Goal: Transaction & Acquisition: Obtain resource

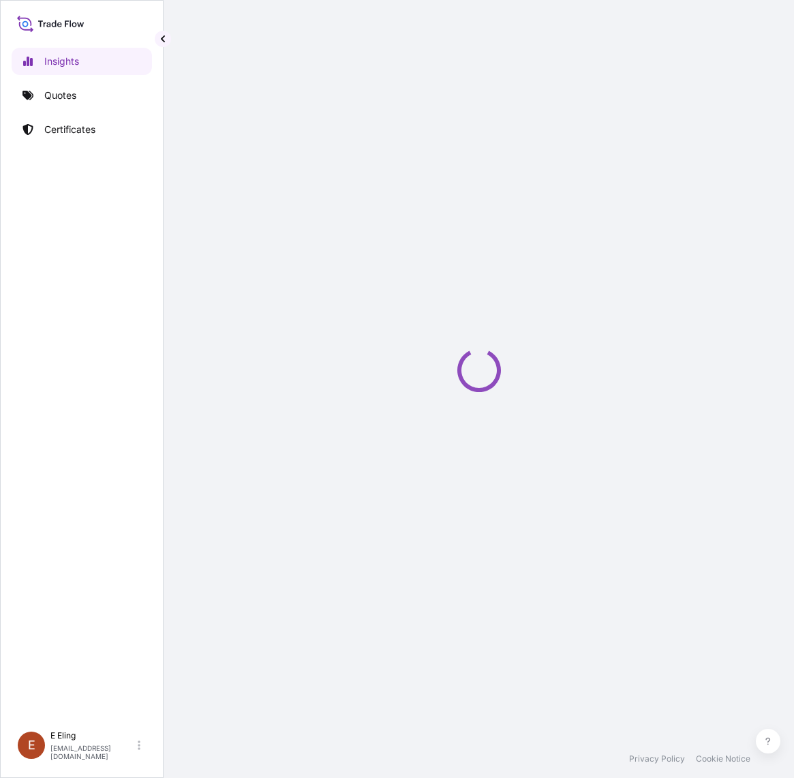
select select "2025"
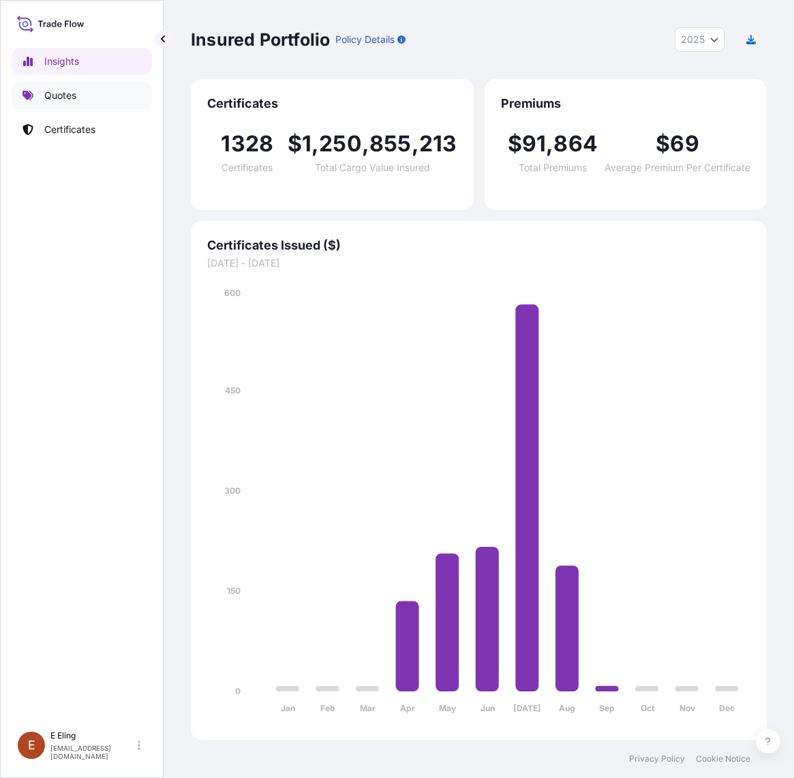
click at [70, 96] on p "Quotes" at bounding box center [60, 96] width 32 height 14
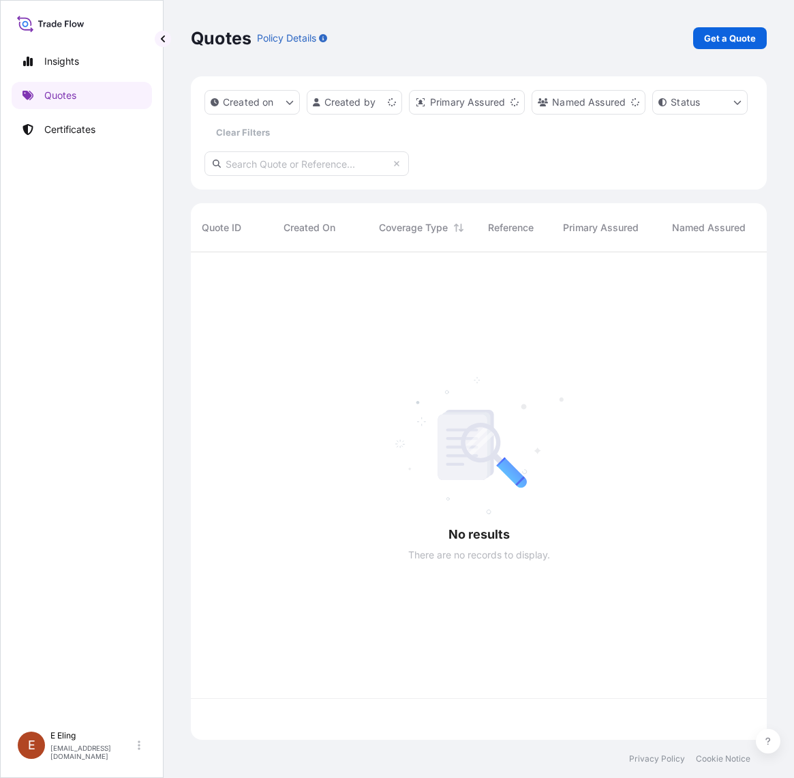
scroll to position [482, 563]
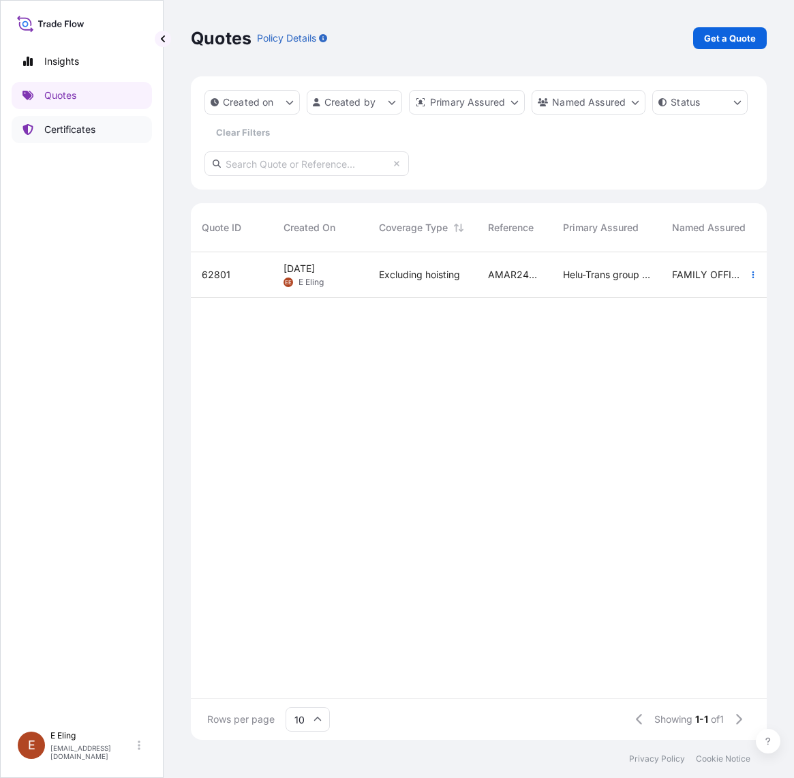
click at [49, 127] on p "Certificates" at bounding box center [69, 130] width 51 height 14
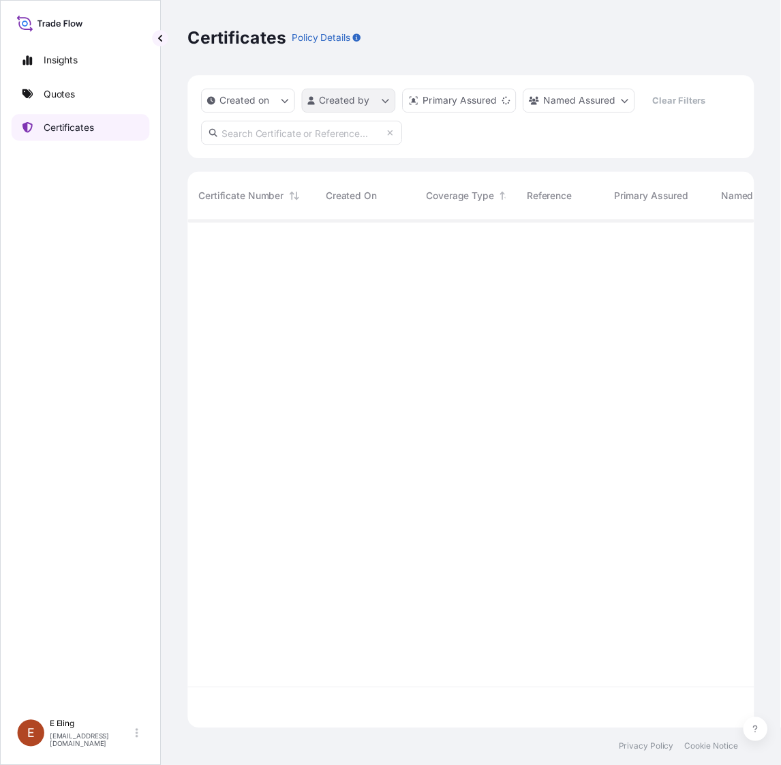
scroll to position [511, 563]
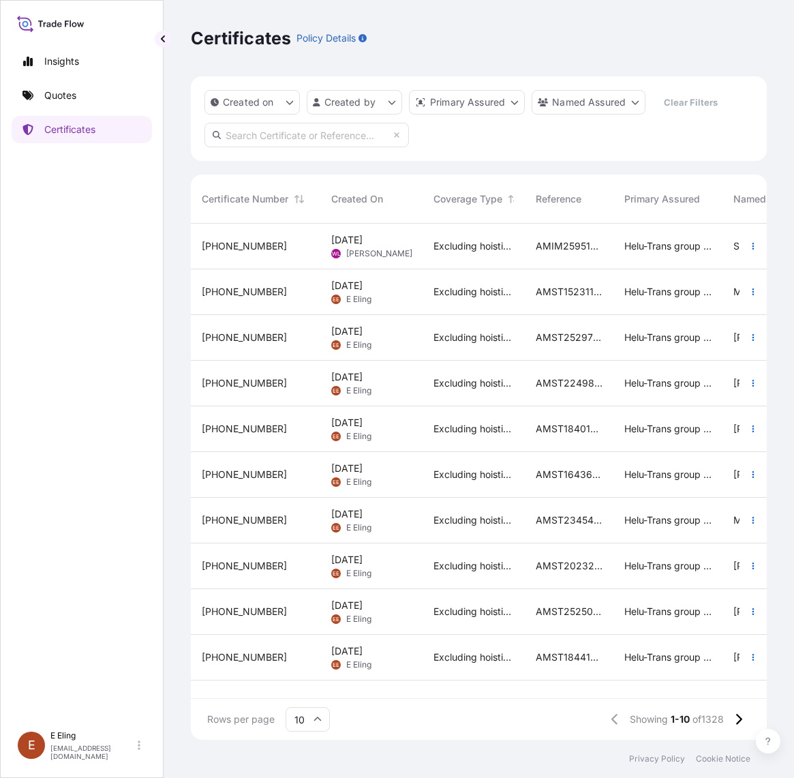
click at [519, 149] on div "Created on Created by Primary Assured Named Assured Clear Filters" at bounding box center [479, 118] width 576 height 85
drag, startPoint x: 131, startPoint y: 496, endPoint x: 141, endPoint y: 469, distance: 28.5
click at [131, 496] on div "Insights Quotes Certificates" at bounding box center [82, 379] width 140 height 689
click at [294, 130] on input "text" at bounding box center [307, 135] width 205 height 25
paste input "AMST174599JHJH"
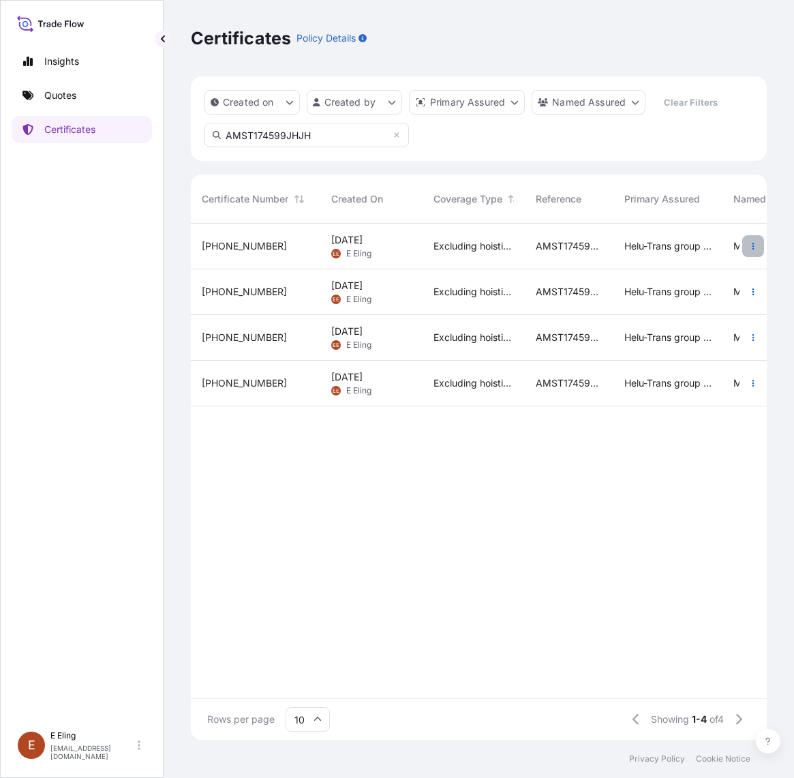
type input "AMST174599JHJH"
click at [748, 243] on button "button" at bounding box center [753, 246] width 22 height 22
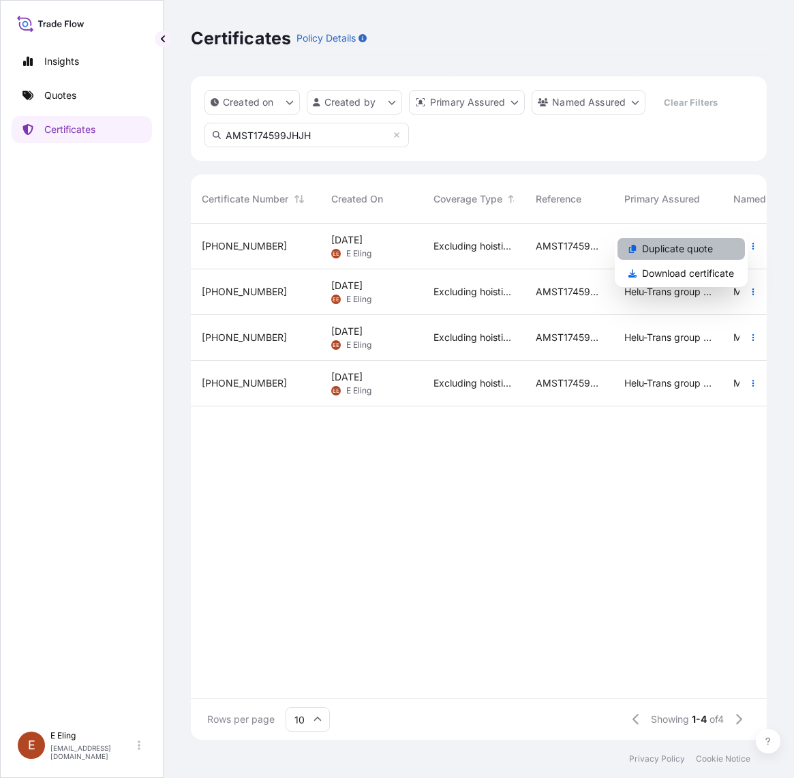
click at [710, 243] on p "Duplicate quote" at bounding box center [677, 249] width 71 height 14
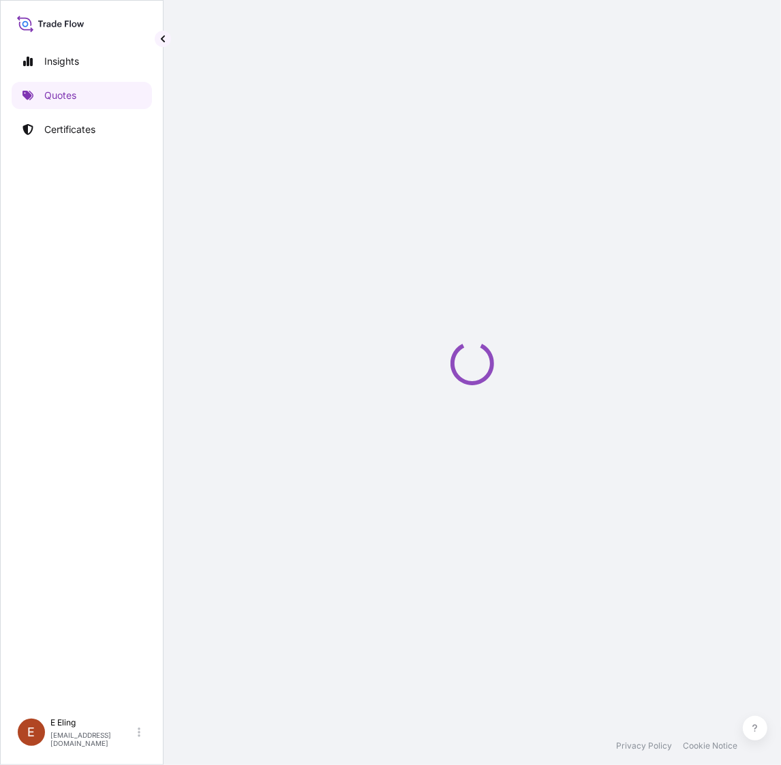
scroll to position [0, 24]
select select "STORAGE"
select select "Storage"
select select "Yes"
select select "Singapore"
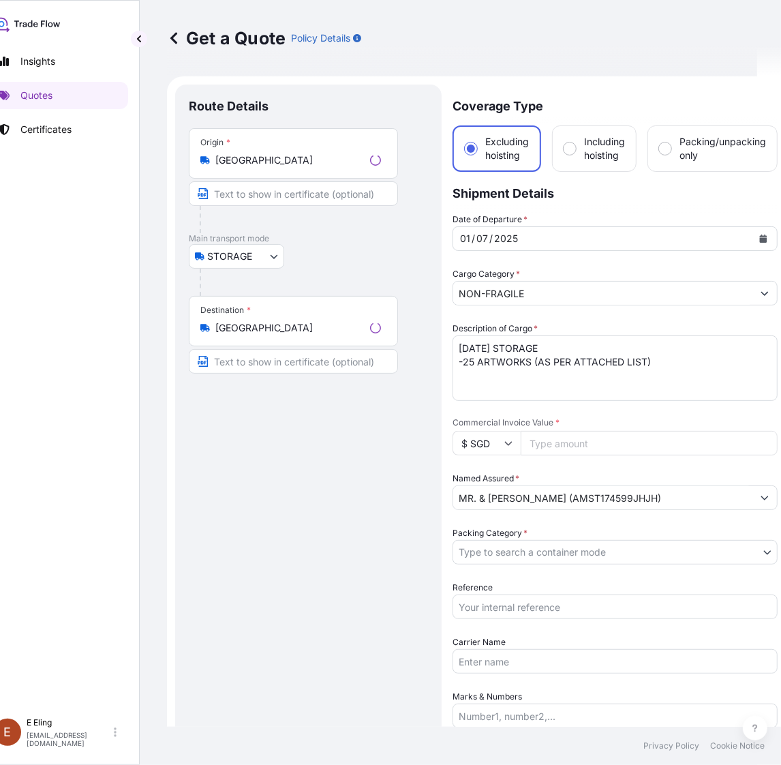
scroll to position [22, 0]
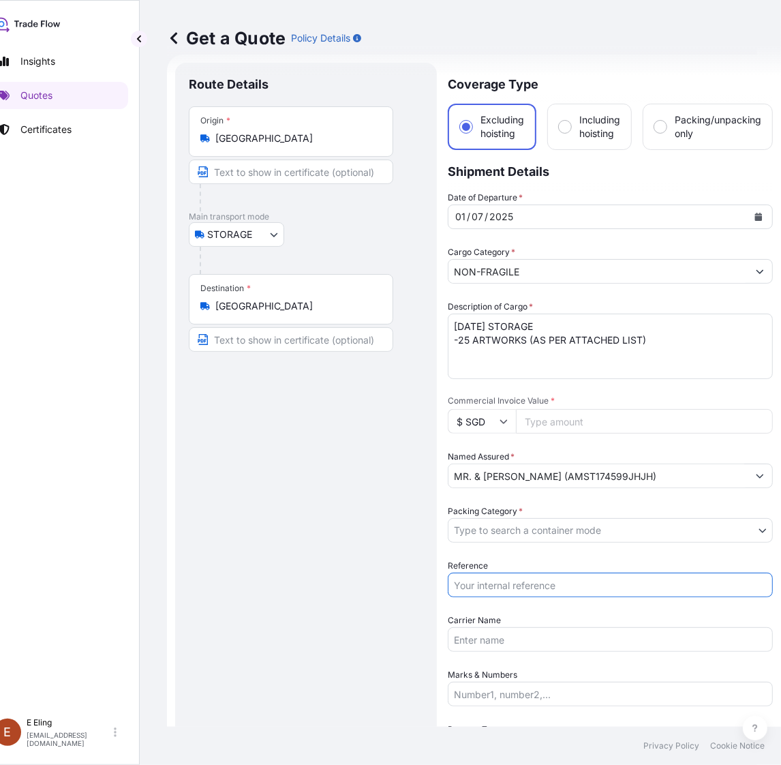
click at [493, 573] on input "Reference" at bounding box center [610, 585] width 325 height 25
paste input "AMST174599JHJH"
type input "AMST174599JHJH"
click at [526, 527] on body "Insights Quotes Certificates E E Eling eeling@helutrans.com Get a Quote Policy …" at bounding box center [366, 382] width 781 height 765
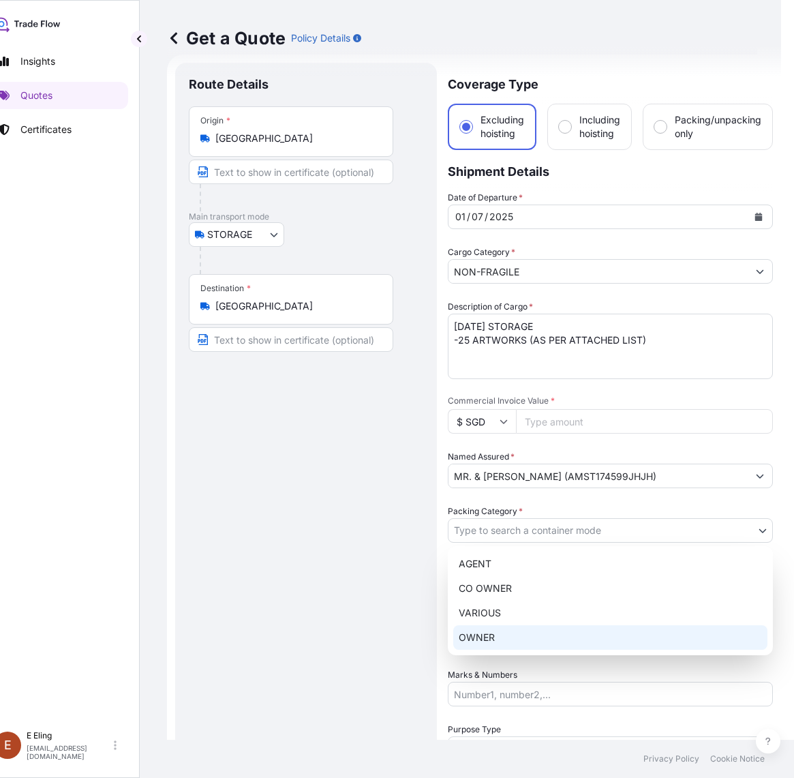
click at [489, 638] on div "OWNER" at bounding box center [610, 637] width 314 height 25
select select "27"
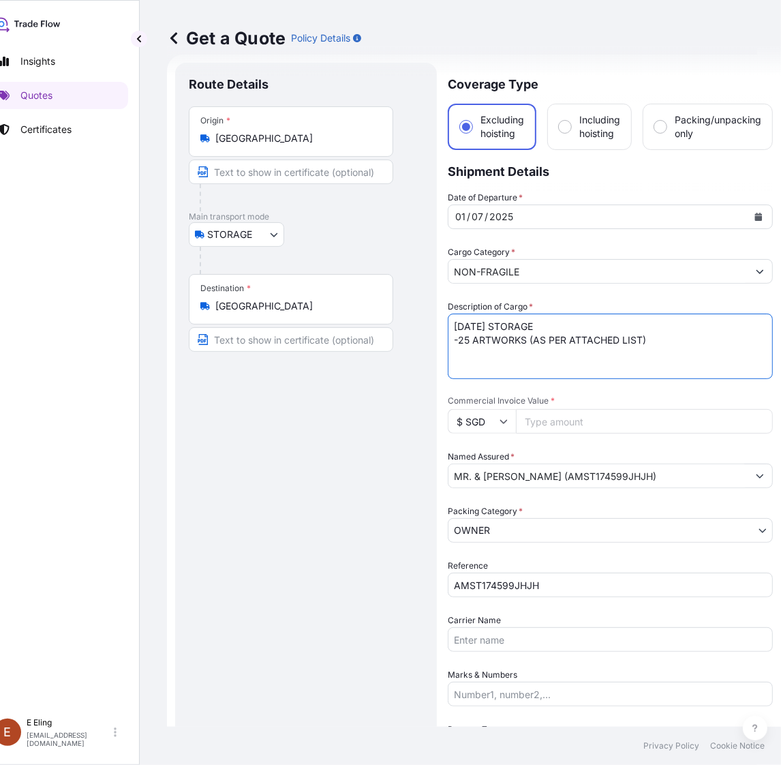
drag, startPoint x: 471, startPoint y: 327, endPoint x: 440, endPoint y: 327, distance: 31.4
click at [440, 327] on form "Route Details Place of loading Road / Inland Road / Inland Origin * Singapore M…" at bounding box center [474, 569] width 614 height 1029
type textarea "AUG25 STORAGE -25 ARTWORKS (AS PER ATTACHED LIST)"
click at [759, 213] on icon "Calendar" at bounding box center [758, 217] width 7 height 8
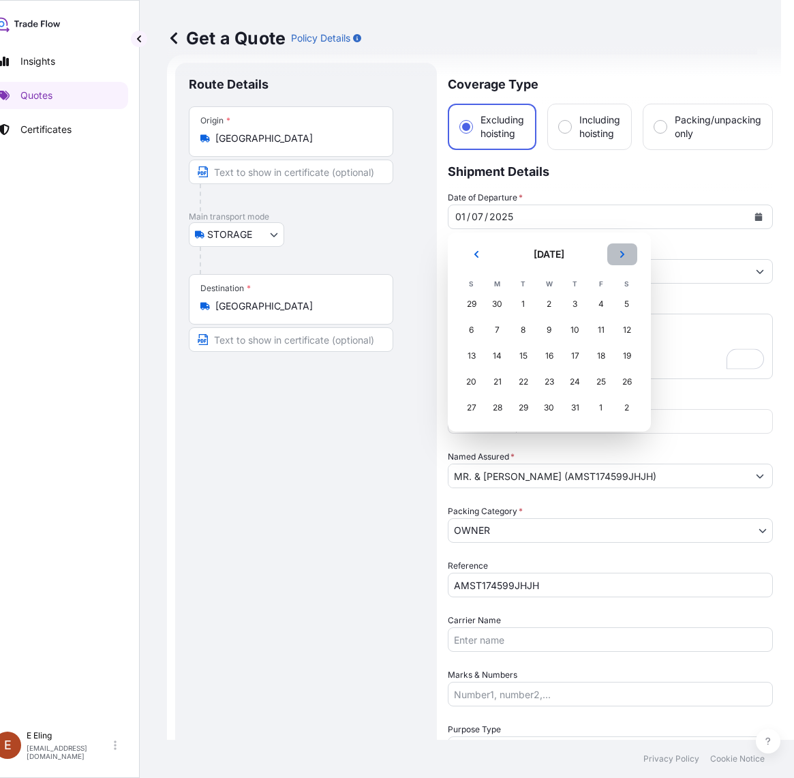
click at [618, 251] on icon "Next" at bounding box center [622, 254] width 8 height 8
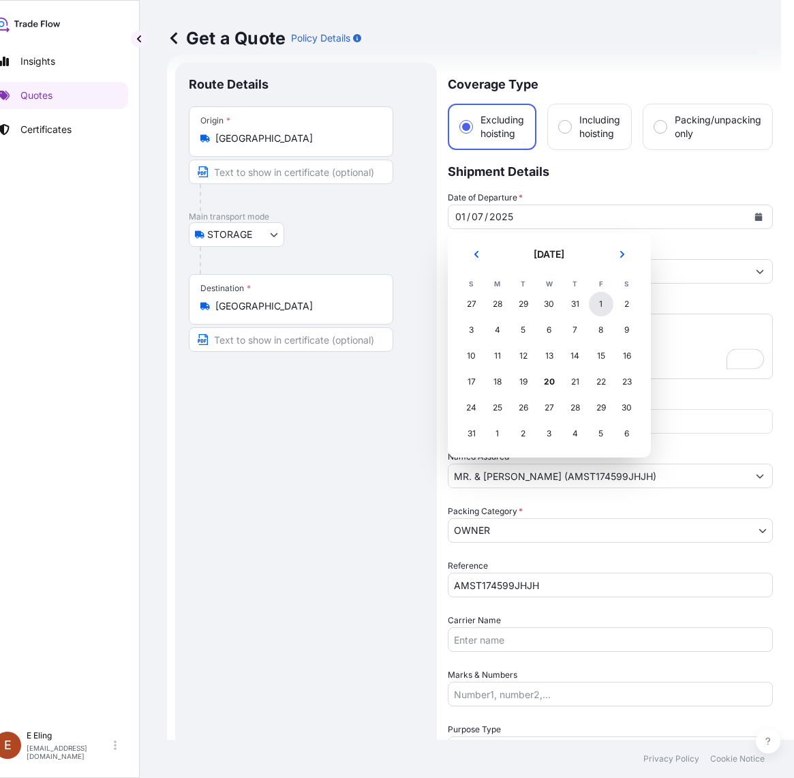
click at [605, 304] on div "1" at bounding box center [601, 304] width 25 height 25
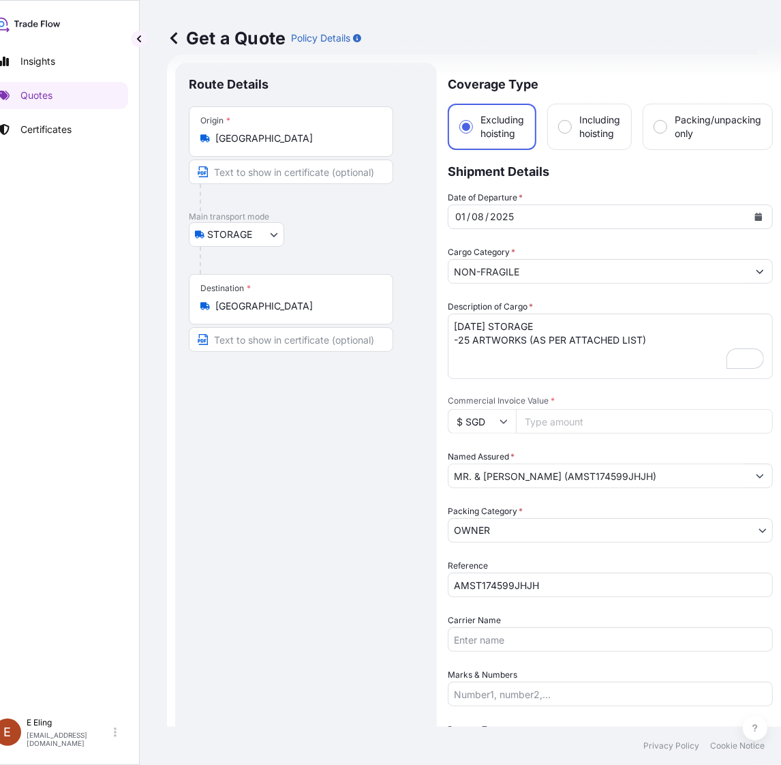
click at [541, 413] on input "Commercial Invoice Value *" at bounding box center [644, 421] width 257 height 25
paste input "1480000.00"
type input "1480000.00"
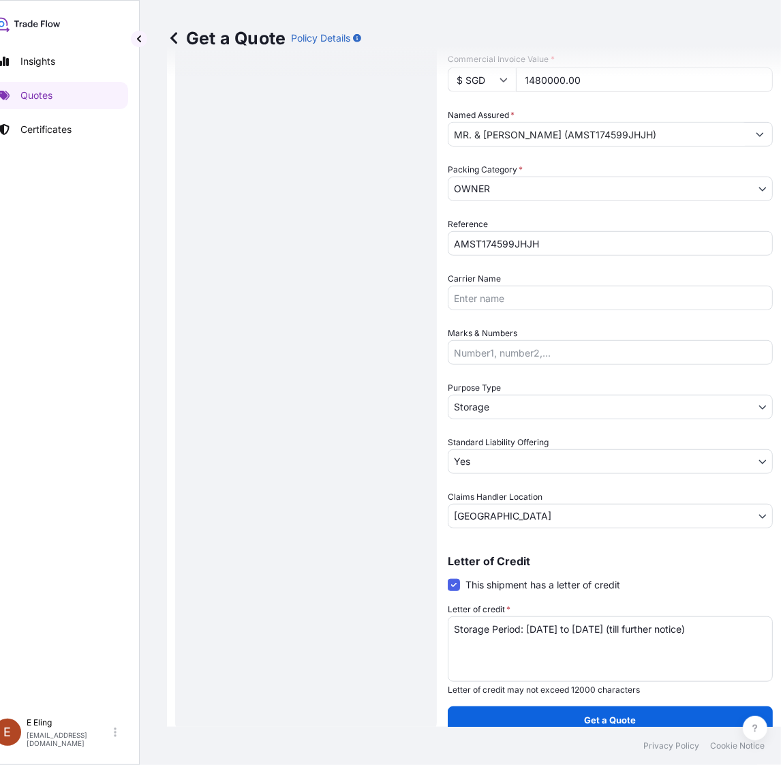
scroll to position [363, 0]
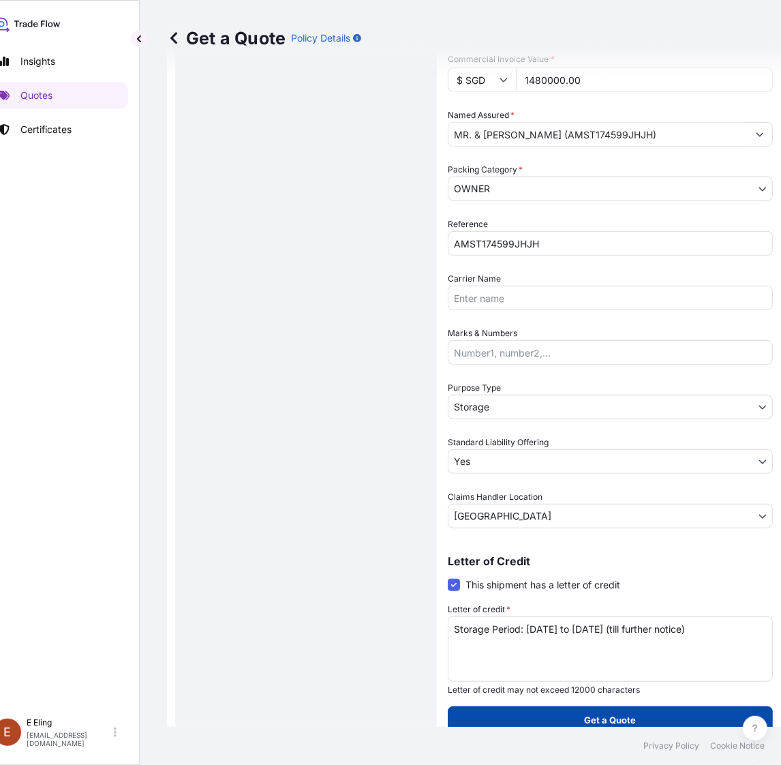
click at [567, 710] on button "Get a Quote" at bounding box center [610, 719] width 325 height 27
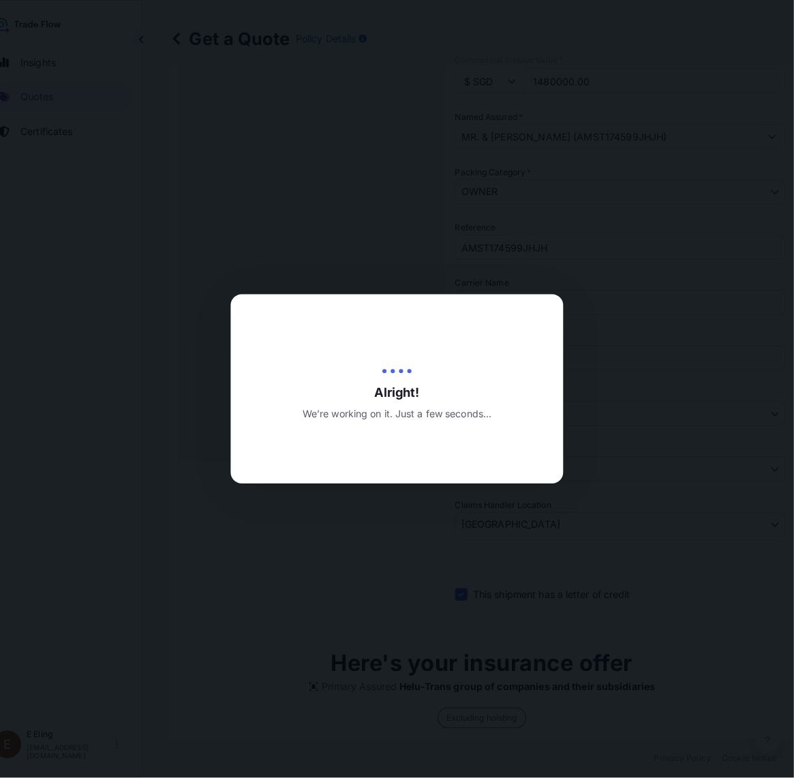
scroll to position [0, 24]
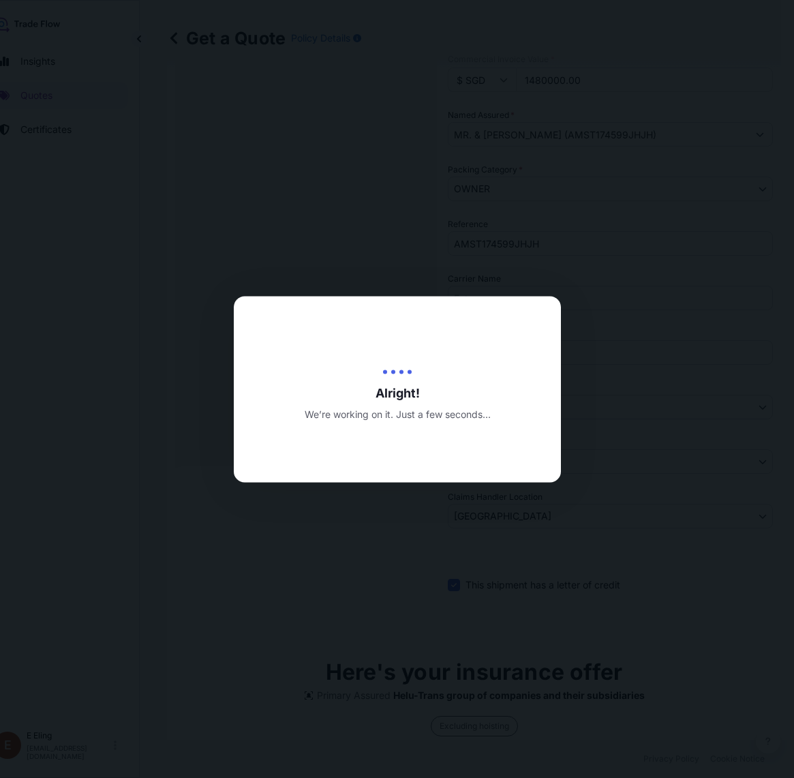
type input "20/08/2025"
select select "STORAGE"
select select "Transit"
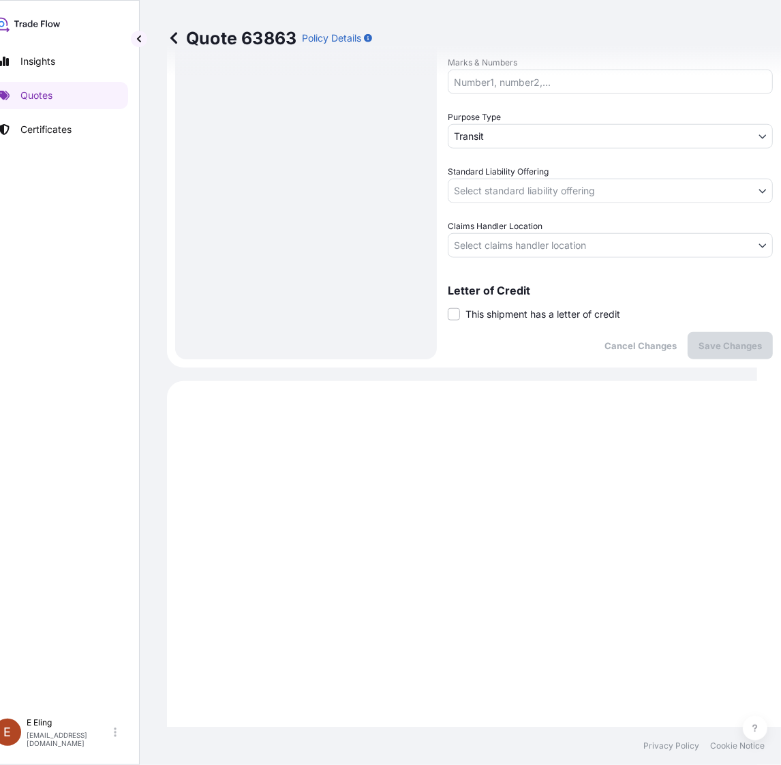
scroll to position [434, 0]
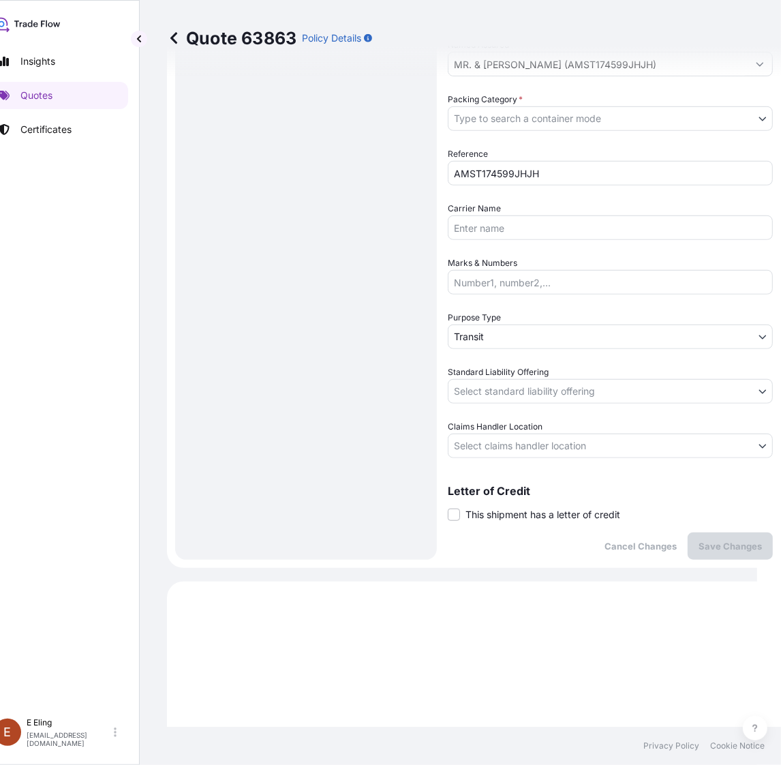
click at [544, 513] on span "This shipment has a letter of credit" at bounding box center [543, 515] width 155 height 14
click at [448, 507] on input "This shipment has a letter of credit" at bounding box center [448, 507] width 0 height 0
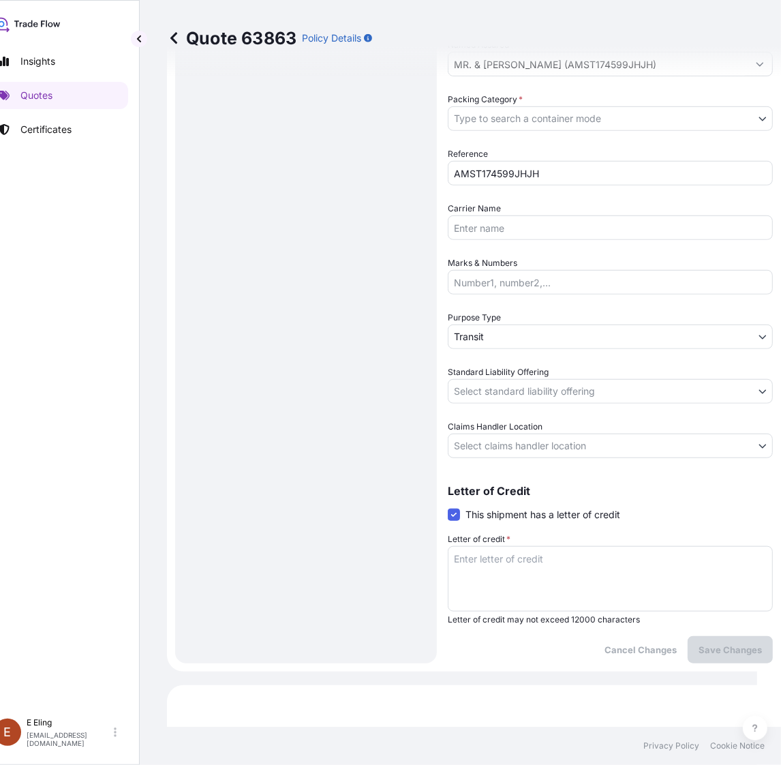
click at [546, 546] on textarea "Letter of credit *" at bounding box center [610, 578] width 325 height 65
paste textarea "Storage Period: 01 Aug 2025 to 31 Aug 2025 (till further notice)"
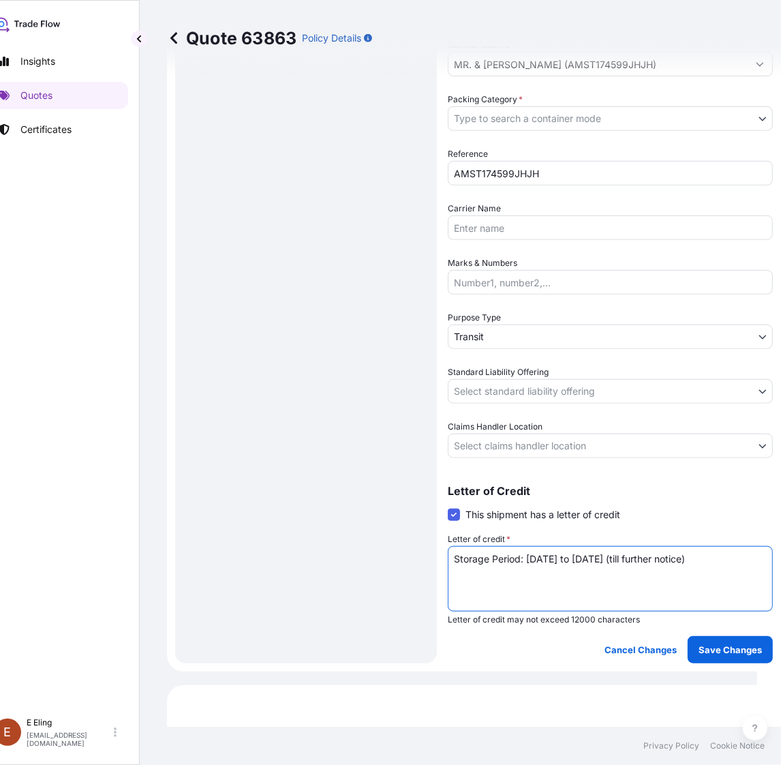
scroll to position [0, 0]
type textarea "Storage Period: 01 Aug 2025 to 31 Aug 2025 (till further notice)"
click at [557, 429] on div "Claims Handler Location Select claims handler location" at bounding box center [610, 439] width 325 height 38
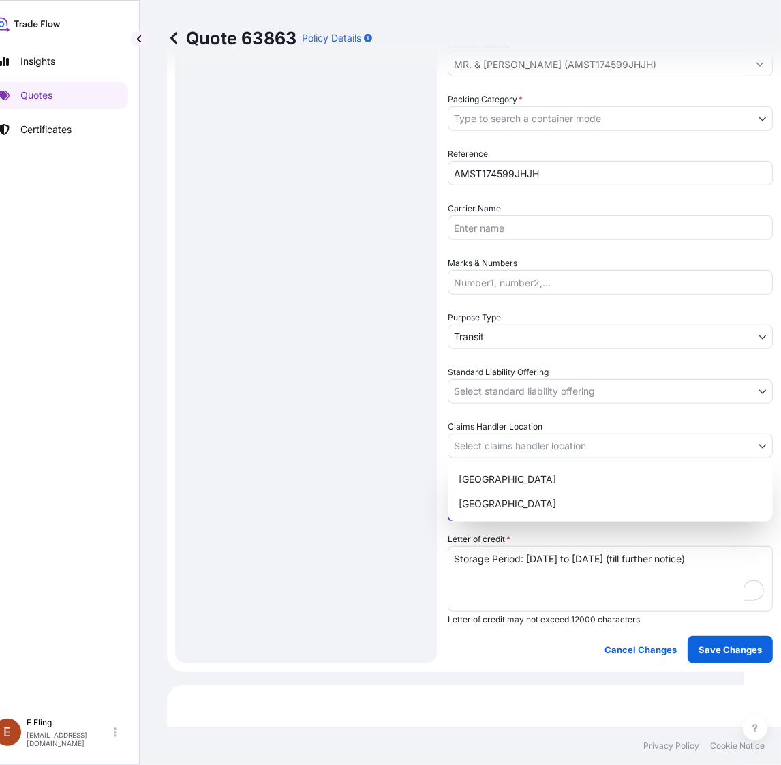
click at [560, 448] on body "Insights Quotes Certificates E E Eling eeling@helutrans.com Quote 63863 Policy …" at bounding box center [360, 382] width 768 height 765
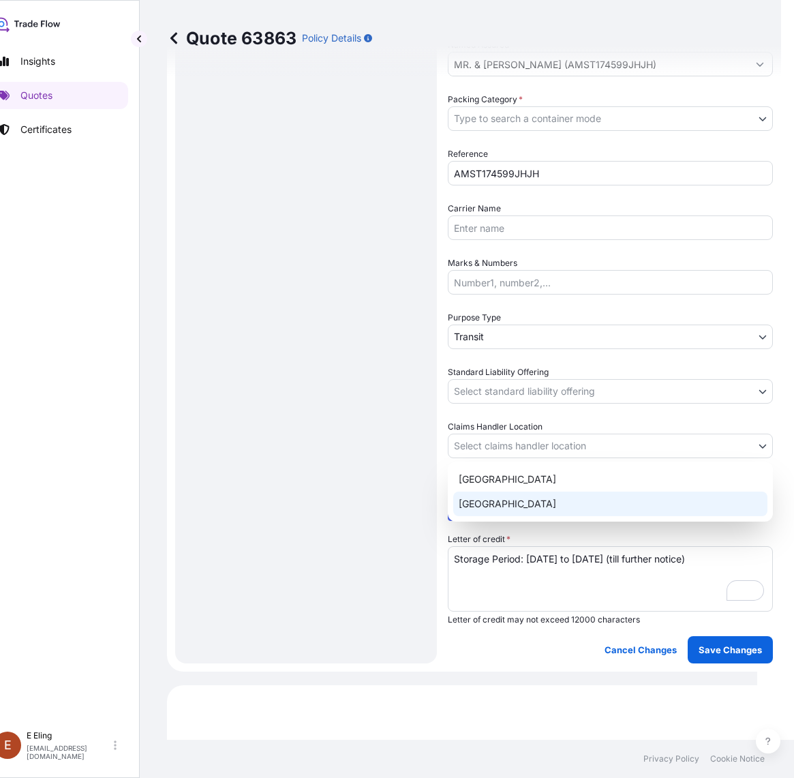
click at [508, 495] on div "Singapore" at bounding box center [610, 503] width 314 height 25
select select "Singapore"
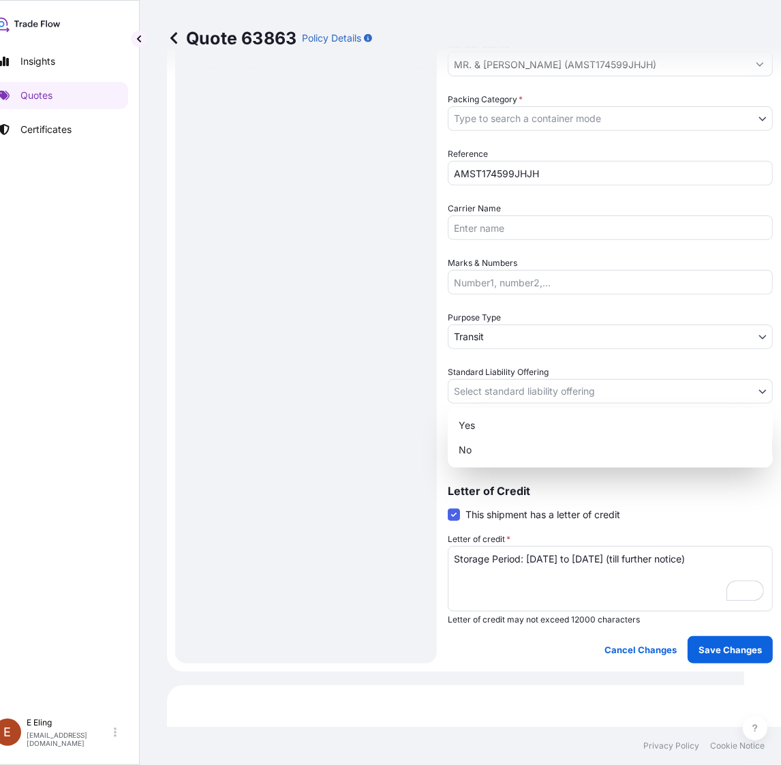
click at [515, 399] on body "Insights Quotes Certificates E E Eling eeling@helutrans.com Quote 63863 Policy …" at bounding box center [360, 382] width 768 height 765
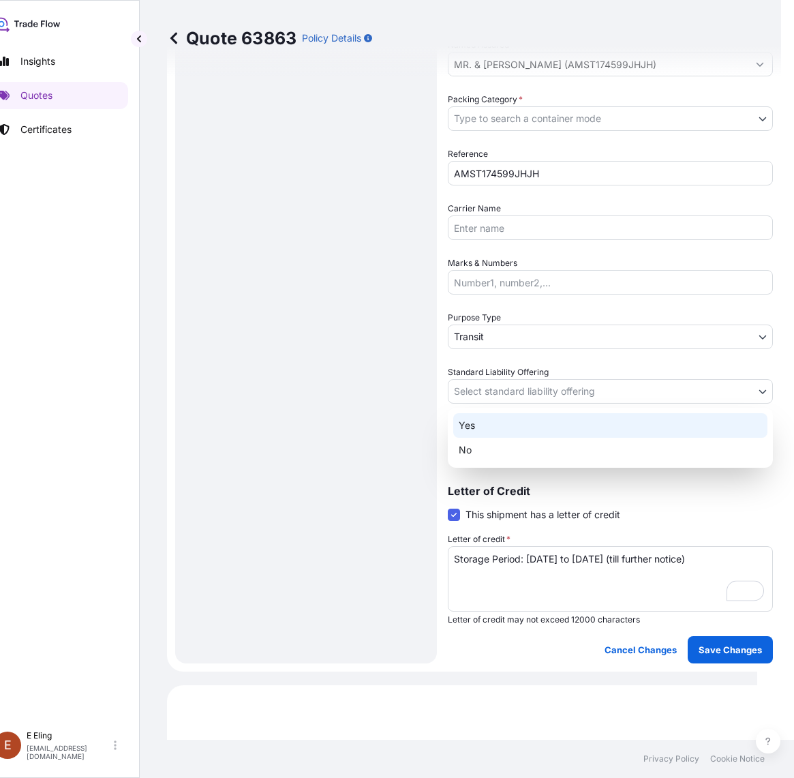
click at [506, 421] on div "Yes" at bounding box center [610, 425] width 314 height 25
select select "Yes"
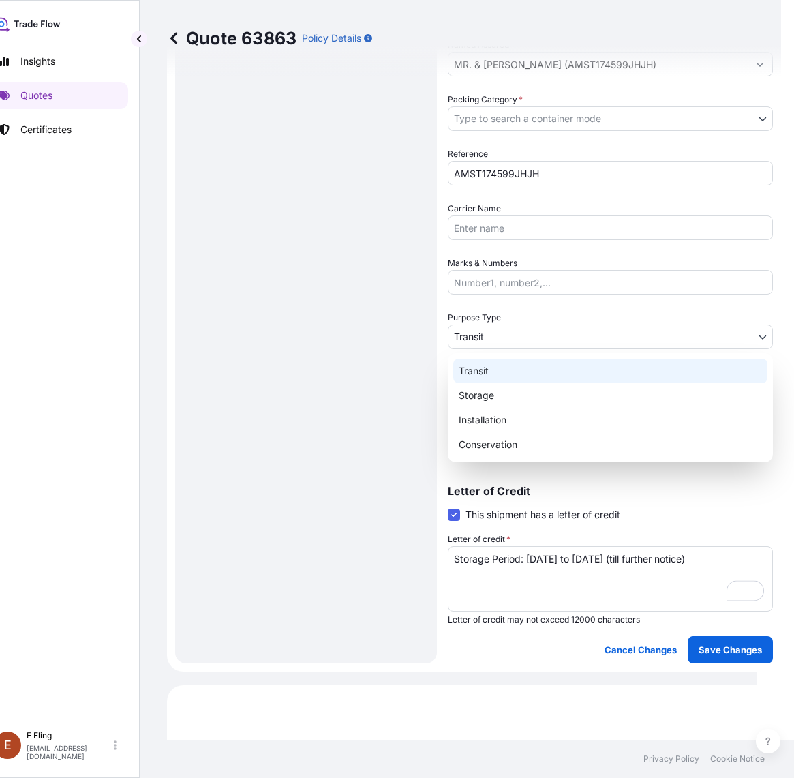
click at [509, 331] on body "Insights Quotes Certificates E E Eling eeling@helutrans.com Quote 63863 Policy …" at bounding box center [366, 389] width 781 height 778
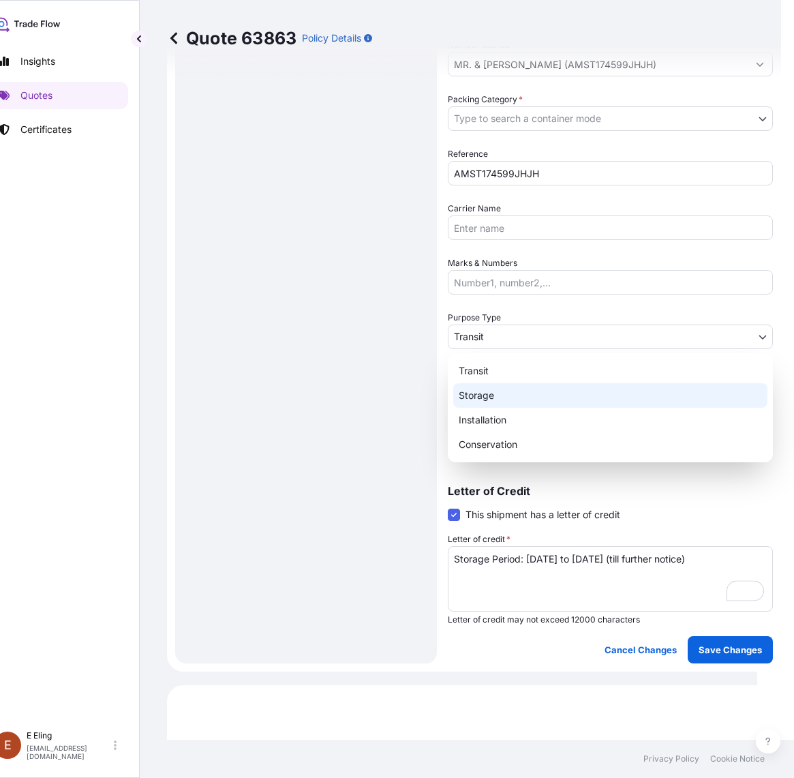
click at [493, 385] on div "Storage" at bounding box center [610, 395] width 314 height 25
select select "Storage"
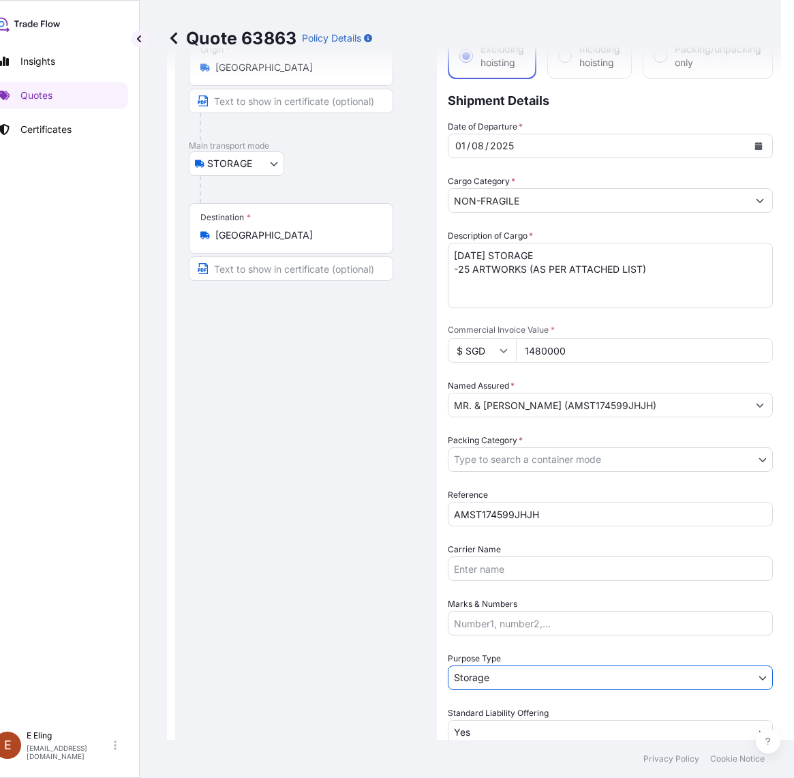
click at [483, 464] on body "Insights Quotes Certificates E E Eling eeling@helutrans.com Quote 63863 Policy …" at bounding box center [373, 389] width 794 height 778
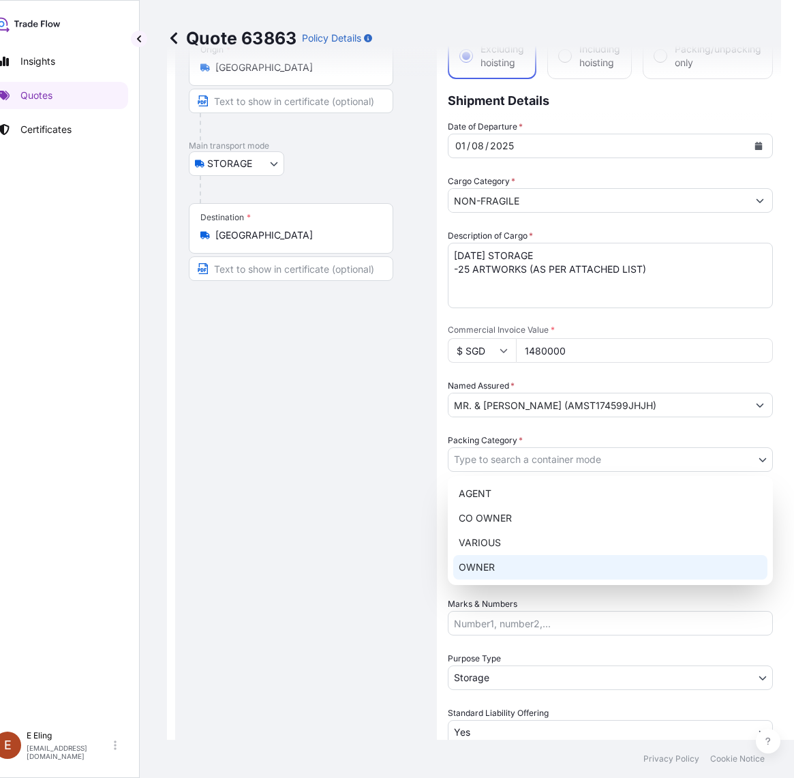
click at [500, 563] on div "OWNER" at bounding box center [610, 567] width 314 height 25
select select "27"
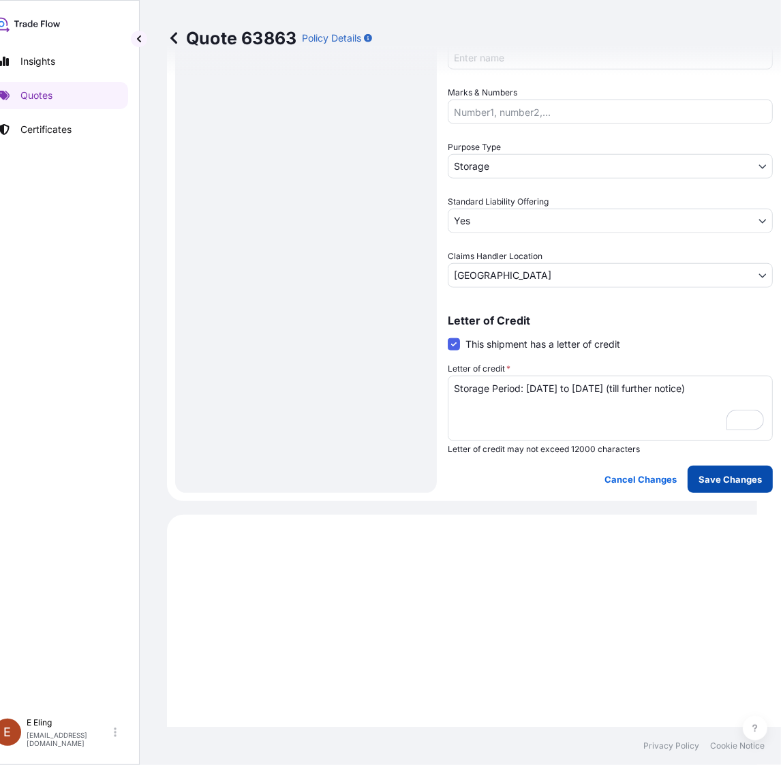
click at [724, 472] on p "Save Changes" at bounding box center [730, 479] width 63 height 14
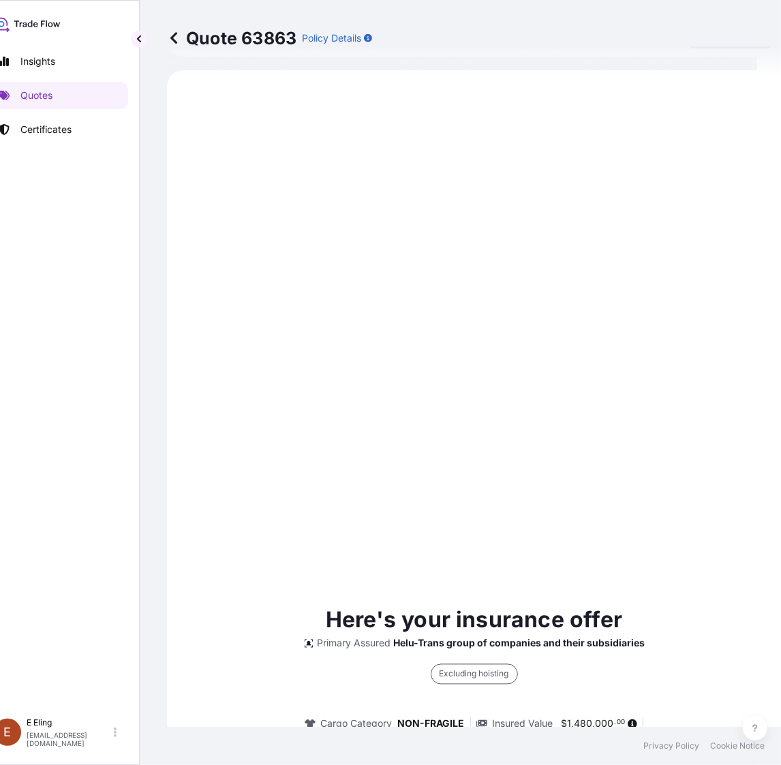
select select "STORAGE"
select select "Storage"
select select "Yes"
select select "Singapore"
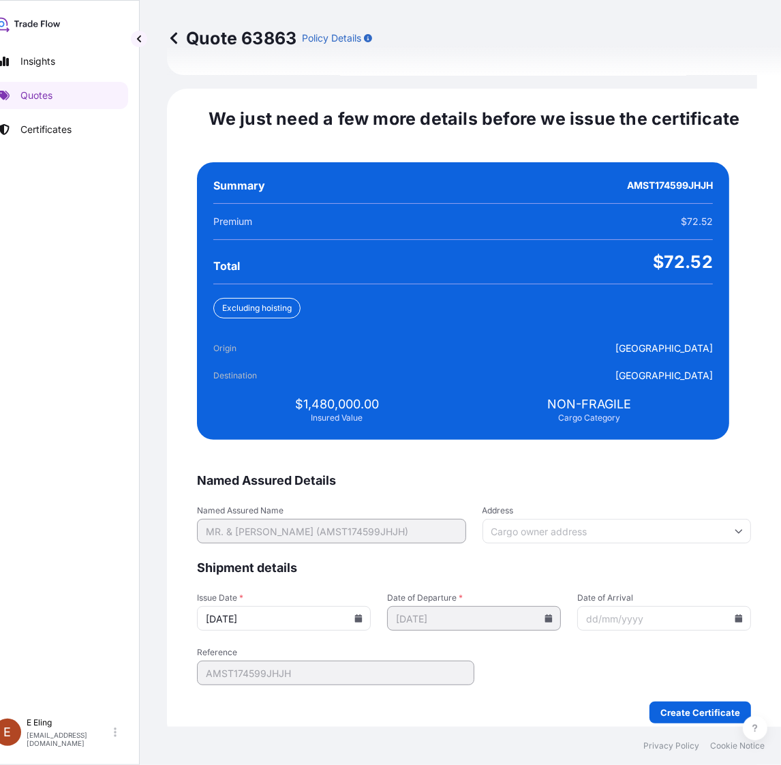
click at [363, 614] on icon at bounding box center [358, 618] width 7 height 8
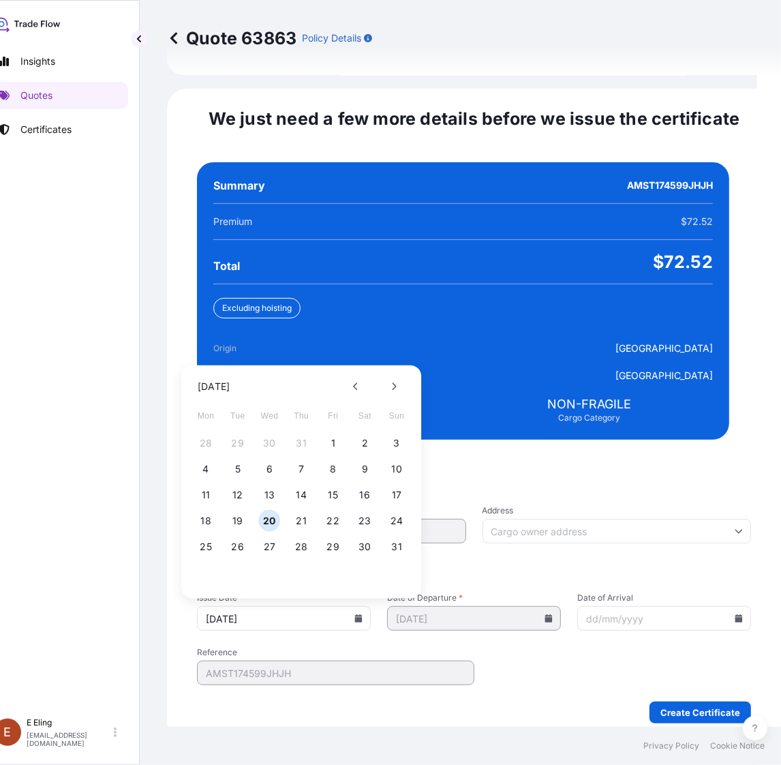
click at [322, 431] on div "28 29 30 31 1 2 3" at bounding box center [301, 443] width 218 height 25
click at [331, 432] on button "1" at bounding box center [333, 443] width 22 height 22
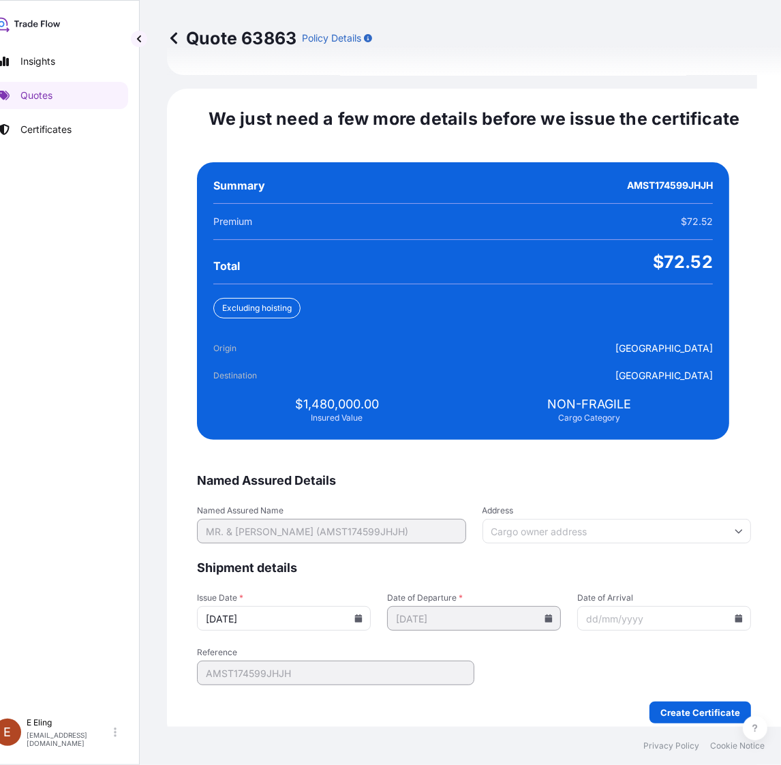
type input "01/08/2025"
click at [736, 614] on icon at bounding box center [739, 618] width 7 height 8
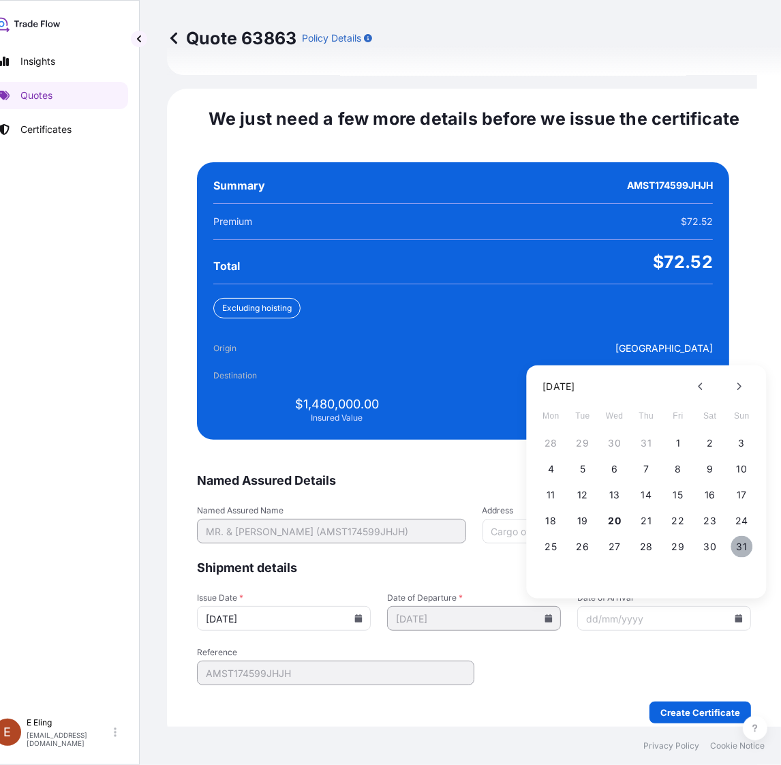
click at [740, 536] on button "31" at bounding box center [742, 547] width 22 height 22
type input "31/08/2025"
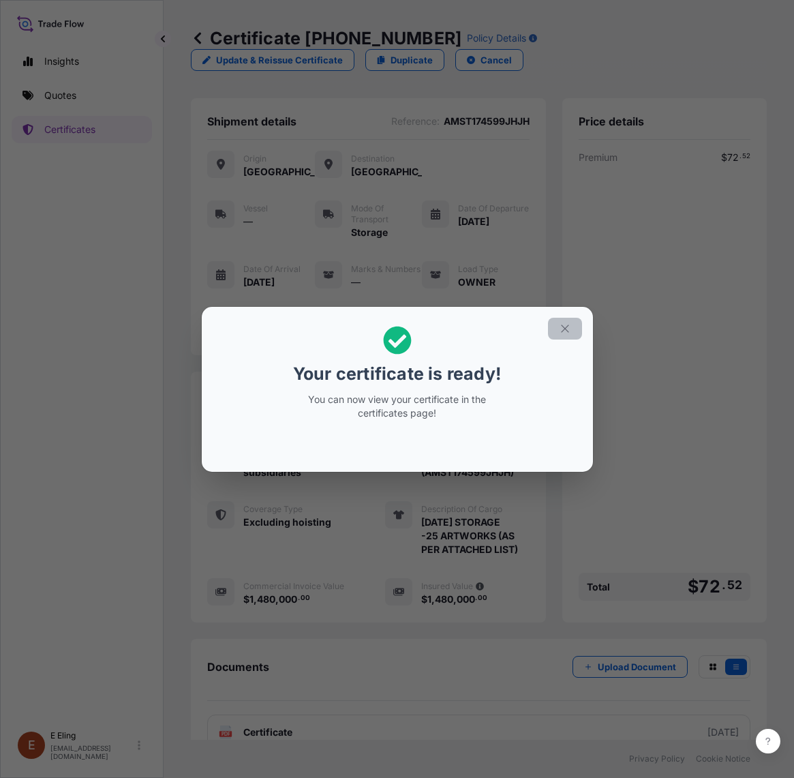
click at [566, 326] on icon "button" at bounding box center [565, 328] width 12 height 12
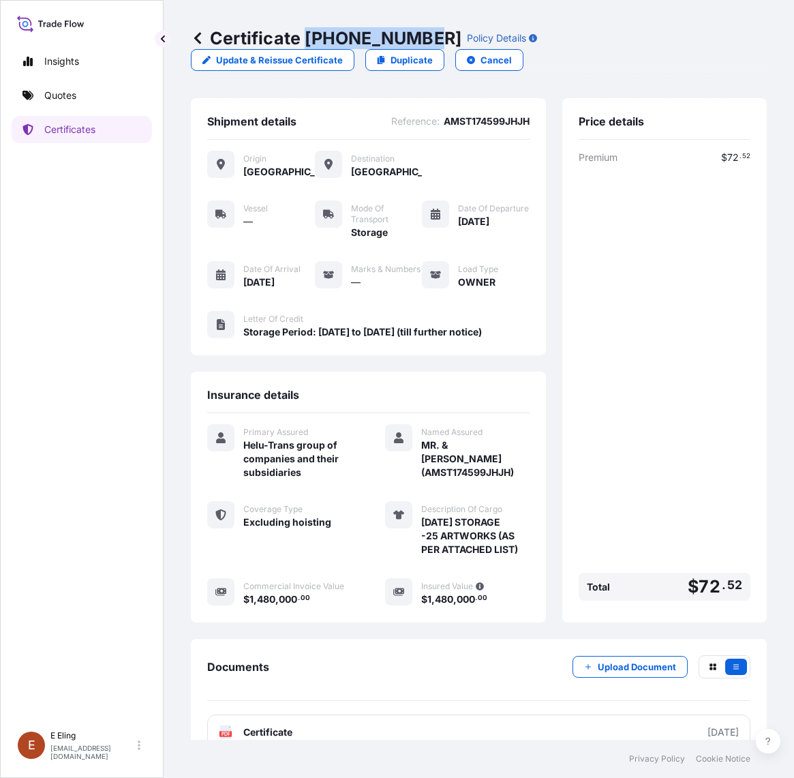
drag, startPoint x: 305, startPoint y: 33, endPoint x: 424, endPoint y: 39, distance: 118.8
click at [424, 39] on p "Certificate 31504-1337-1" at bounding box center [326, 38] width 271 height 22
copy p "31504-1337-1"
click at [676, 252] on div "Premium $ 72 . 52 Total $ 72 . 52" at bounding box center [665, 378] width 172 height 455
click at [667, 89] on div "Certificate 31504-1337-1 Policy Details Update & Reissue Certificate Duplicate …" at bounding box center [479, 49] width 576 height 98
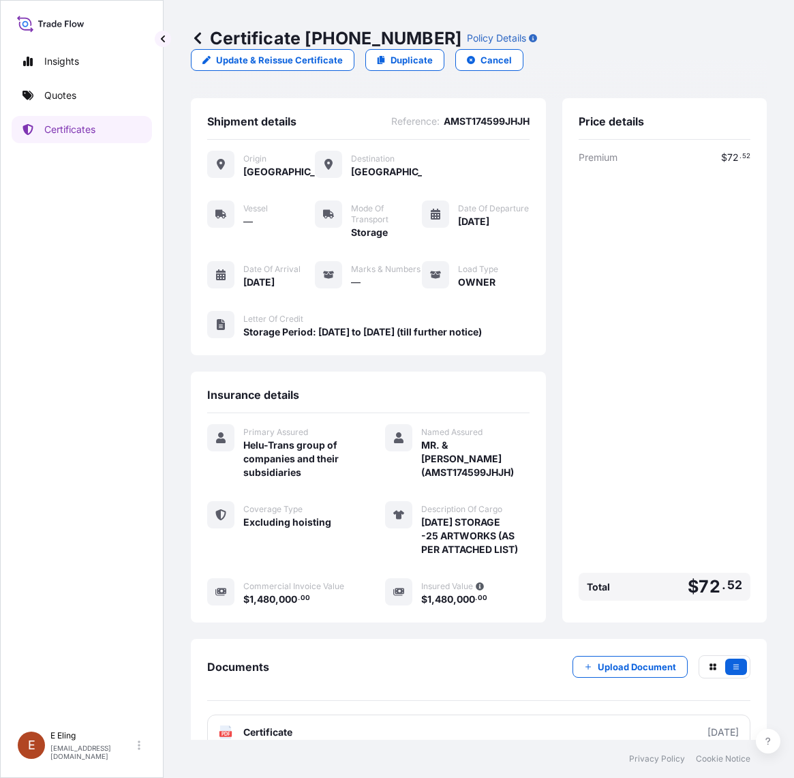
drag, startPoint x: 629, startPoint y: 539, endPoint x: 639, endPoint y: 539, distance: 10.2
click at [631, 539] on div "Premium $ 72 . 52 Total $ 72 . 52" at bounding box center [665, 378] width 172 height 455
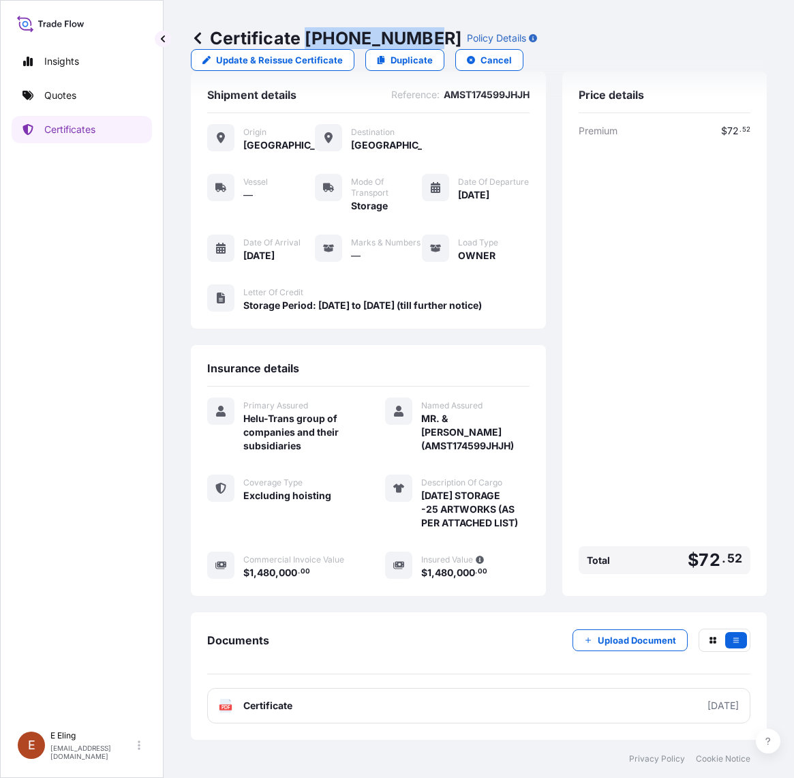
drag, startPoint x: 305, startPoint y: 41, endPoint x: 423, endPoint y: 40, distance: 117.3
click at [423, 40] on p "Certificate 31504-1337-1" at bounding box center [326, 38] width 271 height 22
copy p "31504-1337-1"
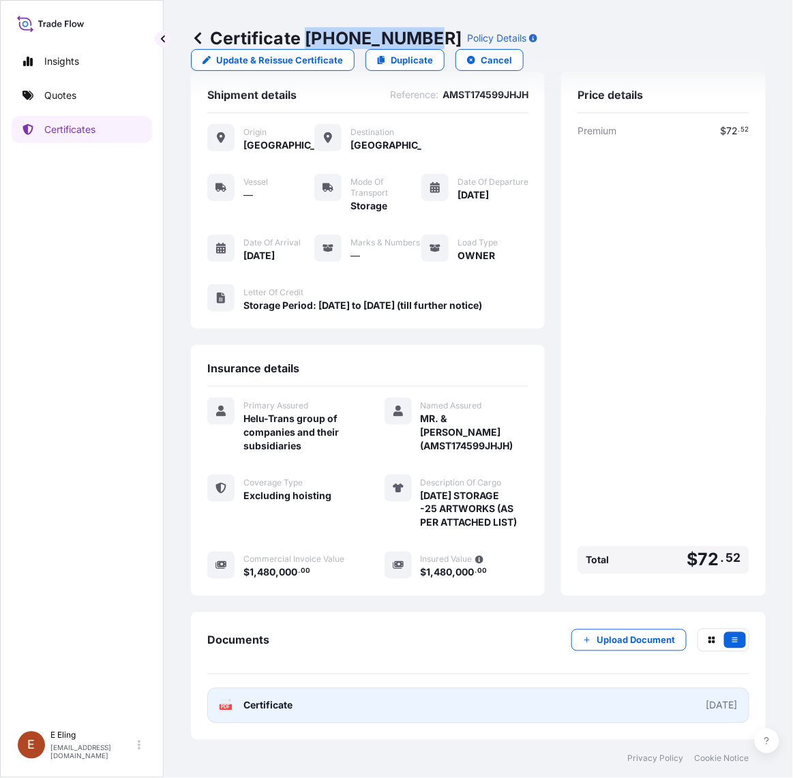
click at [563, 691] on link "PDF Certificate 2025-08-01" at bounding box center [478, 705] width 542 height 35
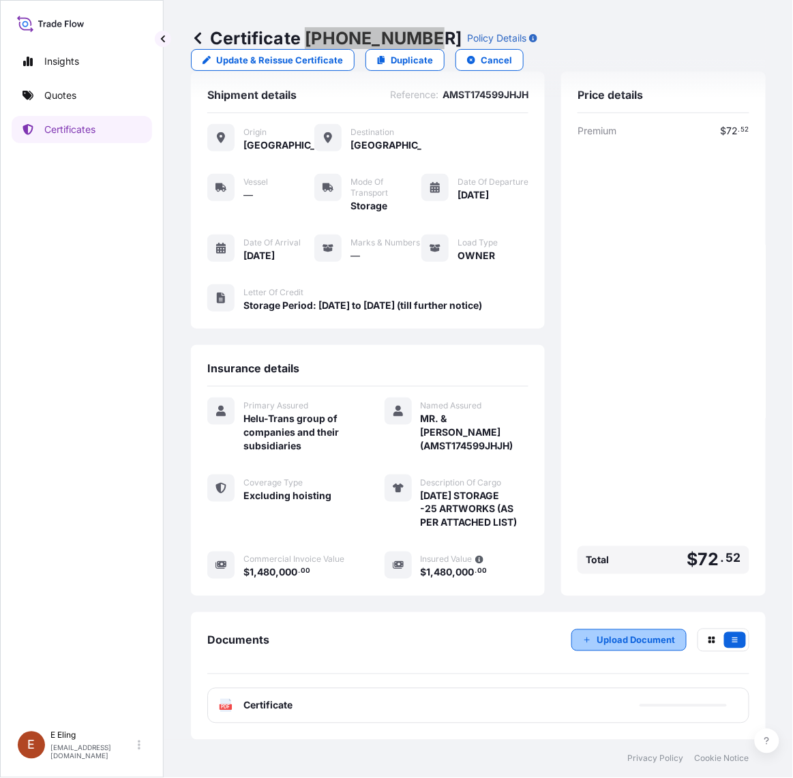
click at [621, 639] on p "Upload Document" at bounding box center [635, 640] width 78 height 14
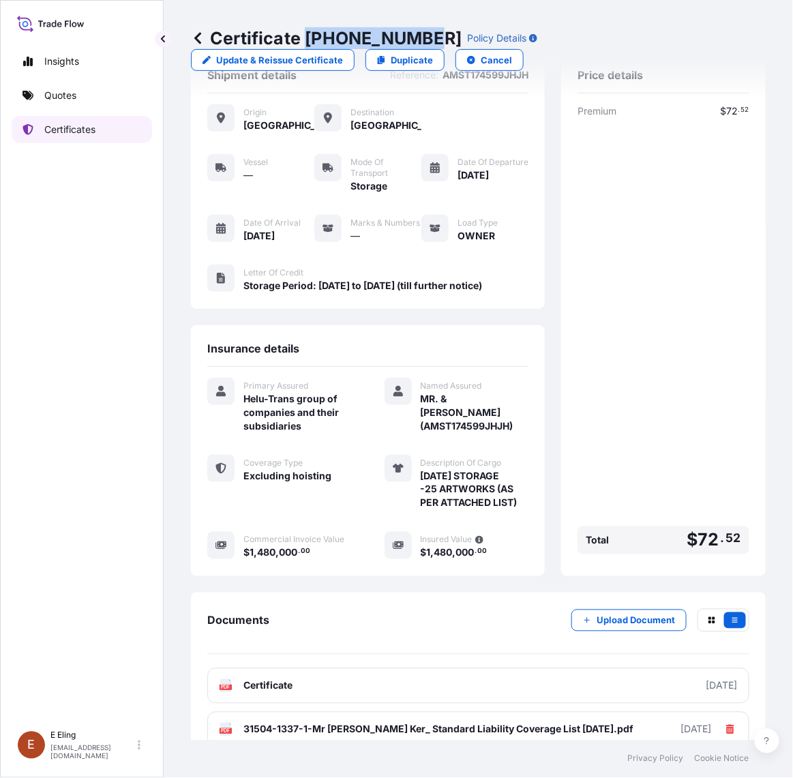
click at [97, 126] on link "Certificates" at bounding box center [82, 129] width 140 height 27
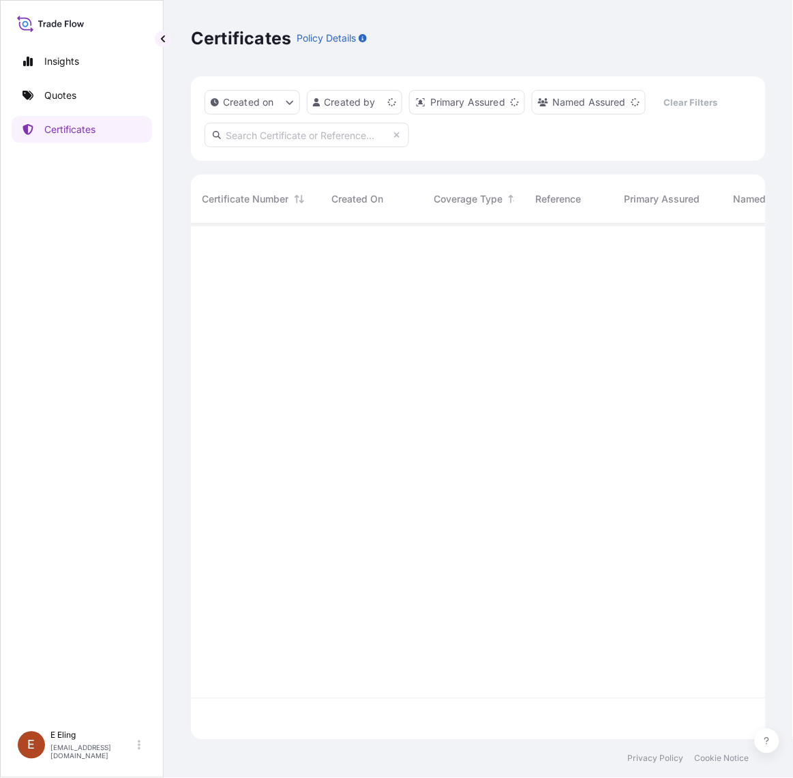
scroll to position [511, 562]
click at [346, 133] on input "text" at bounding box center [307, 135] width 205 height 25
paste input "AMST213177SYZJ"
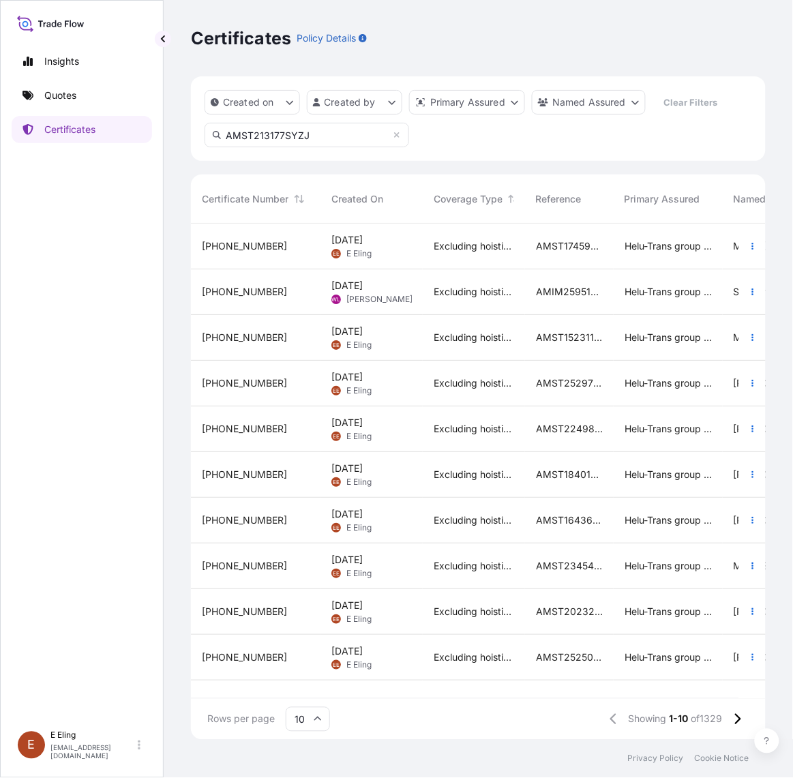
click at [355, 130] on input "AMST213177SYZJ" at bounding box center [307, 135] width 205 height 25
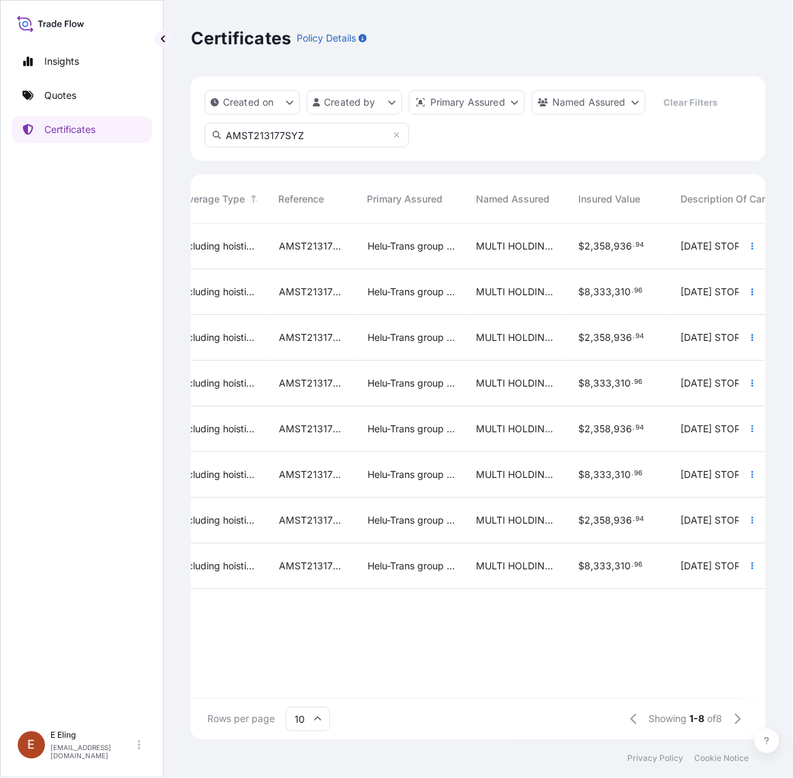
scroll to position [0, 260]
type input "AMST213177SYZ"
click at [751, 293] on icon "button" at bounding box center [752, 292] width 8 height 8
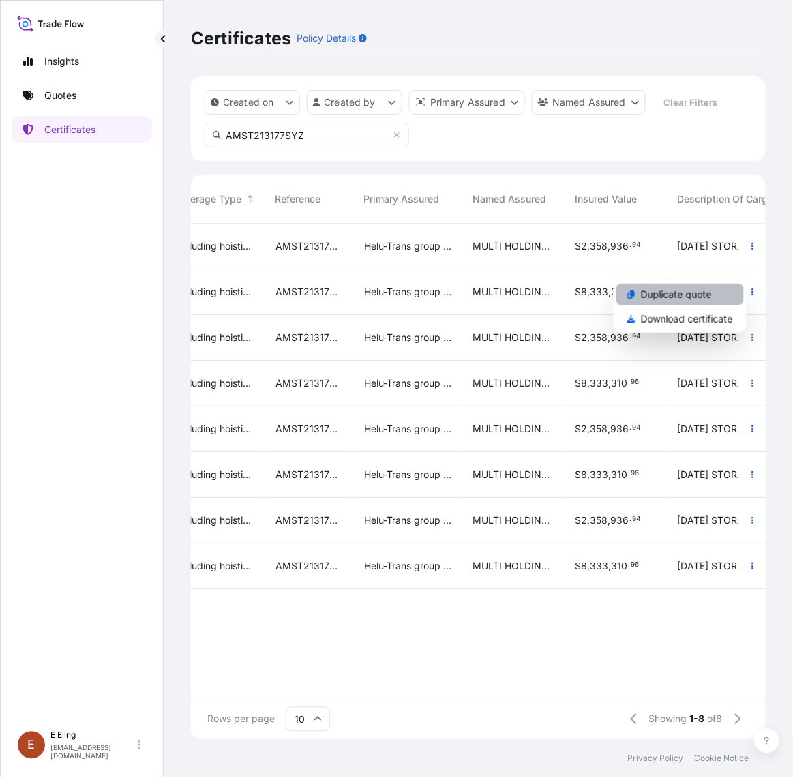
click at [717, 298] on link "Duplicate quote" at bounding box center [679, 295] width 127 height 22
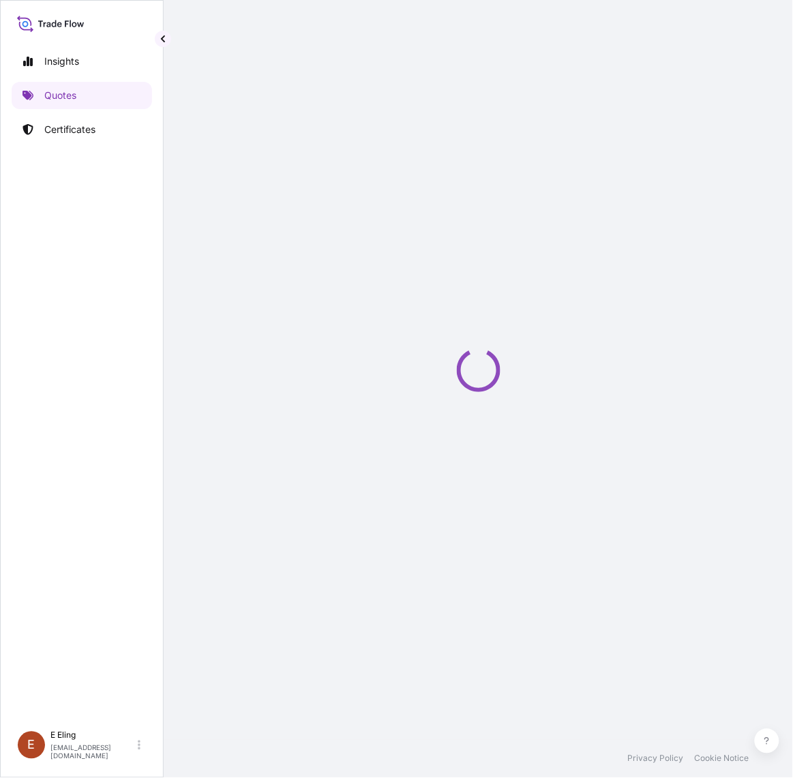
select select "STORAGE"
select select "Storage"
select select "Yes"
select select "Singapore"
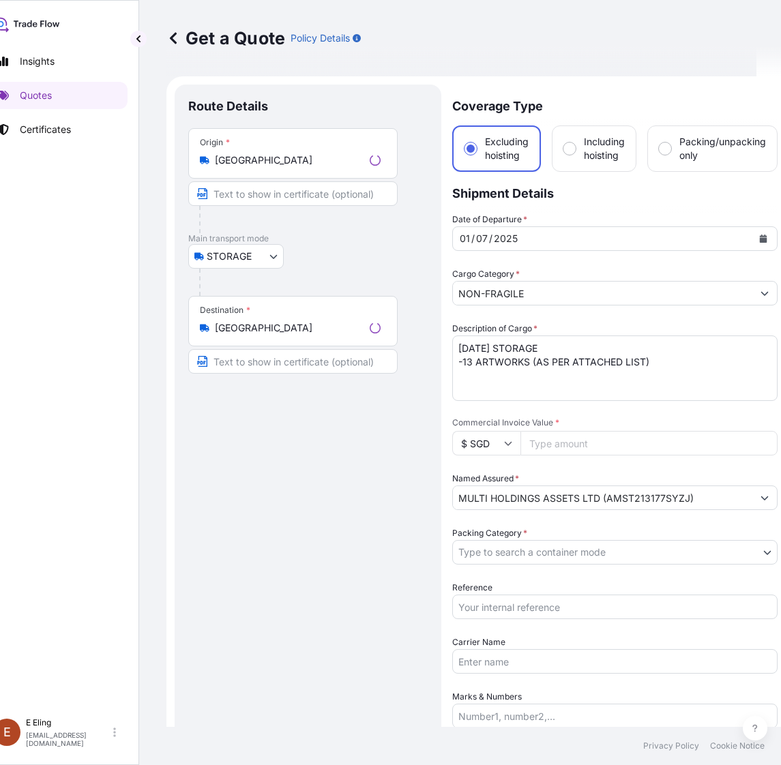
scroll to position [22, 0]
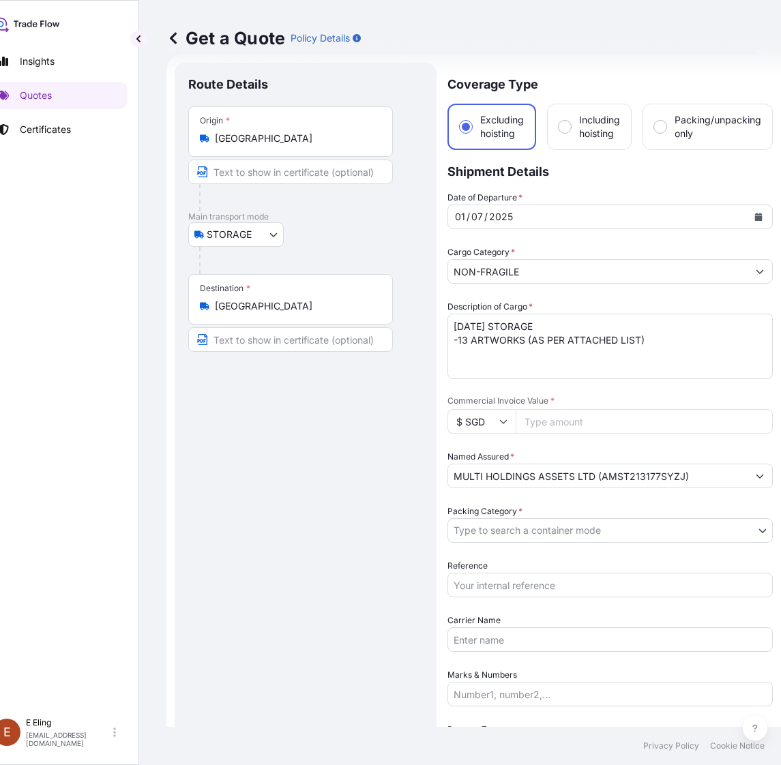
click at [755, 213] on icon "Calendar" at bounding box center [758, 217] width 7 height 8
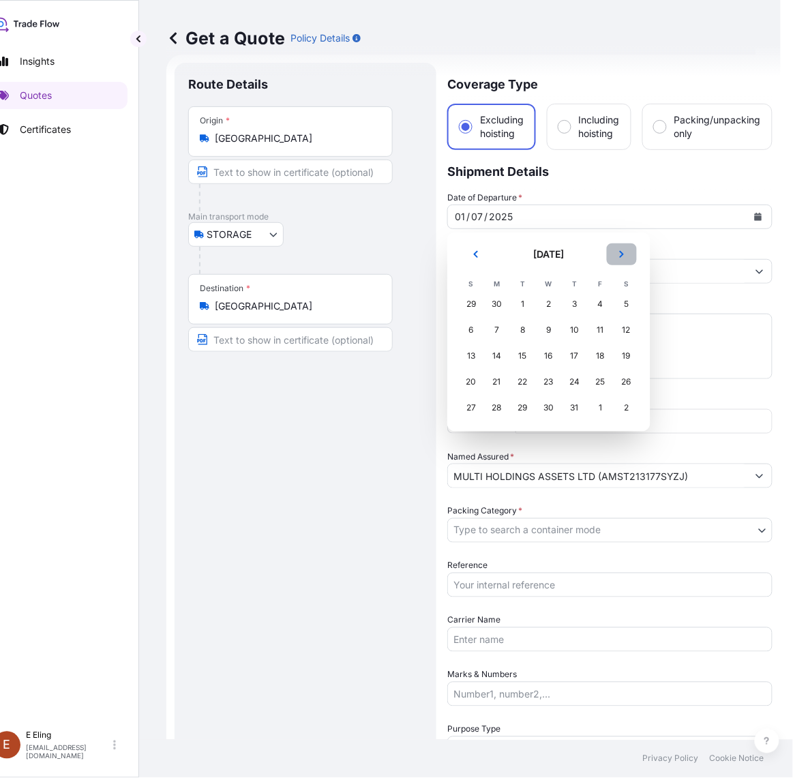
click at [629, 250] on button "Next" at bounding box center [622, 254] width 30 height 22
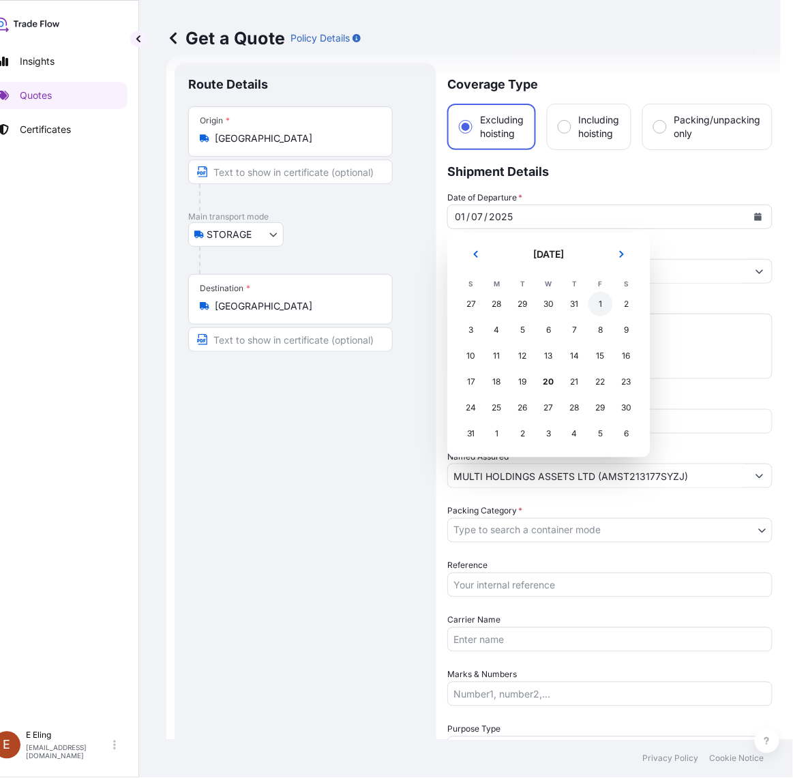
click at [600, 302] on div "1" at bounding box center [600, 304] width 25 height 25
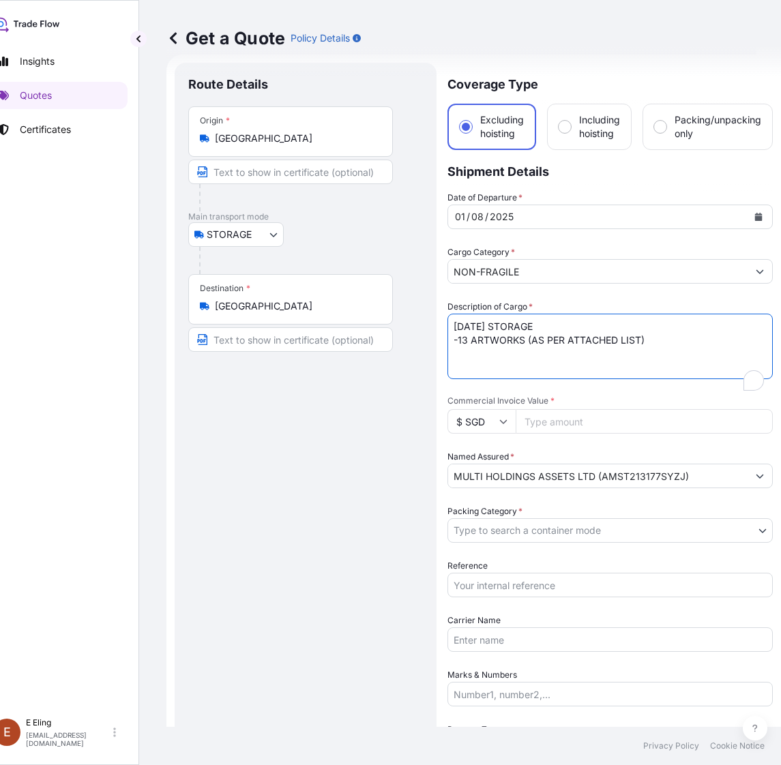
drag, startPoint x: 469, startPoint y: 322, endPoint x: 431, endPoint y: 319, distance: 38.3
click at [431, 319] on form "Route Details Place of loading Road / Inland Road / Inland Origin * Singapore M…" at bounding box center [473, 569] width 614 height 1029
type textarea "AUG25 STORAGE -13 ARTWORKS (AS PER ATTACHED LIST)"
click at [527, 594] on input "Reference" at bounding box center [609, 585] width 325 height 25
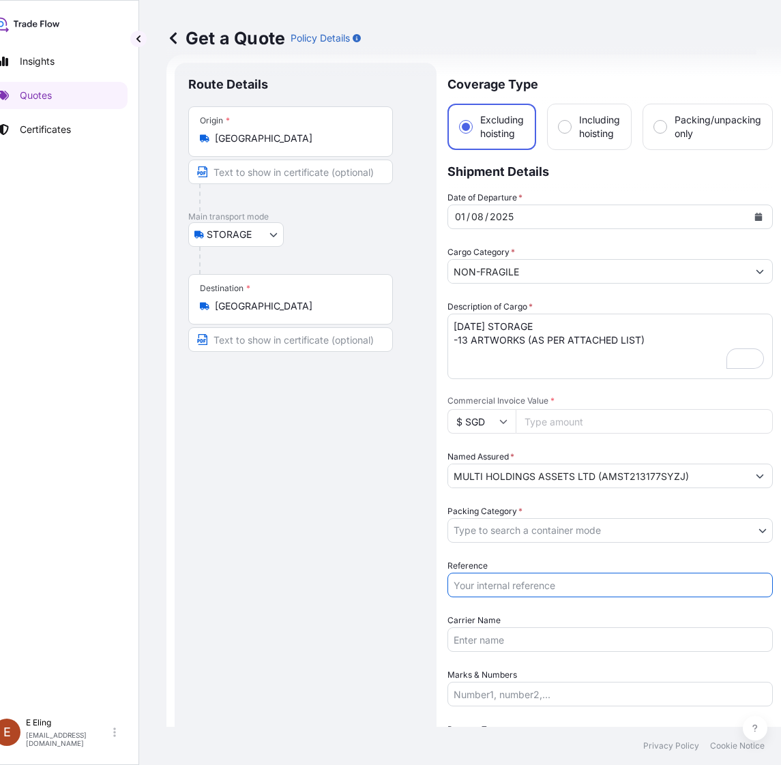
paste input "AMST213177SYZJ"
type input "AMST213177SYZJ"
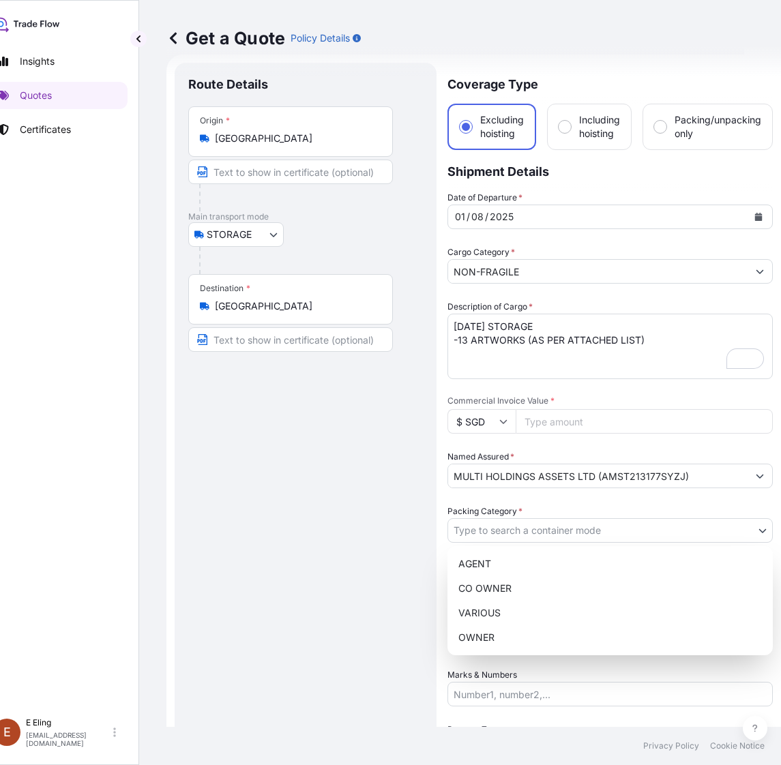
click at [571, 536] on body "Insights Quotes Certificates E E Eling eeling@helutrans.com Get a Quote Policy …" at bounding box center [359, 382] width 768 height 765
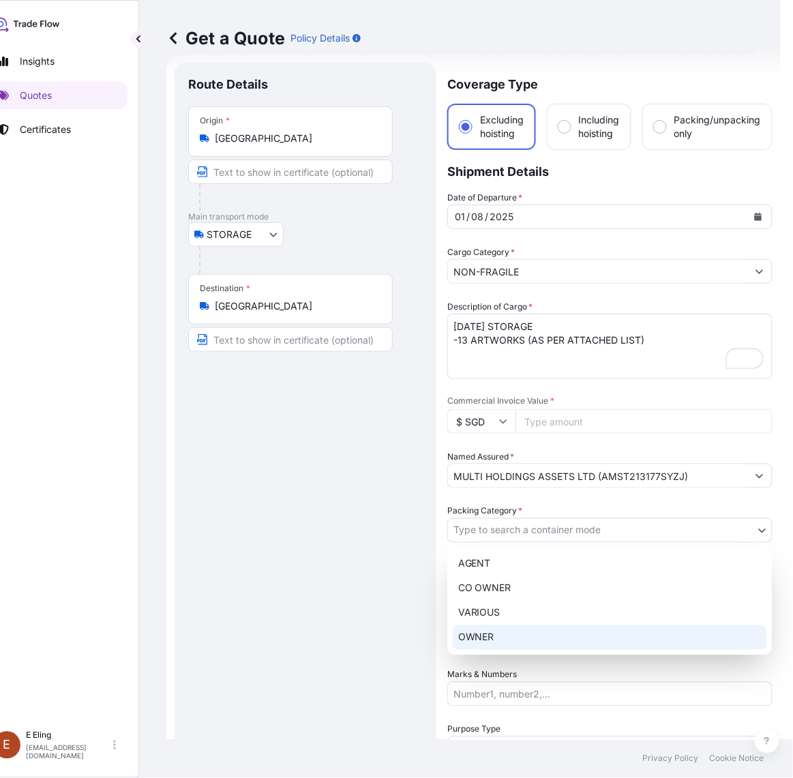
click at [510, 639] on div "OWNER" at bounding box center [610, 637] width 314 height 25
select select "27"
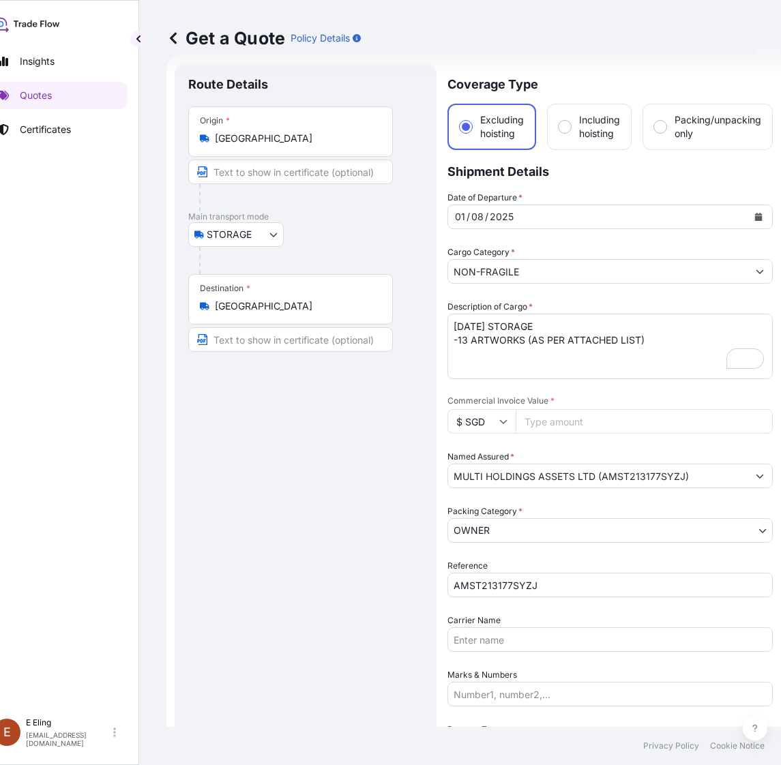
click at [557, 423] on input "Commercial Invoice Value *" at bounding box center [643, 421] width 257 height 25
paste input "8333310.96"
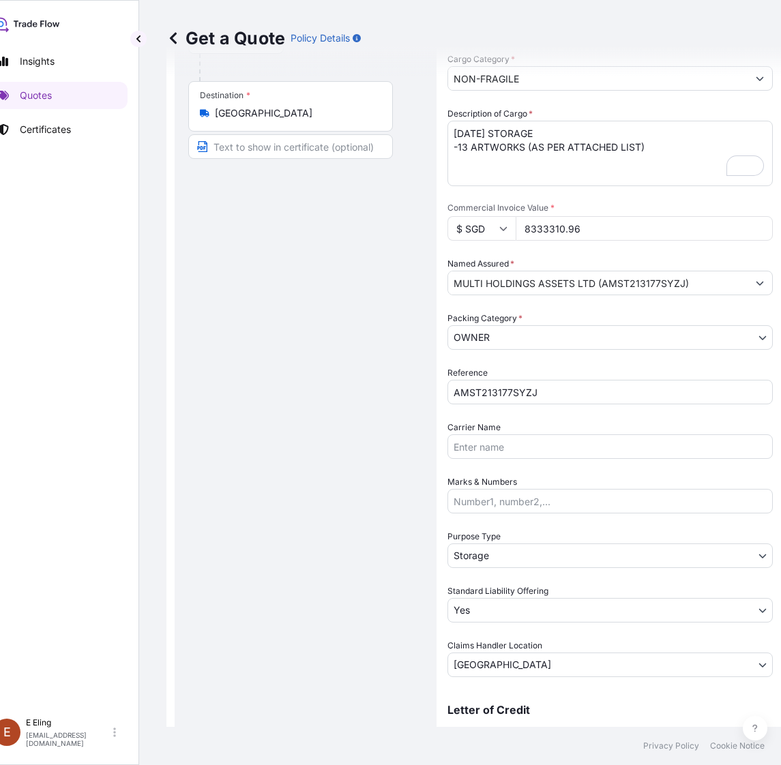
scroll to position [363, 0]
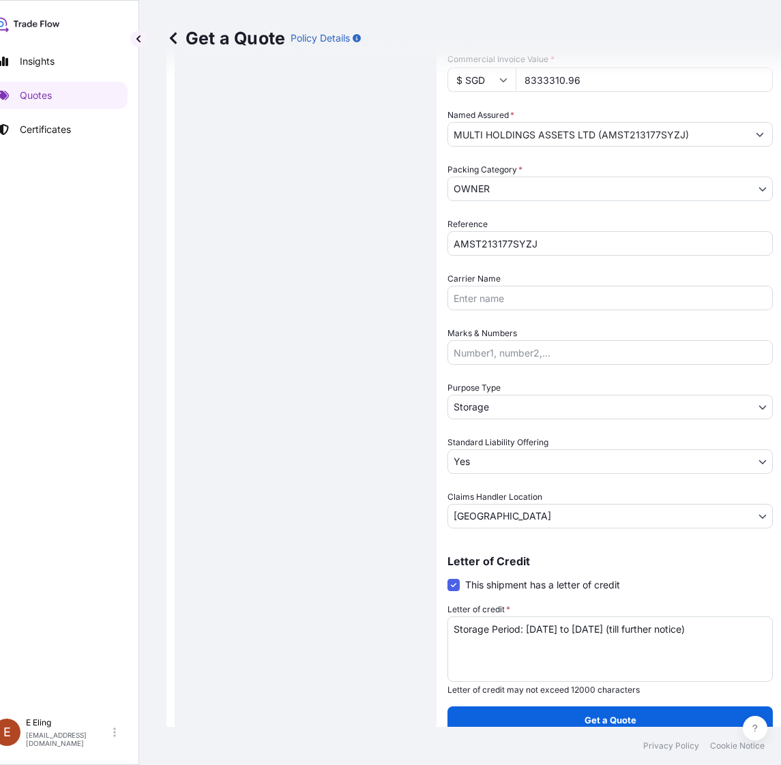
type input "8333310.96"
click at [588, 713] on p "Get a Quote" at bounding box center [610, 720] width 52 height 14
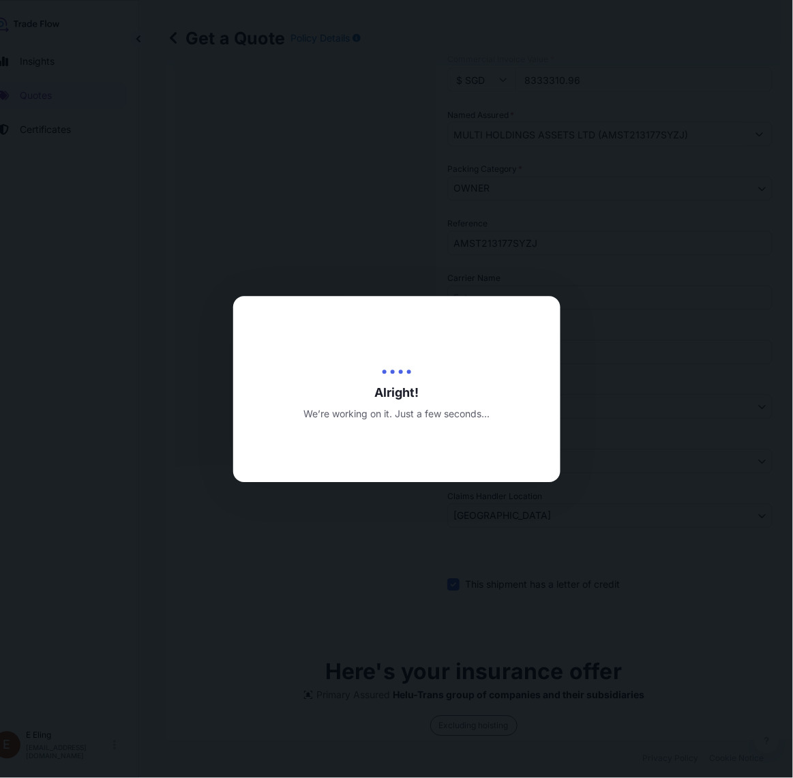
type input "20/08/2025"
select select "STORAGE"
select select "Transit"
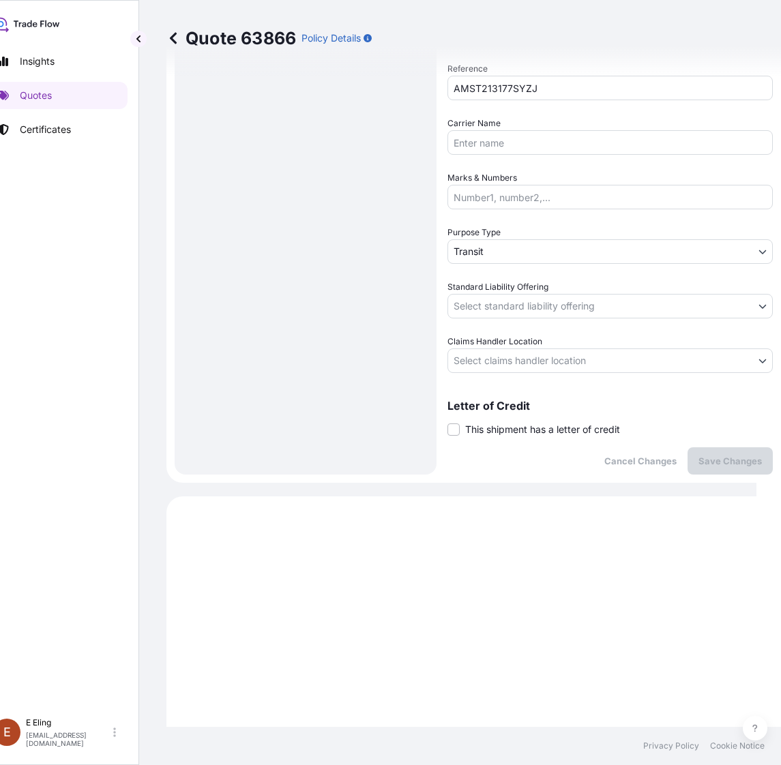
click at [513, 427] on span "This shipment has a letter of credit" at bounding box center [542, 430] width 155 height 14
click at [447, 422] on input "This shipment has a letter of credit" at bounding box center [447, 422] width 0 height 0
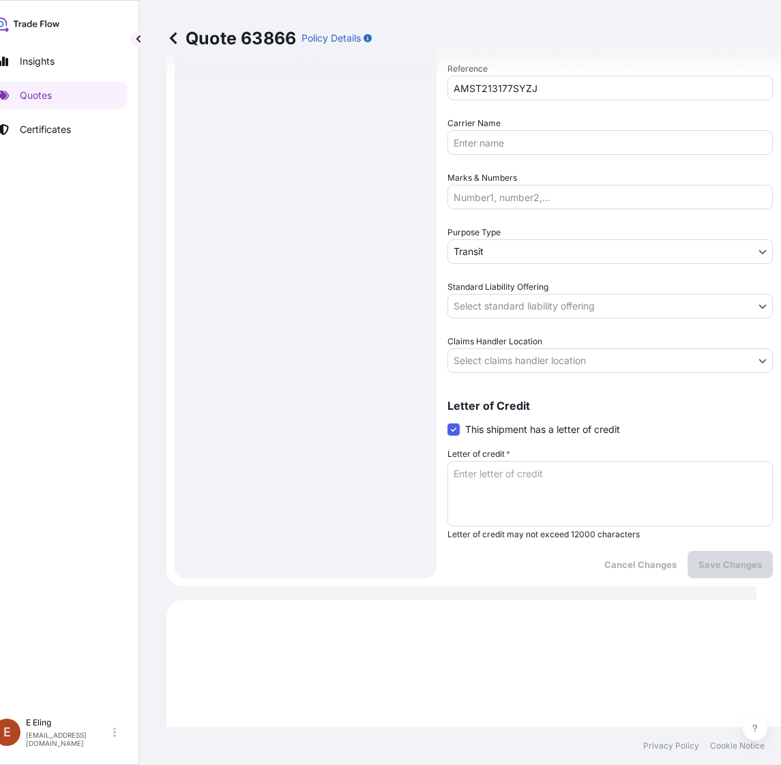
click at [506, 484] on textarea "Letter of credit *" at bounding box center [609, 493] width 325 height 65
paste textarea "Storage Period: 01 Aug 2025 to 31 Aug 2025 (till further notice)"
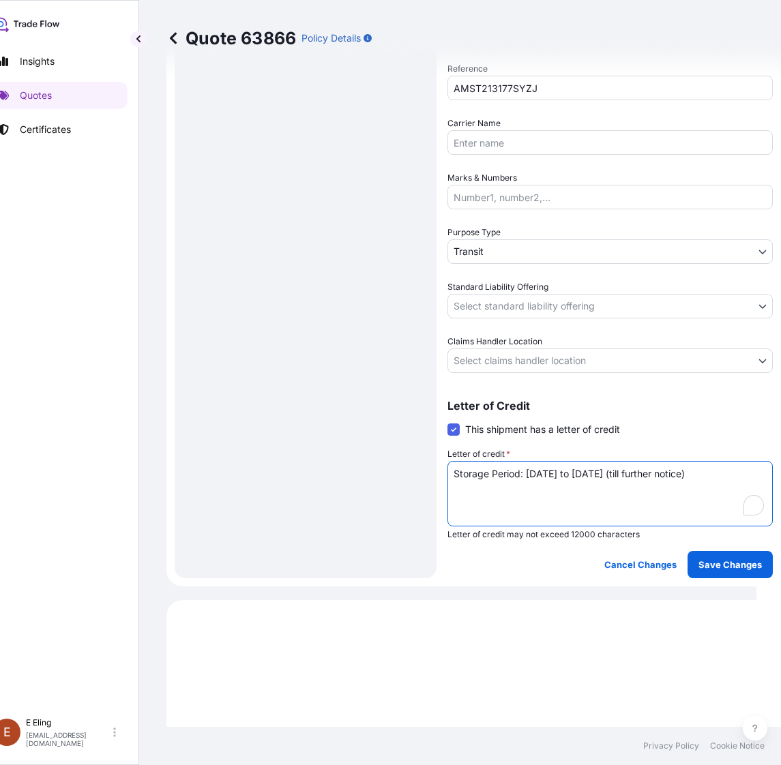
type textarea "Storage Period: 01 Aug 2025 to 31 Aug 2025 (till further notice)"
click at [485, 343] on span "Claims Handler Location" at bounding box center [494, 342] width 95 height 14
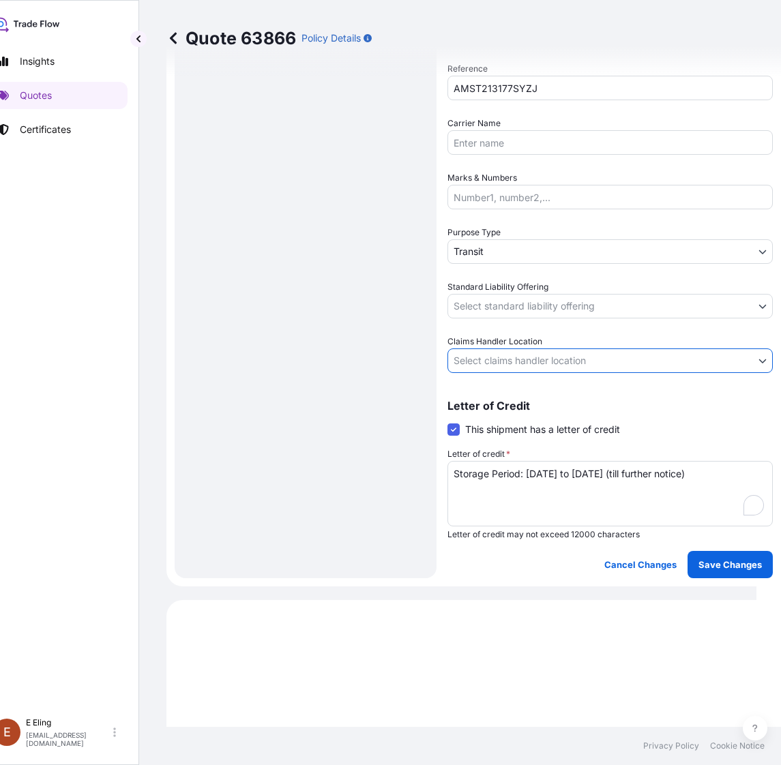
click at [488, 366] on body "Insights Quotes Certificates E E Eling eeling@helutrans.com Quote 63866 Policy …" at bounding box center [365, 382] width 781 height 765
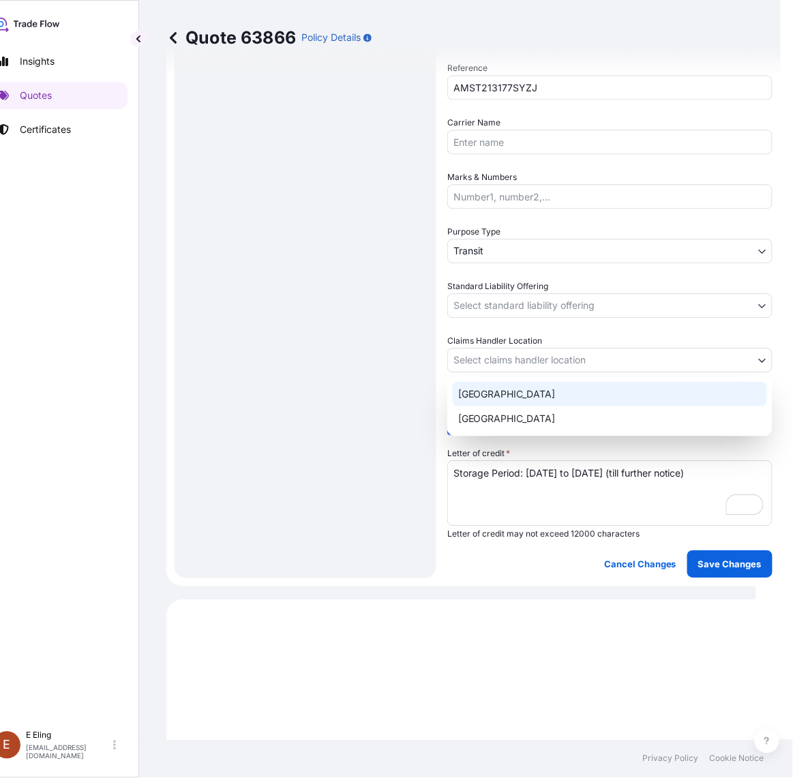
click at [479, 404] on div "Hong Kong" at bounding box center [610, 394] width 314 height 25
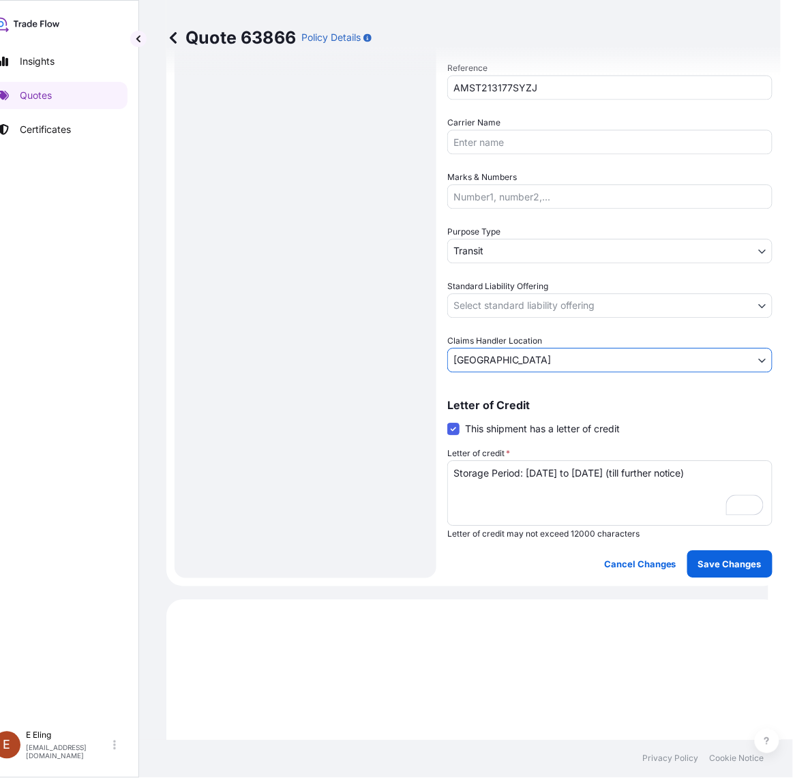
click at [487, 365] on body "Insights Quotes Certificates E E Eling eeling@helutrans.com Quote 63866 Policy …" at bounding box center [371, 389] width 793 height 778
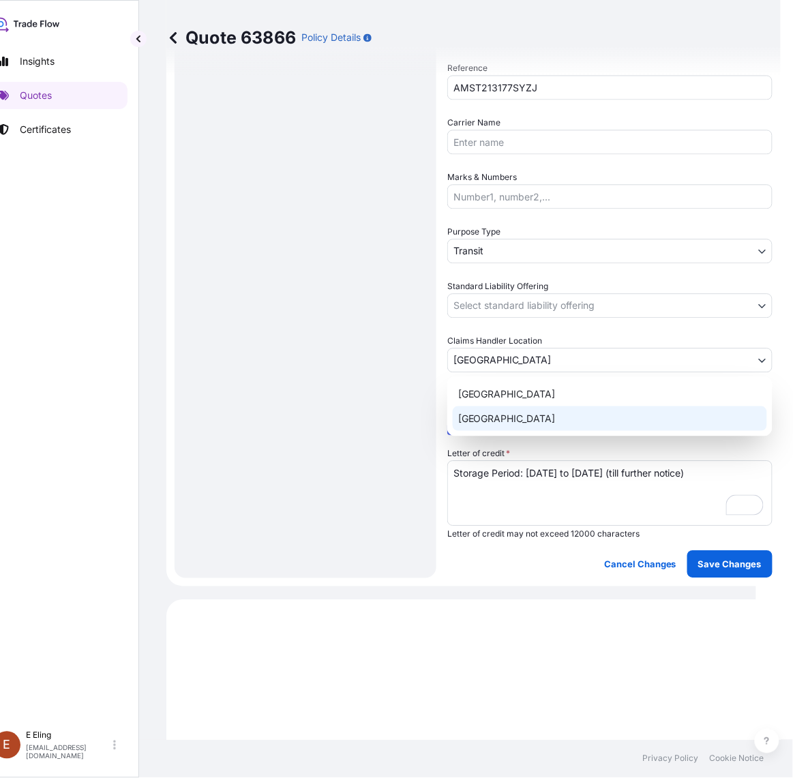
click at [484, 420] on div "Singapore" at bounding box center [610, 418] width 314 height 25
select select "Singapore"
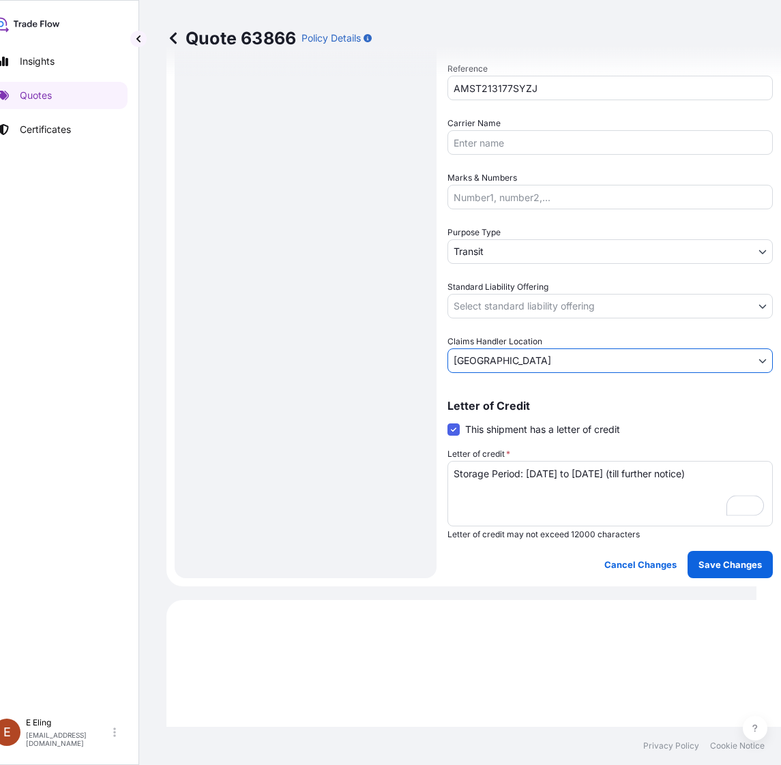
click at [496, 288] on span "Standard Liability Offering" at bounding box center [497, 287] width 101 height 14
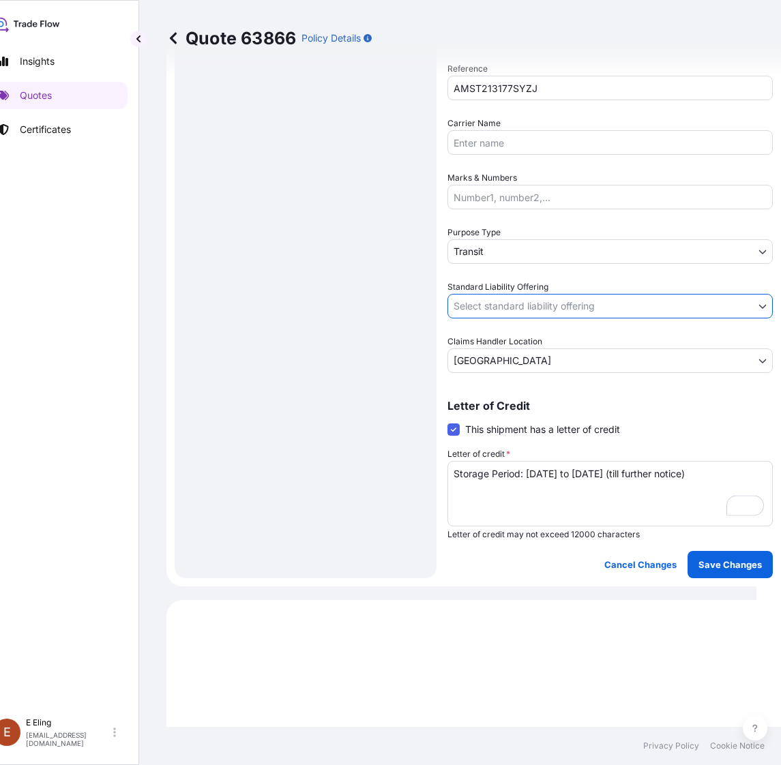
click at [496, 299] on body "Insights Quotes Certificates E E Eling eeling@helutrans.com Quote 63866 Policy …" at bounding box center [365, 382] width 781 height 765
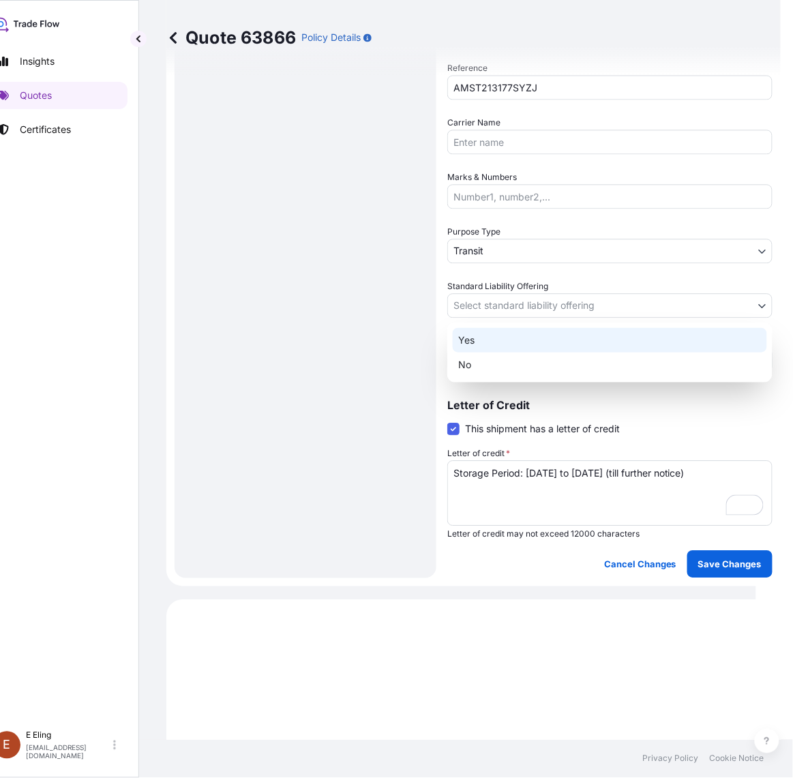
click at [495, 338] on div "Yes" at bounding box center [610, 340] width 314 height 25
select select "Yes"
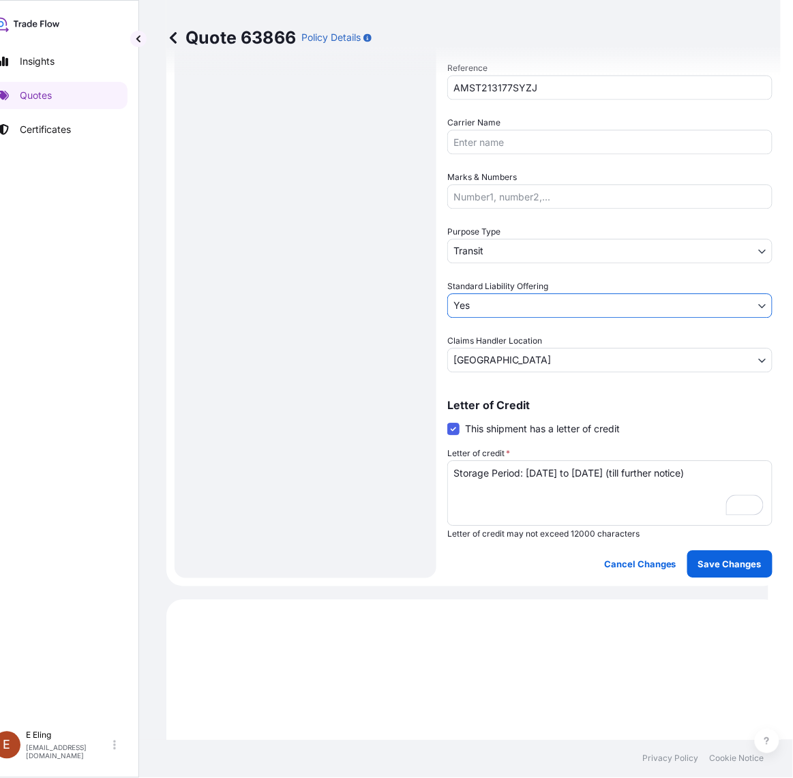
click at [502, 252] on body "Insights Quotes Certificates E E Eling eeling@helutrans.com Quote 63866 Policy …" at bounding box center [371, 389] width 793 height 778
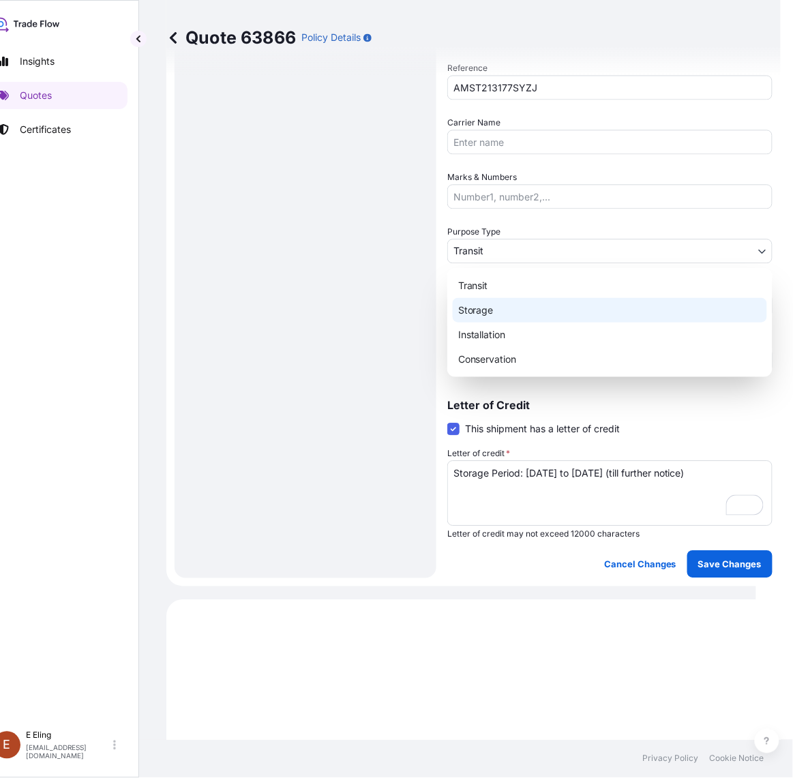
click at [477, 312] on div "Storage" at bounding box center [610, 310] width 314 height 25
select select "Storage"
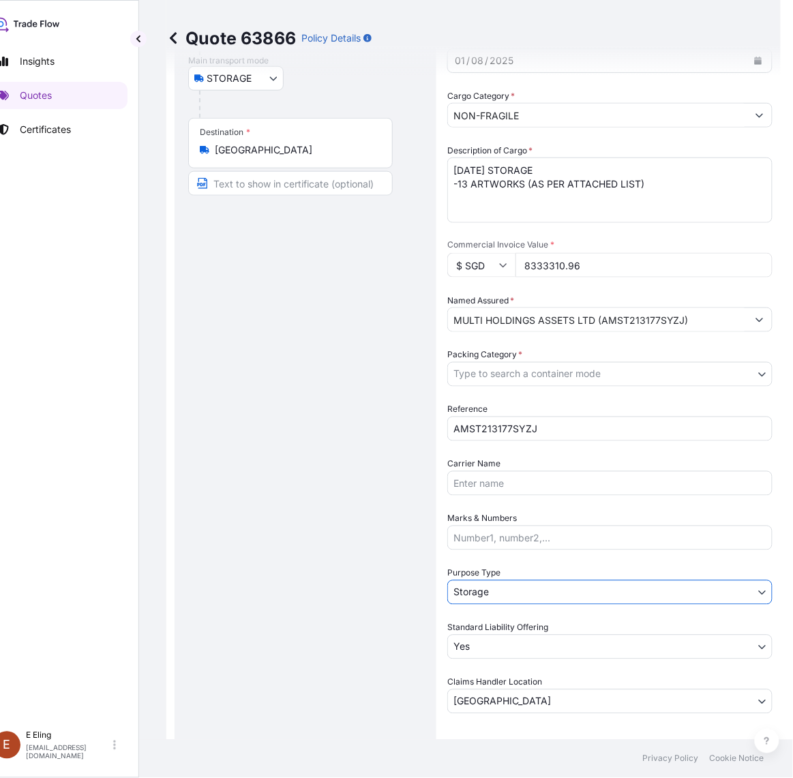
click at [540, 372] on body "Insights Quotes Certificates E E Eling eeling@helutrans.com Quote 63866 Policy …" at bounding box center [371, 389] width 793 height 778
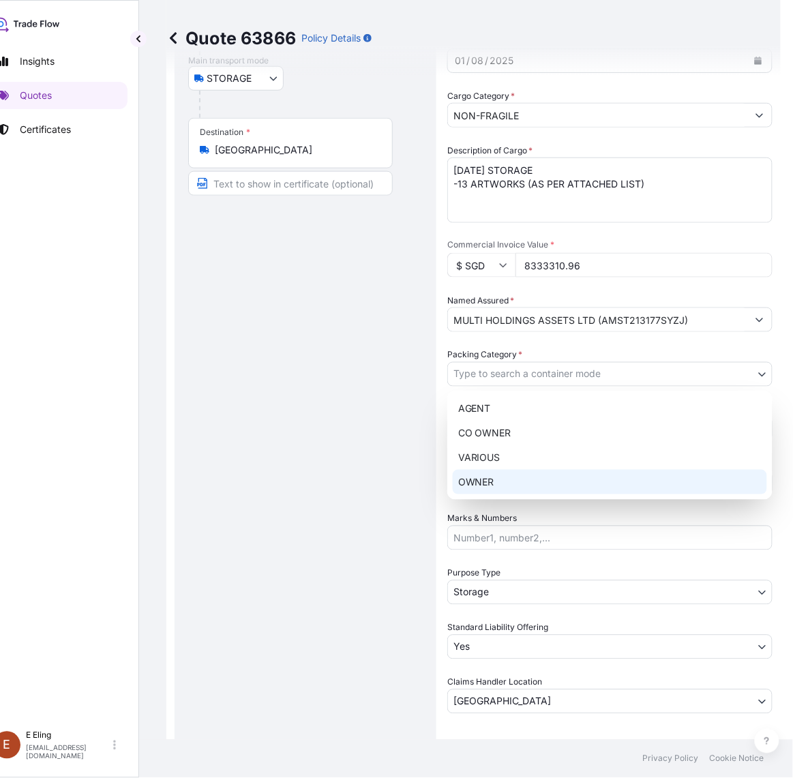
click at [520, 479] on div "OWNER" at bounding box center [610, 482] width 314 height 25
select select "27"
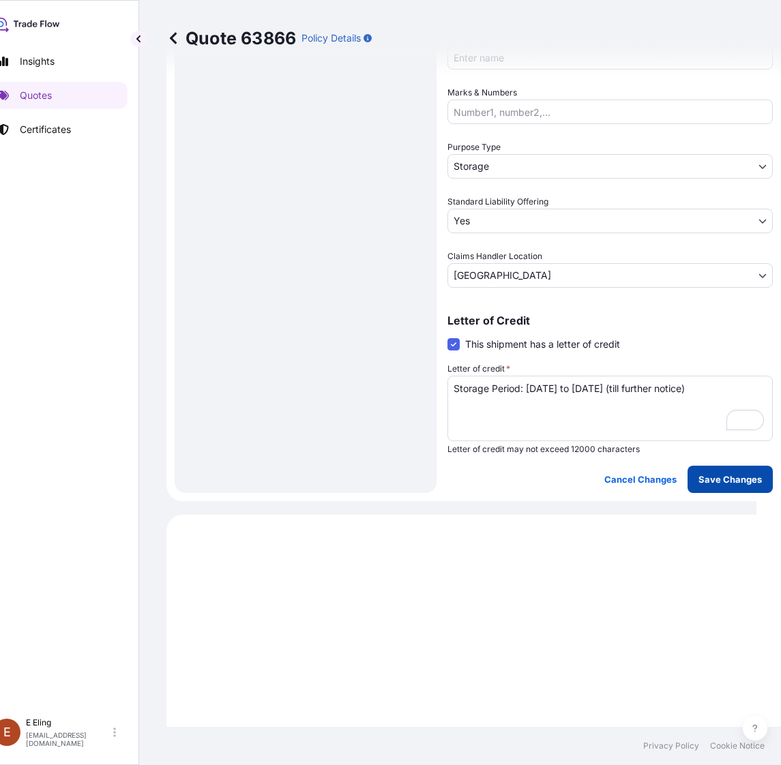
click at [714, 479] on p "Save Changes" at bounding box center [729, 479] width 63 height 14
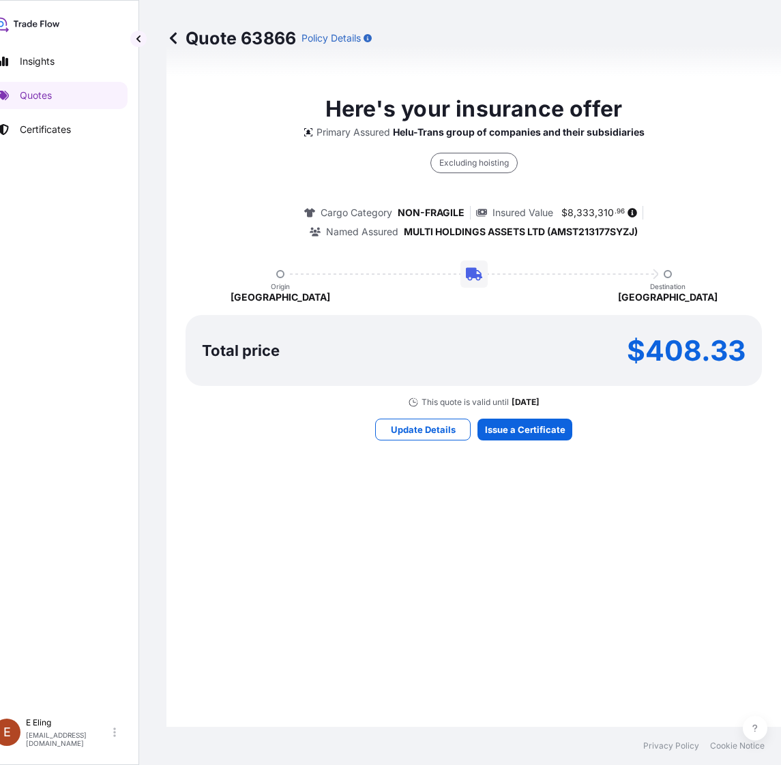
select select "STORAGE"
select select "Storage"
select select "Yes"
select select "Singapore"
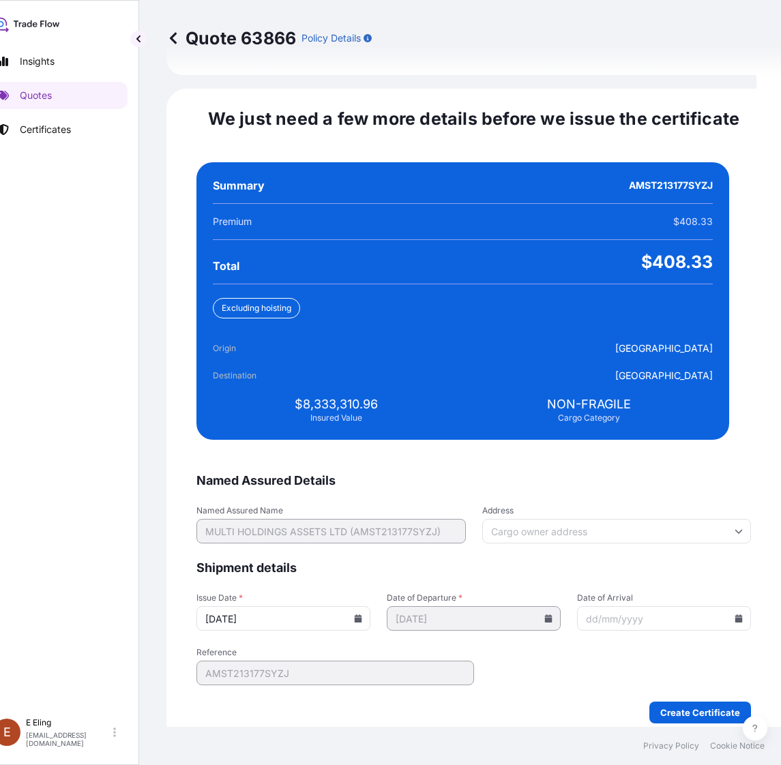
click at [370, 606] on input "20/08/2025" at bounding box center [283, 618] width 174 height 25
click at [362, 614] on icon at bounding box center [358, 618] width 8 height 8
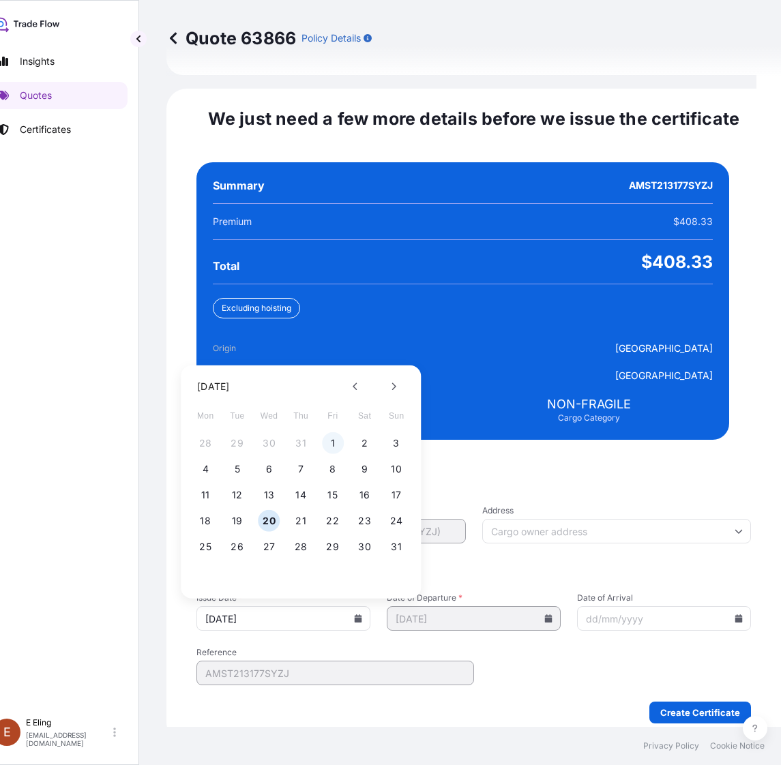
click at [325, 432] on button "1" at bounding box center [333, 443] width 22 height 22
type input "01/08/2025"
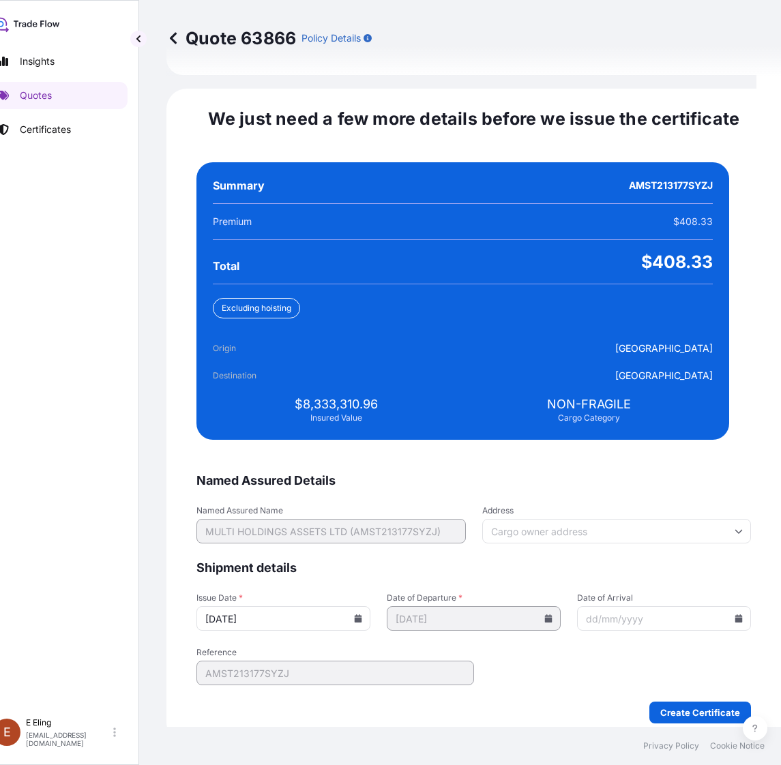
click at [719, 606] on input "Date of Arrival" at bounding box center [664, 618] width 174 height 25
click at [735, 614] on icon at bounding box center [738, 618] width 7 height 8
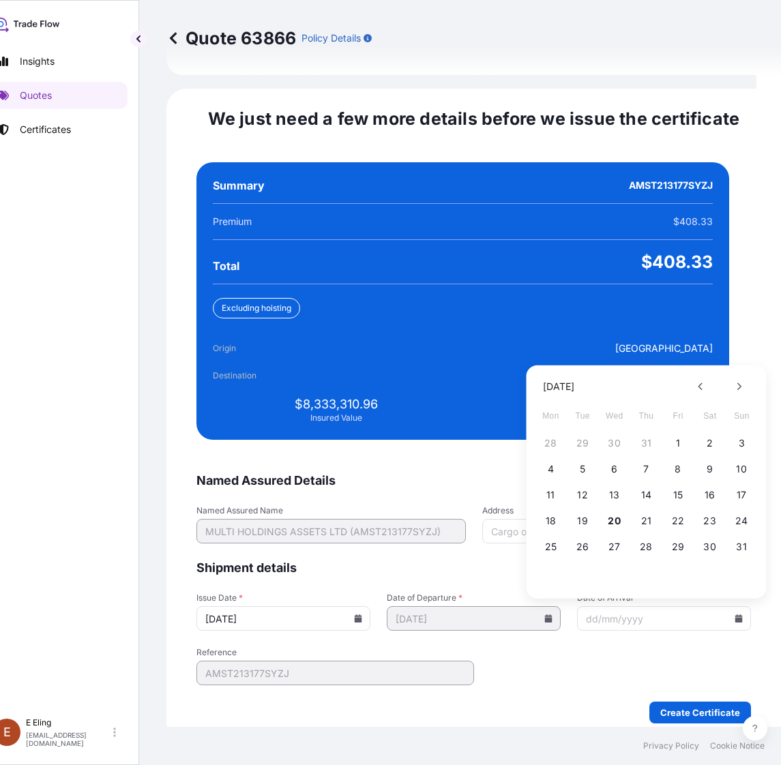
click at [729, 534] on div "25 26 27 28 29 30 31" at bounding box center [646, 546] width 218 height 25
click at [737, 536] on button "31" at bounding box center [741, 547] width 22 height 22
type input "31/08/2025"
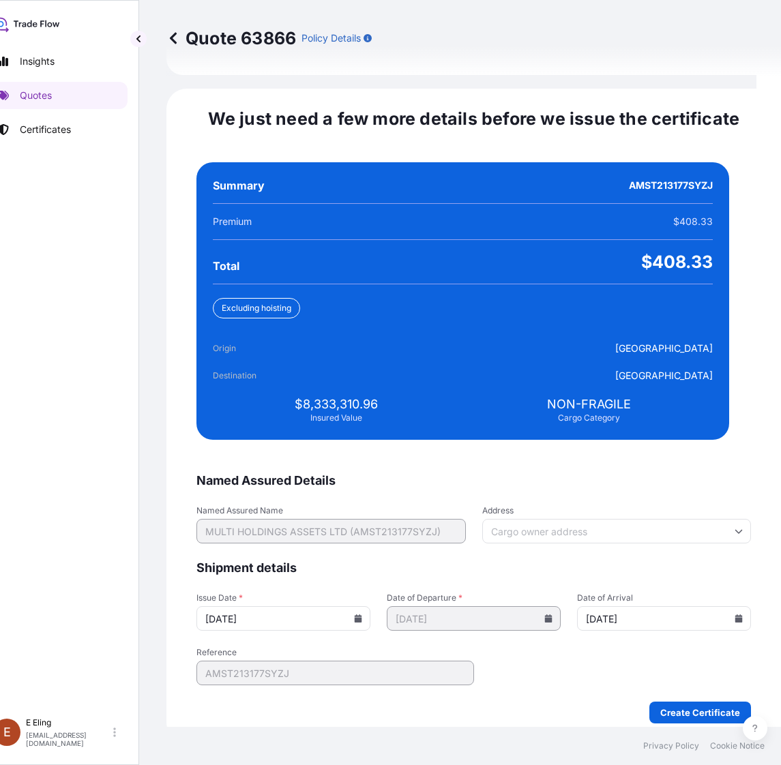
click at [682, 684] on form "Named Assured Details Named Assured Name MULTI HOLDINGS ASSETS LTD (AMST213177S…" at bounding box center [473, 597] width 554 height 251
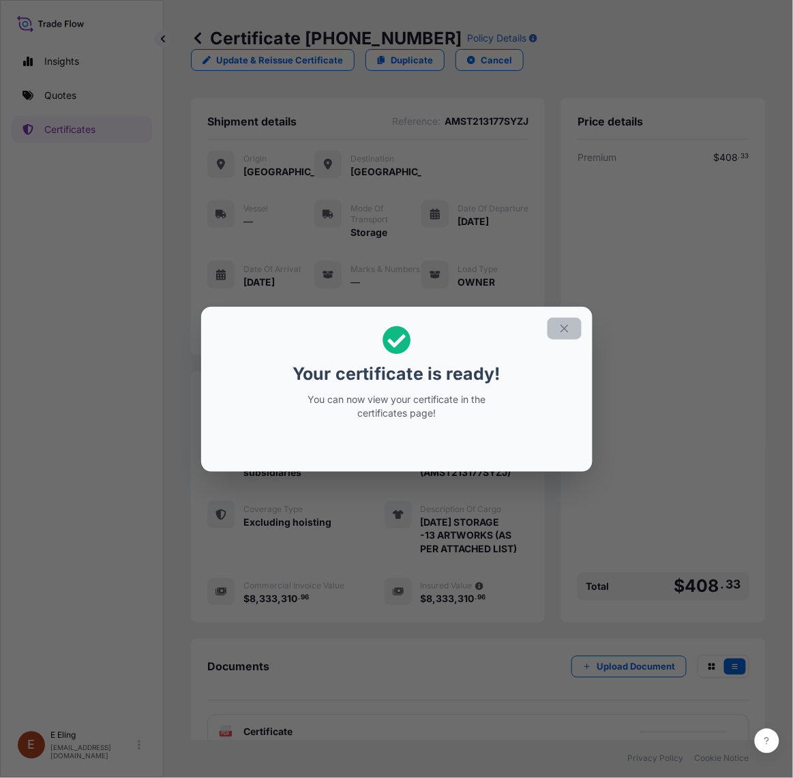
click at [570, 324] on icon "button" at bounding box center [564, 328] width 12 height 12
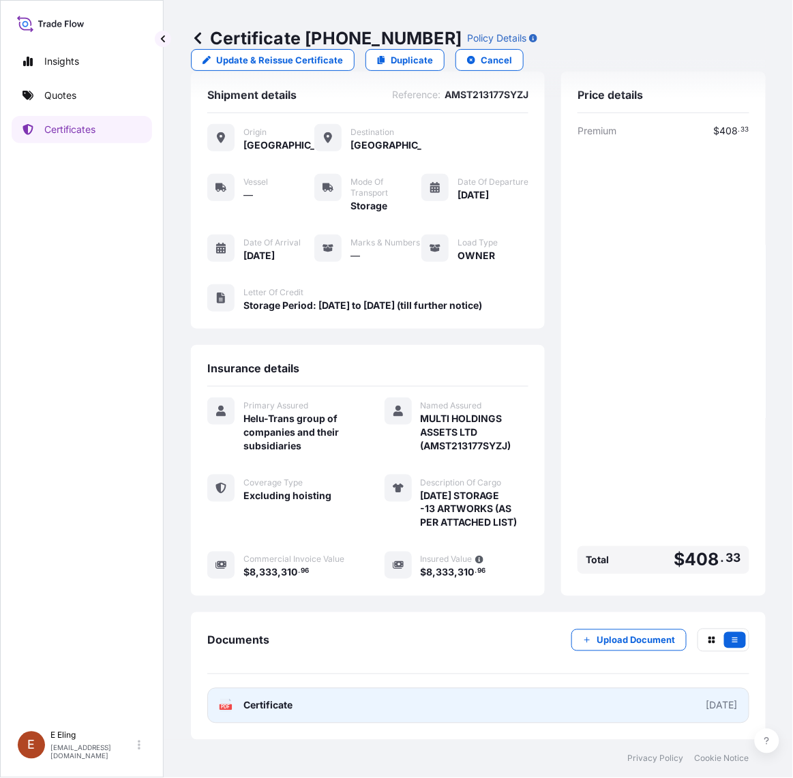
click at [337, 719] on link "PDF Certificate 2025-08-01" at bounding box center [478, 705] width 542 height 35
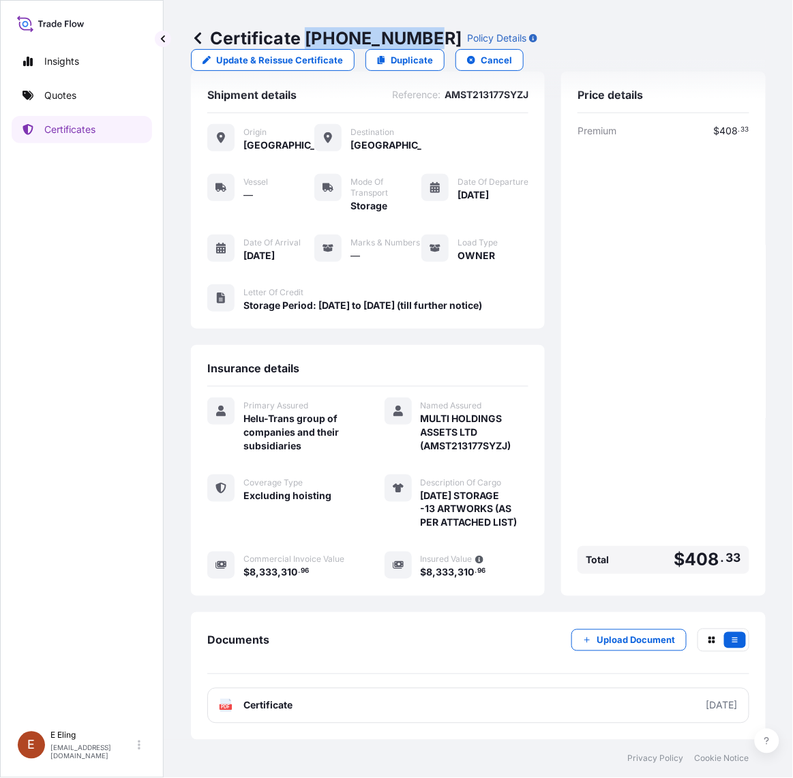
drag, startPoint x: 307, startPoint y: 33, endPoint x: 425, endPoint y: 38, distance: 118.1
click at [425, 38] on p "Certificate 31504-1338-1" at bounding box center [326, 38] width 271 height 22
copy p "31504-1338-1"
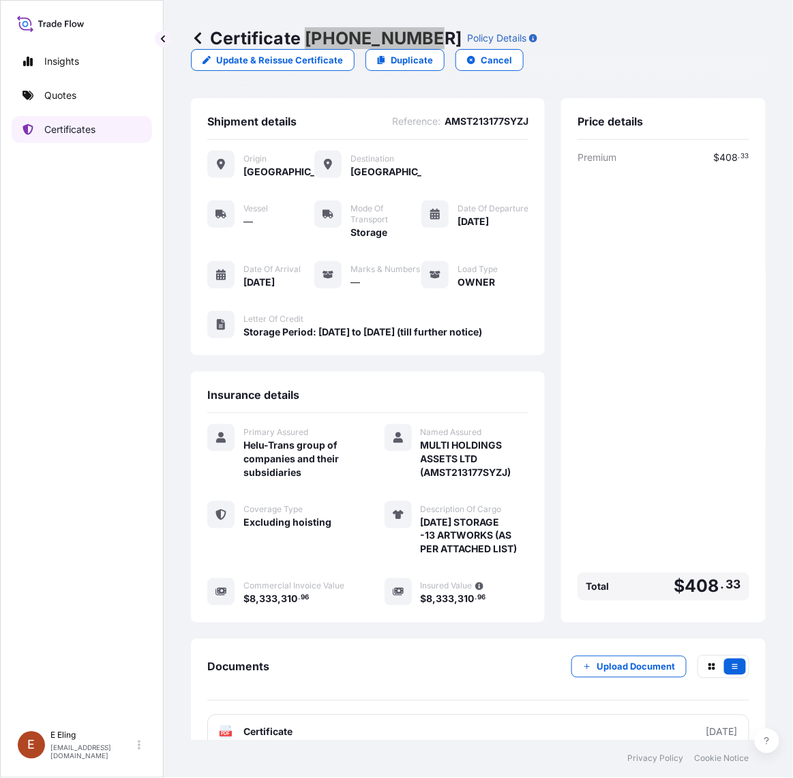
click at [73, 126] on p "Certificates" at bounding box center [69, 130] width 51 height 14
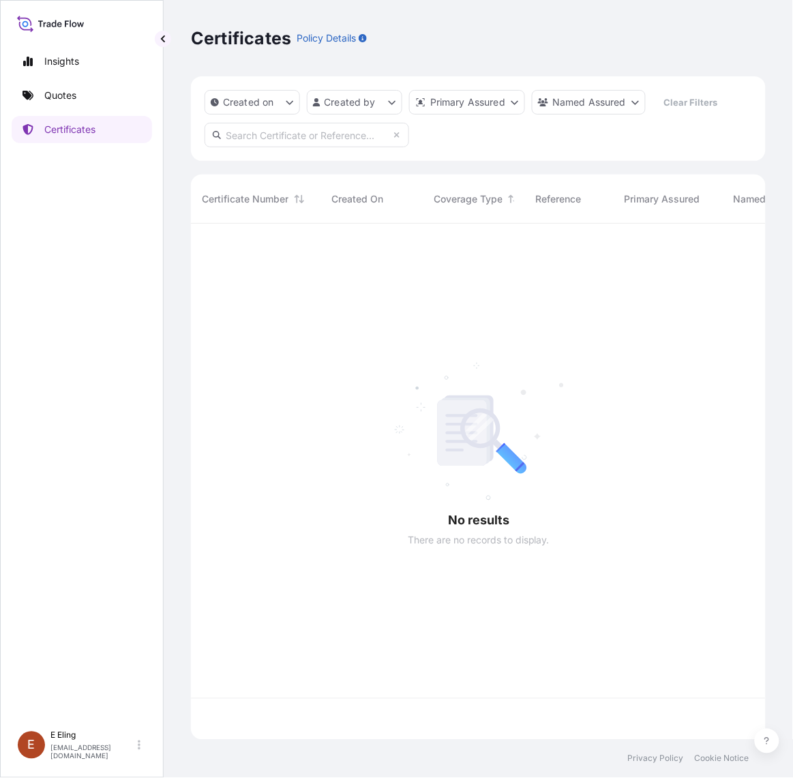
scroll to position [511, 562]
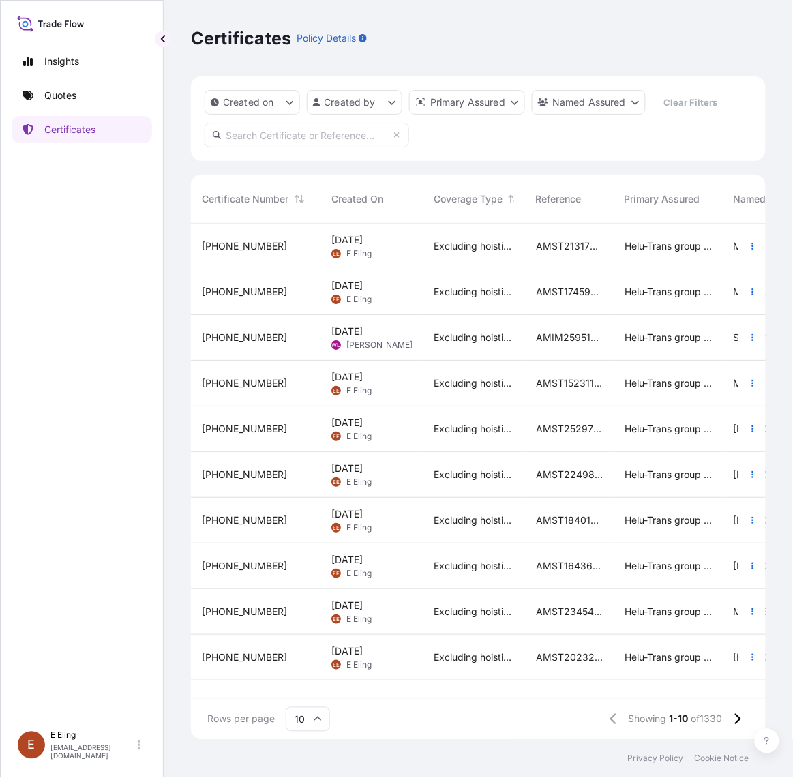
click at [273, 144] on input "text" at bounding box center [307, 135] width 205 height 25
paste input "AMST213177SYZJ"
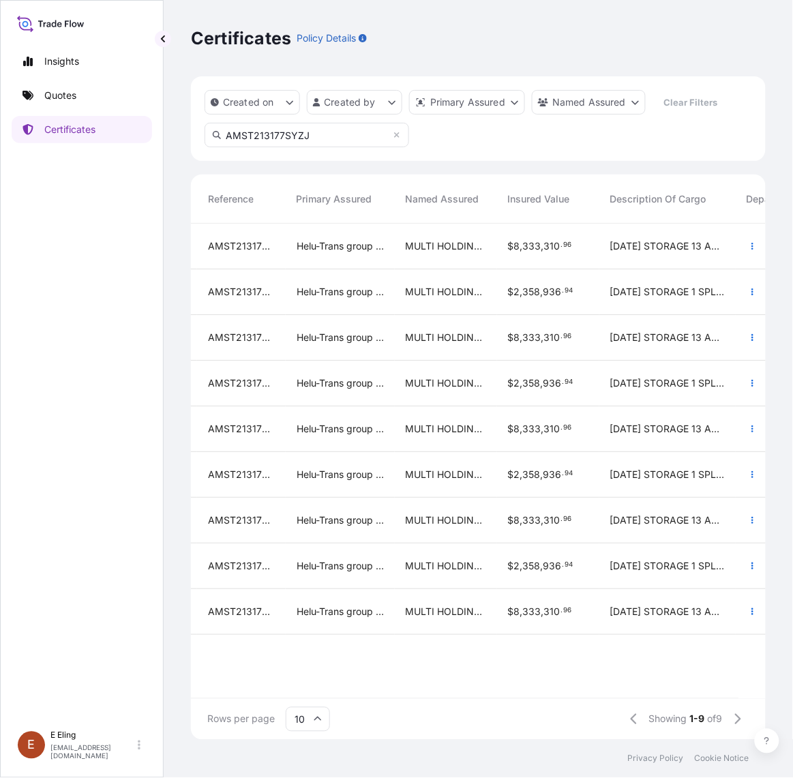
scroll to position [0, 339]
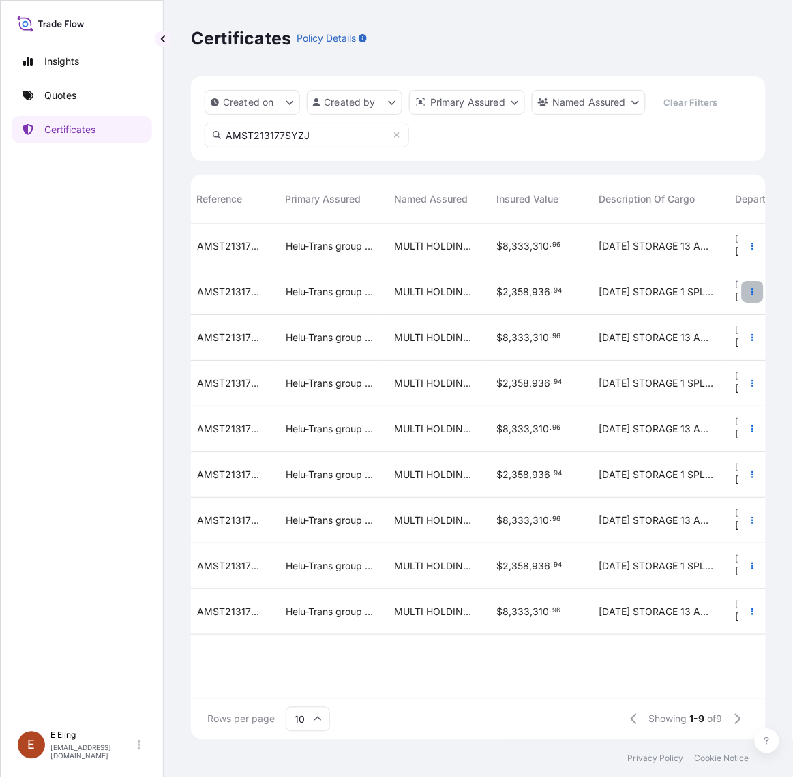
type input "AMST213177SYZJ"
click at [750, 294] on icon "button" at bounding box center [752, 292] width 8 height 8
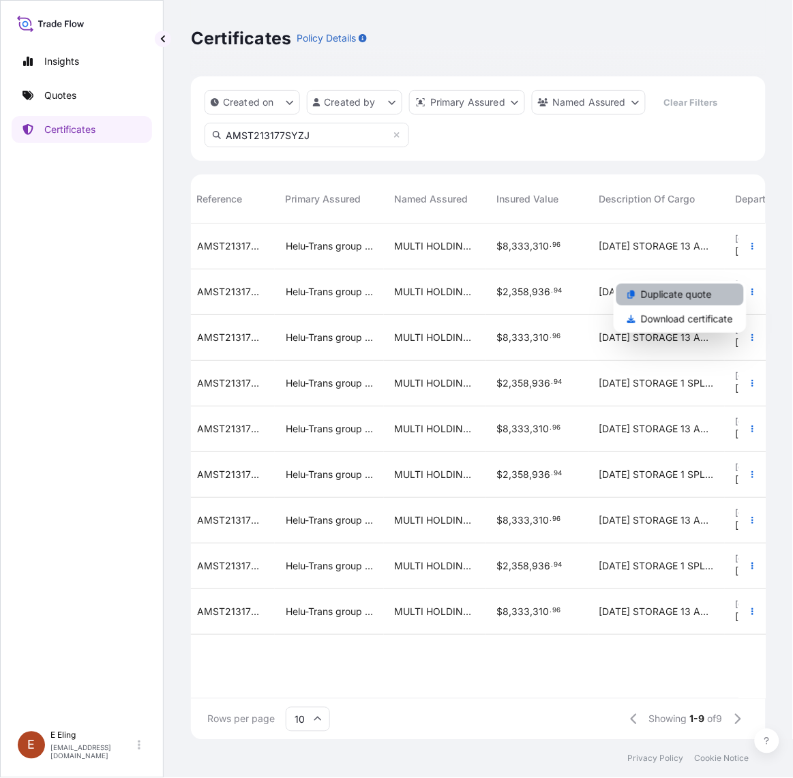
click at [724, 295] on link "Duplicate quote" at bounding box center [679, 295] width 127 height 22
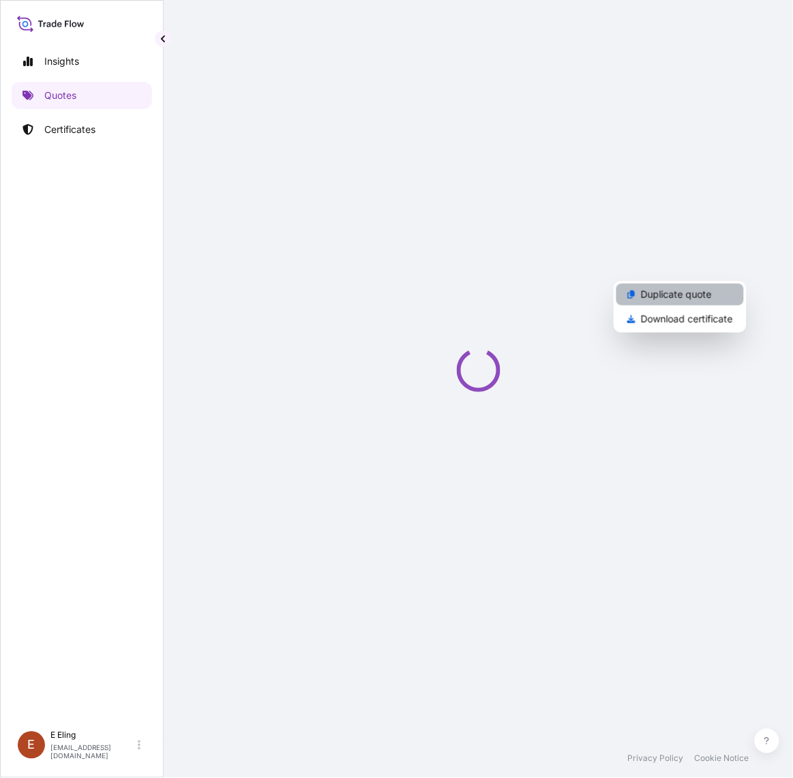
select select "STORAGE"
select select "Storage"
select select "Yes"
select select "Singapore"
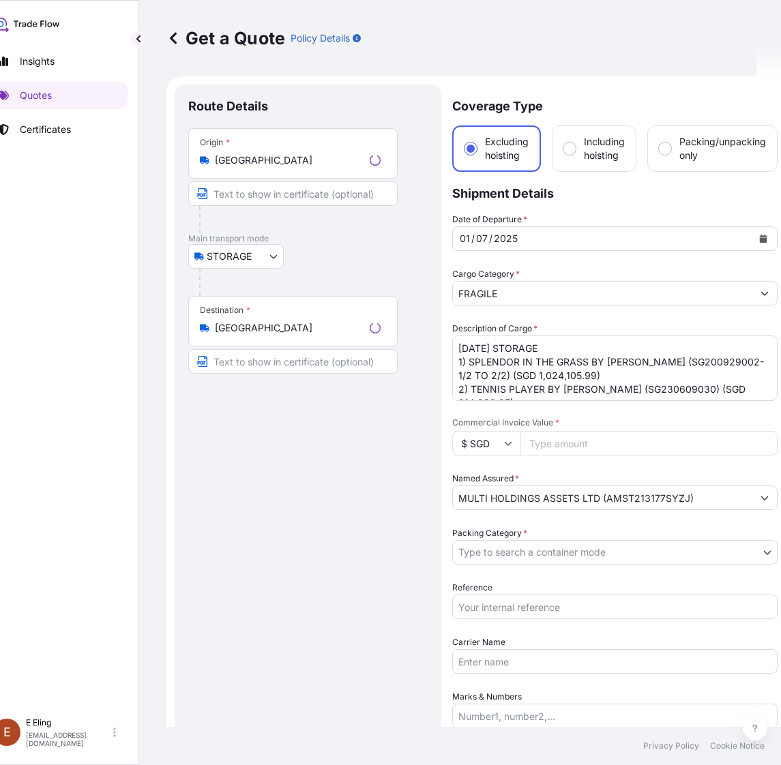
scroll to position [22, 0]
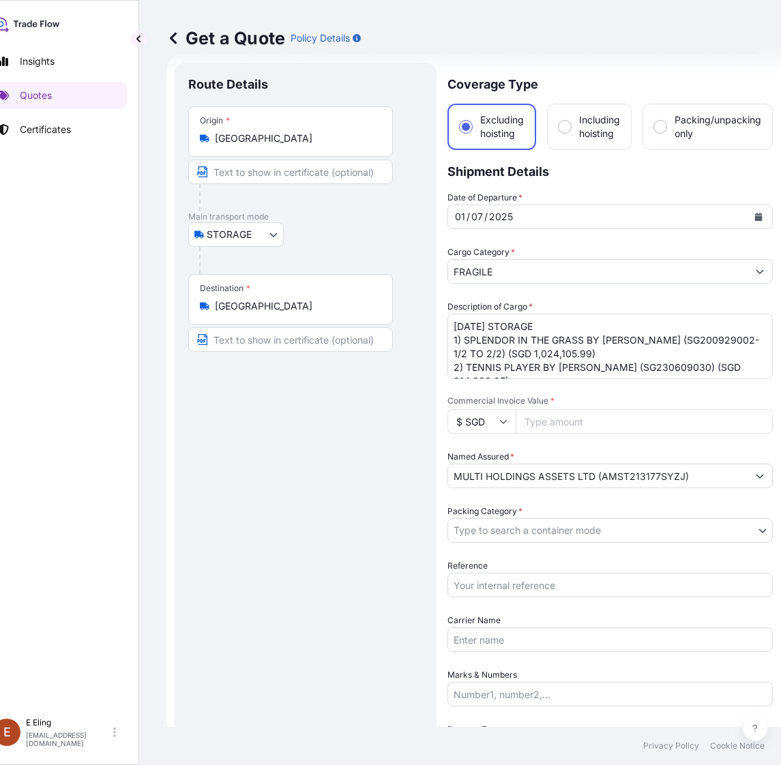
click at [751, 215] on button "Calendar" at bounding box center [758, 217] width 22 height 22
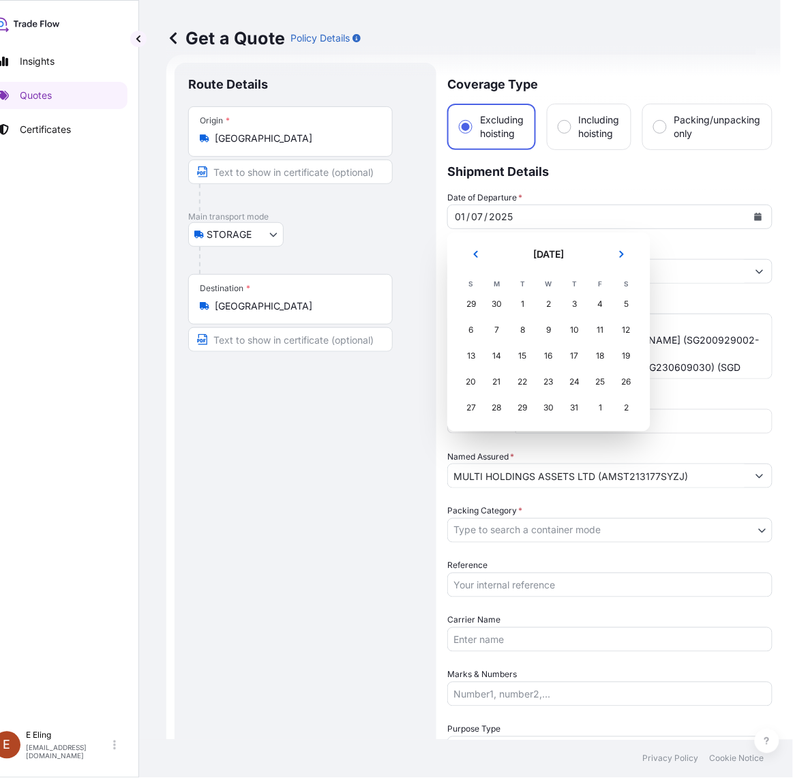
click at [642, 247] on section "July 2025 July 2025 S M T W T F S 29 30 1 2 3 4 5 6 7 8 9 10 11 12 13 14 15 16 …" at bounding box center [548, 331] width 203 height 199
click at [628, 254] on button "Next" at bounding box center [622, 254] width 30 height 22
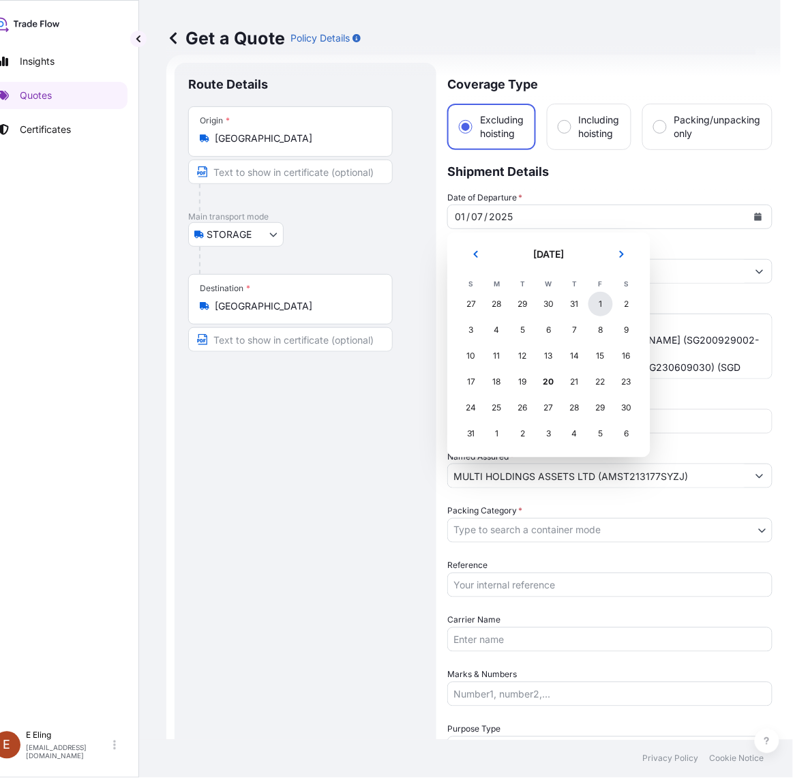
click at [604, 305] on div "1" at bounding box center [600, 304] width 25 height 25
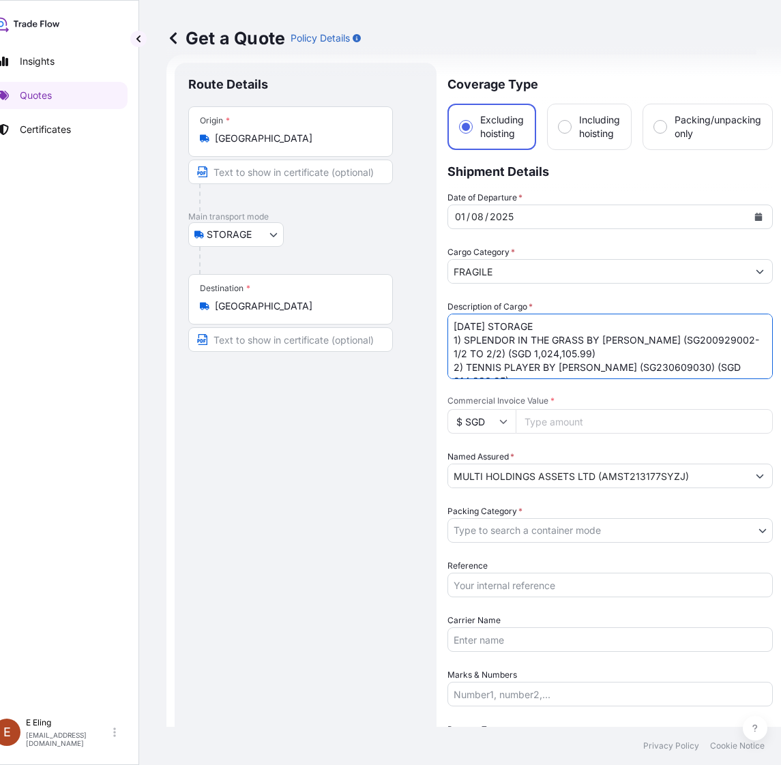
drag, startPoint x: 472, startPoint y: 325, endPoint x: 429, endPoint y: 328, distance: 42.4
click at [429, 328] on form "Route Details Place of loading Road / Inland Road / Inland Origin * Singapore M…" at bounding box center [473, 569] width 614 height 1029
type textarea "AUG25 STORAGE 1) SPLENDOR IN THE GRASS BY MARY WEATHERFORD (SG200929002-1/2 TO …"
click at [530, 588] on input "Reference" at bounding box center [609, 585] width 325 height 25
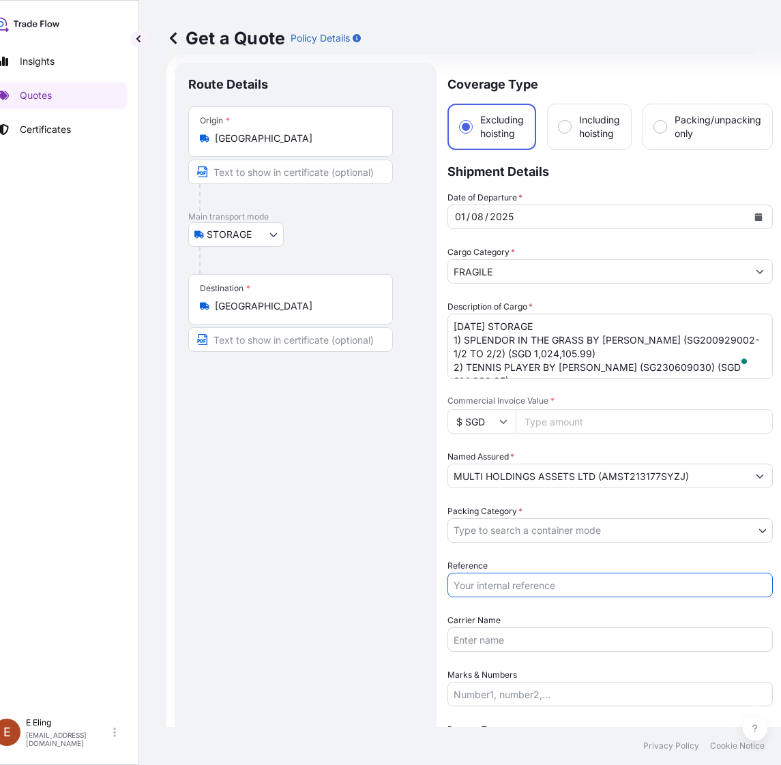
paste input "AMST213177SYZJ"
type input "AMST213177SYZJ"
click at [520, 534] on body "August 2025 Insights Quotes Certificates E E Eling eeling@helutrans.com Get a Q…" at bounding box center [365, 382] width 781 height 765
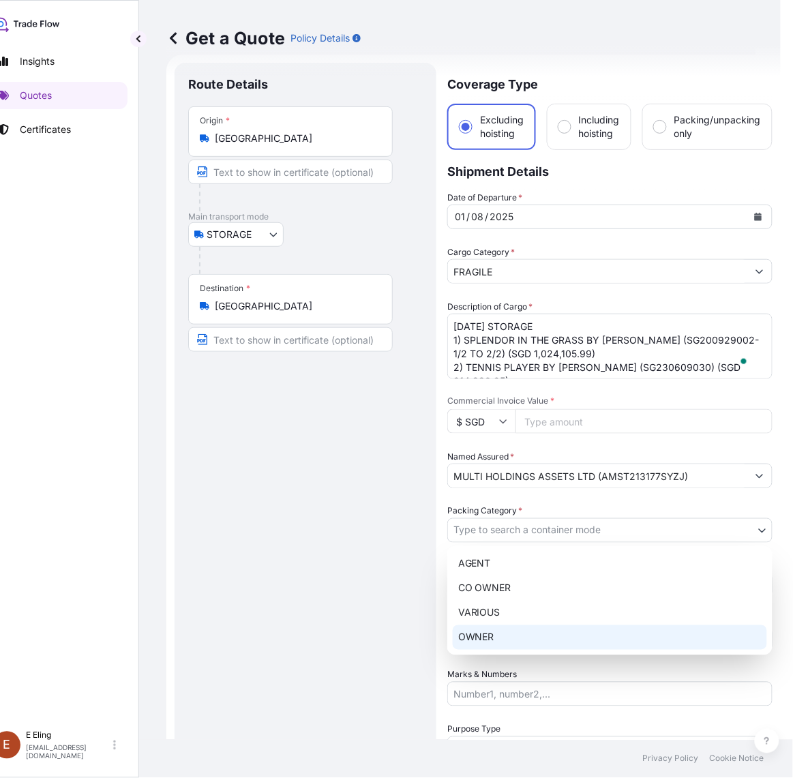
click at [496, 628] on div "OWNER" at bounding box center [610, 637] width 314 height 25
select select "27"
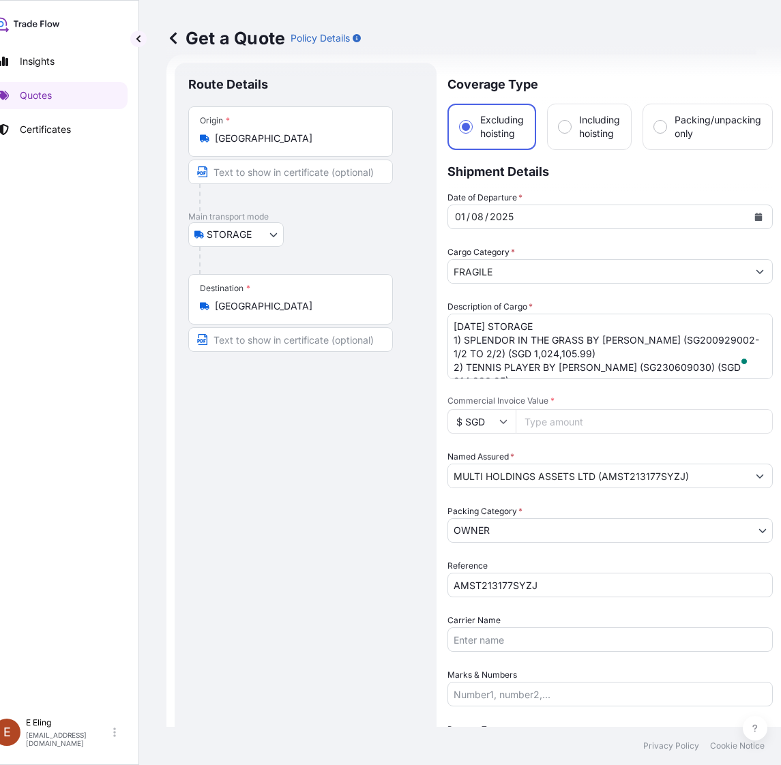
click at [533, 418] on input "Commercial Invoice Value *" at bounding box center [643, 421] width 257 height 25
paste input "2358936.94"
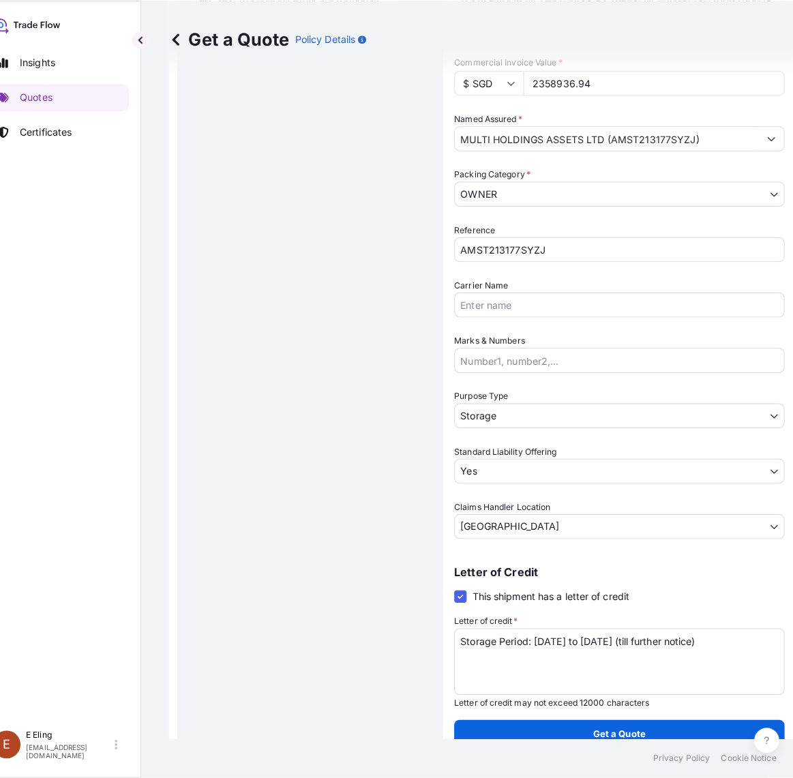
scroll to position [363, 0]
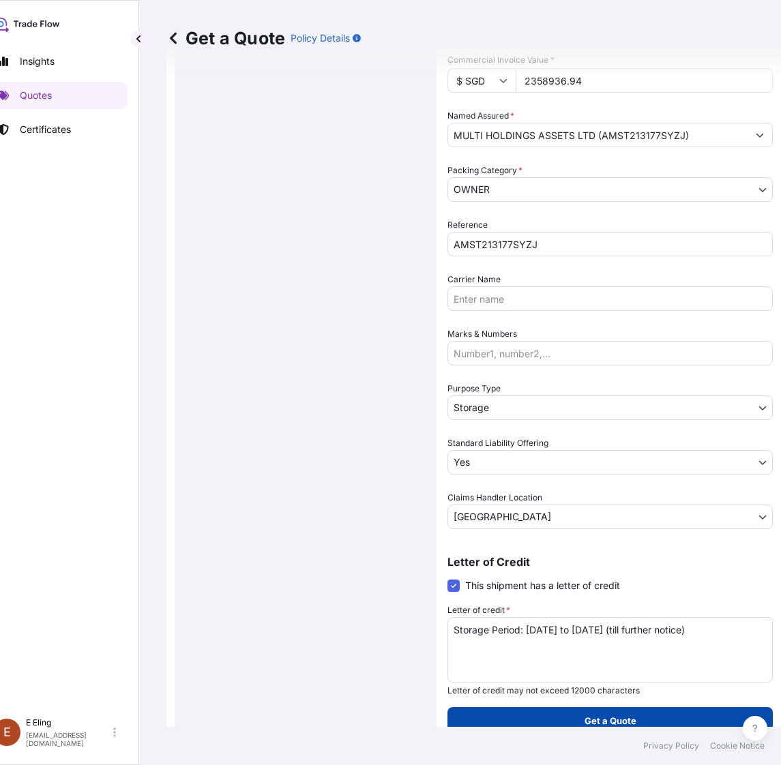
type input "2358936.94"
click at [643, 710] on button "Get a Quote" at bounding box center [609, 720] width 325 height 27
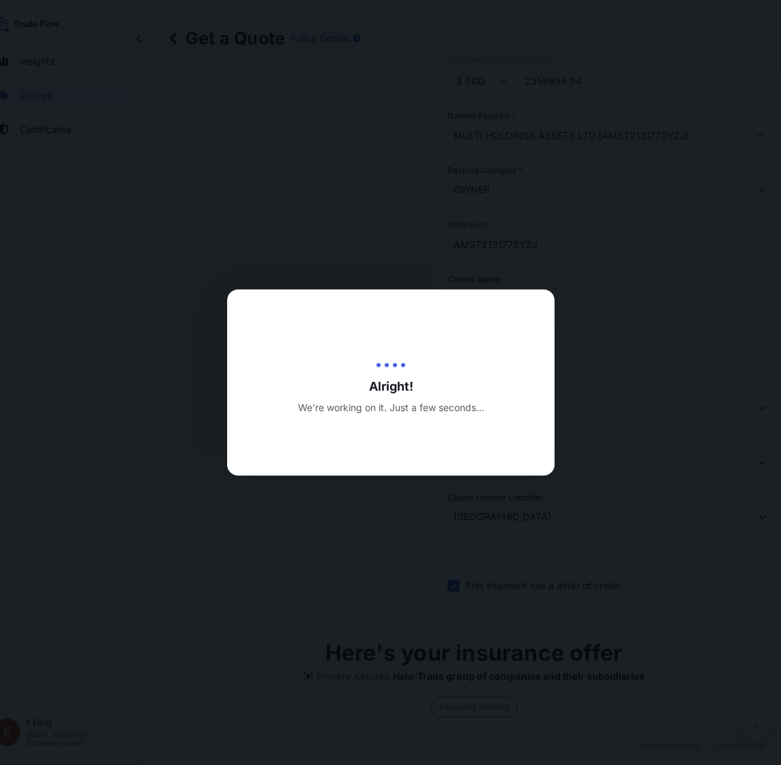
type input "20/08/2025"
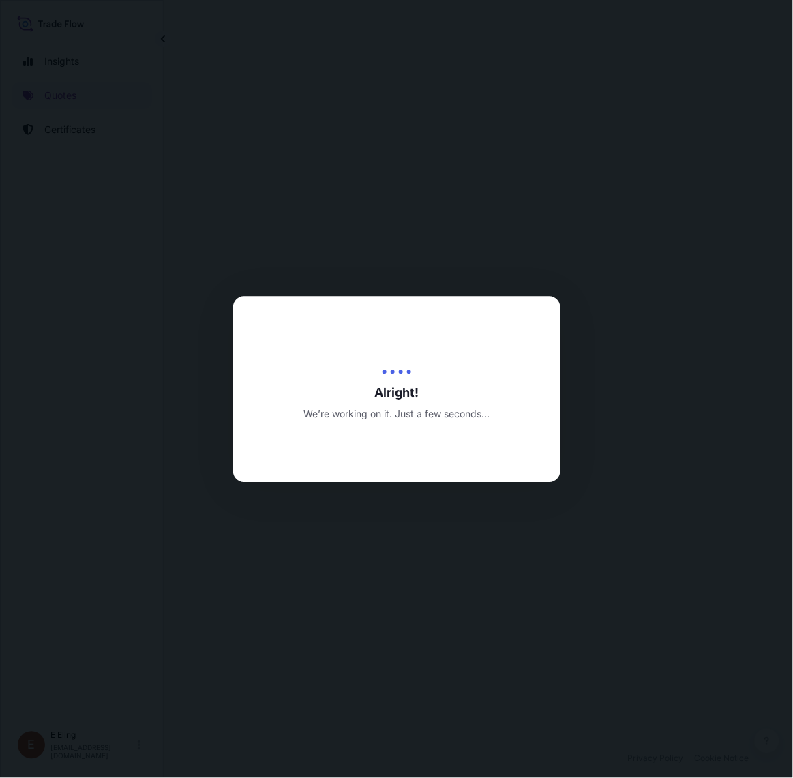
select select "STORAGE"
select select "Transit"
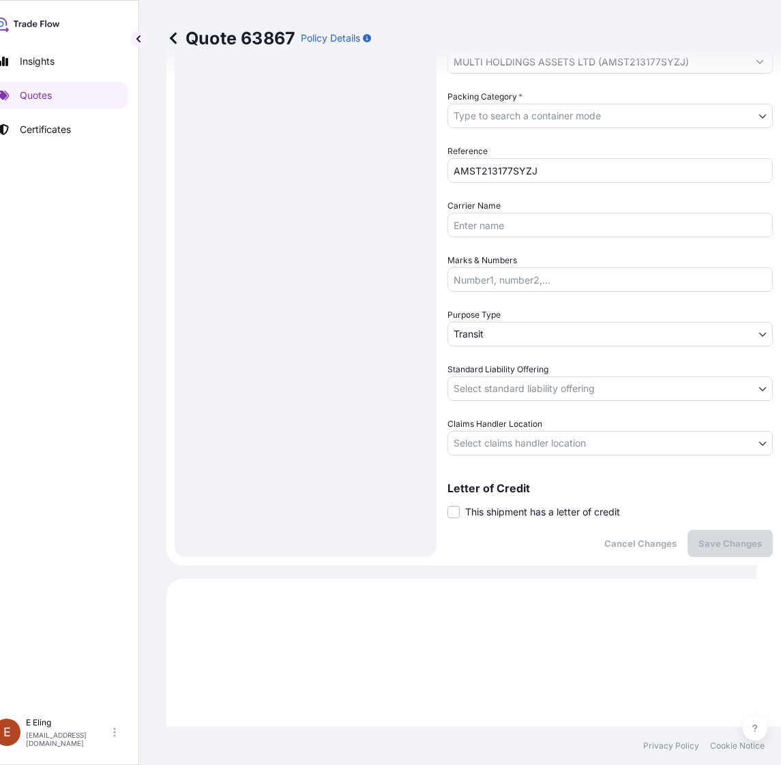
scroll to position [434, 0]
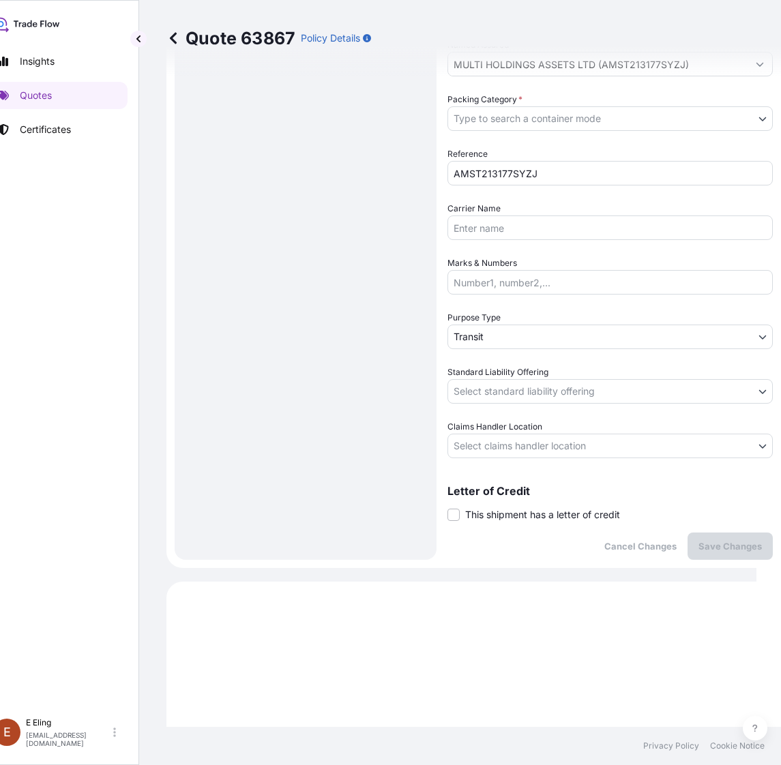
click at [527, 517] on span "This shipment has a letter of credit" at bounding box center [542, 515] width 155 height 14
click at [447, 507] on input "This shipment has a letter of credit" at bounding box center [447, 507] width 0 height 0
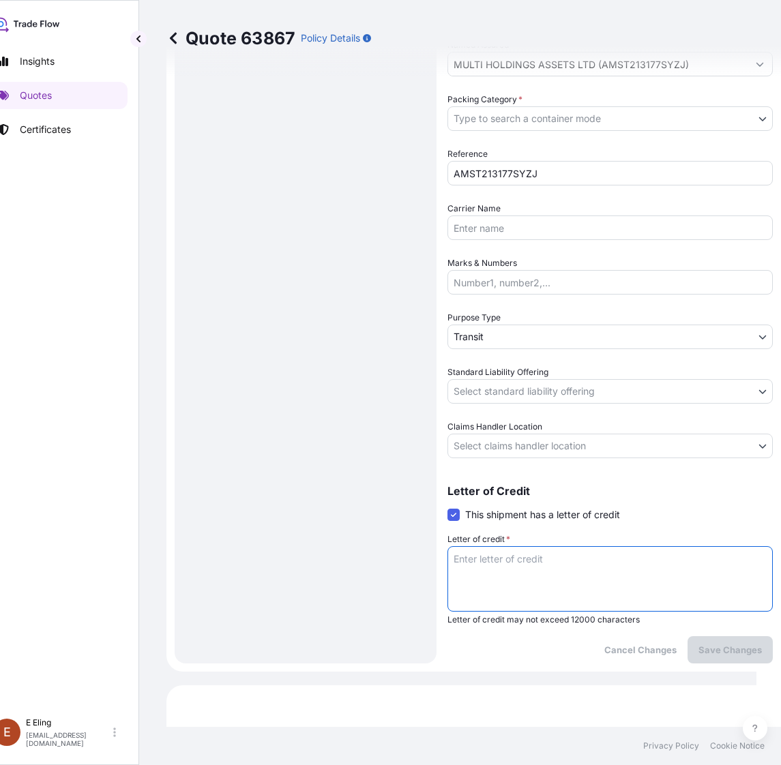
click at [532, 553] on textarea "Letter of credit *" at bounding box center [609, 578] width 325 height 65
paste textarea "Storage Period: 01 Aug 2025 to 31 Aug 2025 (till further notice)"
type textarea "Storage Period: 01 Aug 2025 to 31 Aug 2025 (till further notice)"
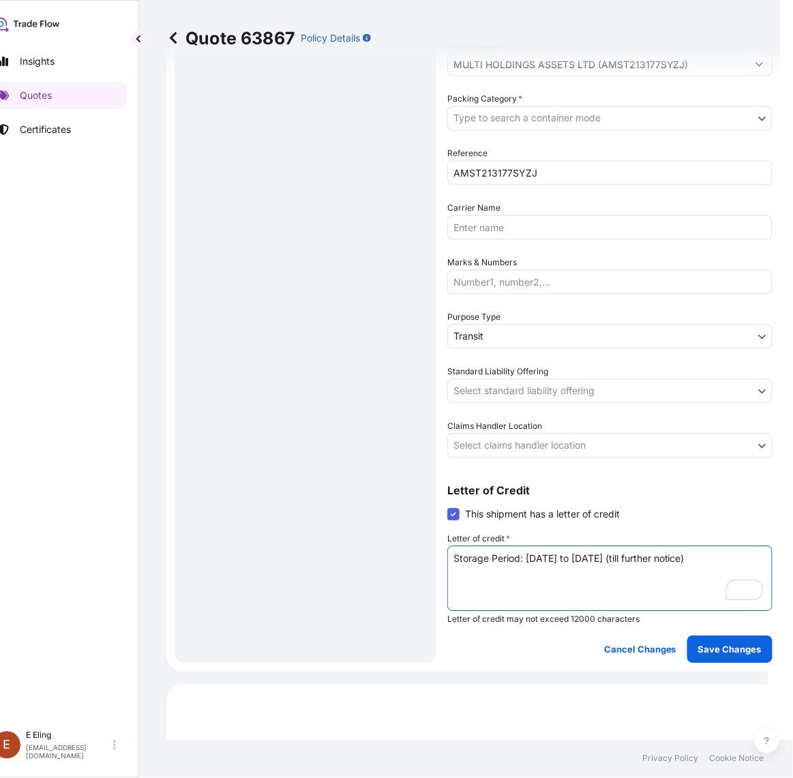
click at [496, 450] on body "Insights Quotes Certificates E E Eling eeling@helutrans.com Quote 63867 Policy …" at bounding box center [371, 389] width 793 height 778
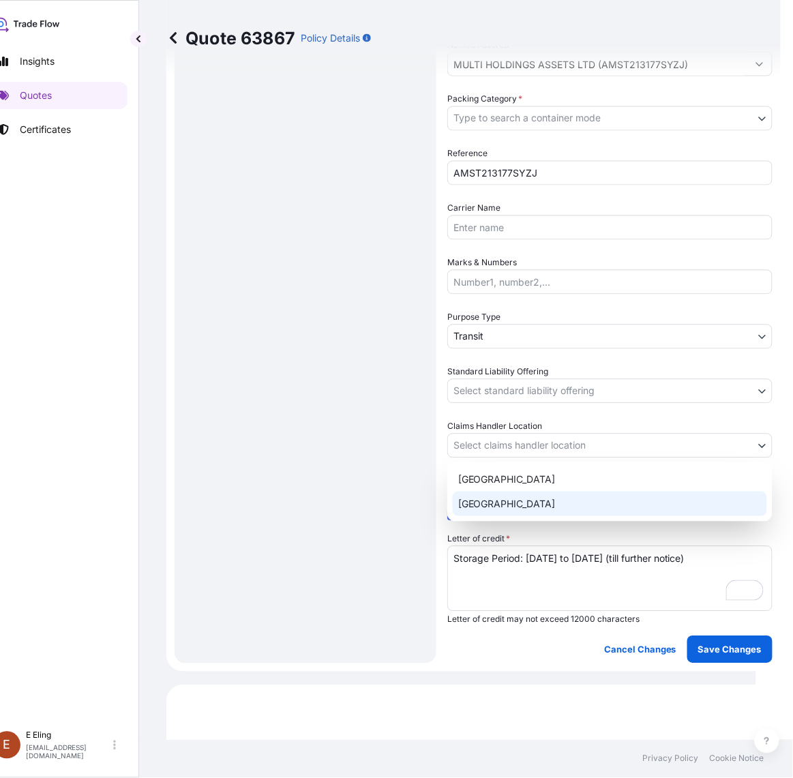
click at [486, 505] on div "Singapore" at bounding box center [610, 503] width 314 height 25
select select "Singapore"
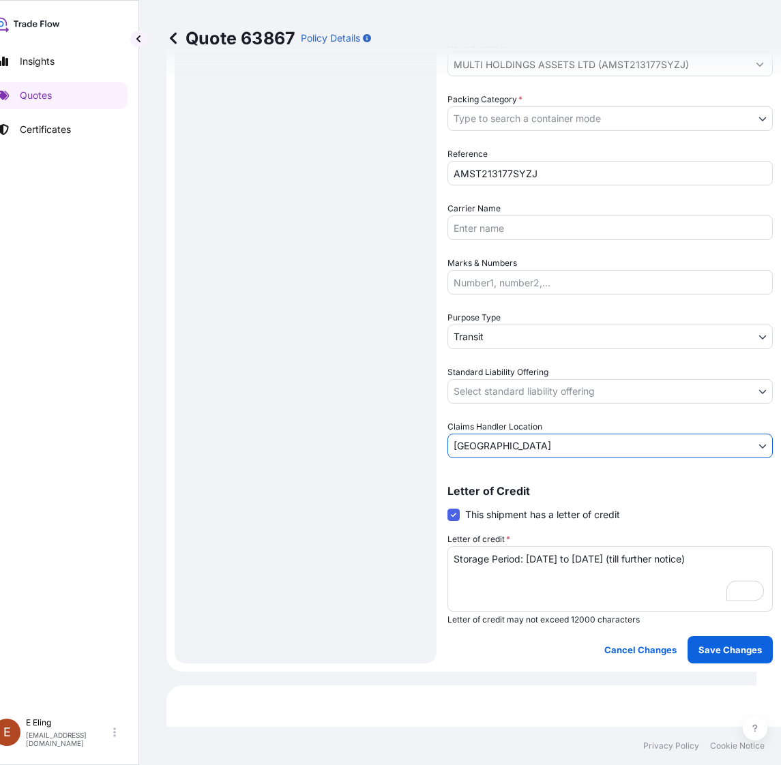
click at [532, 393] on body "Insights Quotes Certificates E E Eling eeling@helutrans.com Quote 63867 Policy …" at bounding box center [365, 382] width 781 height 765
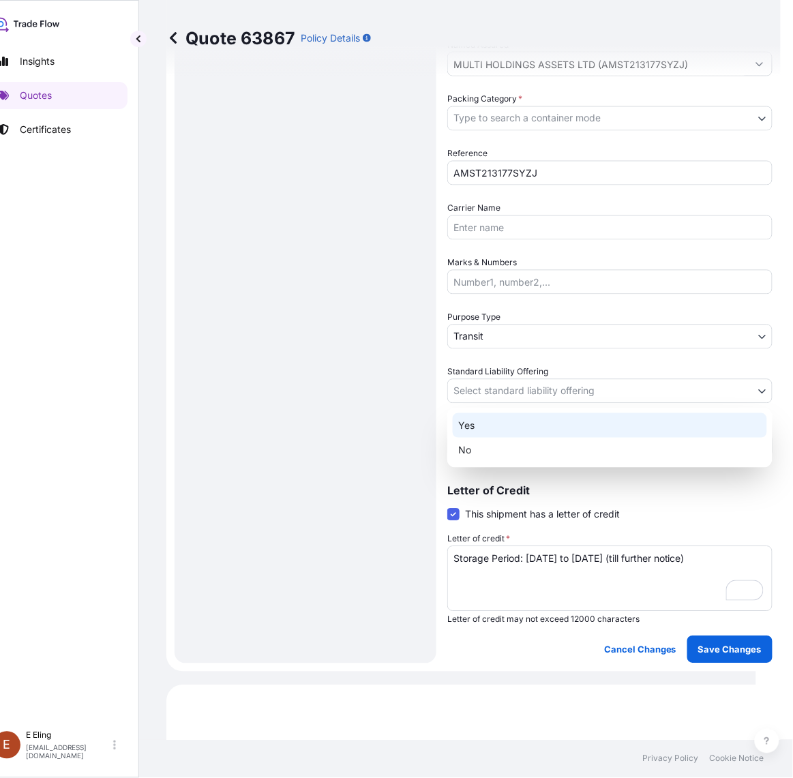
click at [503, 423] on div "Yes" at bounding box center [610, 425] width 314 height 25
select select "Yes"
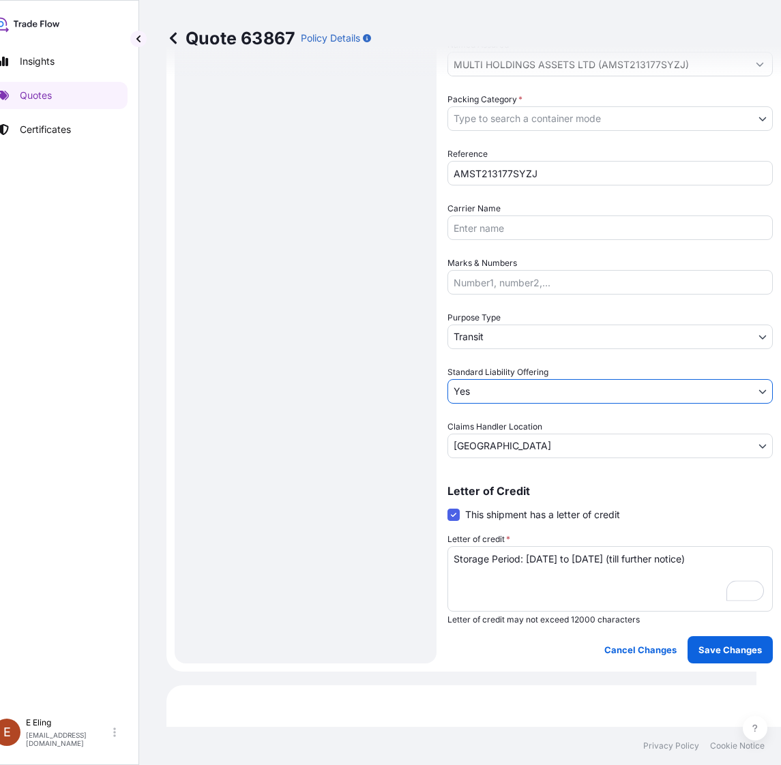
click at [498, 335] on body "Insights Quotes Certificates E E Eling eeling@helutrans.com Quote 63867 Policy …" at bounding box center [365, 382] width 781 height 765
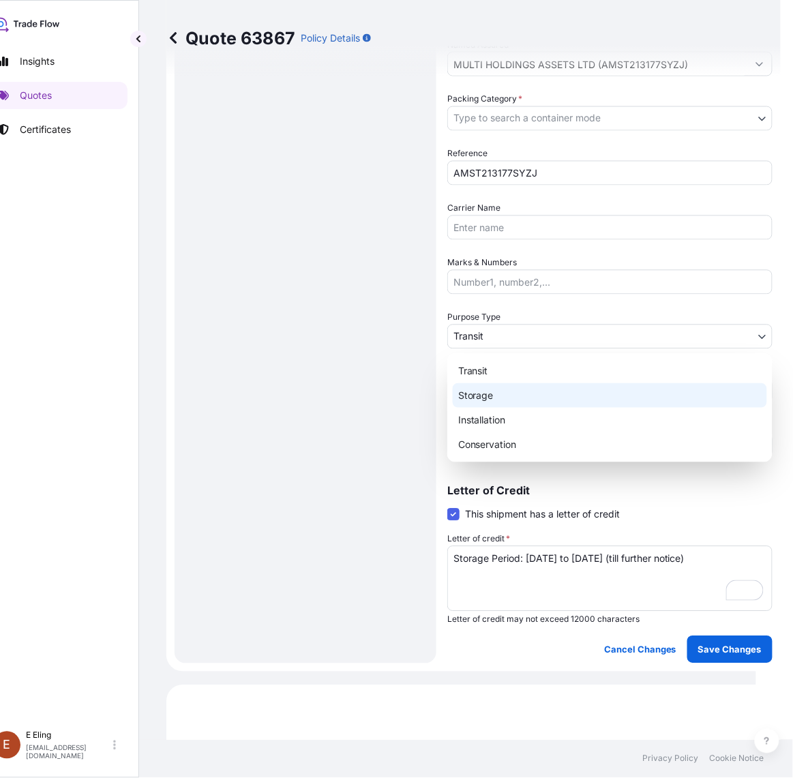
click at [487, 393] on div "Storage" at bounding box center [610, 395] width 314 height 25
select select "Storage"
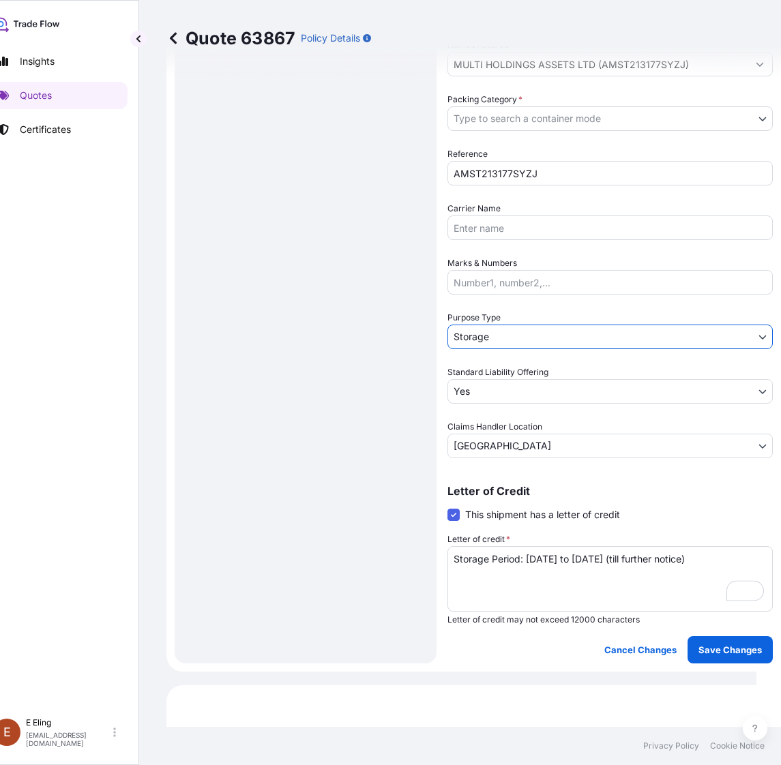
scroll to position [116, 0]
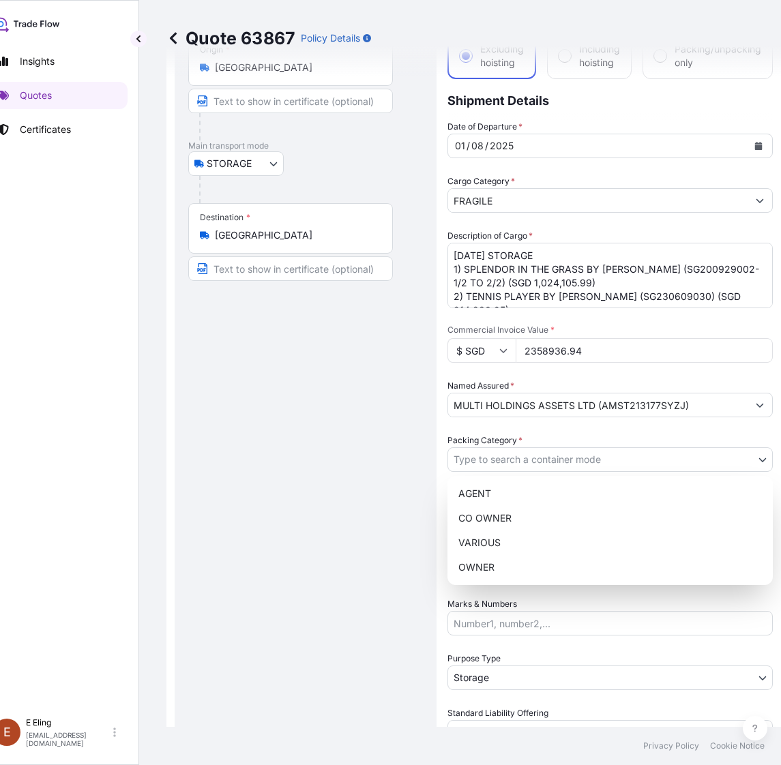
click at [512, 447] on body "Insights Quotes Certificates E E Eling eeling@helutrans.com Quote 63867 Policy …" at bounding box center [359, 382] width 768 height 765
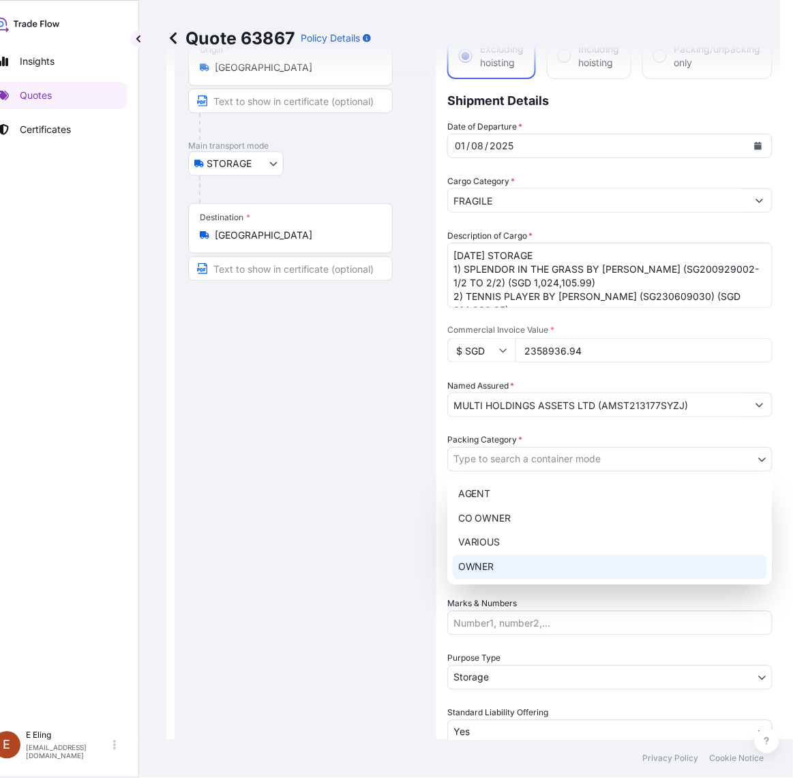
click at [521, 567] on div "OWNER" at bounding box center [610, 567] width 314 height 25
select select "27"
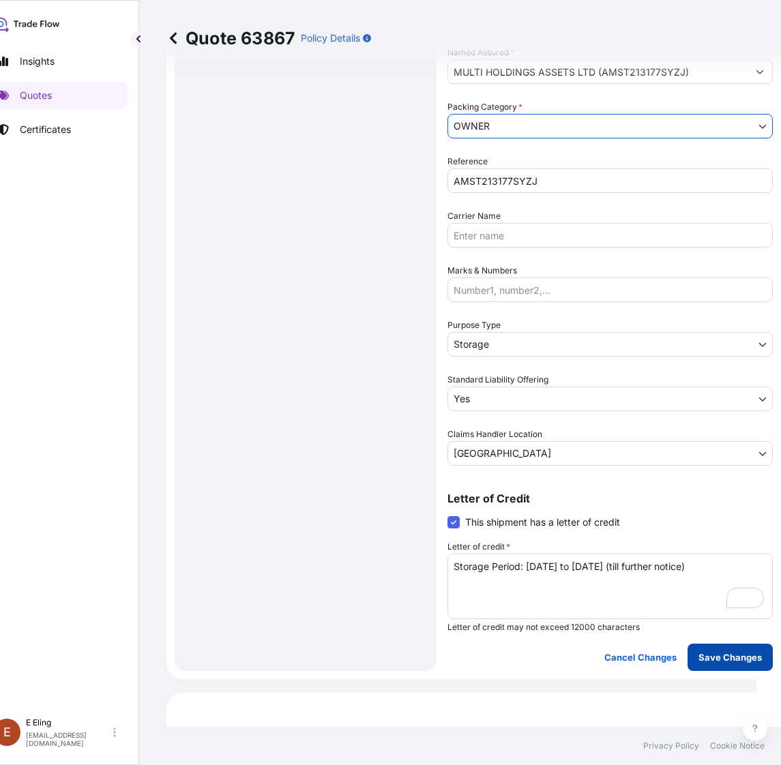
click at [733, 656] on p "Save Changes" at bounding box center [729, 657] width 63 height 14
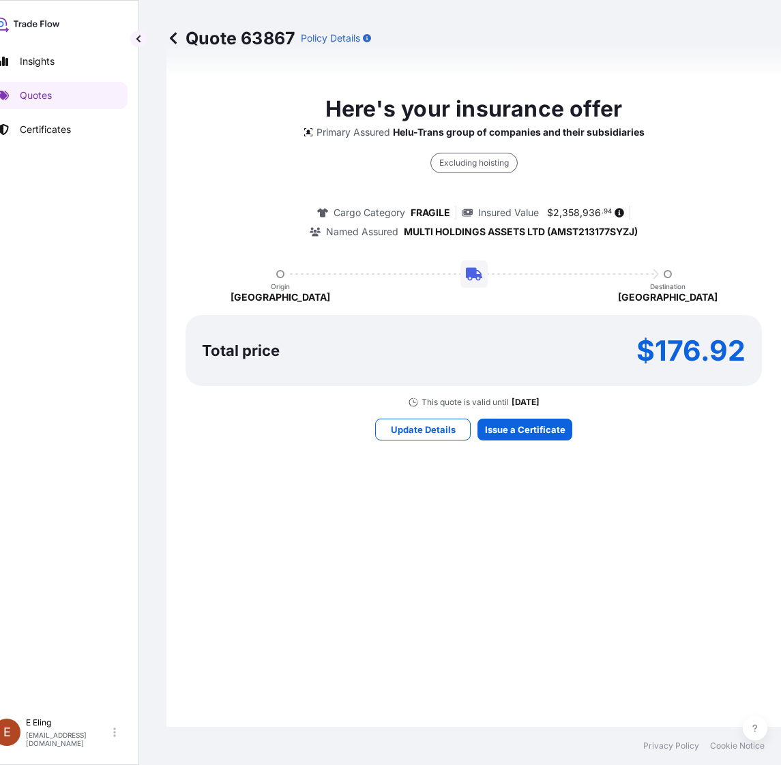
select select "STORAGE"
select select "Storage"
select select "Yes"
select select "Singapore"
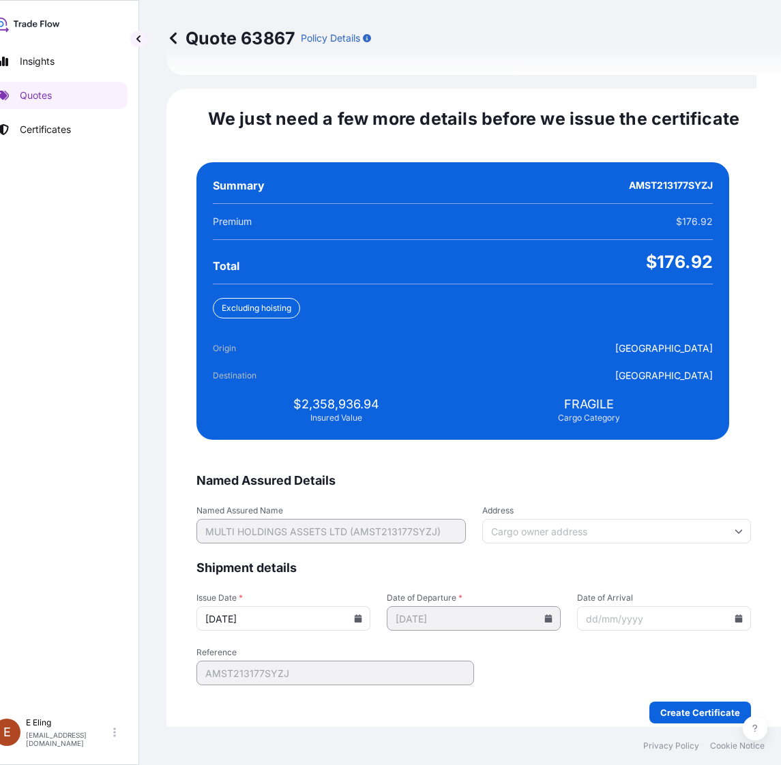
drag, startPoint x: 366, startPoint y: 604, endPoint x: 361, endPoint y: 592, distance: 13.2
click at [362, 614] on icon at bounding box center [357, 618] width 7 height 8
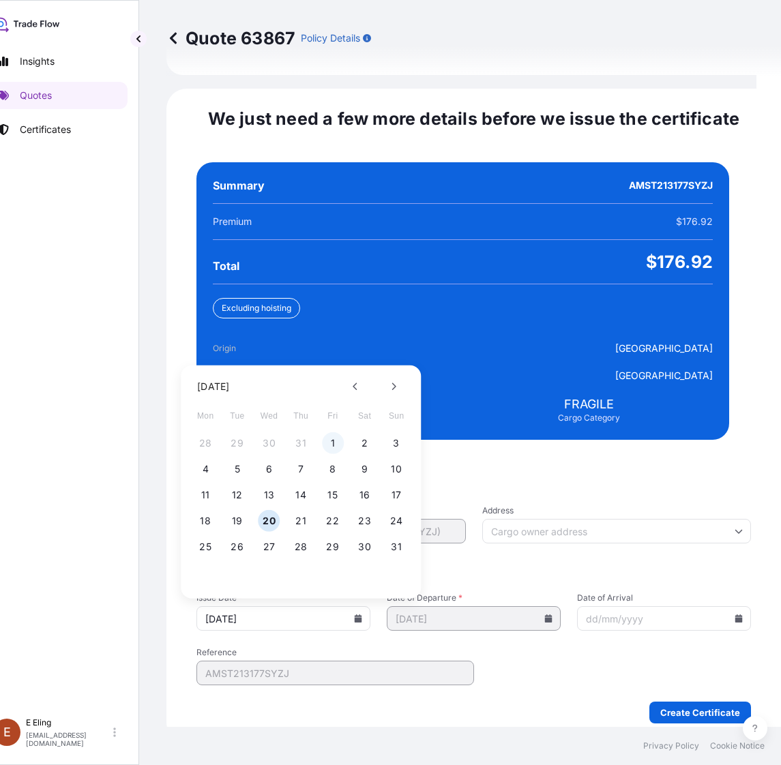
click at [329, 432] on button "1" at bounding box center [333, 443] width 22 height 22
type input "01/08/2025"
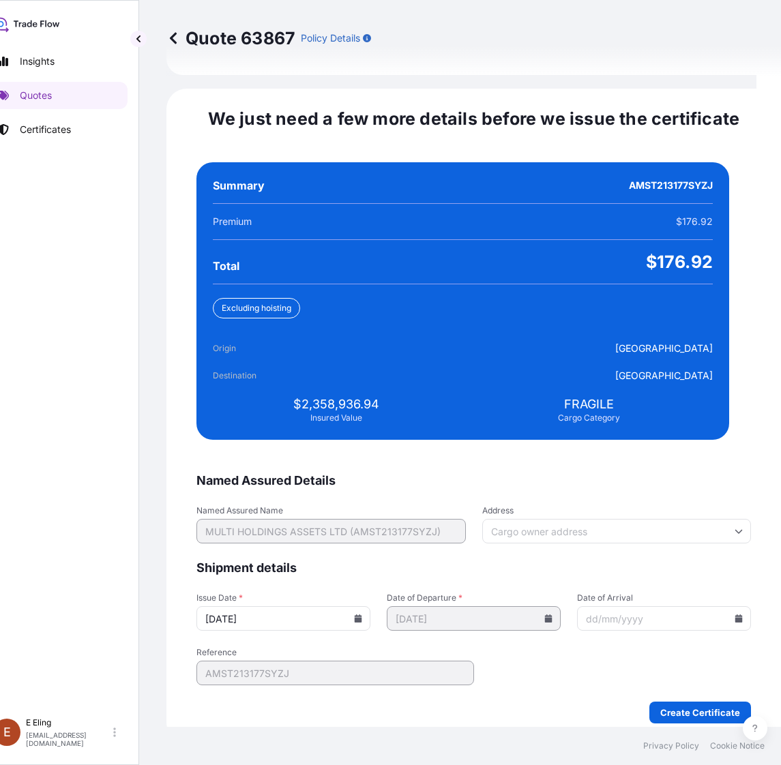
click at [716, 607] on input "Date of Arrival" at bounding box center [664, 618] width 174 height 25
click at [735, 614] on icon at bounding box center [738, 618] width 7 height 8
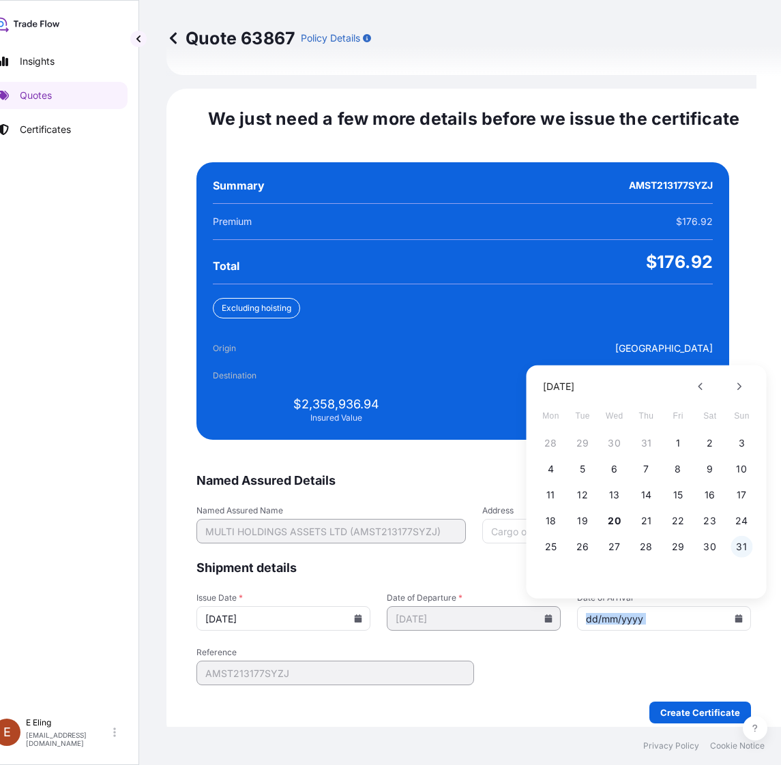
click at [736, 536] on button "31" at bounding box center [741, 547] width 22 height 22
type input "31/08/2025"
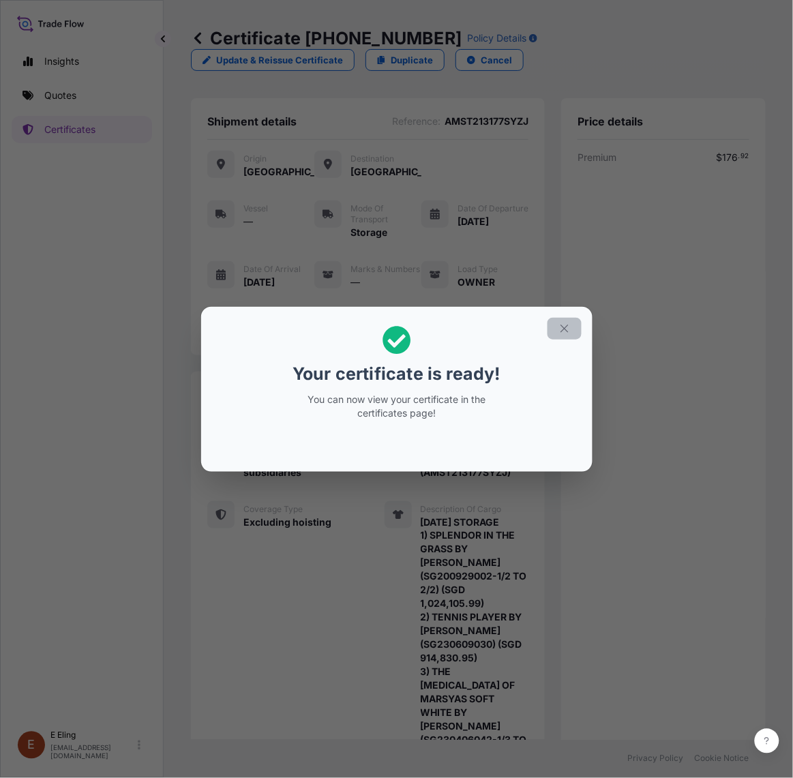
click at [566, 325] on icon "button" at bounding box center [564, 328] width 12 height 12
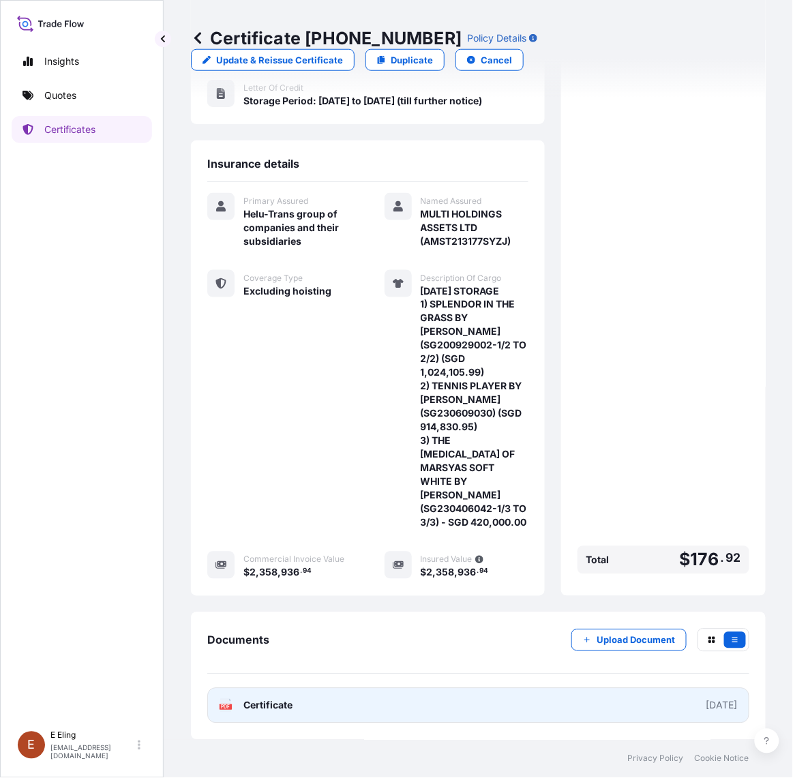
click at [552, 707] on link "PDF Certificate 2025-08-01" at bounding box center [478, 705] width 542 height 35
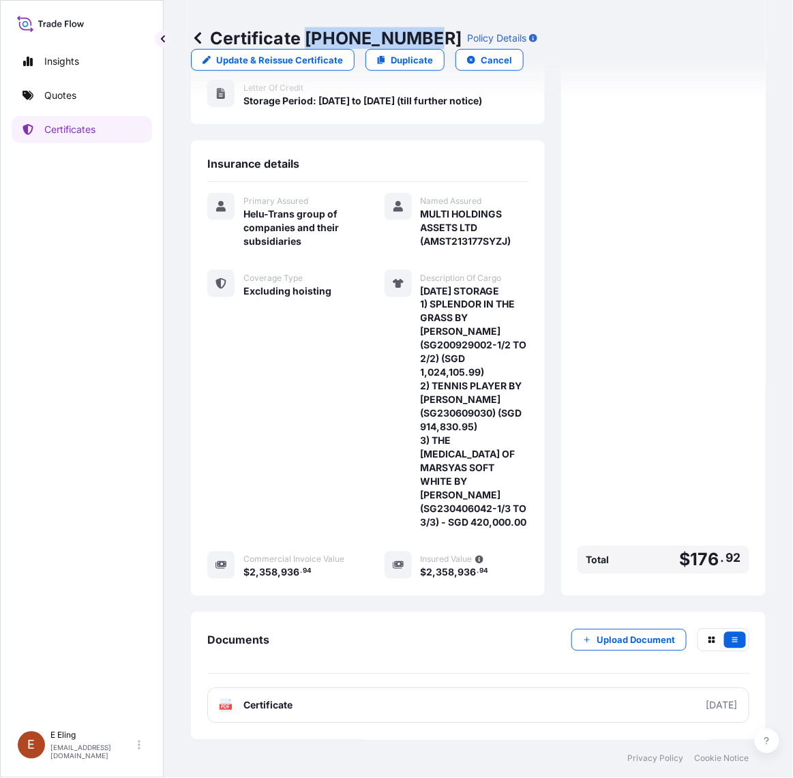
drag, startPoint x: 307, startPoint y: 35, endPoint x: 424, endPoint y: 35, distance: 117.3
click at [424, 35] on p "Certificate 31504-1339-1" at bounding box center [326, 38] width 271 height 22
copy p "31504-1339-1"
click at [5, 247] on div "Insights Quotes Certificates E E Eling eeling@helutrans.com" at bounding box center [82, 389] width 164 height 778
click at [264, 63] on p "Update & Reissue Certificate" at bounding box center [279, 60] width 127 height 14
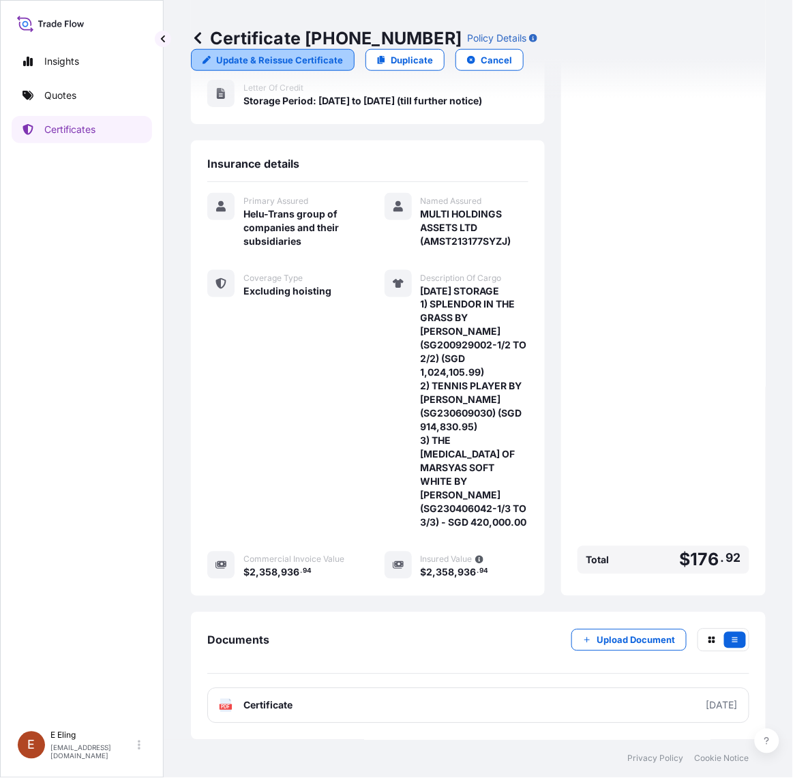
select select "STORAGE"
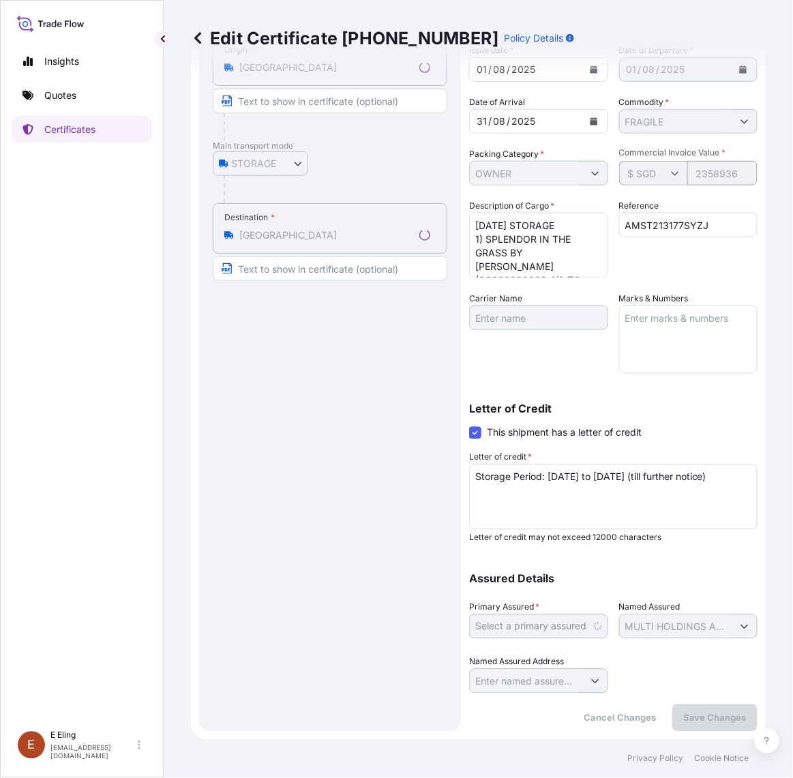
scroll to position [137, 0]
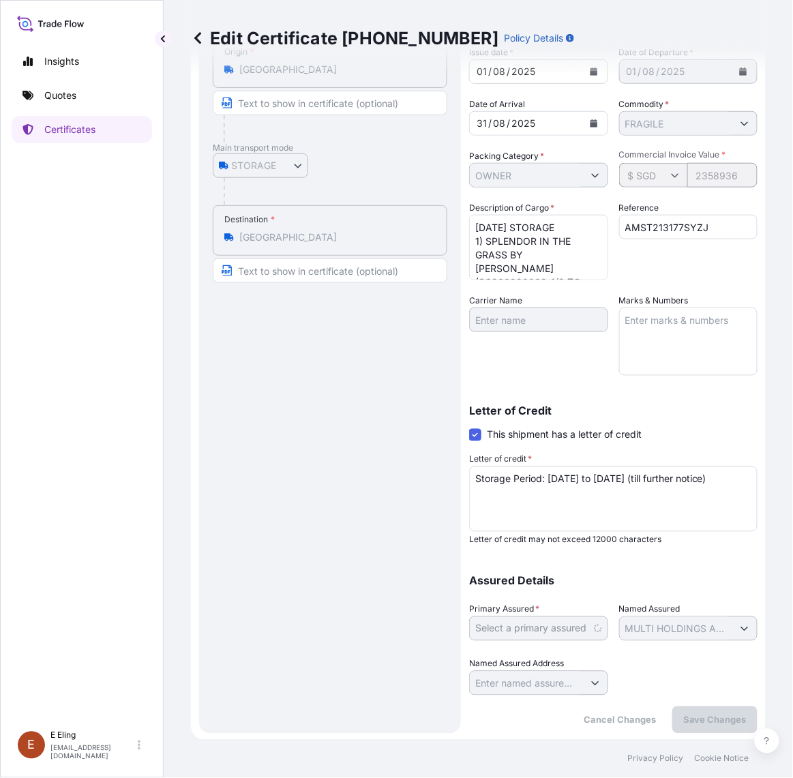
select select "31504"
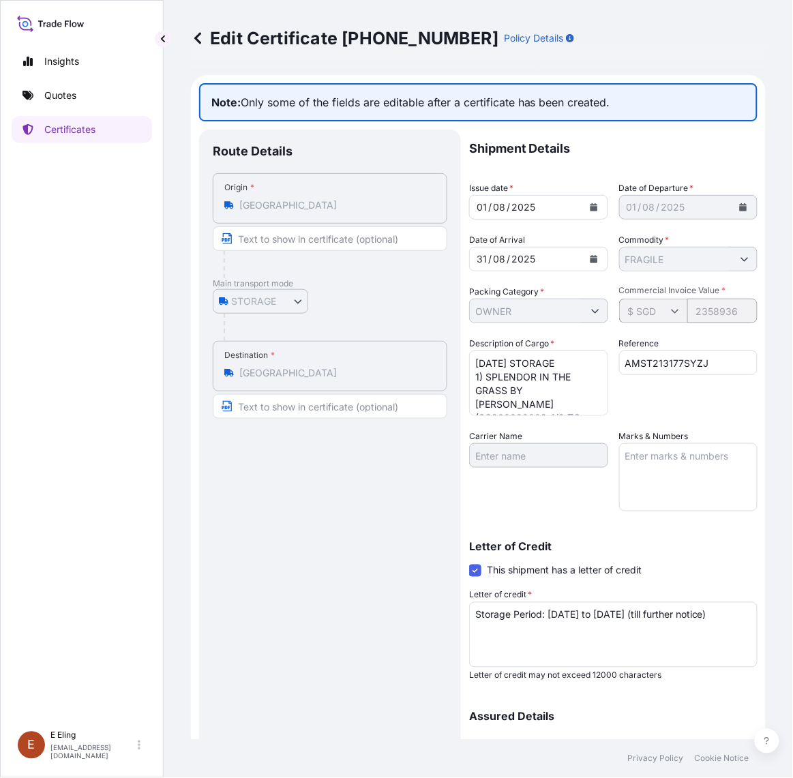
scroll to position [0, 0]
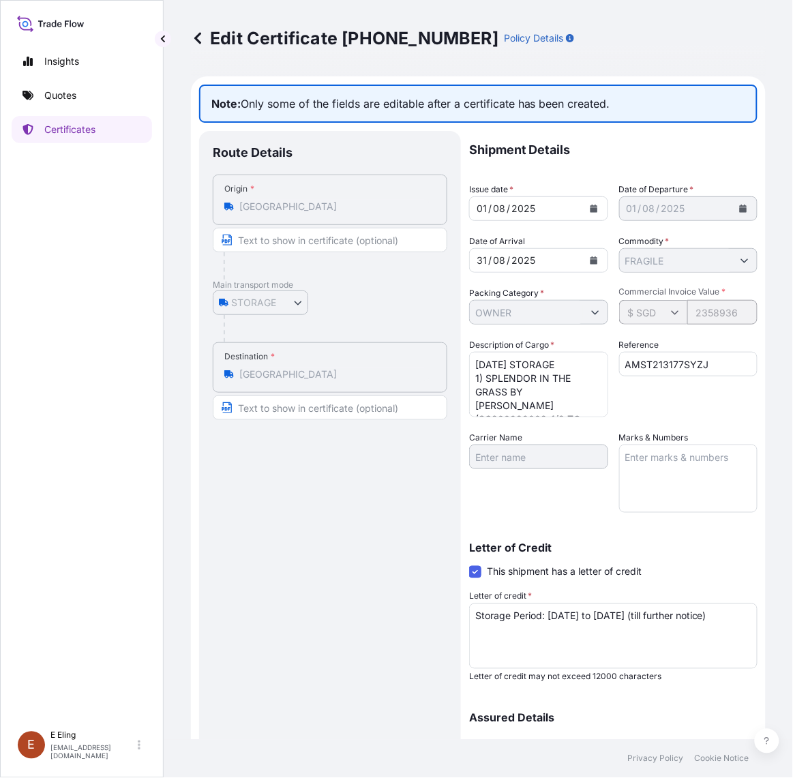
click at [547, 382] on textarea "AUG25 STORAGE 1) SPLENDOR IN THE GRASS BY MARY WEATHERFORD (SG200929002-1/2 TO …" at bounding box center [538, 384] width 139 height 65
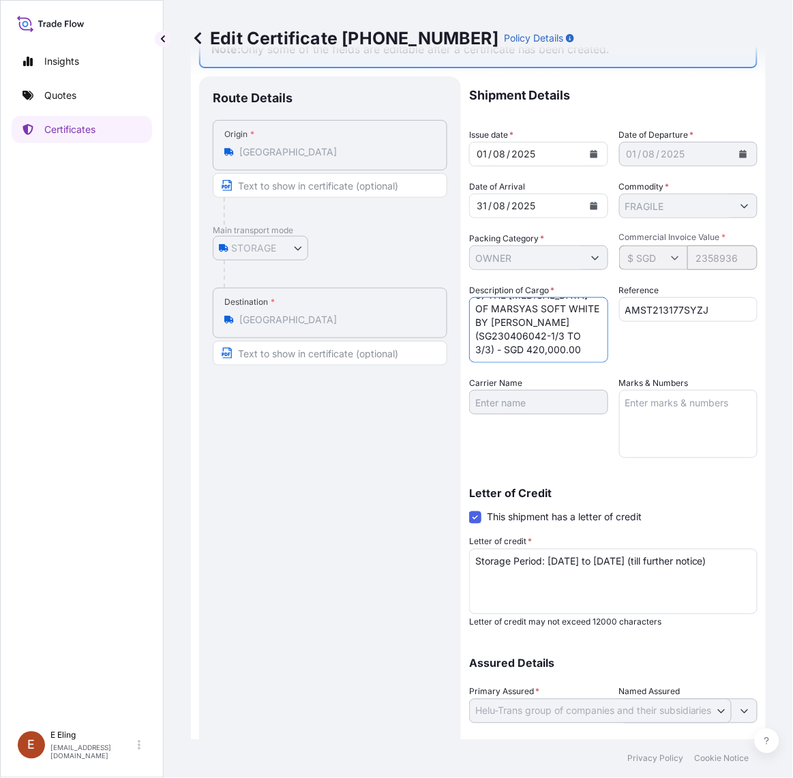
scroll to position [85, 0]
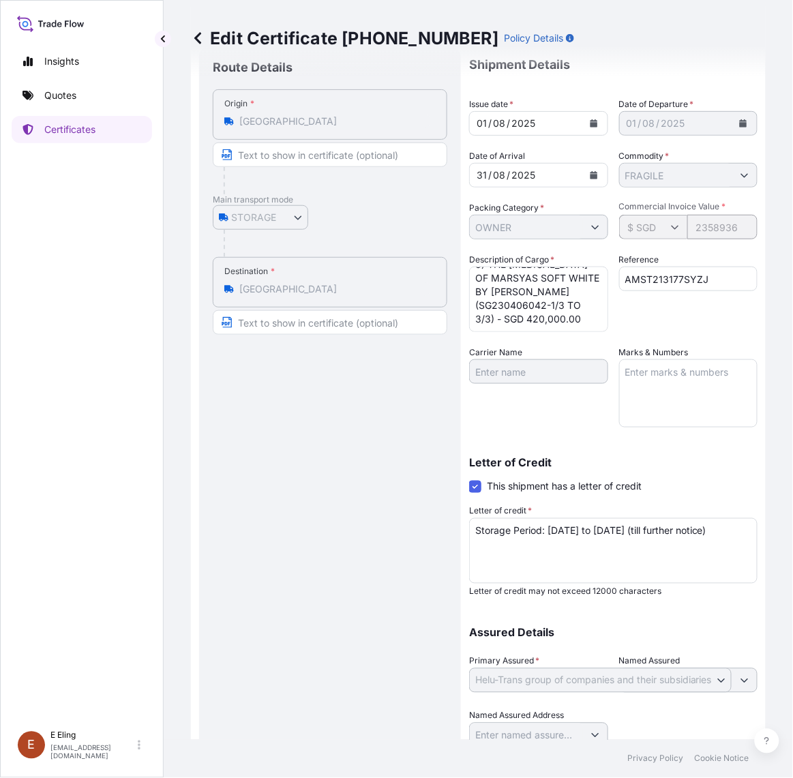
click at [558, 301] on textarea "AUG25 STORAGE 1) SPLENDOR IN THE GRASS BY MARY WEATHERFORD (SG200929002-1/2 TO …" at bounding box center [538, 299] width 139 height 65
drag, startPoint x: 545, startPoint y: 300, endPoint x: 489, endPoint y: 314, distance: 58.2
click at [489, 314] on textarea "AUG25 STORAGE 1) SPLENDOR IN THE GRASS BY MARY WEATHERFORD (SG200929002-1/2 TO …" at bounding box center [538, 299] width 139 height 65
paste textarea "SG23122904"
click at [546, 298] on textarea "AUG25 STORAGE 1) SPLENDOR IN THE GRASS BY MARY WEATHERFORD (SG200929002-1/2 TO …" at bounding box center [538, 299] width 139 height 65
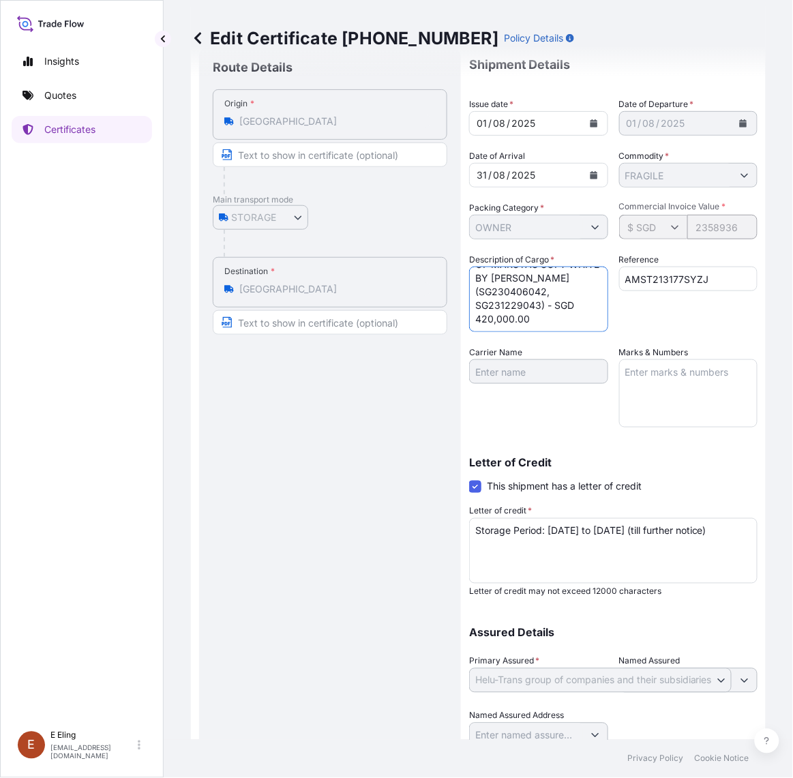
click at [536, 316] on textarea "AUG25 STORAGE 1) SPLENDOR IN THE GRASS BY MARY WEATHERFORD (SG200929002-1/2 TO …" at bounding box center [538, 299] width 139 height 65
click at [537, 318] on textarea "AUG25 STORAGE 1) SPLENDOR IN THE GRASS BY MARY WEATHERFORD (SG200929002-1/2 TO …" at bounding box center [538, 299] width 139 height 65
click at [543, 320] on textarea "AUG25 STORAGE 1) SPLENDOR IN THE GRASS BY MARY WEATHERFORD (SG200929002-1/2 TO …" at bounding box center [538, 299] width 139 height 65
paste textarea "SG231229045"
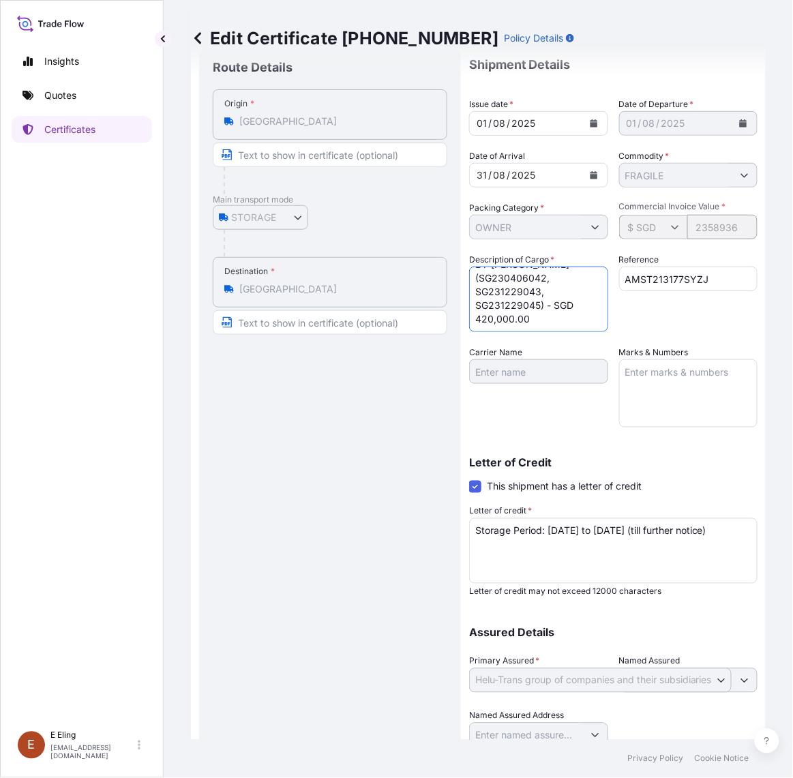
scroll to position [192, 0]
drag, startPoint x: 481, startPoint y: 277, endPoint x: 515, endPoint y: 277, distance: 34.8
click at [515, 277] on textarea "AUG25 STORAGE 1) SPLENDOR IN THE GRASS BY MARY WEATHERFORD (SG200929002-1/2 TO …" at bounding box center [538, 299] width 139 height 65
click at [491, 284] on textarea "AUG25 STORAGE 1) SPLENDOR IN THE GRASS BY MARY WEATHERFORD (SG200929002-1/2 TO …" at bounding box center [538, 299] width 139 height 65
click at [488, 277] on textarea "AUG25 STORAGE 1) SPLENDOR IN THE GRASS BY MARY WEATHERFORD (SG200929002-1/2 TO …" at bounding box center [538, 299] width 139 height 65
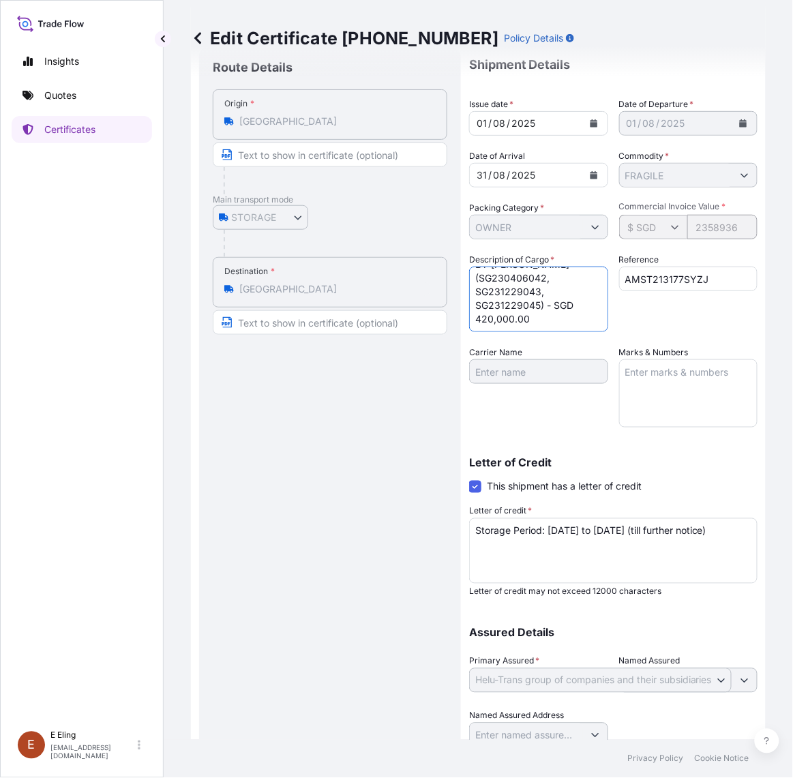
drag, startPoint x: 481, startPoint y: 275, endPoint x: 545, endPoint y: 284, distance: 64.7
click at [535, 290] on textarea "AUG25 STORAGE 1) SPLENDOR IN THE GRASS BY MARY WEATHERFORD (SG200929002-1/2 TO …" at bounding box center [538, 299] width 139 height 65
click at [545, 274] on textarea "AUG25 STORAGE 1) SPLENDOR IN THE GRASS BY MARY WEATHERFORD (SG200929002-1/2 TO …" at bounding box center [538, 299] width 139 height 65
paste textarea "SG231229010"
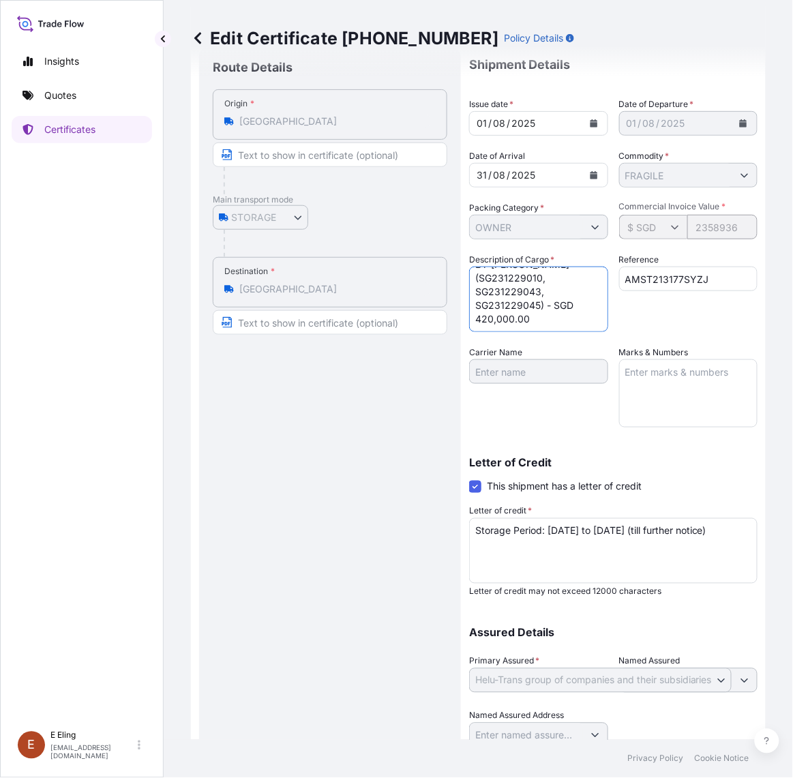
scroll to position [192, 0]
click at [530, 299] on textarea "AUG25 STORAGE 1) SPLENDOR IN THE GRASS BY MARY WEATHERFORD (SG200929002-1/2 TO …" at bounding box center [538, 299] width 139 height 65
click at [519, 282] on textarea "AUG25 STORAGE 1) SPLENDOR IN THE GRASS BY MARY WEATHERFORD (SG200929002-1/2 TO …" at bounding box center [538, 299] width 139 height 65
click at [530, 307] on textarea "AUG25 STORAGE 1) SPLENDOR IN THE GRASS BY MARY WEATHERFORD (SG200929002-1/2 TO …" at bounding box center [538, 299] width 139 height 65
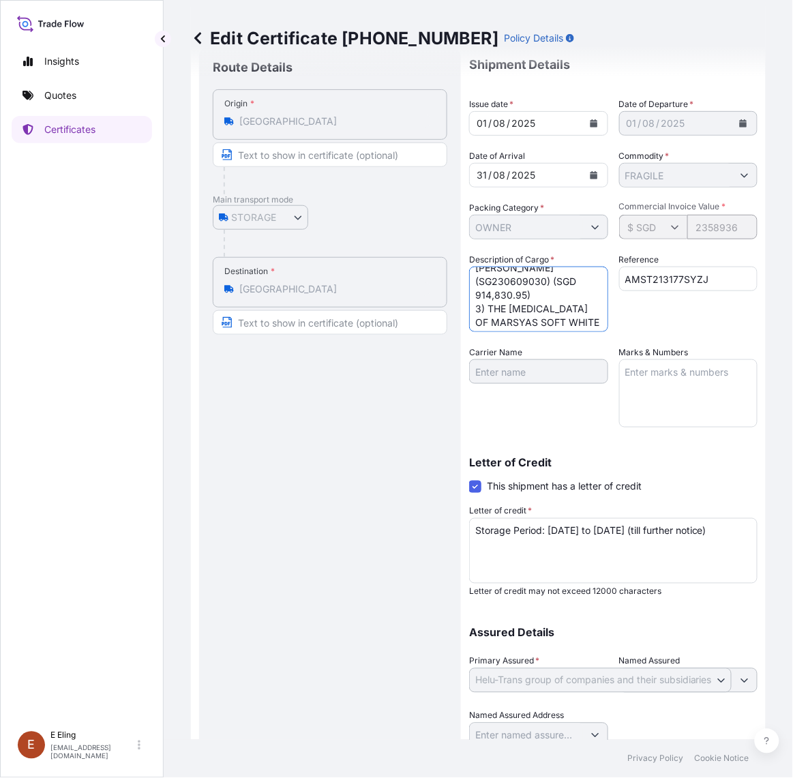
click at [517, 286] on textarea "AUG25 STORAGE 1) SPLENDOR IN THE GRASS BY MARY WEATHERFORD (SG200929002-1/2 TO …" at bounding box center [538, 299] width 139 height 65
click at [519, 277] on textarea "AUG25 STORAGE 1) SPLENDOR IN THE GRASS BY MARY WEATHERFORD (SG200929002-1/2 TO …" at bounding box center [538, 299] width 139 height 65
drag, startPoint x: 479, startPoint y: 286, endPoint x: 489, endPoint y: 300, distance: 17.0
click at [489, 300] on textarea "AUG25 STORAGE 1) SPLENDOR IN THE GRASS BY MARY WEATHERFORD (SG200929002-1/2 TO …" at bounding box center [538, 299] width 139 height 65
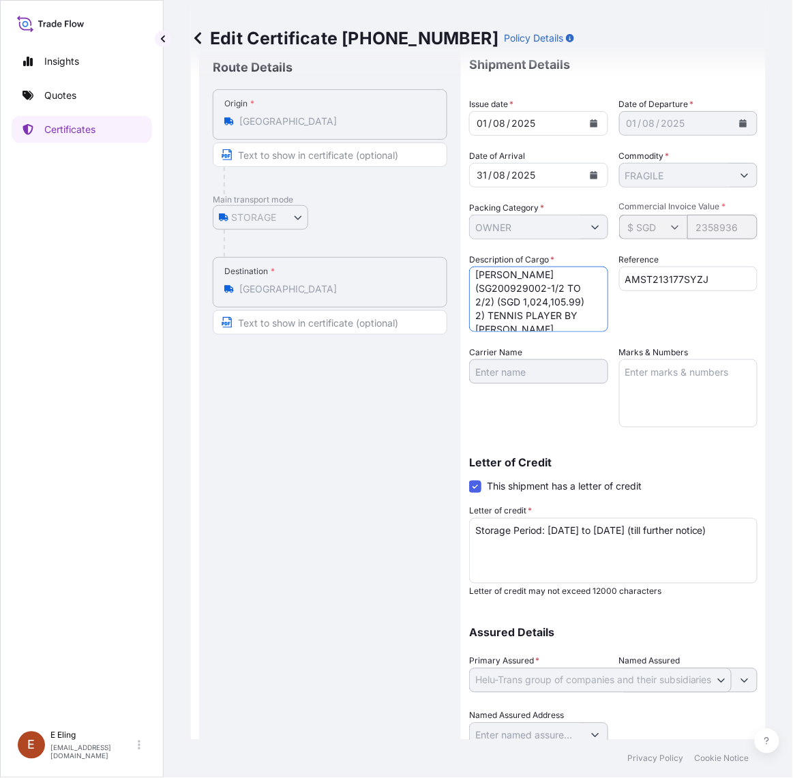
paste textarea "40216031"
click at [543, 288] on textarea "AUG25 STORAGE 1) SPLENDOR IN THE GRASS BY MARY WEATHERFORD (SG200929002-1/2 TO …" at bounding box center [538, 299] width 139 height 65
click at [547, 288] on textarea "AUG25 STORAGE 1) SPLENDOR IN THE GRASS BY MARY WEATHERFORD (SG200929002-1/2 TO …" at bounding box center [538, 299] width 139 height 65
paste textarea "SG240216032"
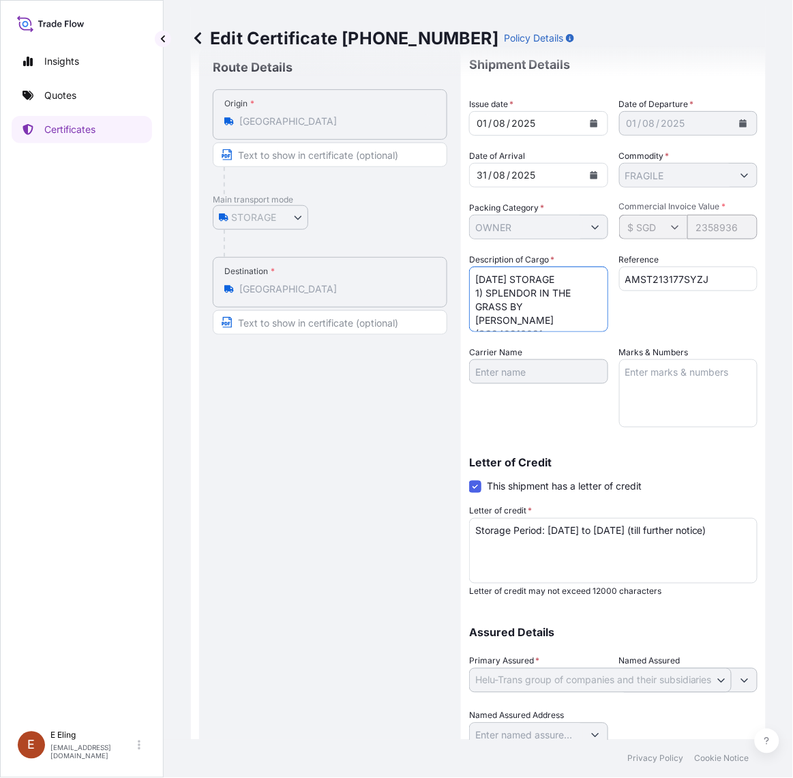
click at [556, 321] on textarea "AUG25 STORAGE 1) SPLENDOR IN THE GRASS BY MARY WEATHERFORD (SG200929002-1/2 TO …" at bounding box center [538, 299] width 139 height 65
click at [552, 311] on textarea "AUG25 STORAGE 1) SPLENDOR IN THE GRASS BY MARY WEATHERFORD (SG200929002-1/2 TO …" at bounding box center [538, 299] width 139 height 65
click at [552, 312] on textarea "AUG25 STORAGE 1) SPLENDOR IN THE GRASS BY MARY WEATHERFORD (SG200929002-1/2 TO …" at bounding box center [538, 299] width 139 height 65
paste textarea "SG200929002"
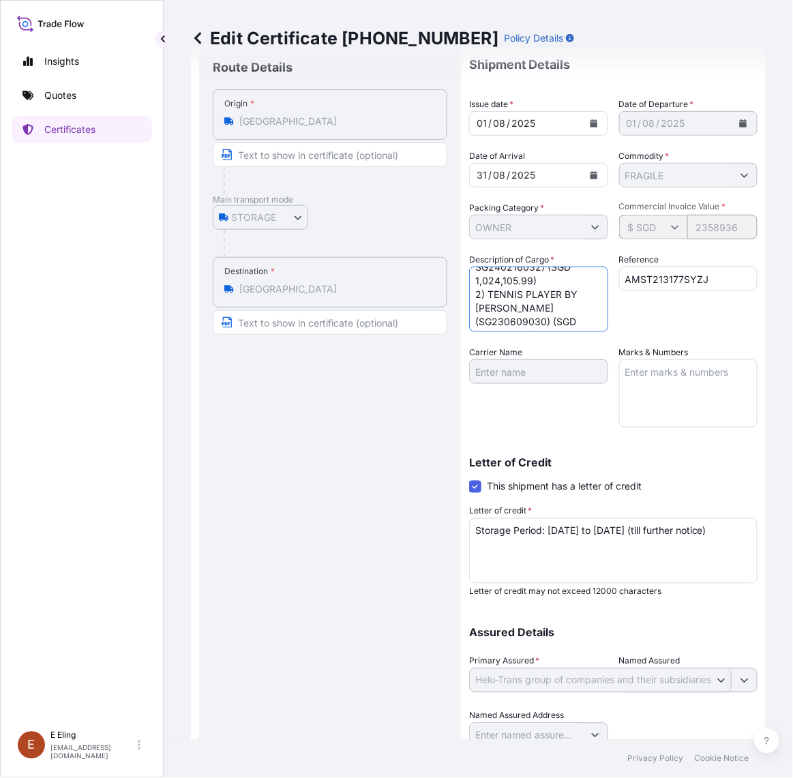
scroll to position [179, 0]
click at [554, 308] on textarea "AUG25 STORAGE 1) SPLENDOR IN THE GRASS BY MARY WEATHERFORD (SG200929002-1/2 TO …" at bounding box center [538, 299] width 139 height 65
click at [552, 305] on textarea "AUG25 STORAGE 1) SPLENDOR IN THE GRASS BY MARY WEATHERFORD (SG200929002-1/2 TO …" at bounding box center [538, 299] width 139 height 65
click at [560, 307] on textarea "AUG25 STORAGE 1) SPLENDOR IN THE GRASS BY MARY WEATHERFORD (SG200929002-1/2 TO …" at bounding box center [538, 299] width 139 height 65
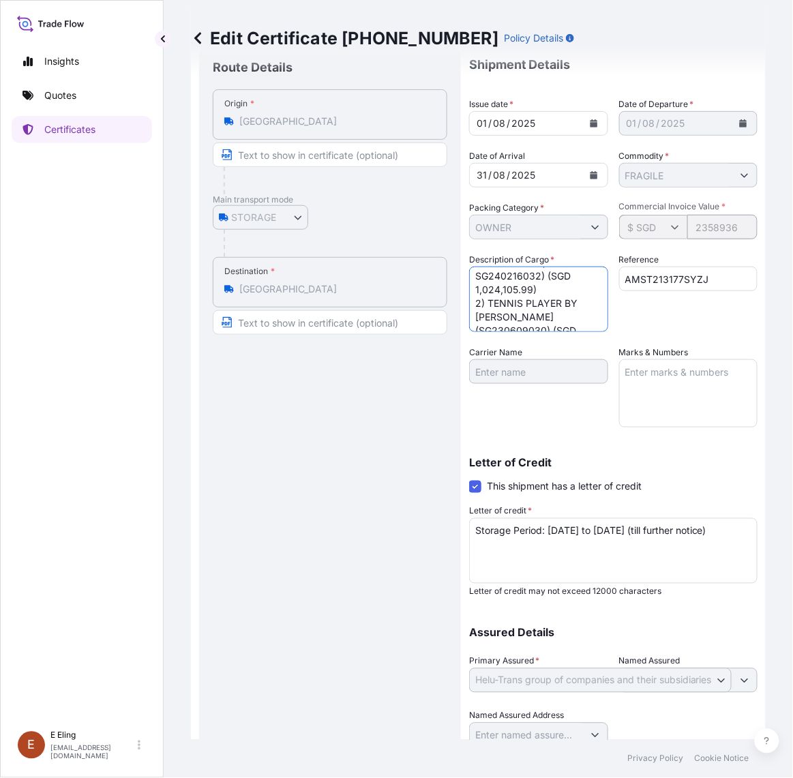
click at [545, 281] on textarea "AUG25 STORAGE 1) SPLENDOR IN THE GRASS BY MARY WEATHERFORD (SG200929002-1/2 TO …" at bounding box center [538, 299] width 139 height 65
drag, startPoint x: 494, startPoint y: 287, endPoint x: 470, endPoint y: 266, distance: 31.9
click at [470, 267] on textarea "AUG25 STORAGE 1) SPLENDOR IN THE GRASS BY MARY WEATHERFORD (SG200929002-1/2 TO …" at bounding box center [538, 299] width 139 height 65
click at [474, 292] on textarea "AUG25 STORAGE 1) SPLENDOR IN THE GRASS BY MARY WEATHERFORD (SG200929002-1/2 TO …" at bounding box center [538, 299] width 139 height 65
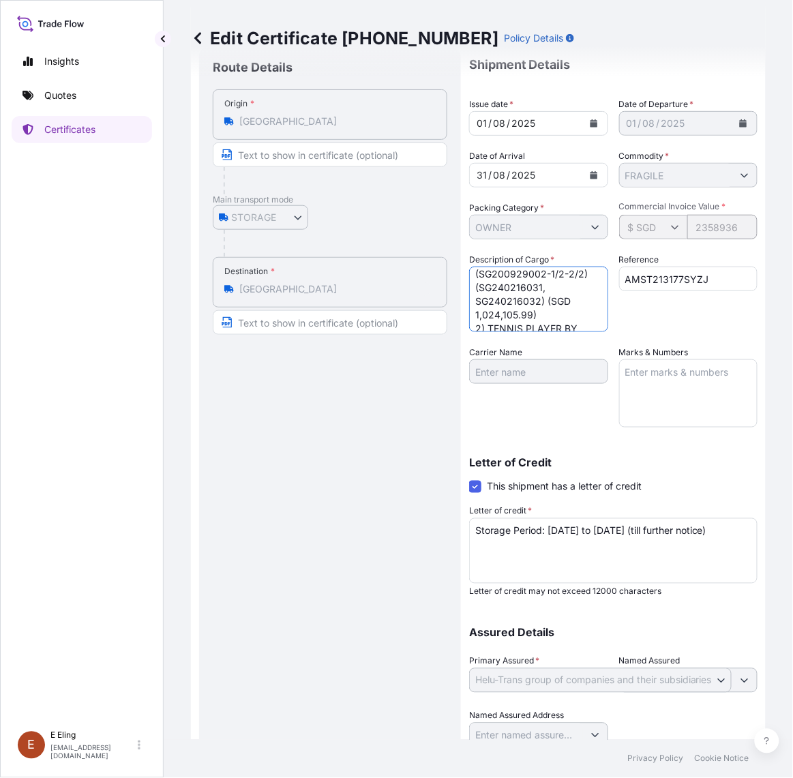
scroll to position [85, 0]
click at [534, 276] on textarea "AUG25 STORAGE 1) SPLENDOR IN THE GRASS BY MARY WEATHERFORD (SG200929002-1/2 TO …" at bounding box center [538, 299] width 139 height 65
click at [493, 274] on textarea "AUG25 STORAGE 1) SPLENDOR IN THE GRASS BY MARY WEATHERFORD (SG200929002-1/2 TO …" at bounding box center [538, 299] width 139 height 65
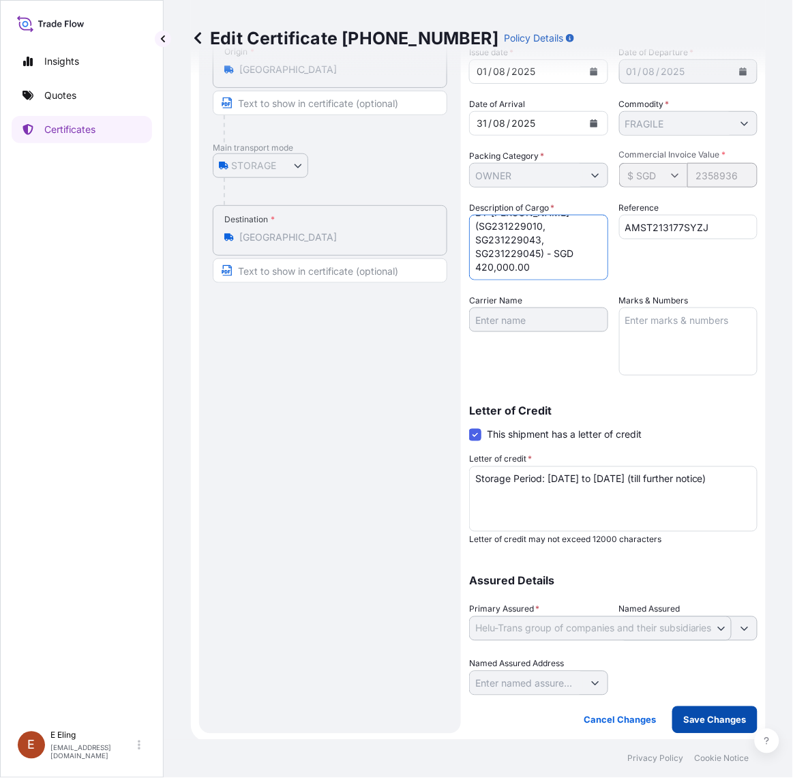
type textarea "AUG25 STORAGE 1) SPLENDOR IN THE GRASS BY MARY WEATHERFORD (SG240216031, SG2402…"
click at [683, 713] on p "Save Changes" at bounding box center [714, 720] width 63 height 14
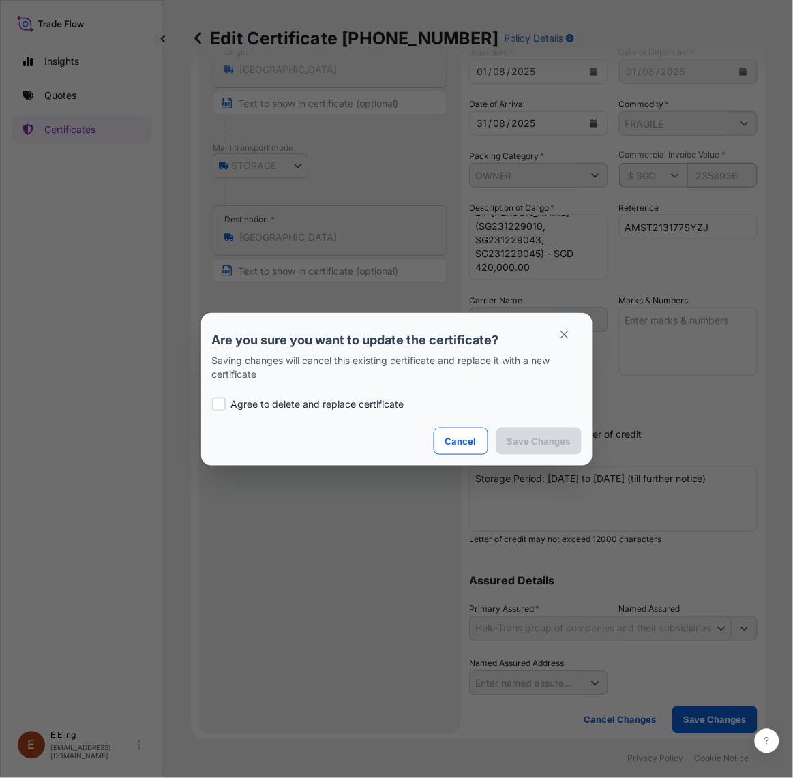
click at [256, 401] on p "Agree to delete and replace certificate" at bounding box center [317, 404] width 173 height 14
checkbox input "true"
click at [564, 440] on p "Save Changes" at bounding box center [538, 441] width 63 height 14
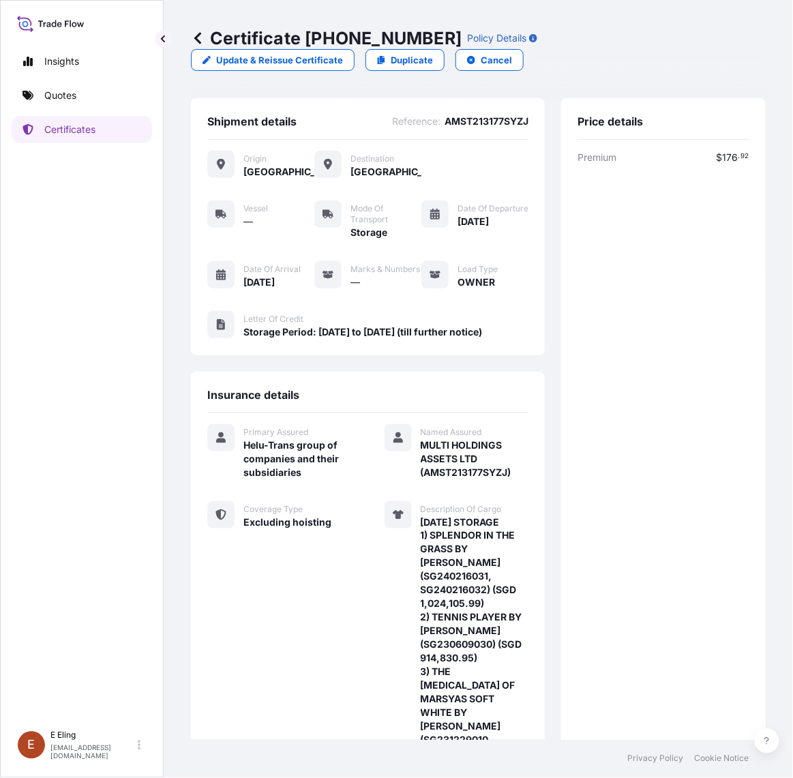
scroll to position [264, 0]
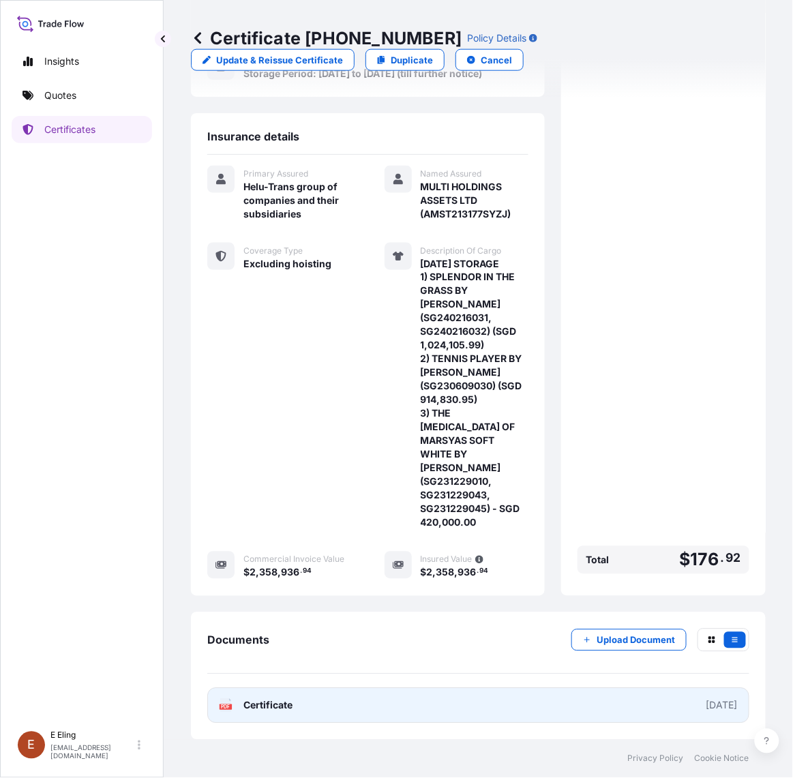
click at [353, 717] on link "PDF Certificate 2025-08-01" at bounding box center [478, 705] width 542 height 35
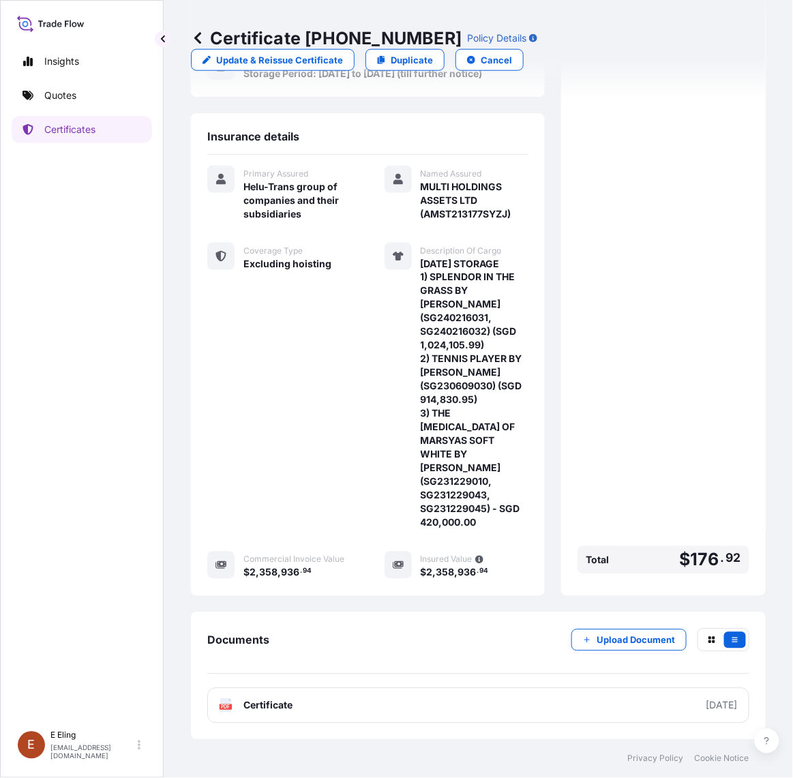
drag, startPoint x: 12, startPoint y: 264, endPoint x: 22, endPoint y: 250, distance: 17.2
click at [12, 264] on div "Insights Quotes Certificates" at bounding box center [82, 379] width 140 height 689
click at [617, 652] on div "Documents Upload Document" at bounding box center [478, 652] width 542 height 46
click at [616, 649] on button "Upload Document" at bounding box center [628, 640] width 115 height 22
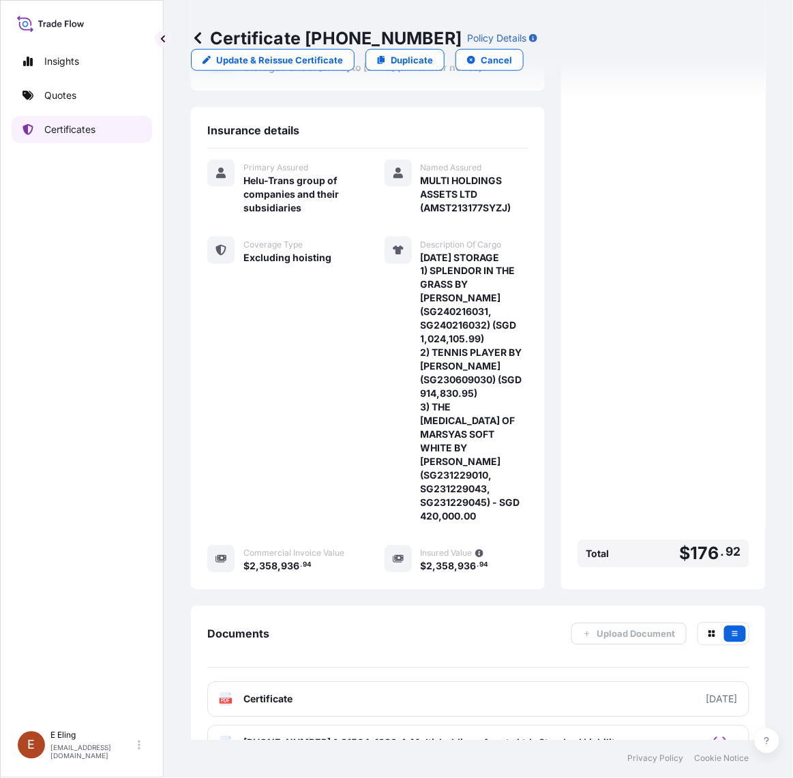
click at [94, 137] on link "Certificates" at bounding box center [82, 129] width 140 height 27
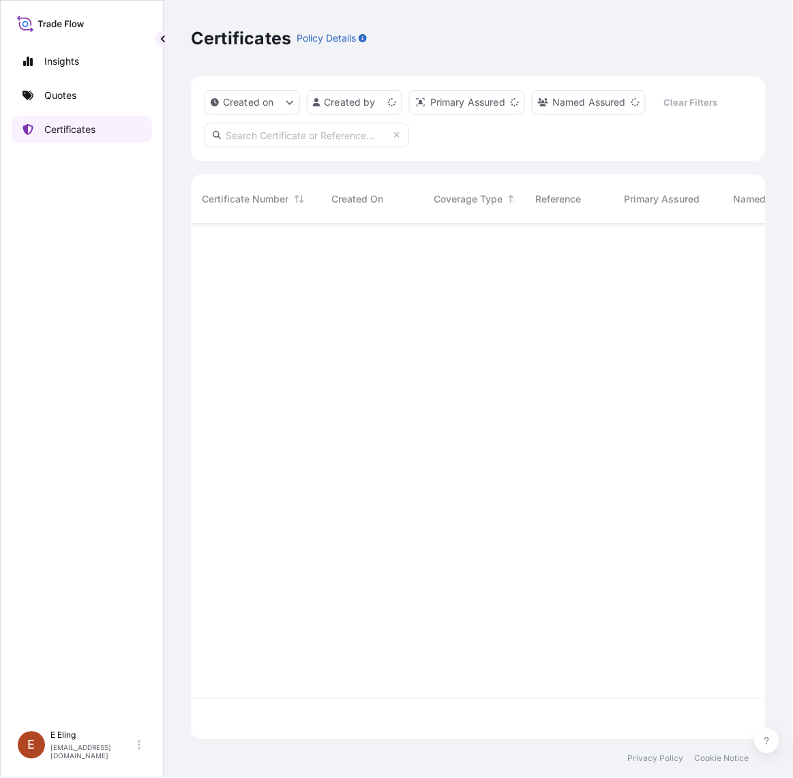
scroll to position [511, 562]
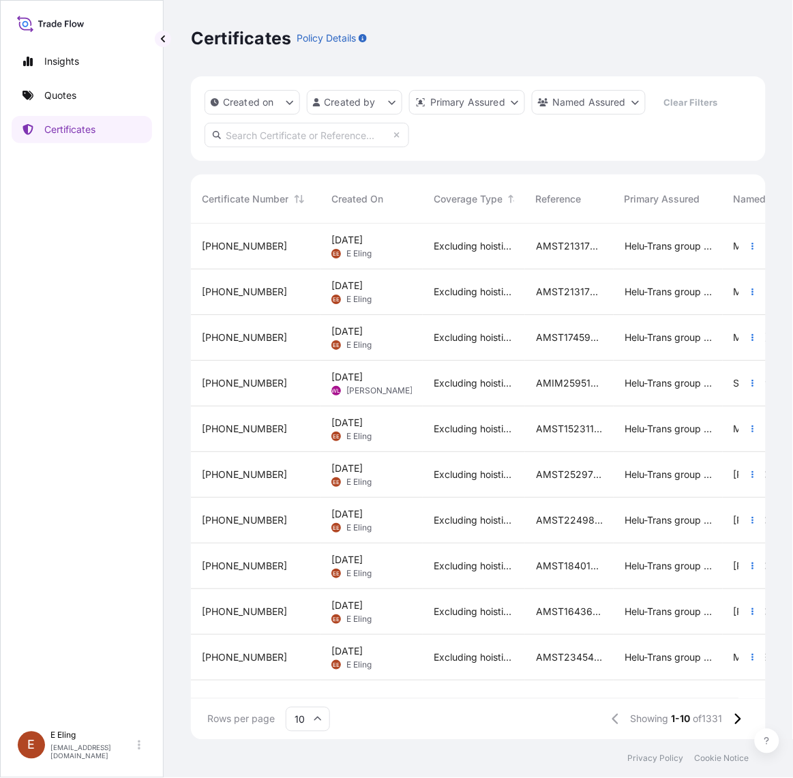
click at [382, 307] on div "20 Aug 2025 EE E Eling" at bounding box center [371, 292] width 102 height 46
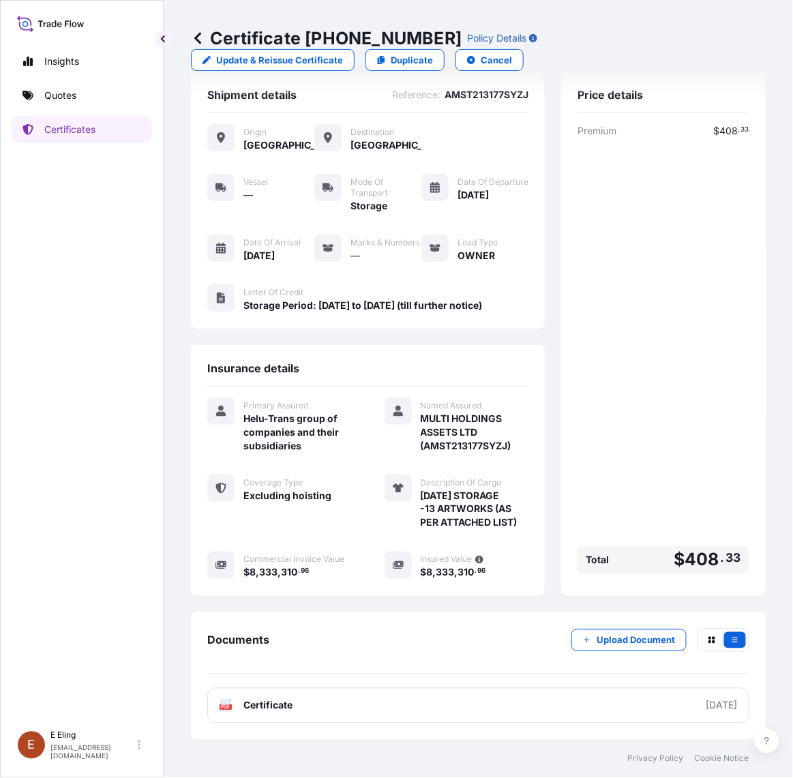
scroll to position [46, 0]
click at [624, 639] on p "Upload Document" at bounding box center [635, 640] width 78 height 14
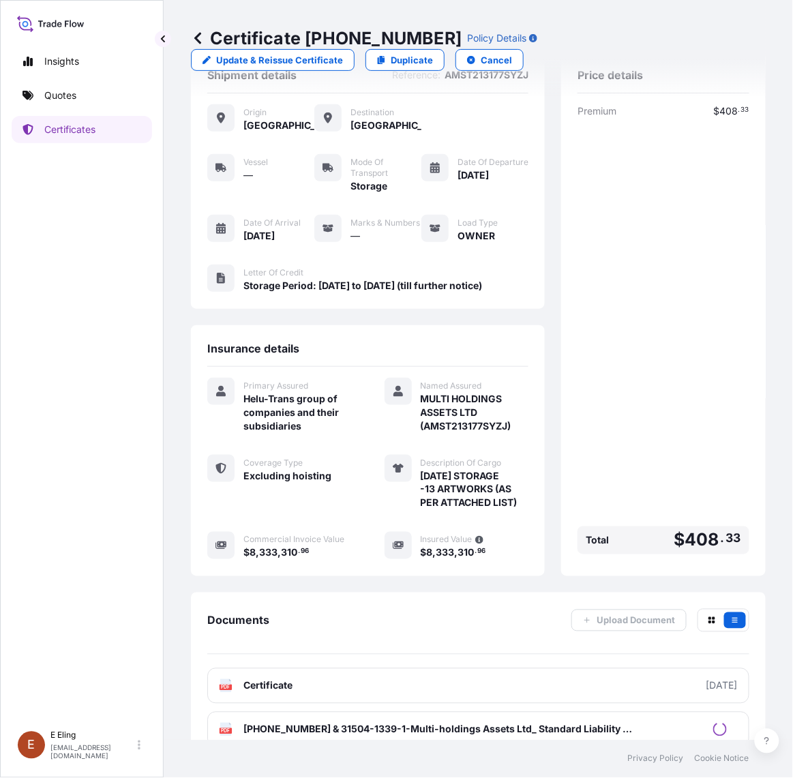
click at [653, 293] on div "Premium $ 408 . 33 Total $ 408 . 33" at bounding box center [663, 331] width 172 height 455
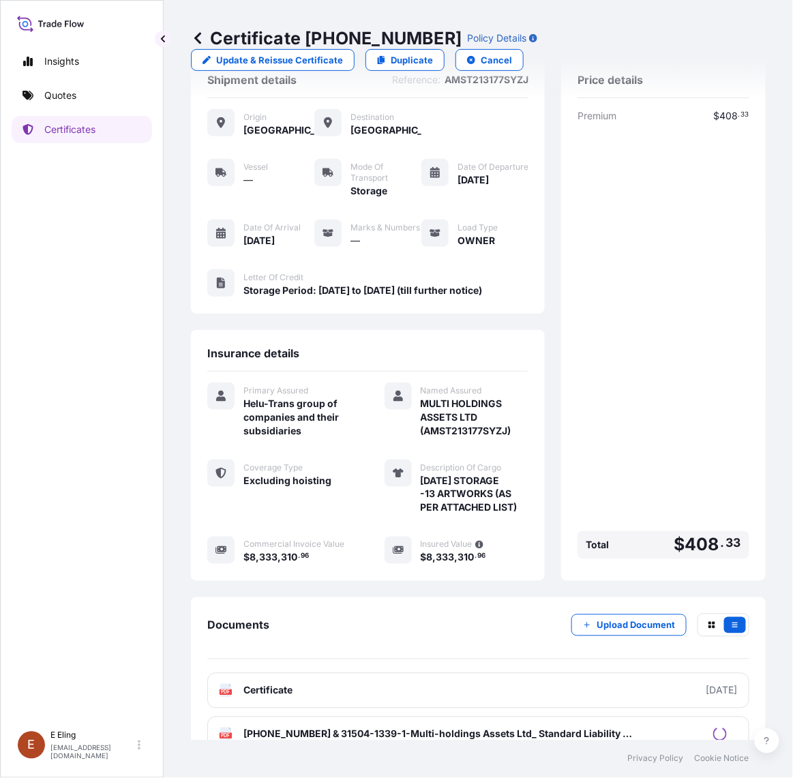
scroll to position [0, 0]
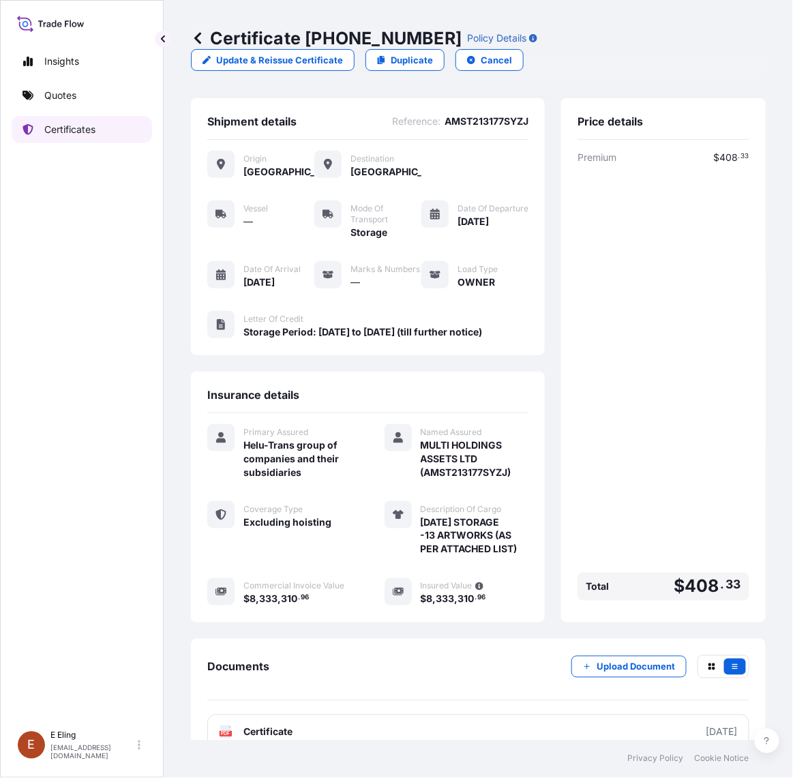
click at [93, 125] on p "Certificates" at bounding box center [69, 130] width 51 height 14
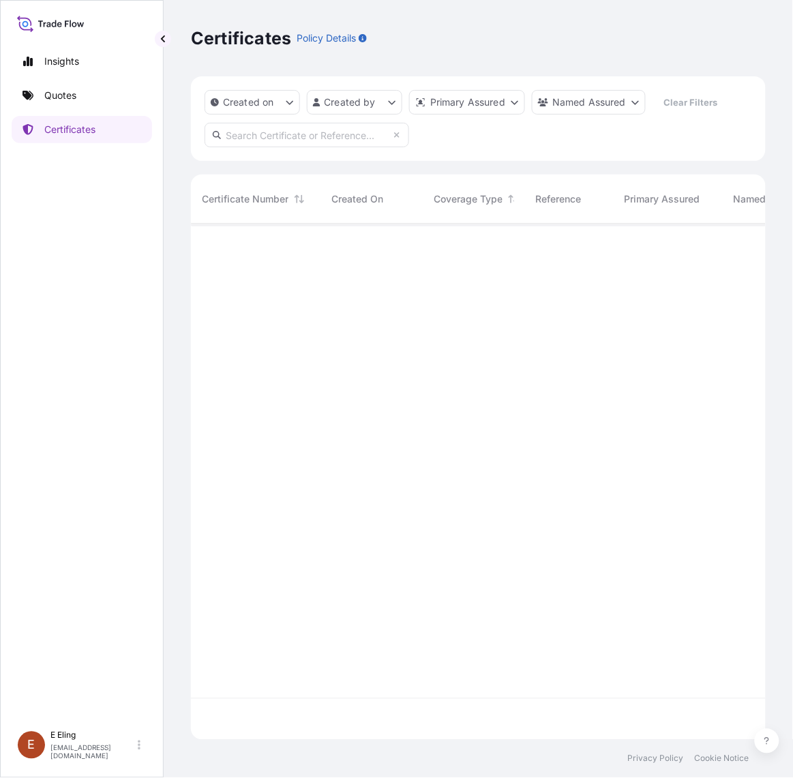
scroll to position [511, 562]
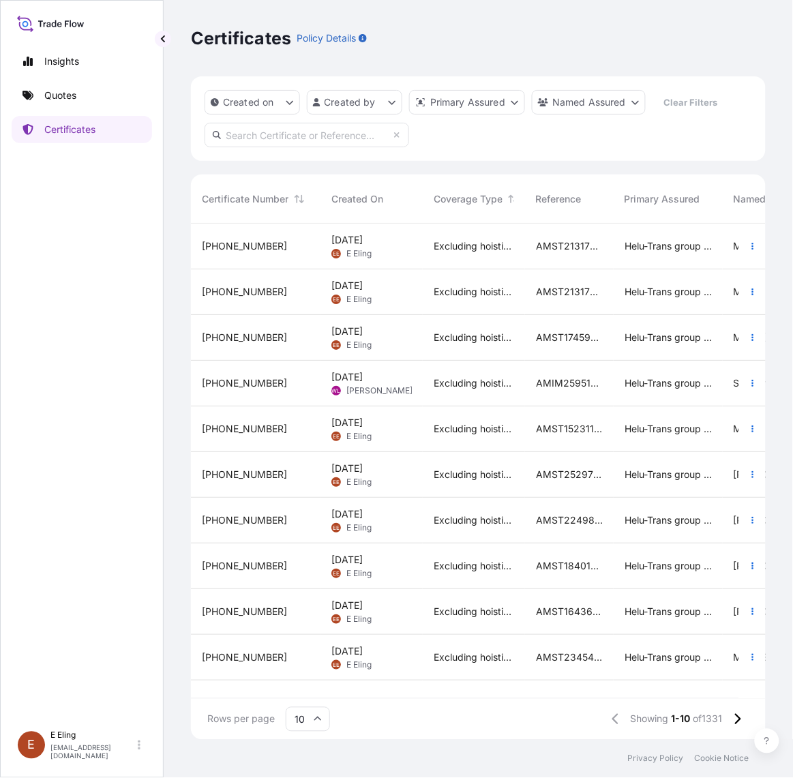
drag, startPoint x: 142, startPoint y: 506, endPoint x: 155, endPoint y: 394, distance: 113.2
click at [142, 505] on div "Insights Quotes Certificates" at bounding box center [82, 379] width 140 height 689
click at [257, 134] on input "text" at bounding box center [307, 135] width 205 height 25
paste input "AMST173480MMMM"
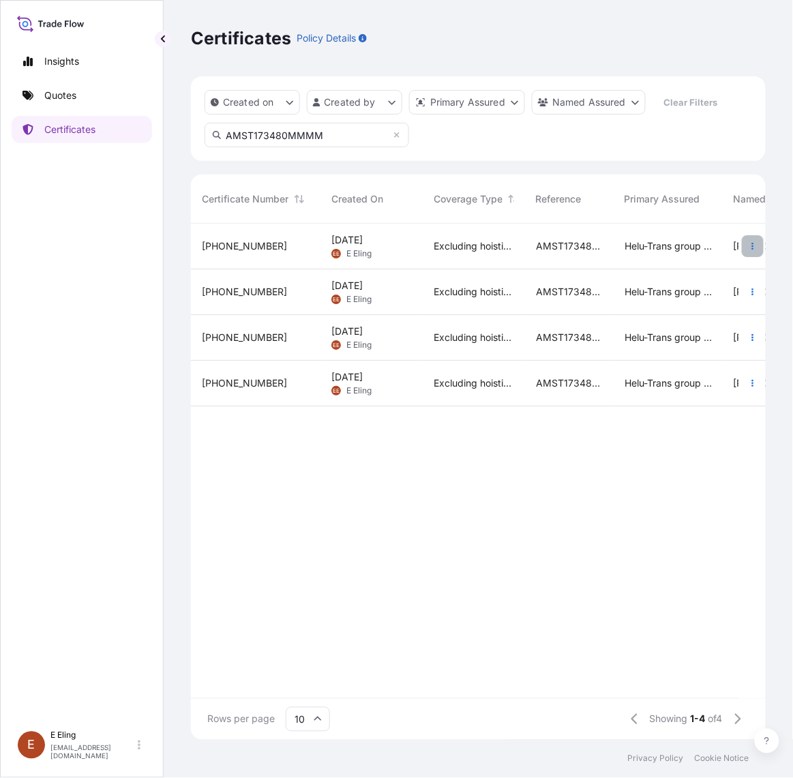
type input "AMST173480MMMM"
click at [748, 251] on button "button" at bounding box center [753, 246] width 22 height 22
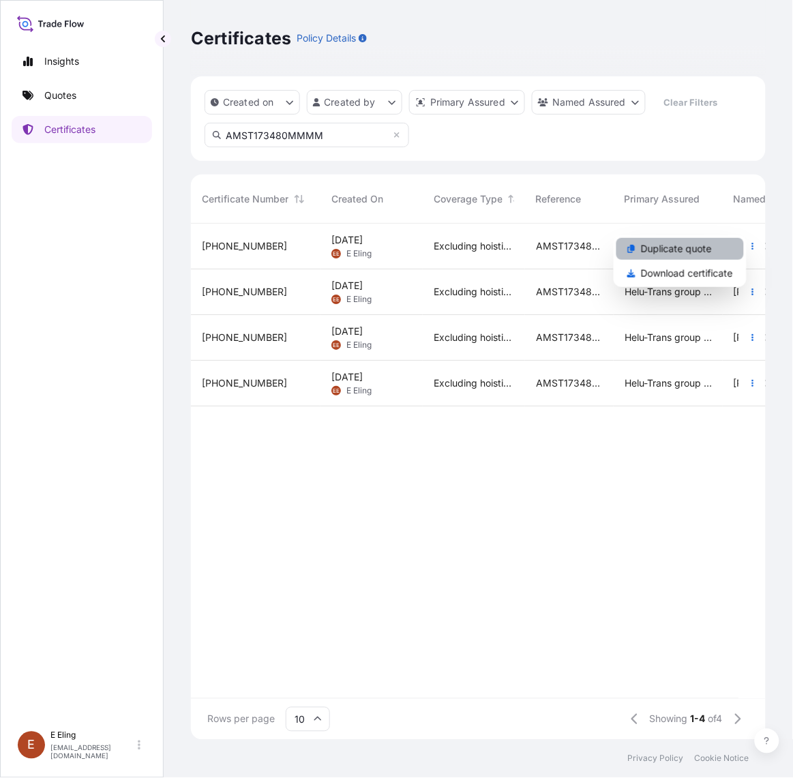
click at [697, 253] on p "Duplicate quote" at bounding box center [676, 249] width 71 height 14
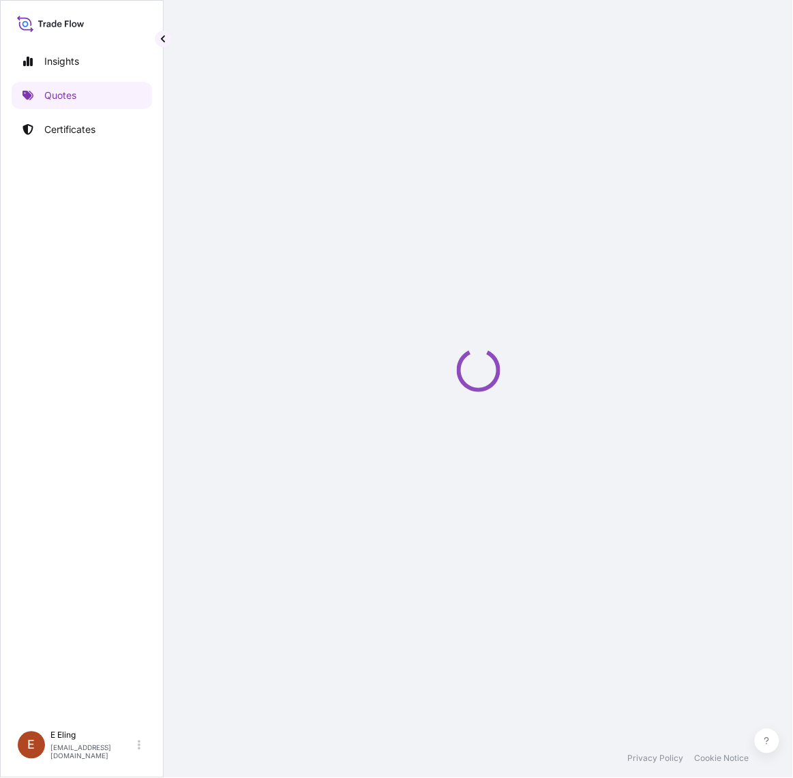
select select "STORAGE"
select select "Storage"
select select "Yes"
select select "Singapore"
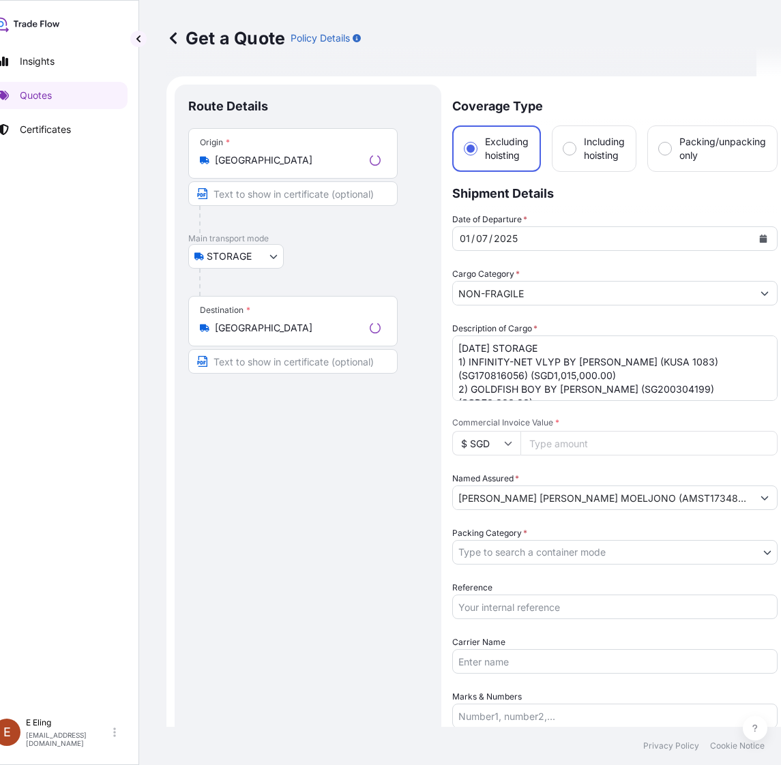
scroll to position [22, 0]
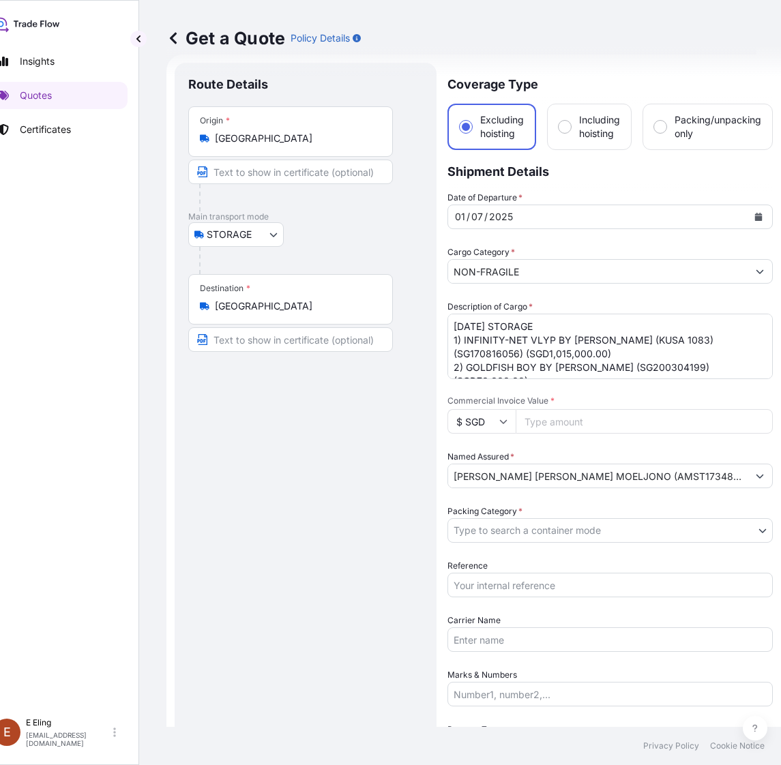
click at [550, 413] on input "Commercial Invoice Value *" at bounding box center [643, 421] width 257 height 25
paste input "1085000.00"
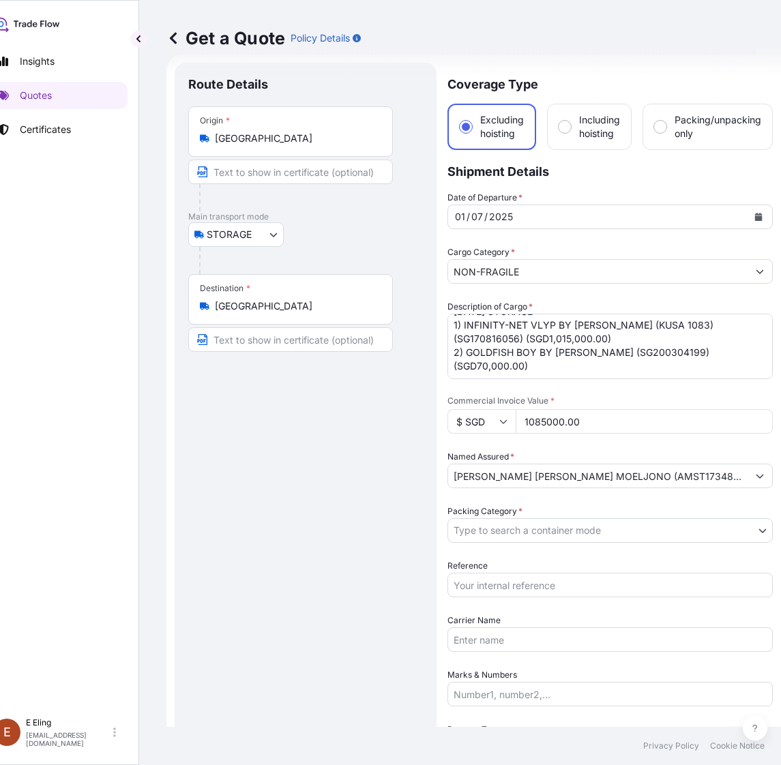
type input "1085000.00"
click at [499, 581] on input "Reference" at bounding box center [609, 585] width 325 height 25
click at [502, 590] on input "Reference" at bounding box center [609, 585] width 325 height 25
paste input "AMST173480MMMM"
type input "AMST173480MMMM"
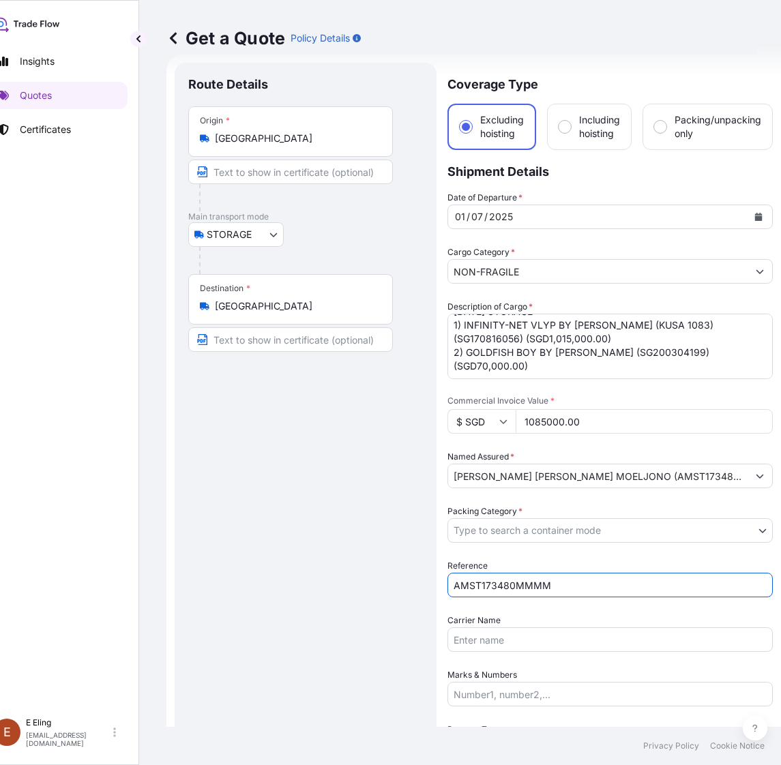
click at [502, 525] on body "Insights Quotes Certificates E E Eling eeling@helutrans.com Get a Quote Policy …" at bounding box center [365, 382] width 781 height 765
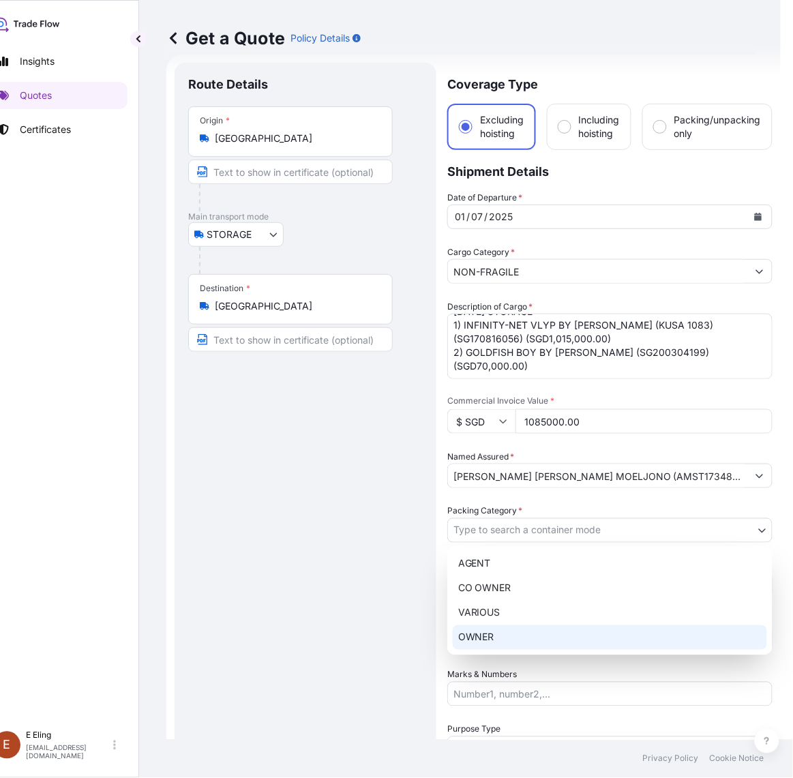
click at [484, 637] on div "OWNER" at bounding box center [610, 637] width 314 height 25
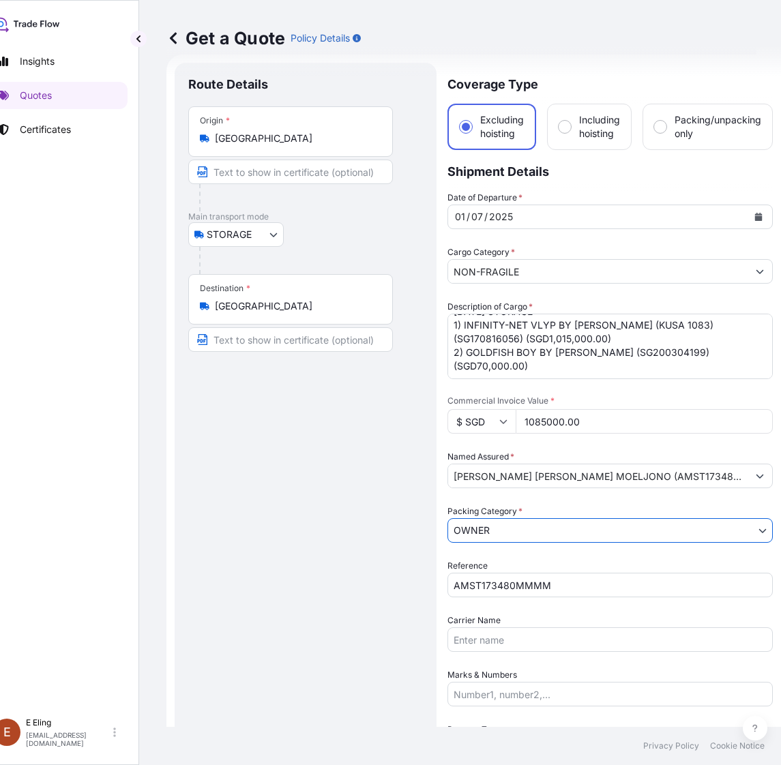
click at [759, 213] on icon "Calendar" at bounding box center [758, 217] width 7 height 8
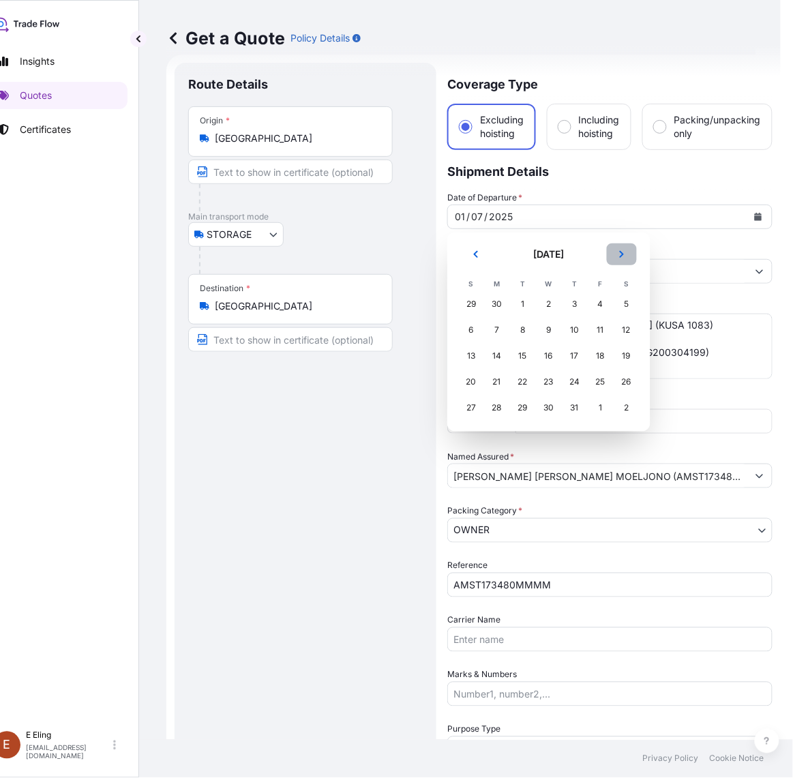
click at [624, 256] on icon "Next" at bounding box center [622, 254] width 8 height 8
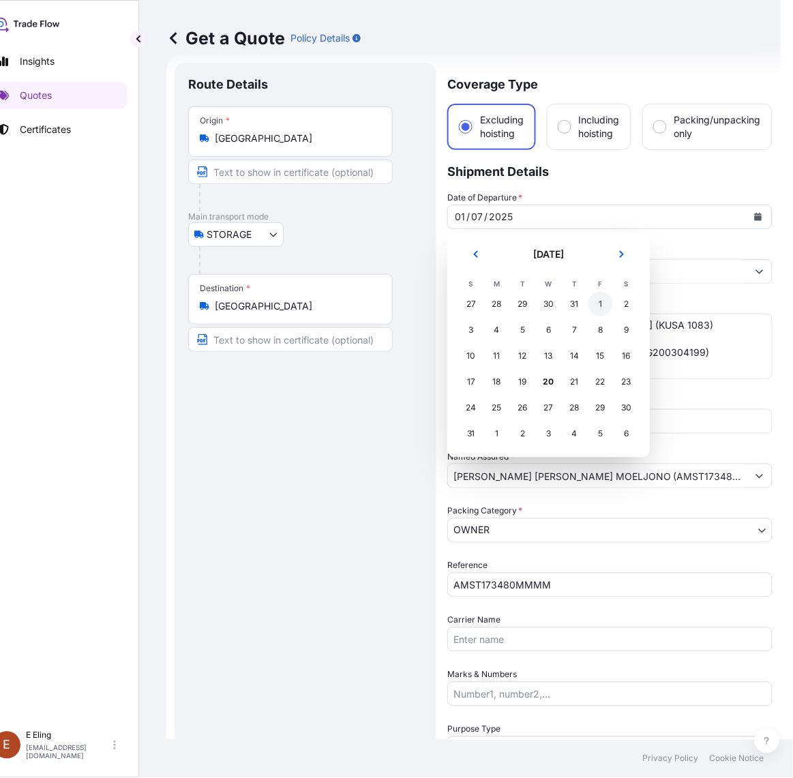
click at [600, 299] on div "1" at bounding box center [600, 304] width 25 height 25
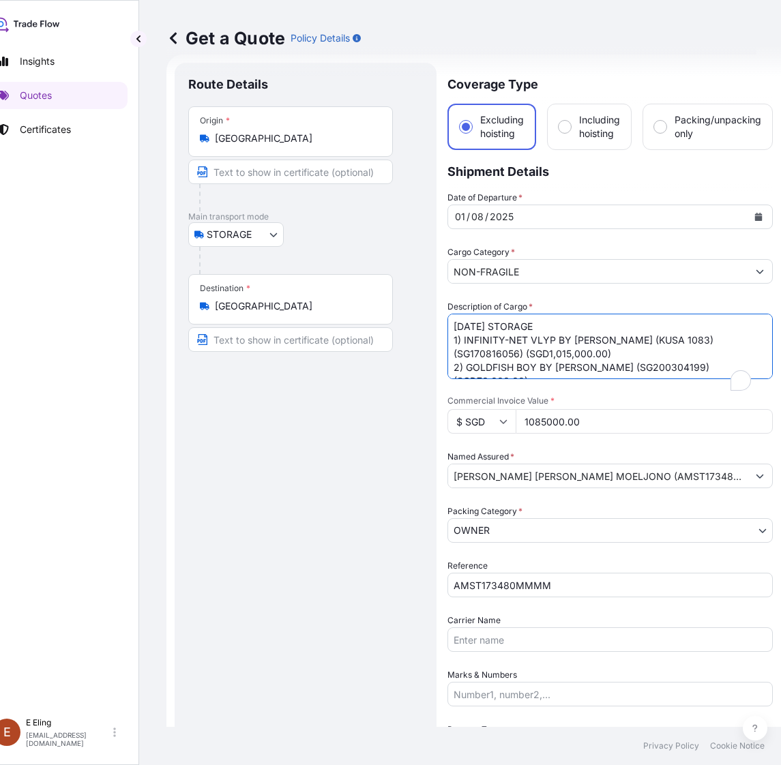
scroll to position [22, 0]
drag, startPoint x: 471, startPoint y: 325, endPoint x: 447, endPoint y: 325, distance: 24.5
click at [447, 325] on textarea "JUL25 STORAGE 1) INFINITY-NET VLYP BY YAYOI KUSAMA (KUSA 1083) (SG170816056) (S…" at bounding box center [609, 346] width 325 height 65
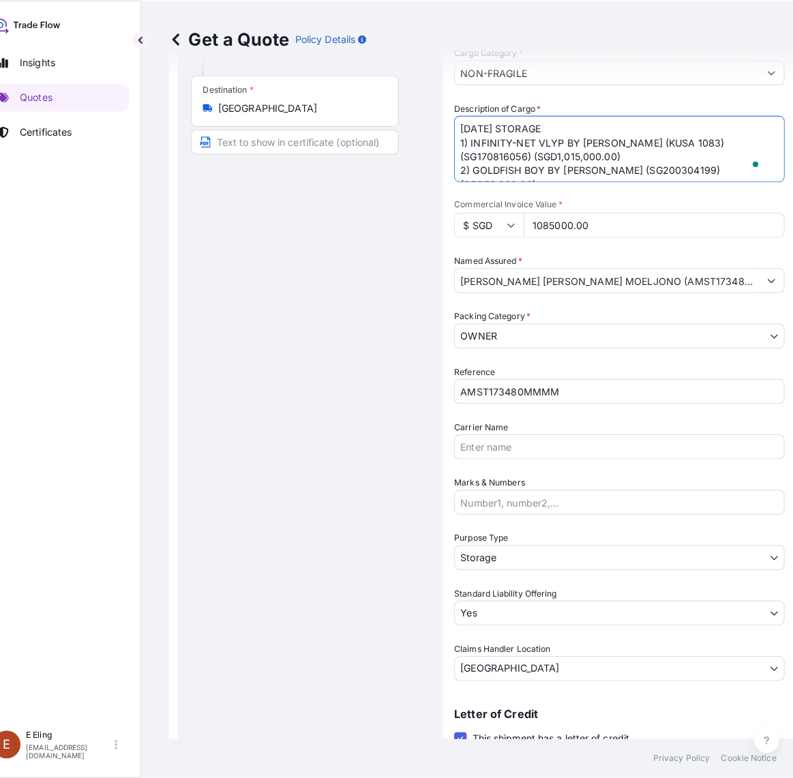
scroll to position [363, 0]
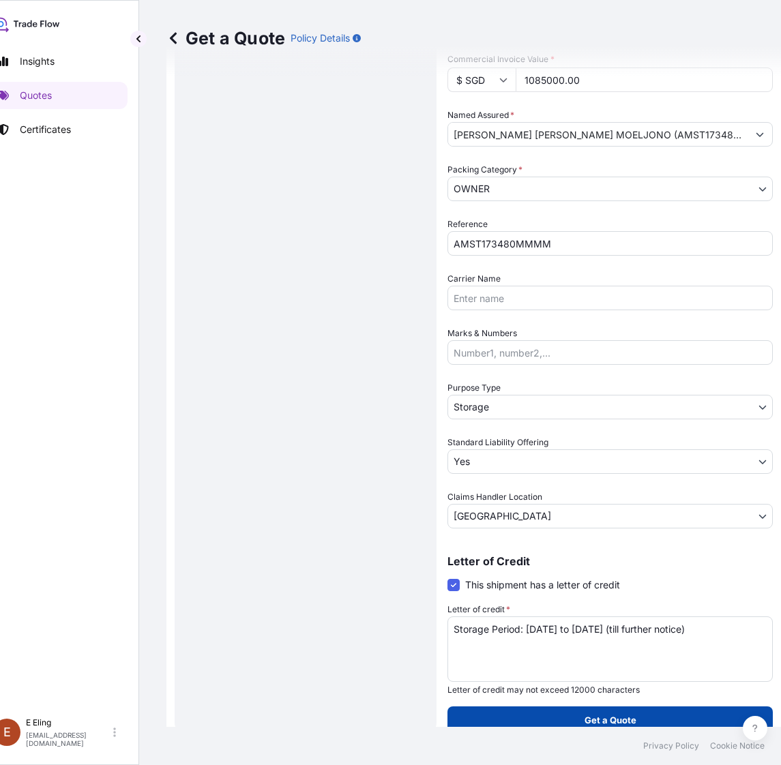
type textarea "AUG25 STORAGE 1) INFINITY-NET VLYP BY YAYOI KUSAMA (KUSA 1083) (SG170816056) (S…"
click at [594, 727] on button "Get a Quote" at bounding box center [609, 719] width 325 height 27
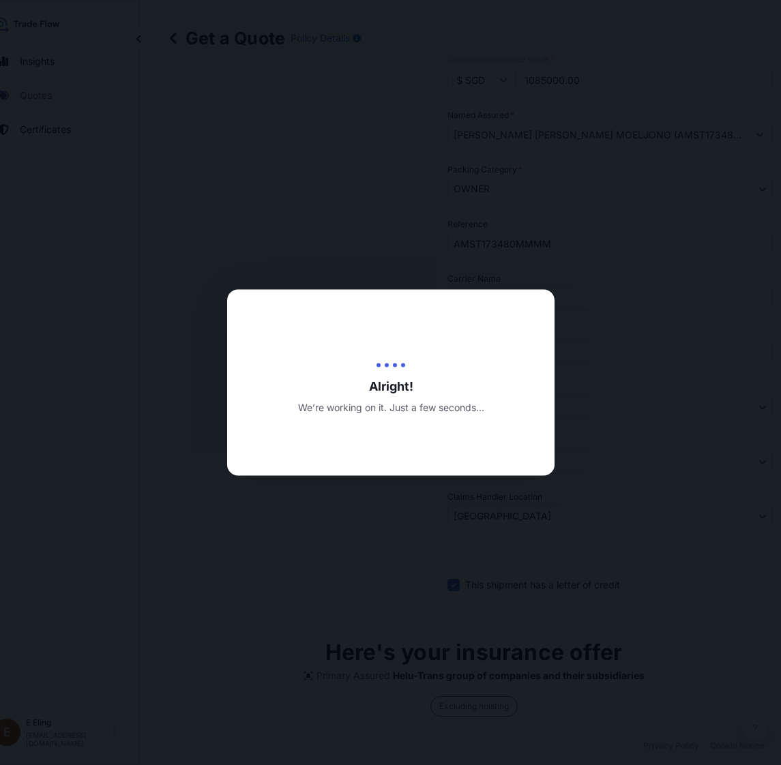
type input "20/08/2025"
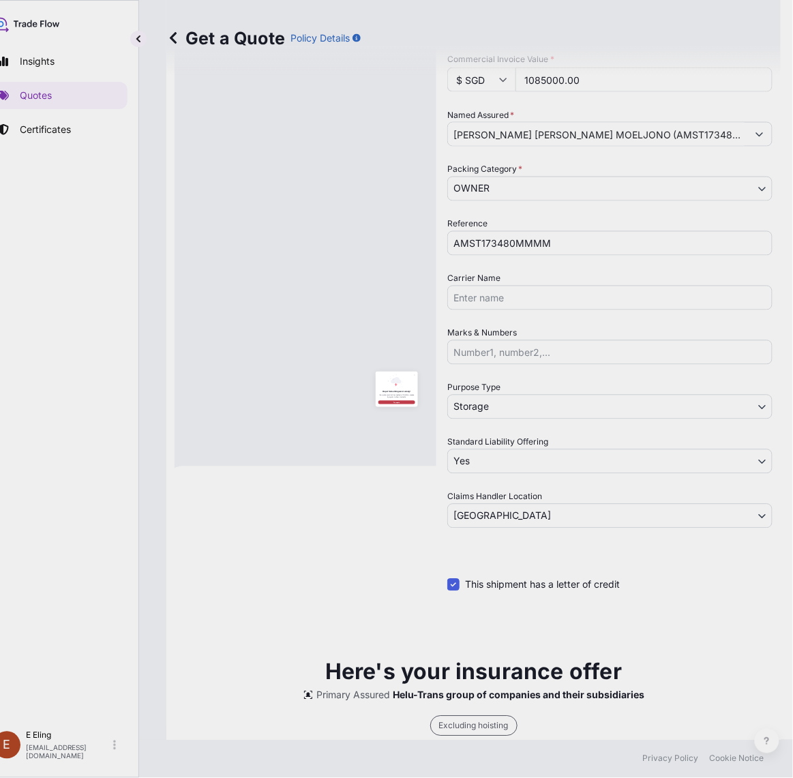
click at [450, 472] on button "Try again" at bounding box center [397, 474] width 240 height 25
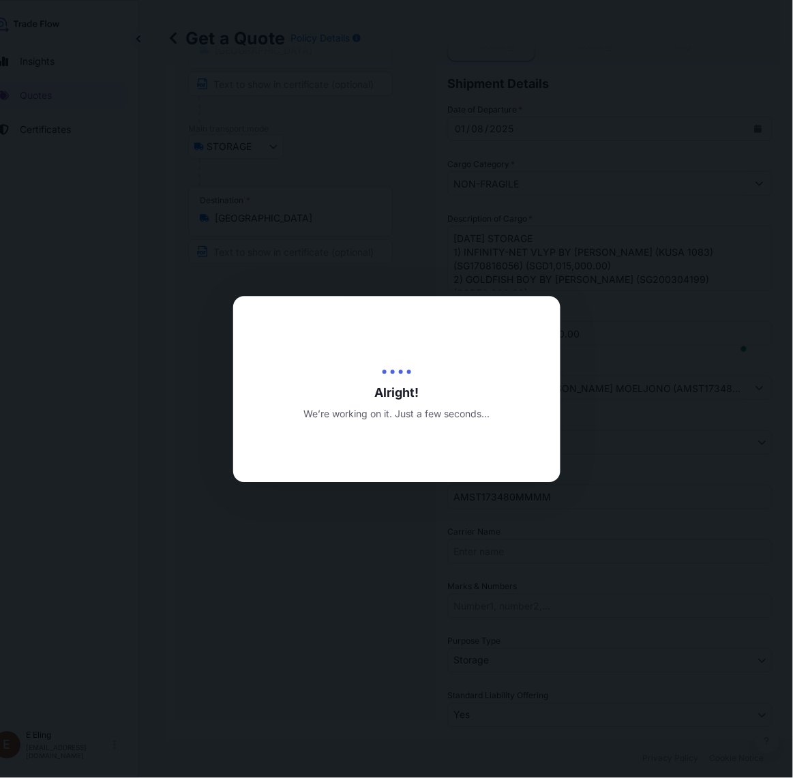
scroll to position [22, 0]
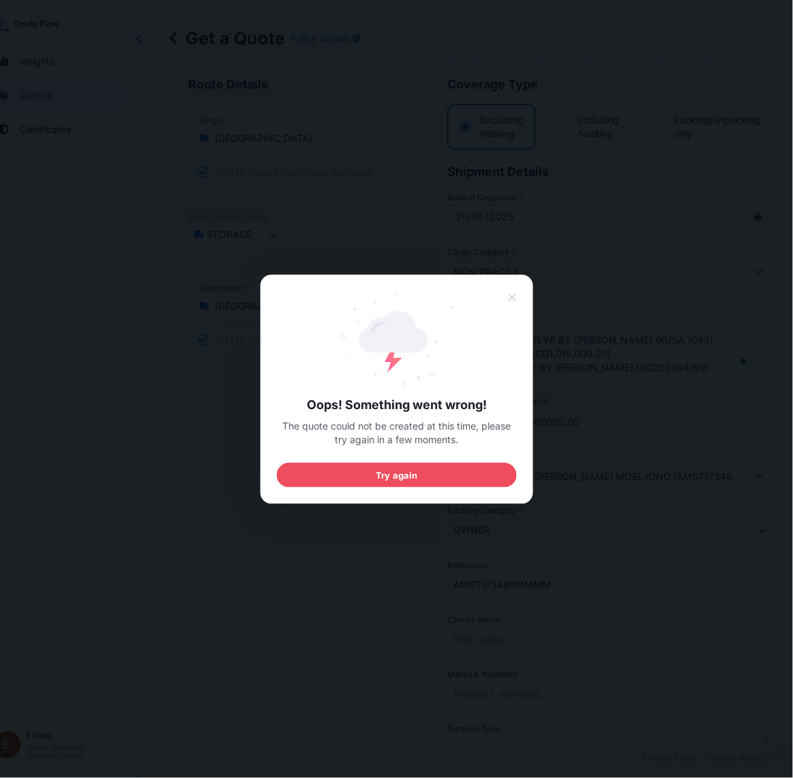
click at [450, 472] on button "Try again" at bounding box center [397, 474] width 240 height 25
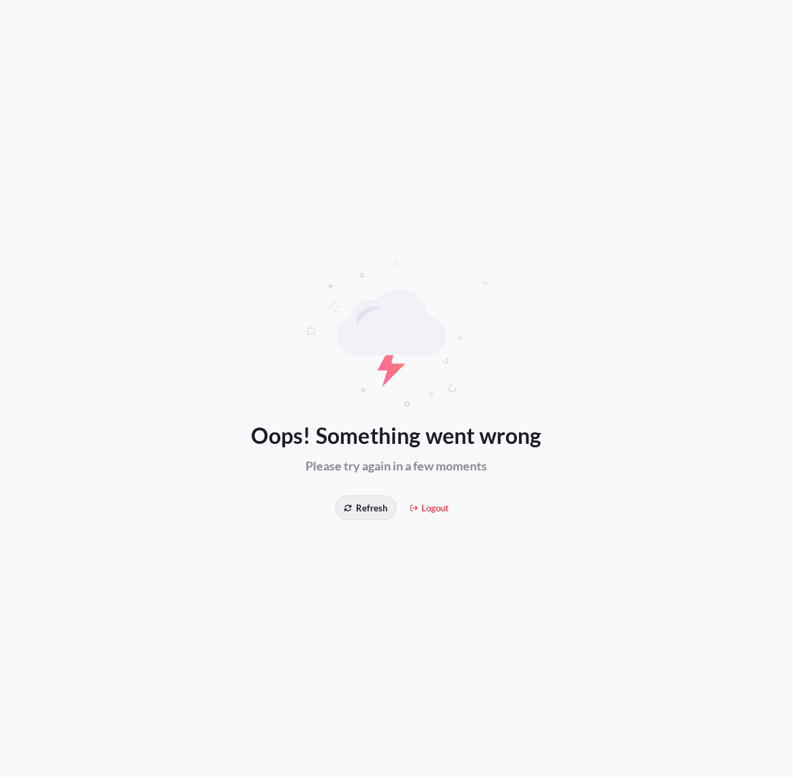
click at [375, 505] on span "Refresh" at bounding box center [365, 508] width 43 height 14
click at [344, 510] on button "Refresh" at bounding box center [365, 508] width 61 height 25
click at [369, 506] on span "Refresh" at bounding box center [365, 508] width 43 height 14
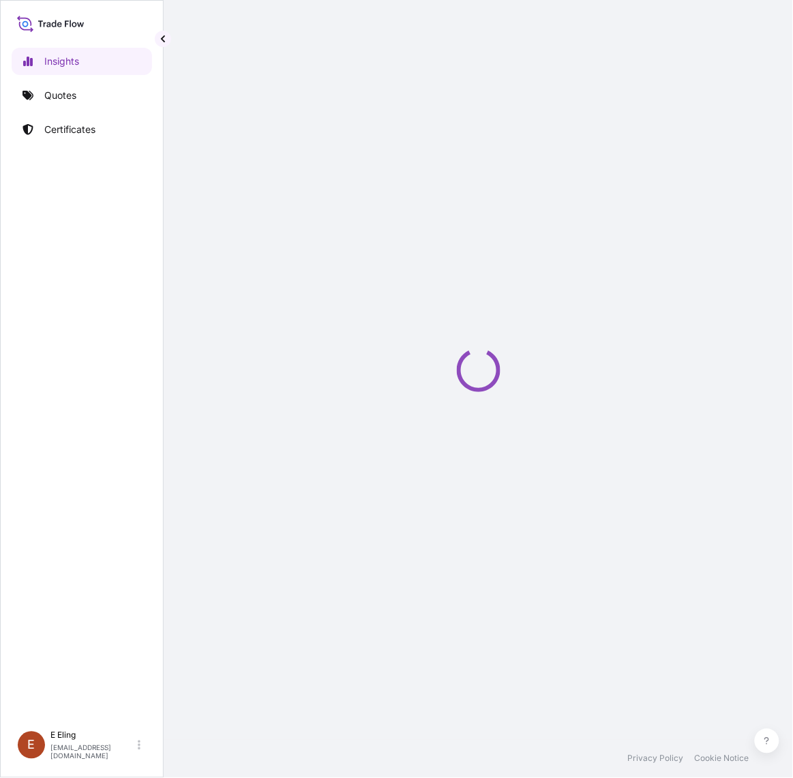
select select "2025"
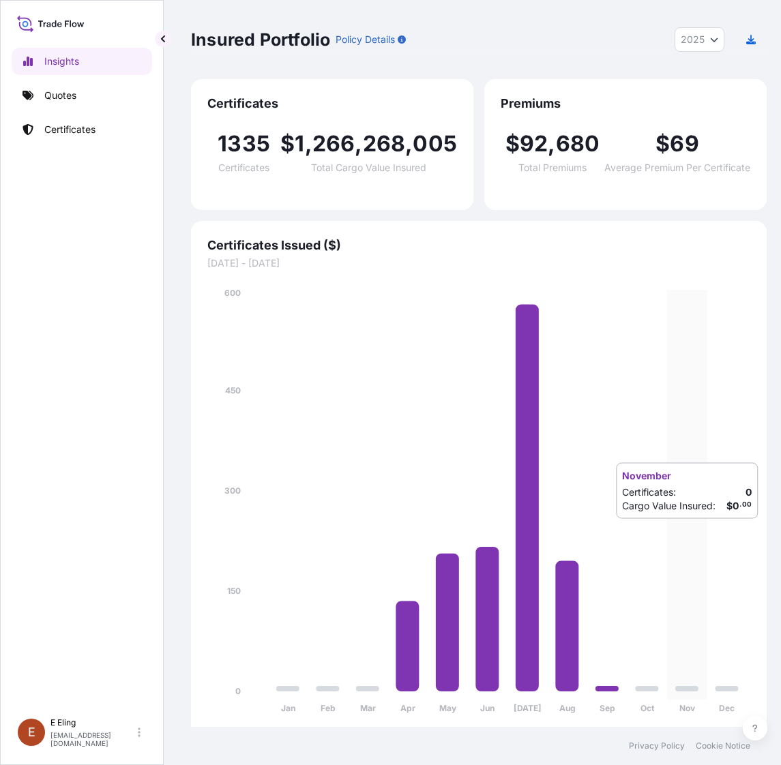
click at [669, 532] on icon "Jan Feb Mar Apr May Jun [DATE] Aug Sep Oct Nov Dec 0 150 300 450 600" at bounding box center [478, 504] width 543 height 437
click at [92, 128] on p "Certificates" at bounding box center [69, 130] width 51 height 14
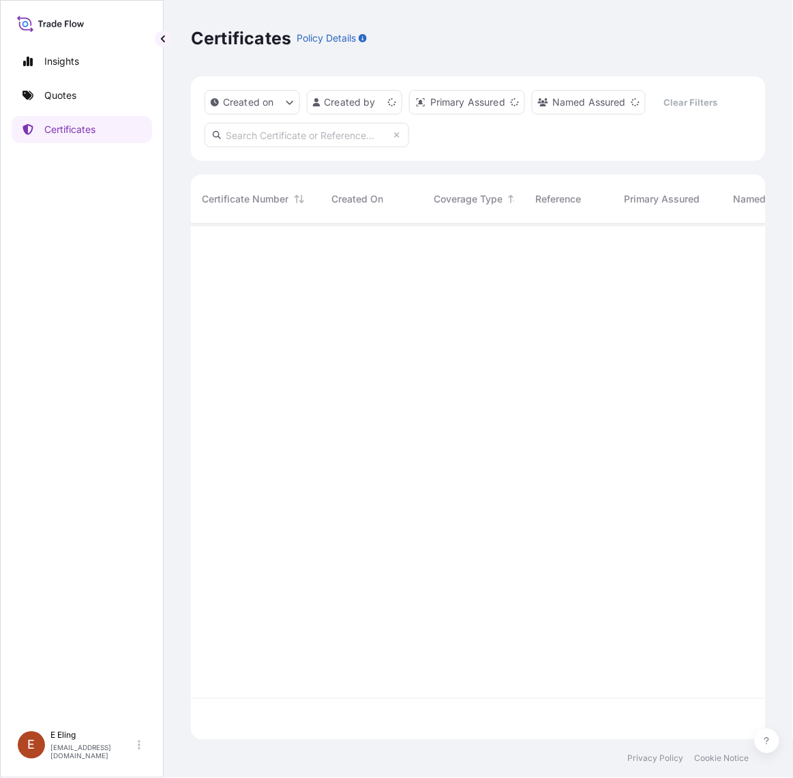
scroll to position [511, 562]
click at [331, 127] on input "text" at bounding box center [307, 135] width 205 height 25
paste input "[PHONE_NUMBER]"
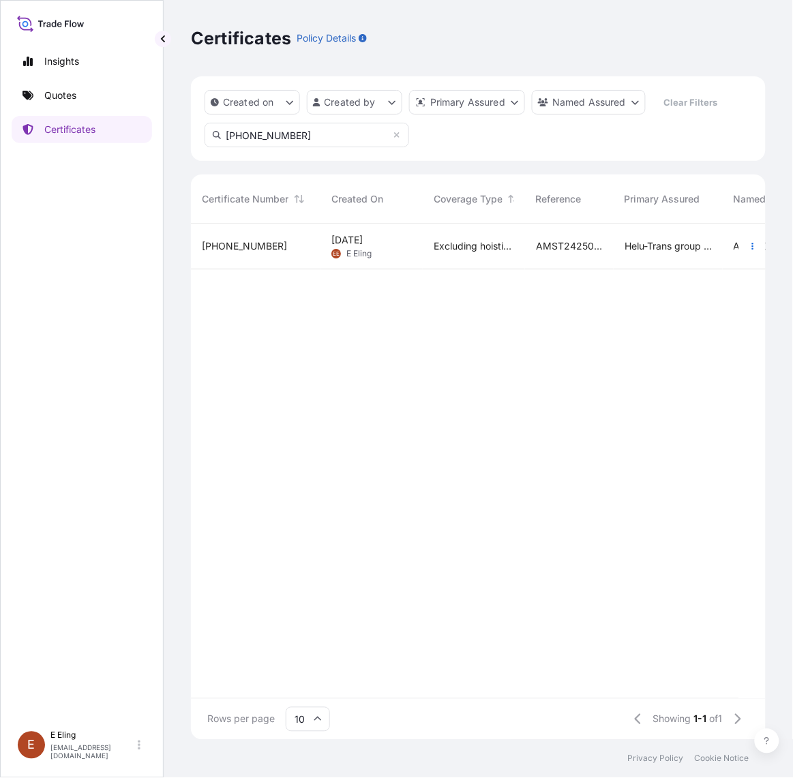
type input "[PHONE_NUMBER]"
click at [455, 239] on span "Excluding hoisting" at bounding box center [474, 246] width 80 height 14
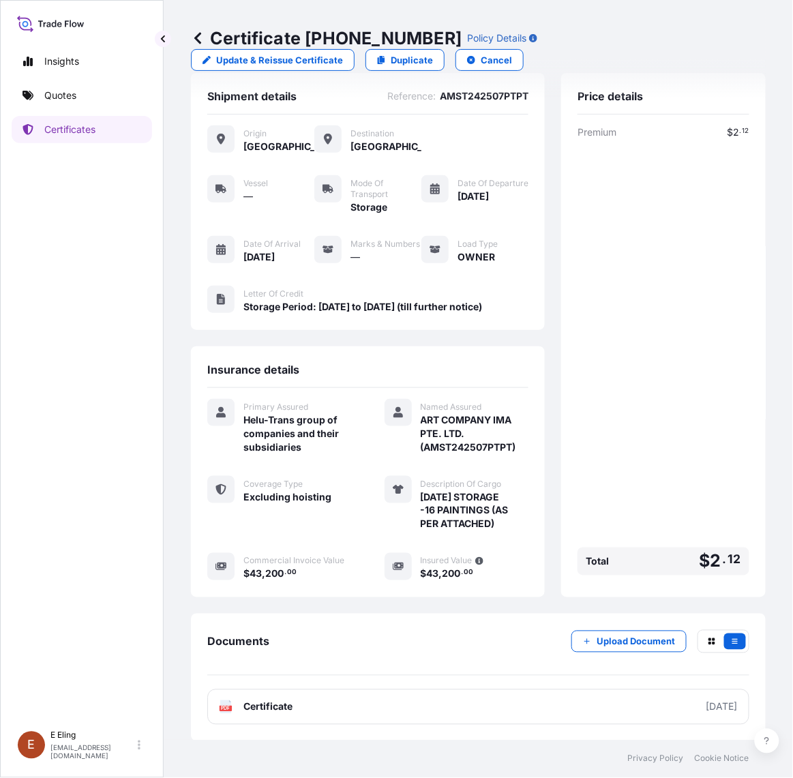
scroll to position [46, 0]
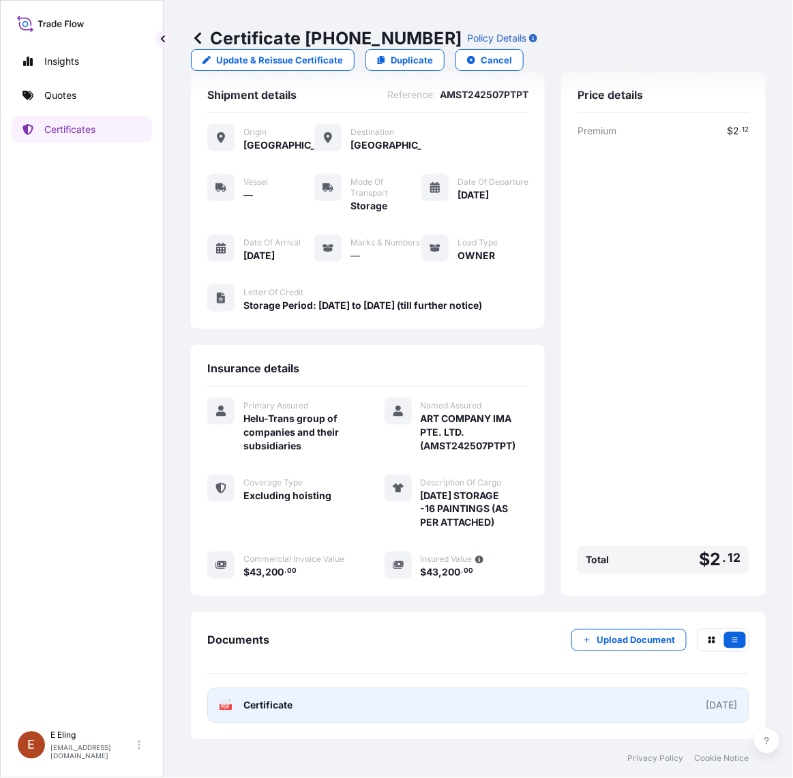
click at [502, 707] on link "PDF Certificate 2025-08-01" at bounding box center [478, 705] width 542 height 35
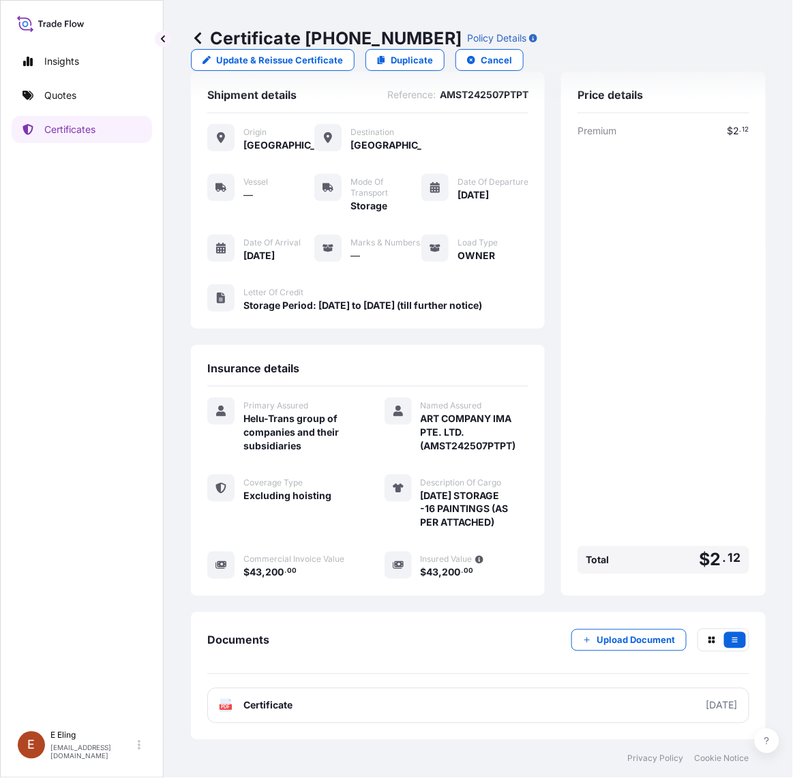
drag, startPoint x: 594, startPoint y: 619, endPoint x: 597, endPoint y: 627, distance: 8.6
click at [597, 624] on div "Documents Upload Document PDF Certificate 2025-08-01" at bounding box center [478, 675] width 575 height 127
click at [598, 629] on div "Upload Document" at bounding box center [660, 640] width 178 height 23
click at [598, 635] on p "Upload Document" at bounding box center [635, 640] width 78 height 14
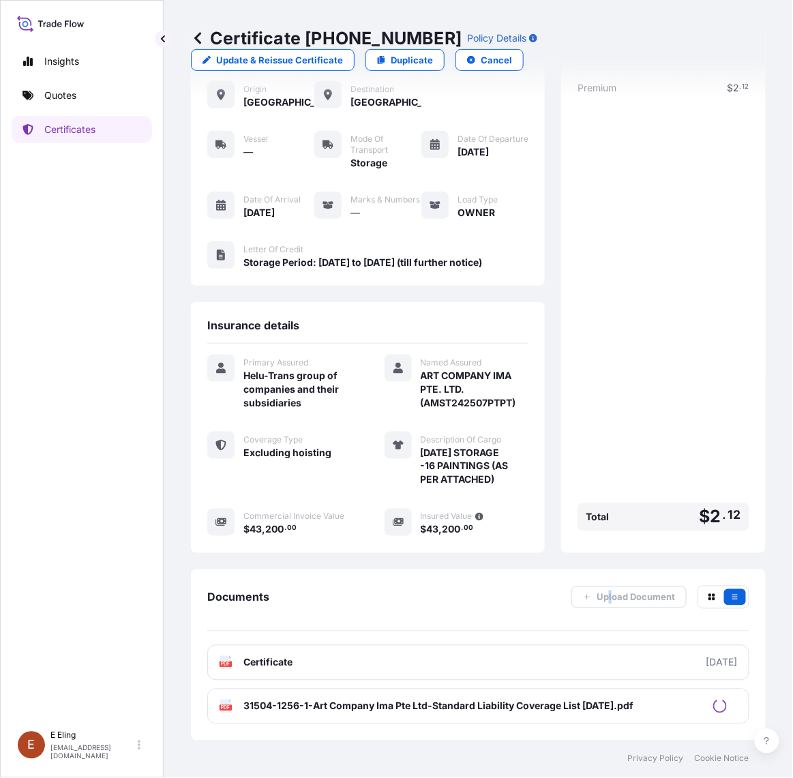
scroll to position [90, 0]
click at [63, 127] on p "Certificates" at bounding box center [69, 130] width 51 height 14
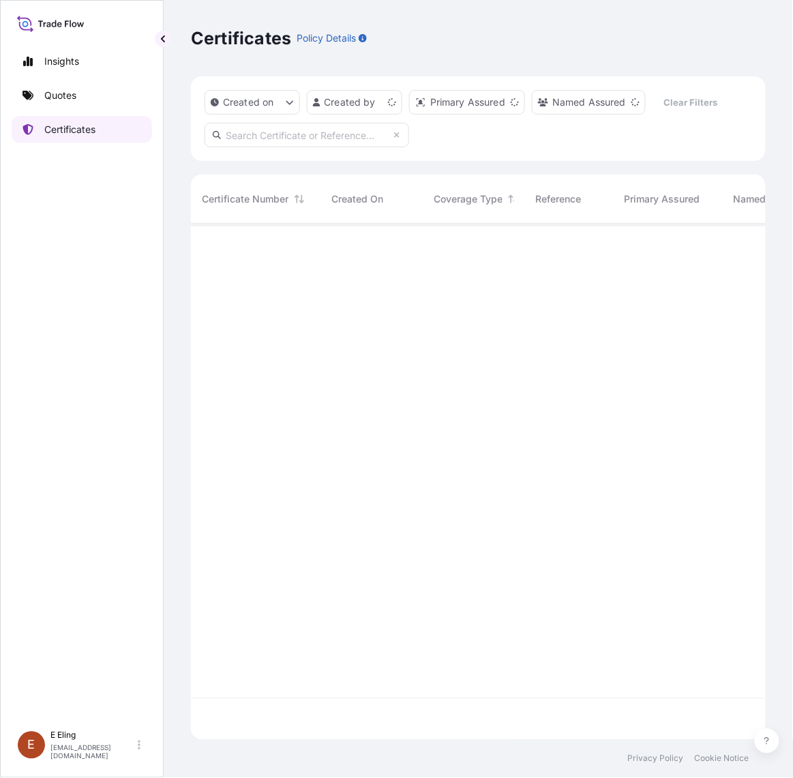
scroll to position [511, 562]
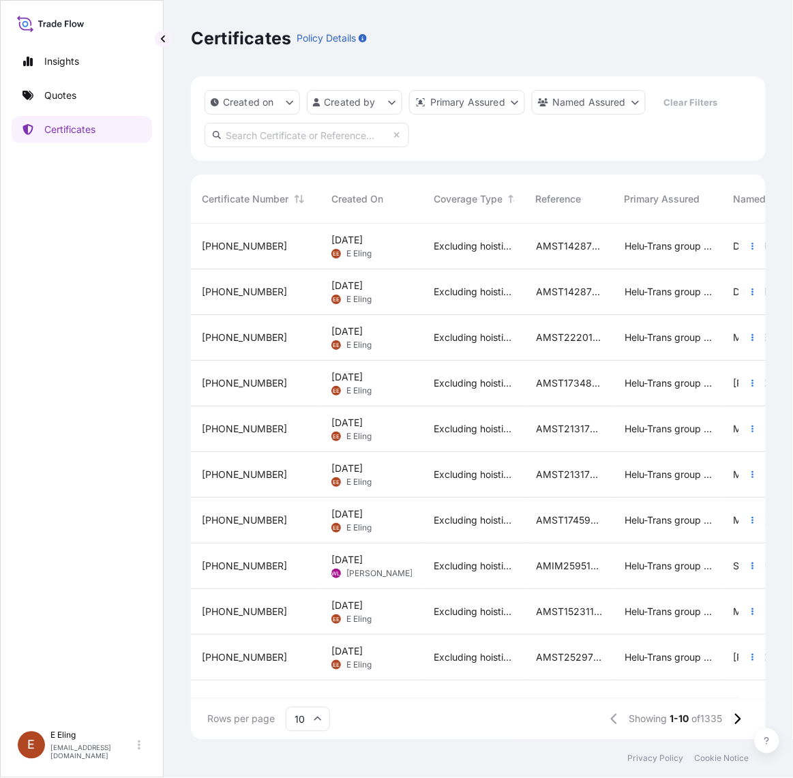
click at [329, 140] on input "text" at bounding box center [307, 135] width 205 height 25
paste input "AMST202990MMMM"
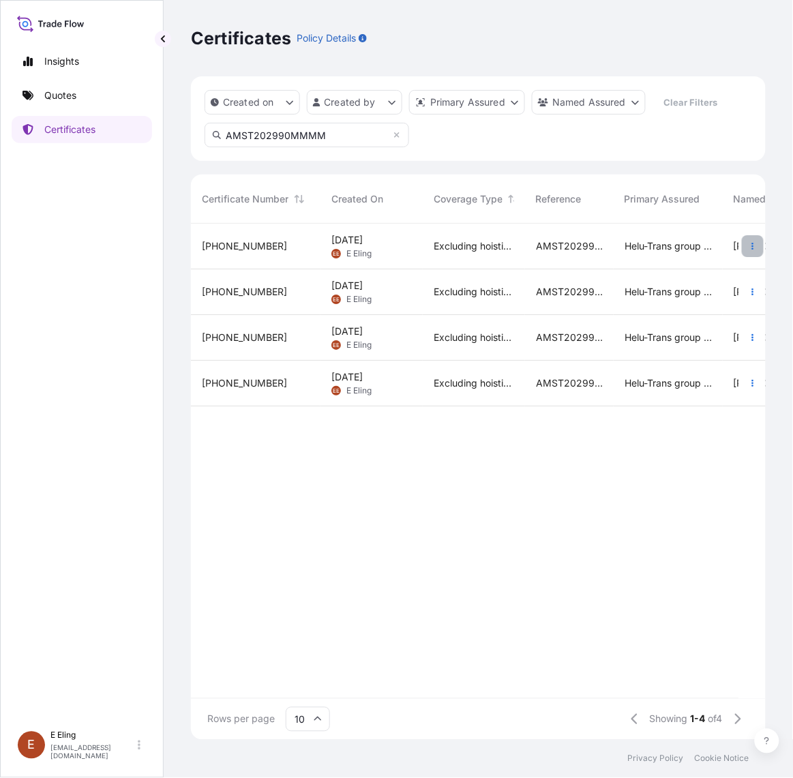
type input "AMST202990MMMM"
click at [751, 242] on icon "button" at bounding box center [752, 246] width 8 height 8
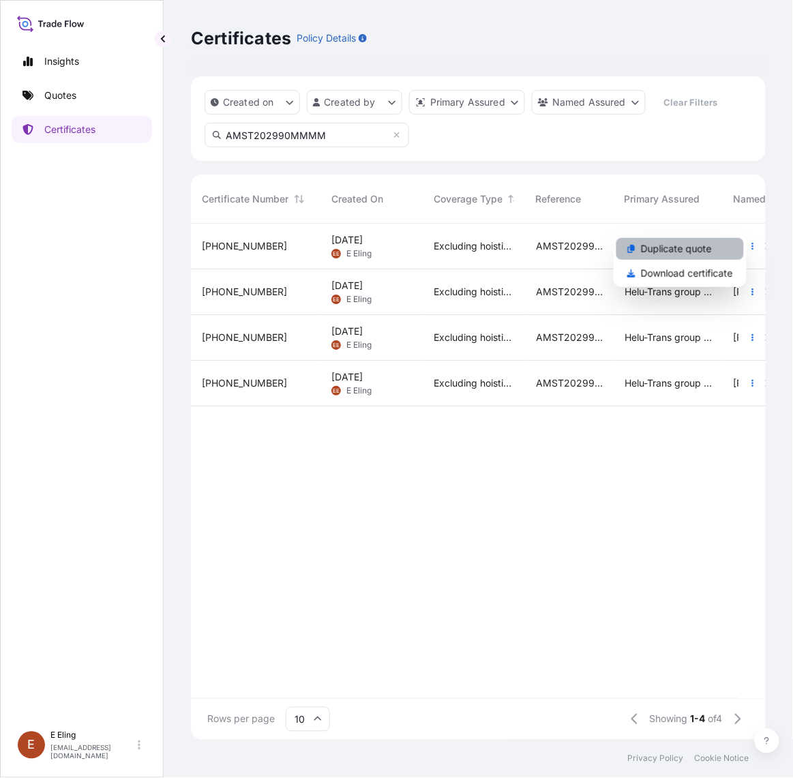
click at [713, 252] on link "Duplicate quote" at bounding box center [679, 249] width 127 height 22
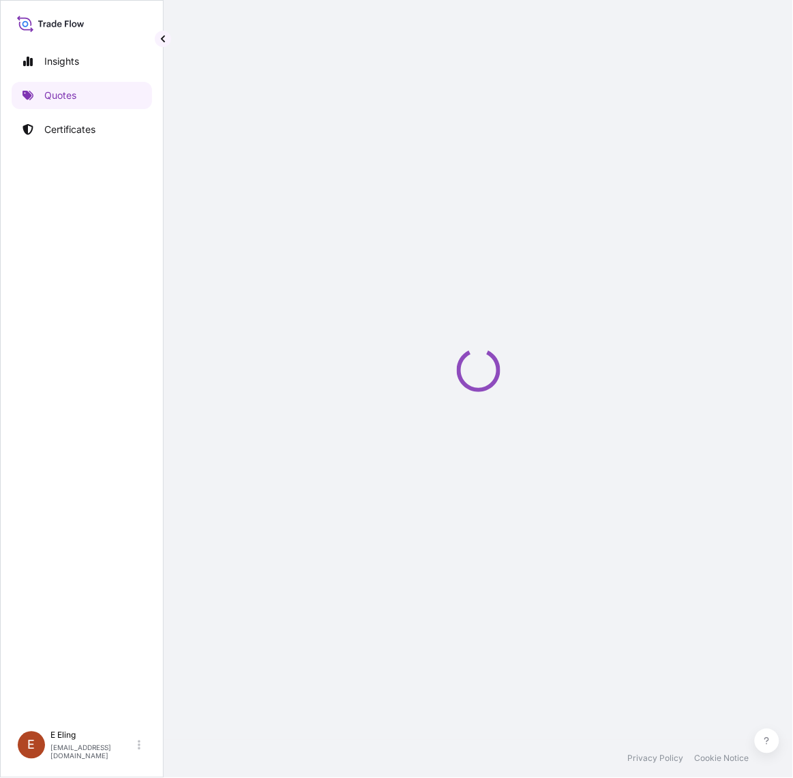
select select "STORAGE"
select select "Storage"
select select "Yes"
select select "Singapore"
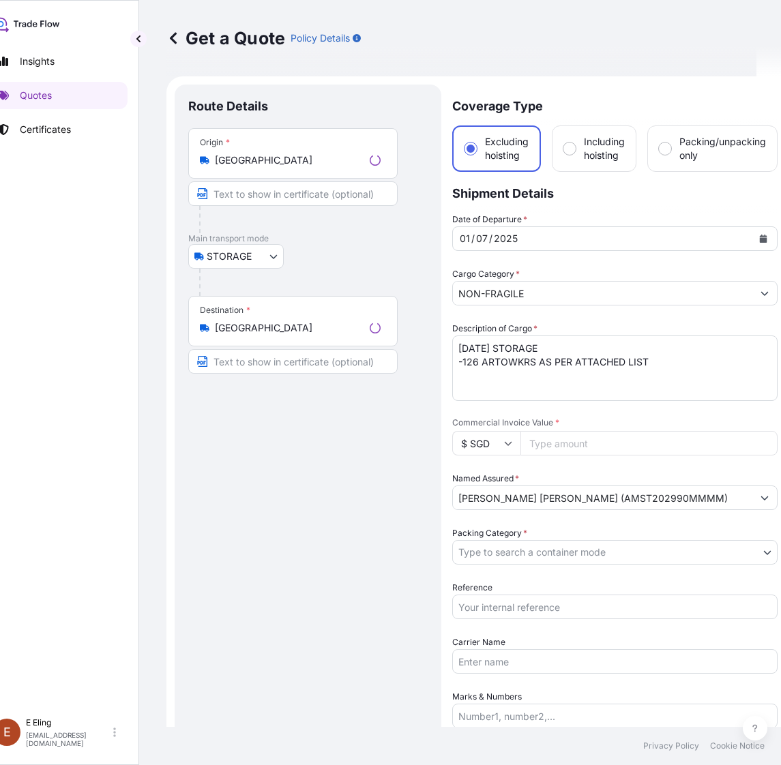
scroll to position [22, 0]
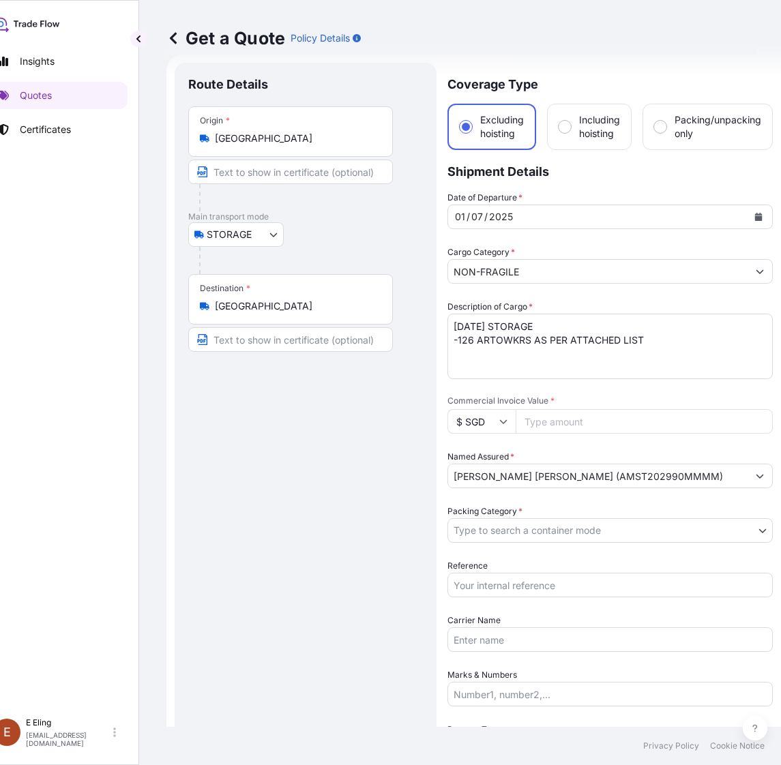
click at [761, 213] on icon "Calendar" at bounding box center [758, 217] width 8 height 8
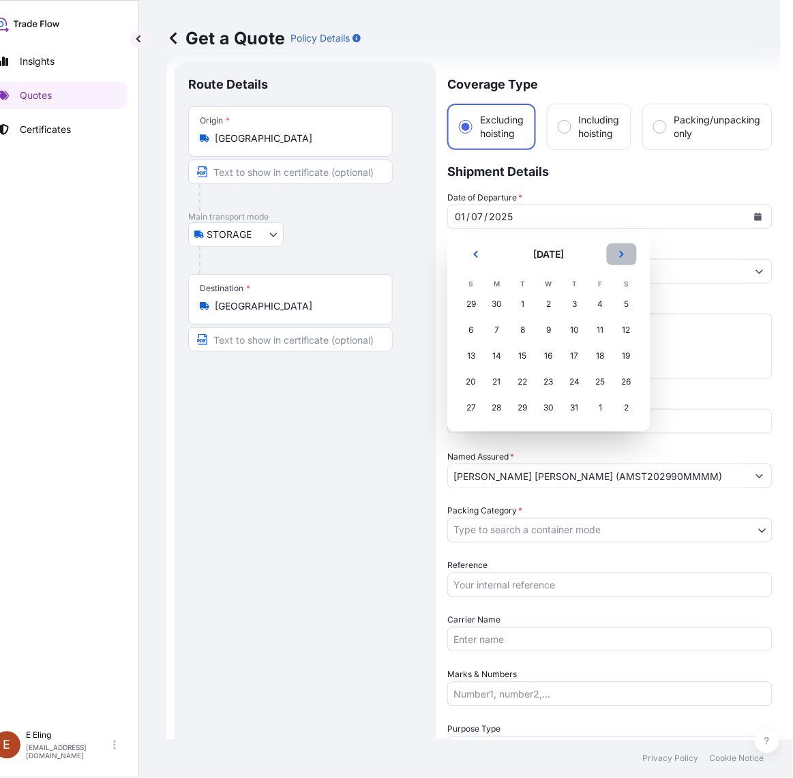
click at [624, 259] on button "Next" at bounding box center [622, 254] width 30 height 22
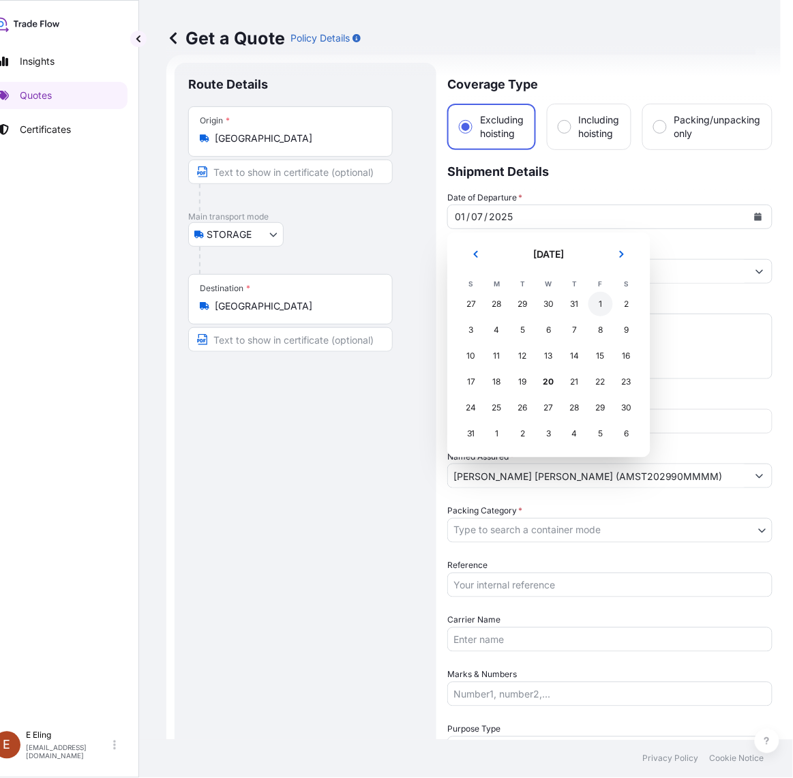
click at [591, 308] on div "1" at bounding box center [600, 304] width 25 height 25
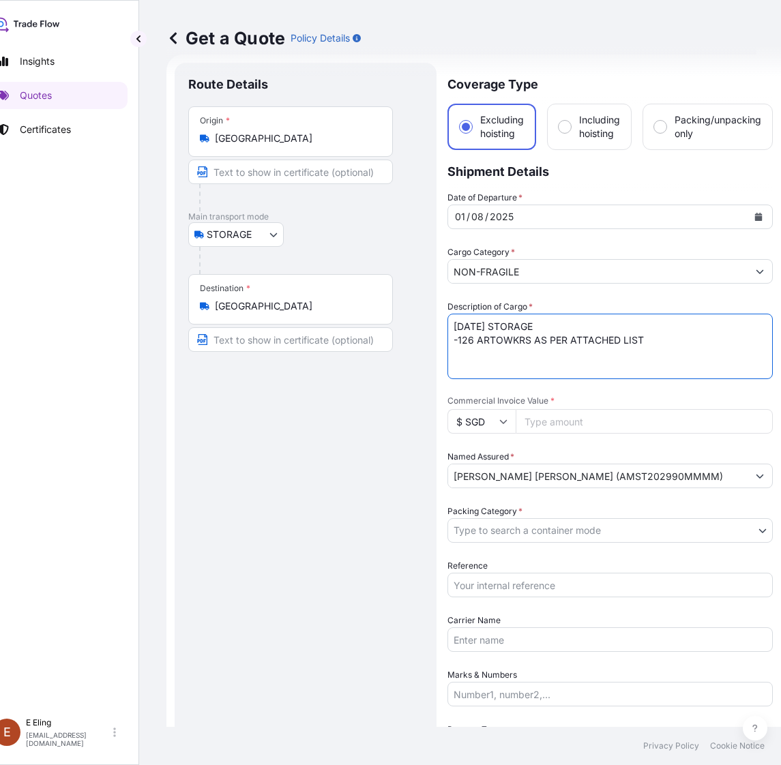
drag, startPoint x: 472, startPoint y: 326, endPoint x: 435, endPoint y: 327, distance: 36.8
click at [435, 327] on form "Route Details Place of loading Road / Inland Road / Inland Origin * Singapore M…" at bounding box center [473, 569] width 614 height 1029
type textarea "AUG25 STORAGE -126 ARTOWKRS AS PER ATTACHED LIST"
click at [528, 576] on input "Reference" at bounding box center [609, 585] width 325 height 25
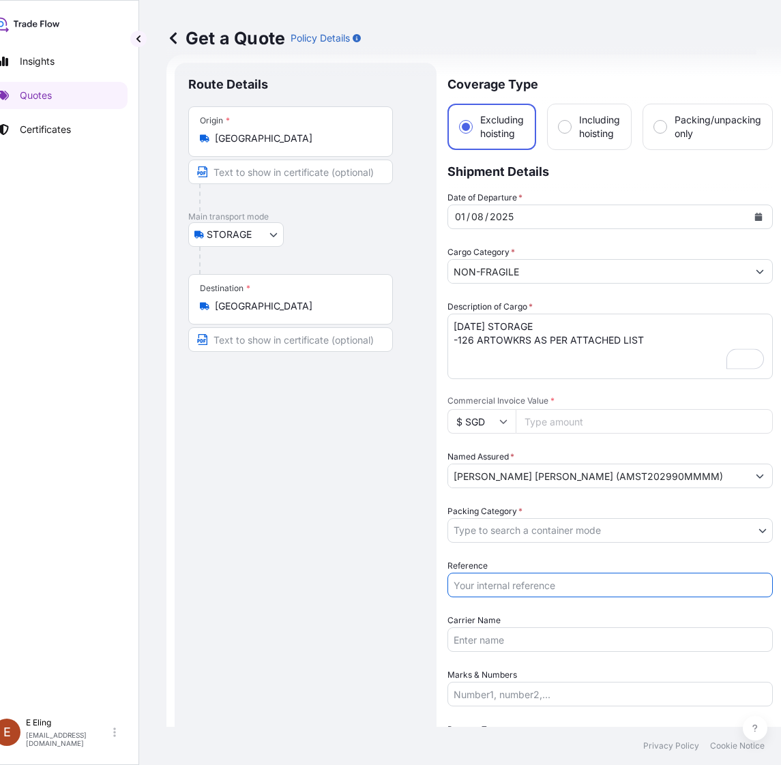
paste input "AMST202990MMMM"
type input "AMST202990MMMM"
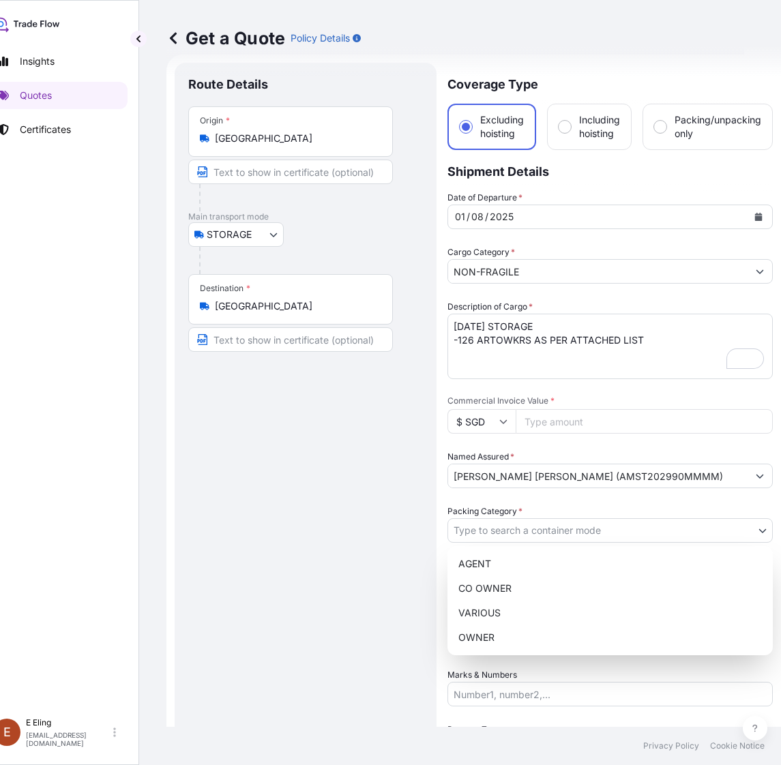
click at [533, 530] on body "Insights Quotes Certificates E E Eling eeling@helutrans.com Get a Quote Policy …" at bounding box center [359, 382] width 768 height 765
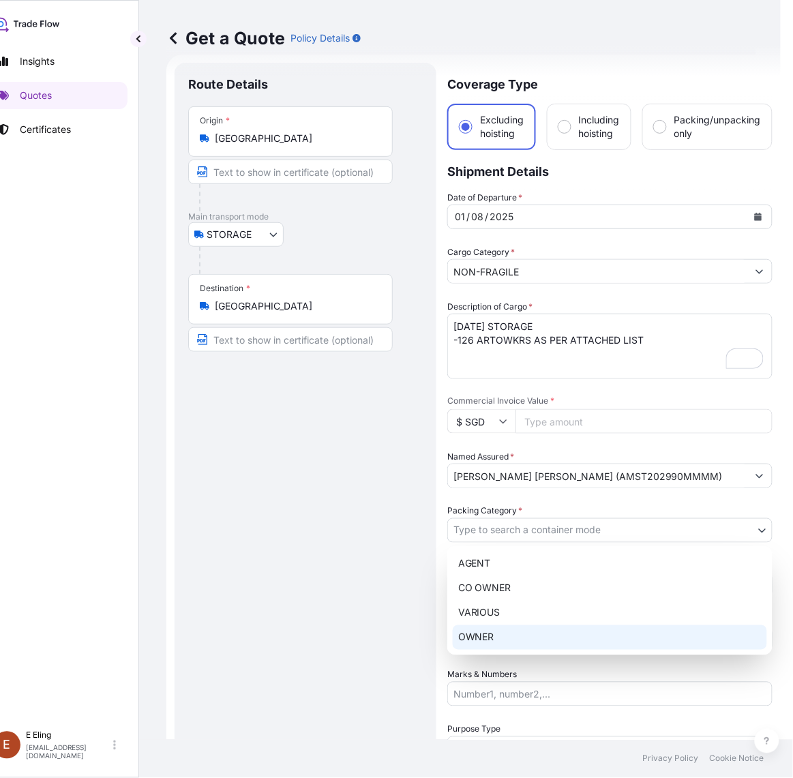
click at [523, 632] on div "OWNER" at bounding box center [610, 637] width 314 height 25
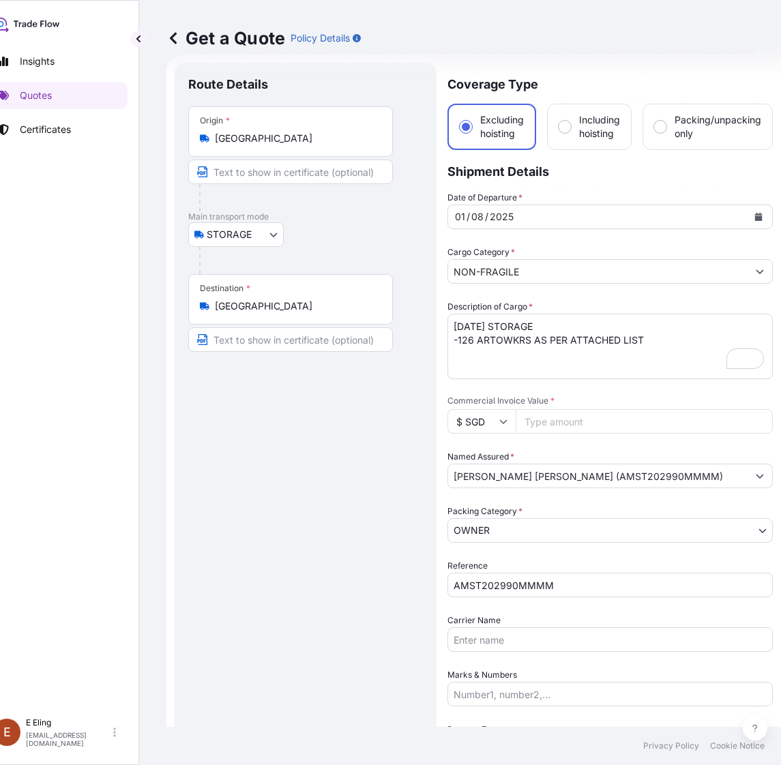
click at [536, 429] on input "Commercial Invoice Value *" at bounding box center [643, 421] width 257 height 25
paste input "11011357.40"
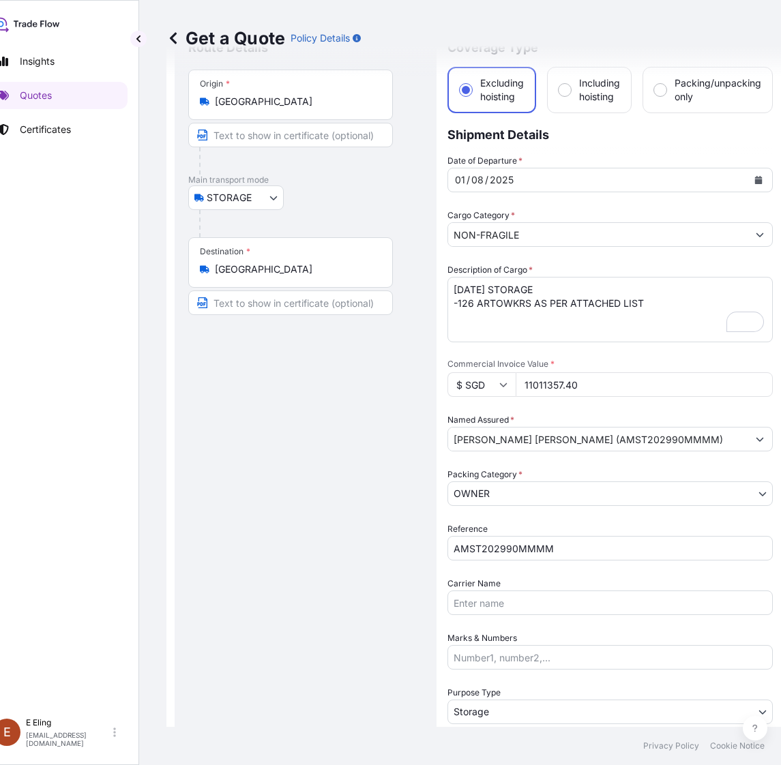
scroll to position [0, 0]
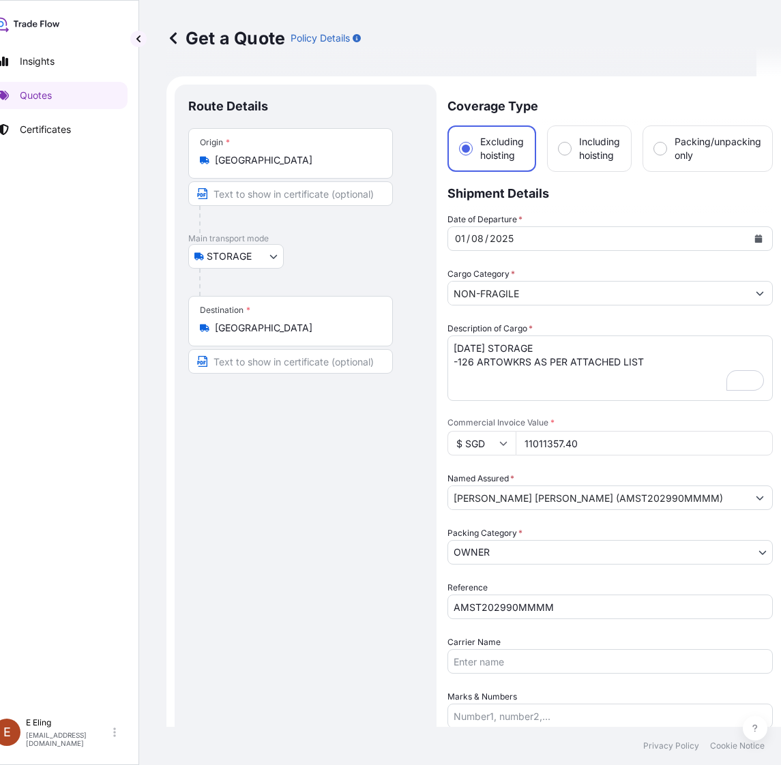
type input "11011357.40"
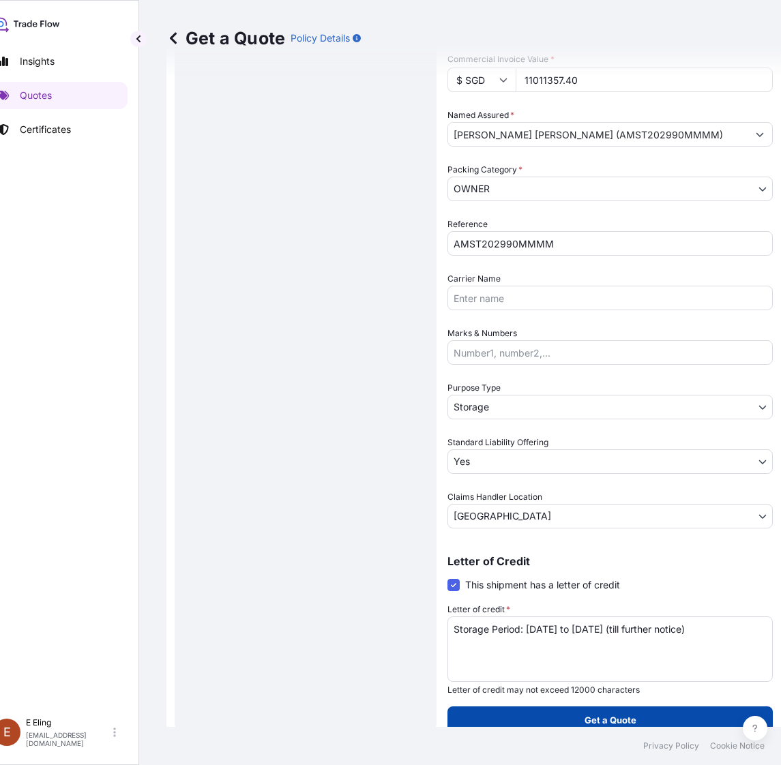
click at [554, 721] on button "Get a Quote" at bounding box center [609, 719] width 325 height 27
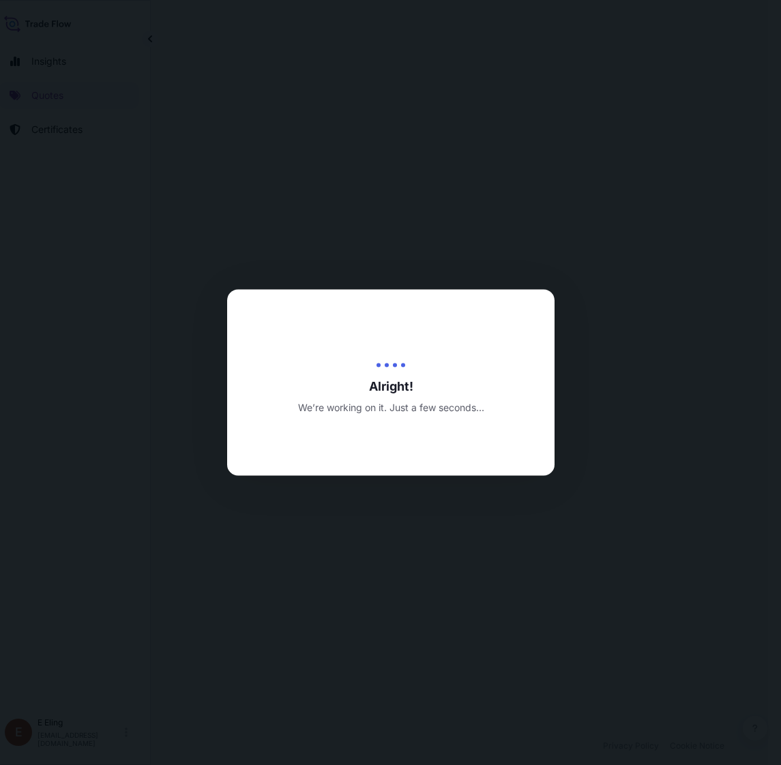
select select "STORAGE"
select select "Transit"
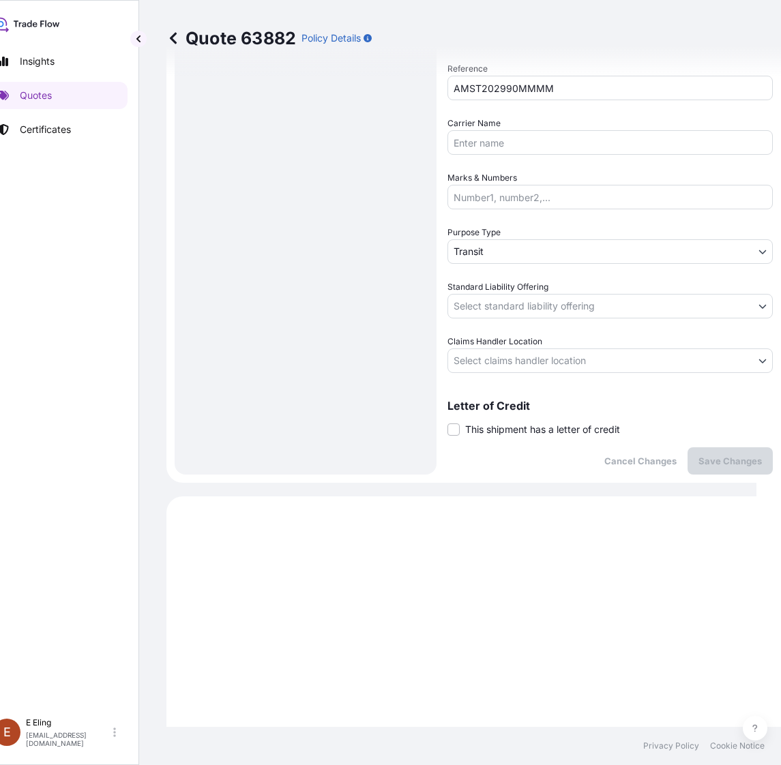
click at [517, 432] on span "This shipment has a letter of credit" at bounding box center [542, 430] width 155 height 14
click at [447, 422] on input "This shipment has a letter of credit" at bounding box center [447, 422] width 0 height 0
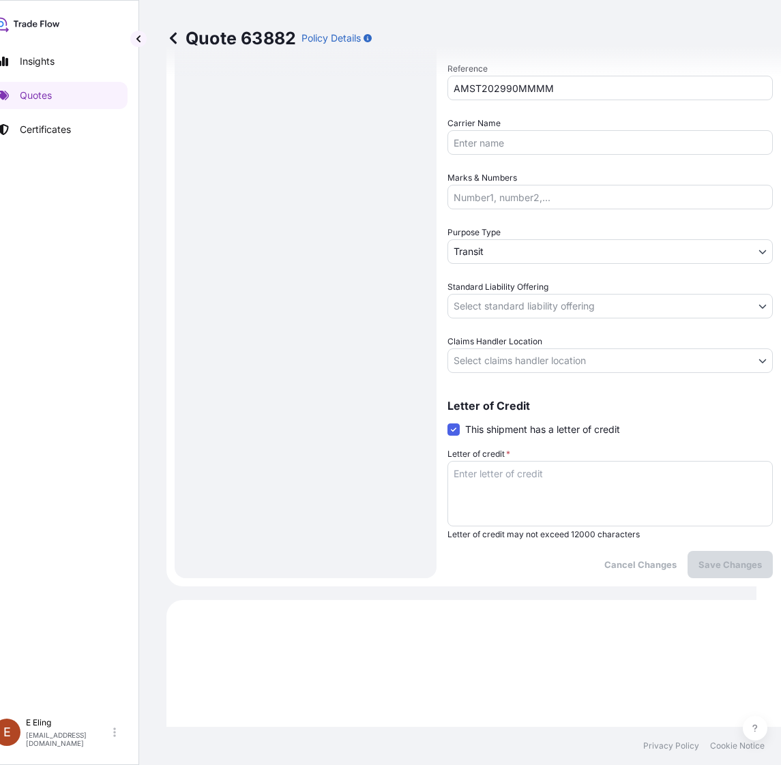
click at [518, 469] on textarea "Letter of credit *" at bounding box center [609, 493] width 325 height 65
paste textarea "Storage Period: 01 Aug 2025 to 31 Aug 2025 (till further notice)"
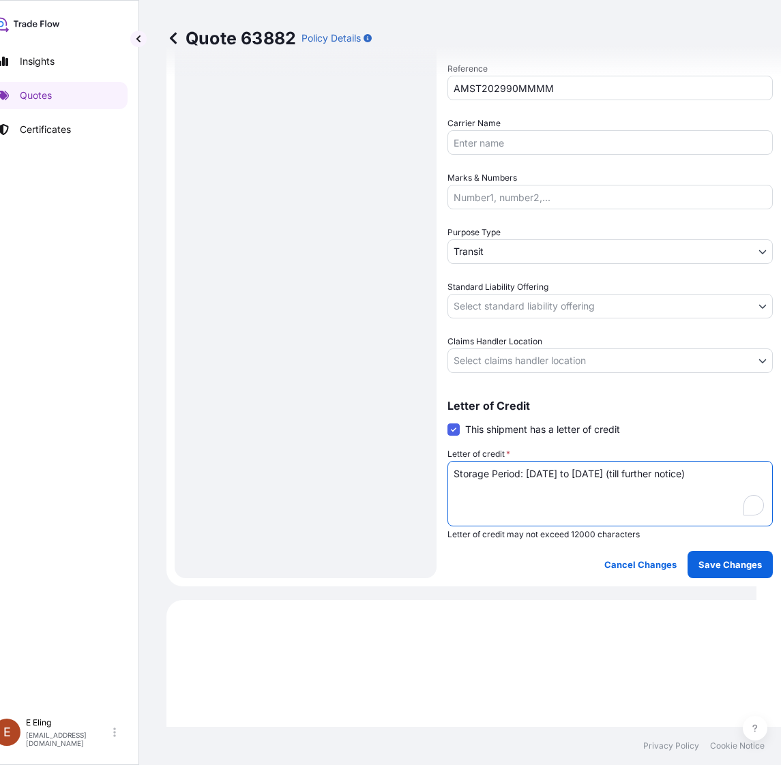
type textarea "Storage Period: 01 Aug 2025 to 31 Aug 2025 (till further notice)"
click at [509, 370] on body "Insights Quotes Certificates E E Eling eeling@helutrans.com Quote 63882 Policy …" at bounding box center [365, 382] width 781 height 765
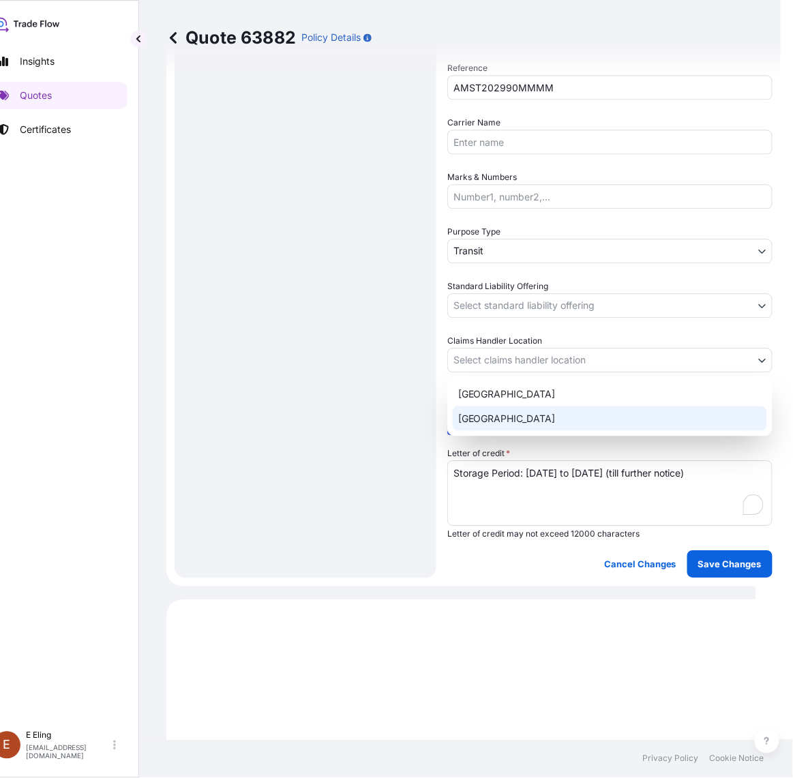
click at [498, 417] on div "Singapore" at bounding box center [610, 418] width 314 height 25
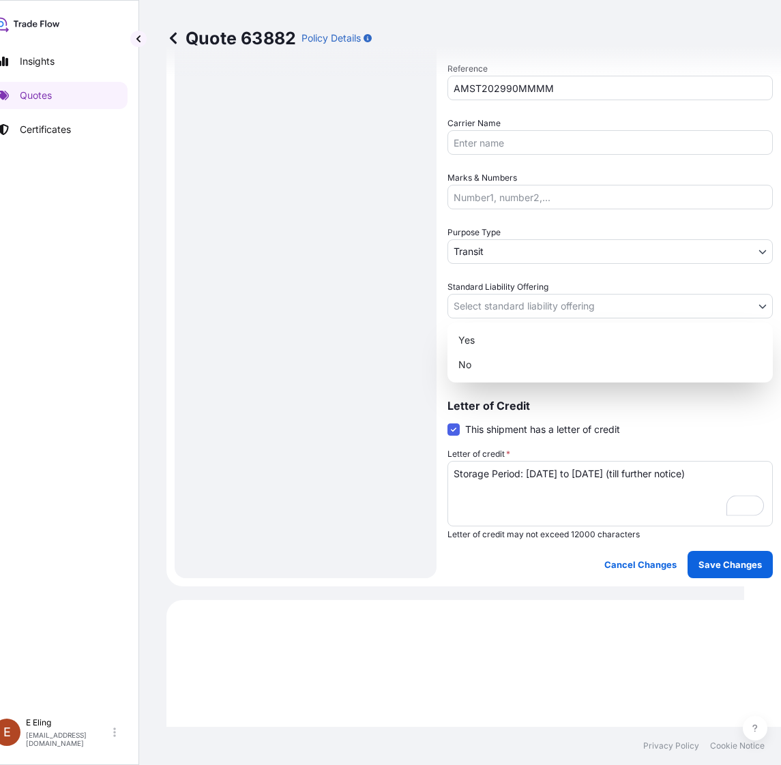
click at [511, 303] on body "Insights Quotes Certificates E E Eling eeling@helutrans.com Quote 63882 Policy …" at bounding box center [359, 382] width 768 height 765
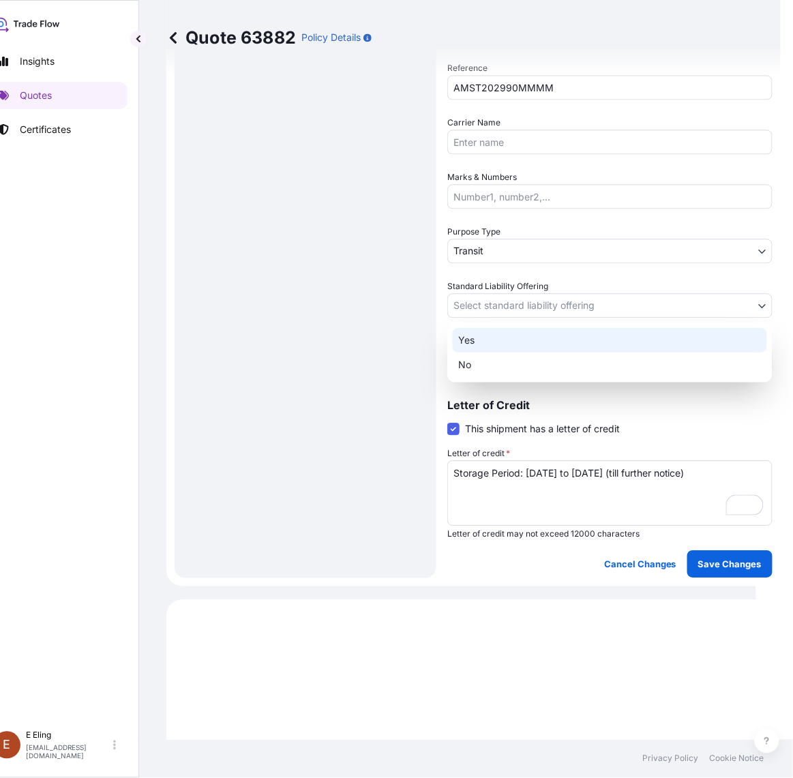
click at [487, 335] on div "Yes" at bounding box center [610, 340] width 314 height 25
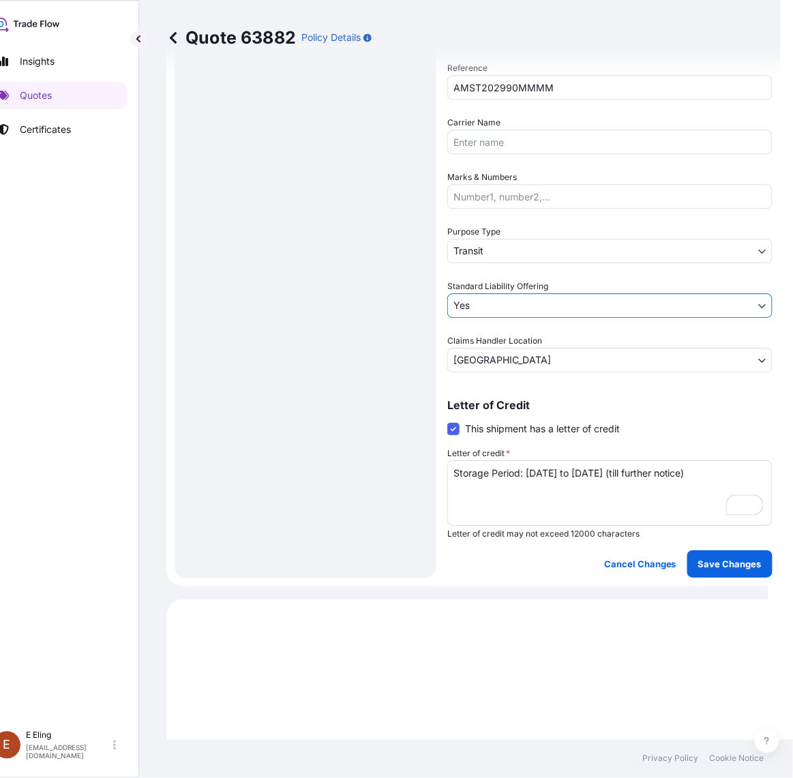
click at [494, 243] on body "Insights Quotes Certificates E E Eling eeling@helutrans.com Quote 63882 Policy …" at bounding box center [371, 389] width 793 height 778
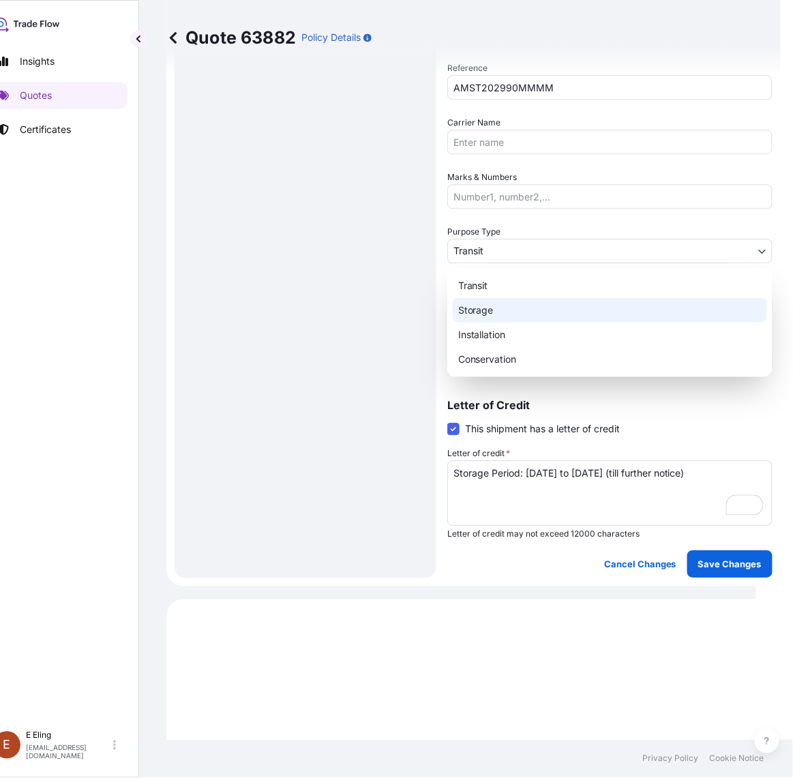
click at [501, 310] on div "Storage" at bounding box center [610, 310] width 314 height 25
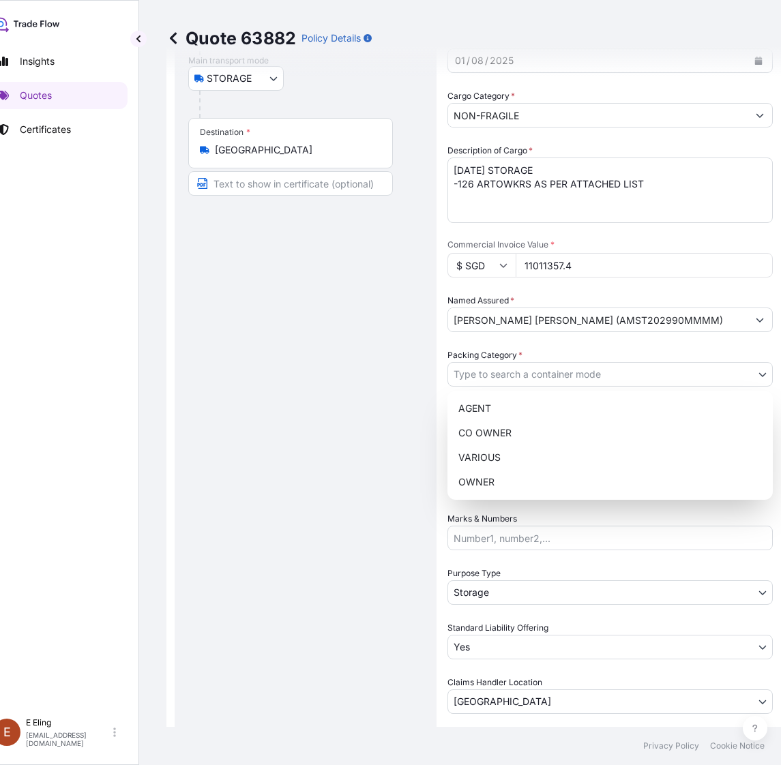
click at [521, 375] on body "Insights Quotes Certificates E E Eling eeling@helutrans.com Quote 63882 Policy …" at bounding box center [359, 382] width 768 height 765
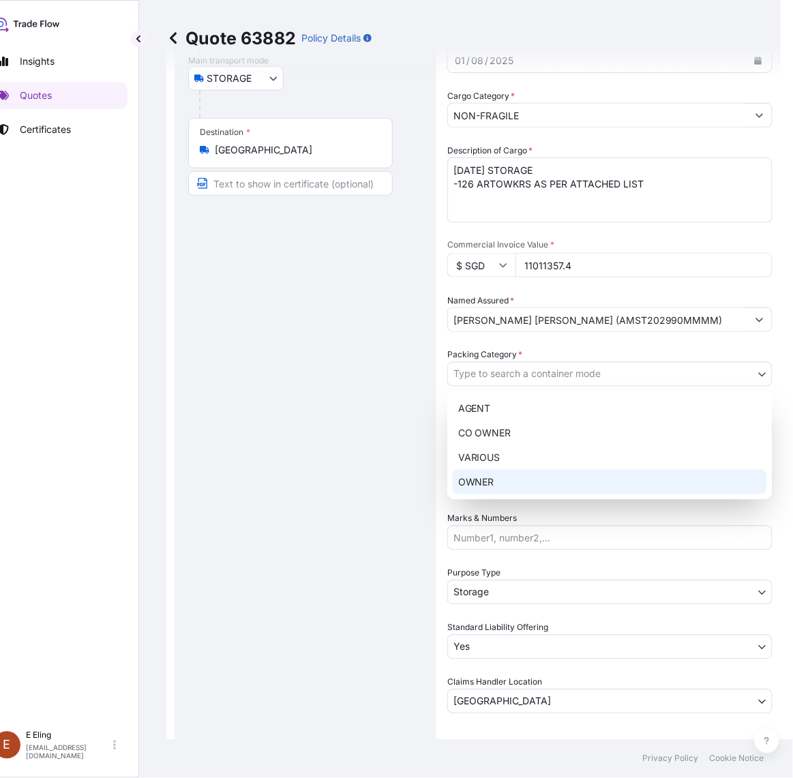
click at [489, 485] on div "OWNER" at bounding box center [610, 482] width 314 height 25
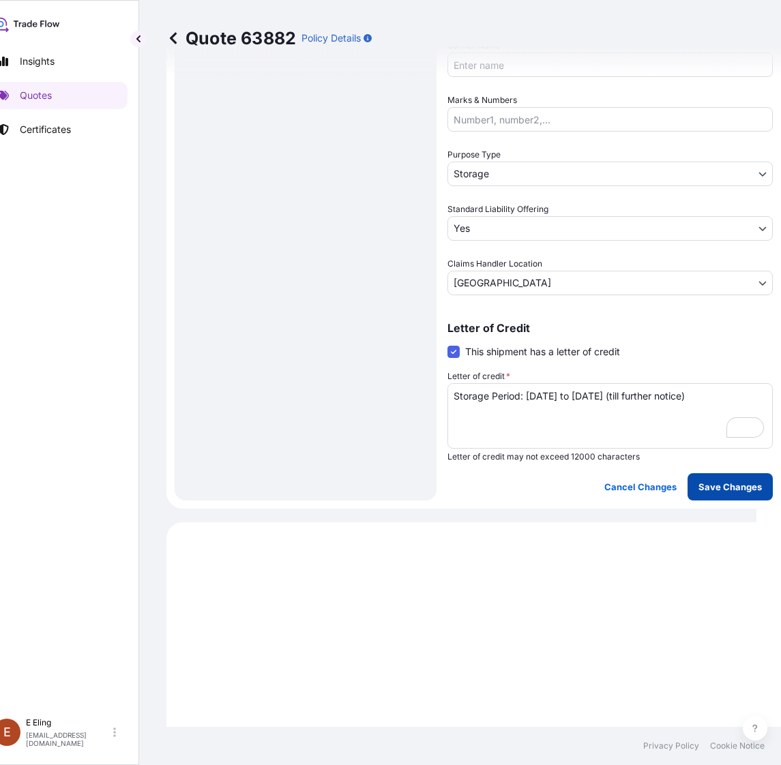
click at [733, 495] on button "Save Changes" at bounding box center [729, 486] width 85 height 27
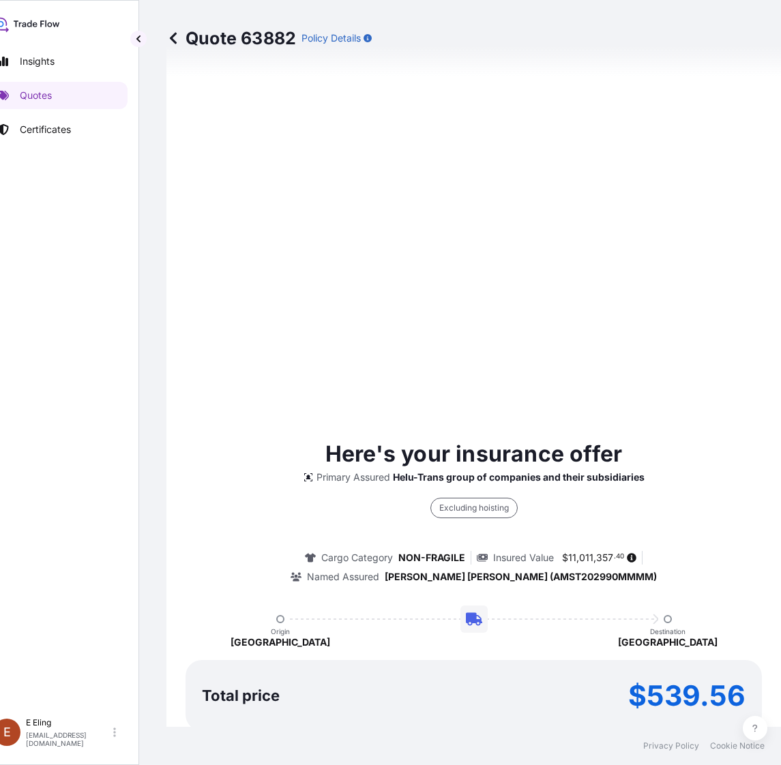
select select "STORAGE"
select select "Storage"
select select "Yes"
select select "Singapore"
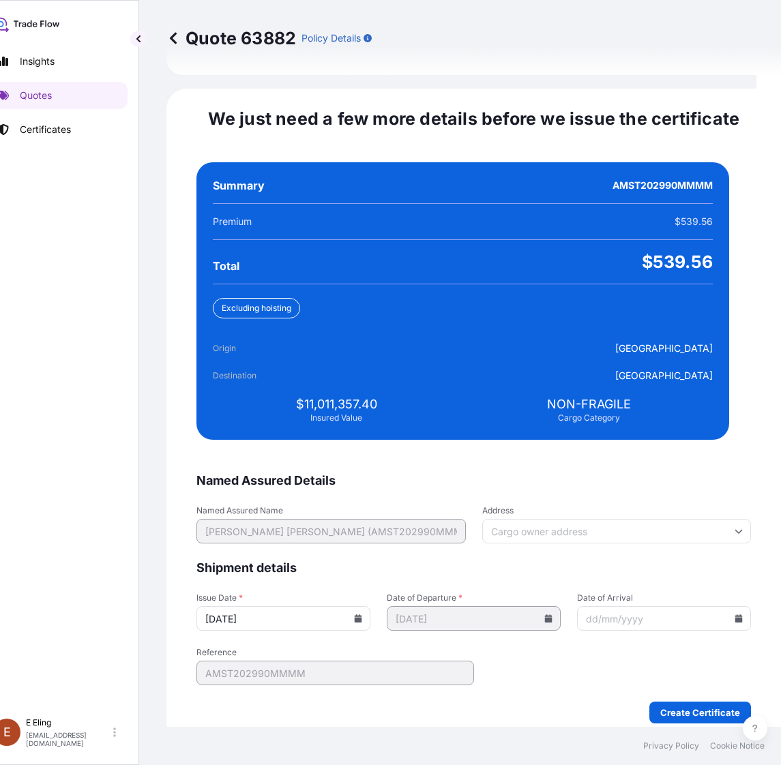
click at [362, 614] on icon at bounding box center [357, 618] width 7 height 8
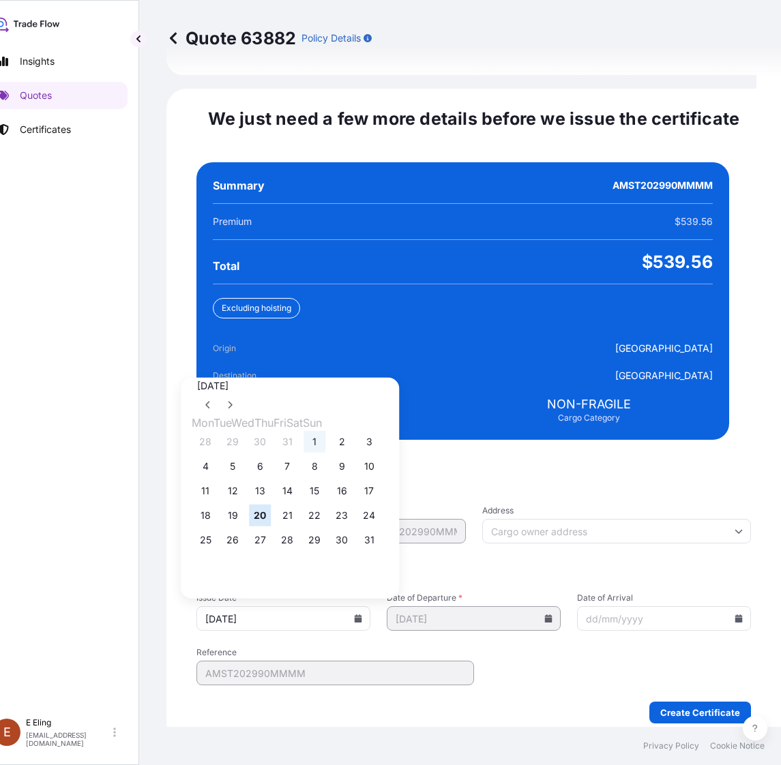
click at [325, 431] on button "1" at bounding box center [314, 442] width 22 height 22
type input "01/08/2025"
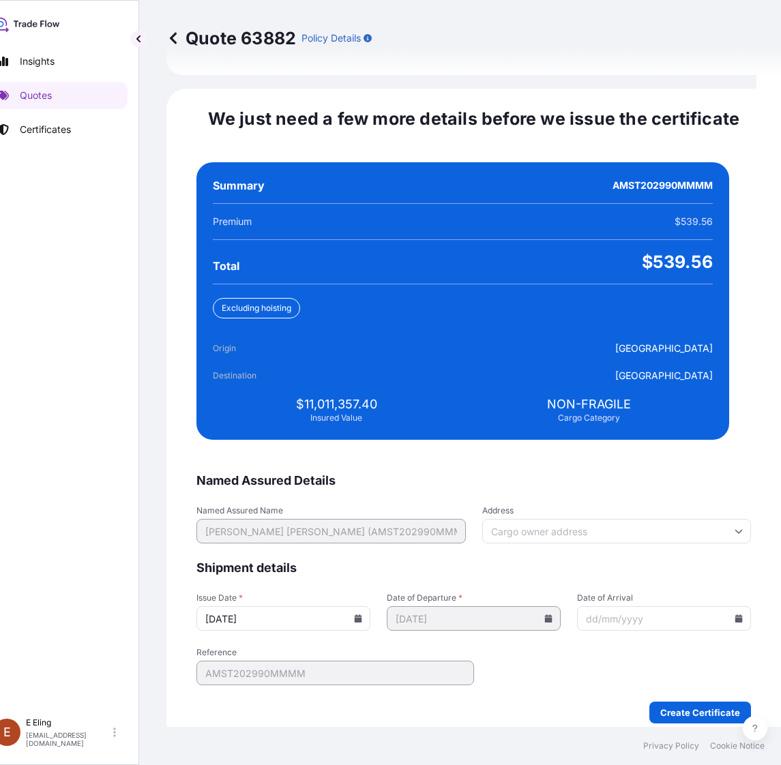
click at [714, 610] on input "Date of Arrival" at bounding box center [664, 618] width 174 height 25
click at [735, 614] on icon at bounding box center [738, 618] width 7 height 8
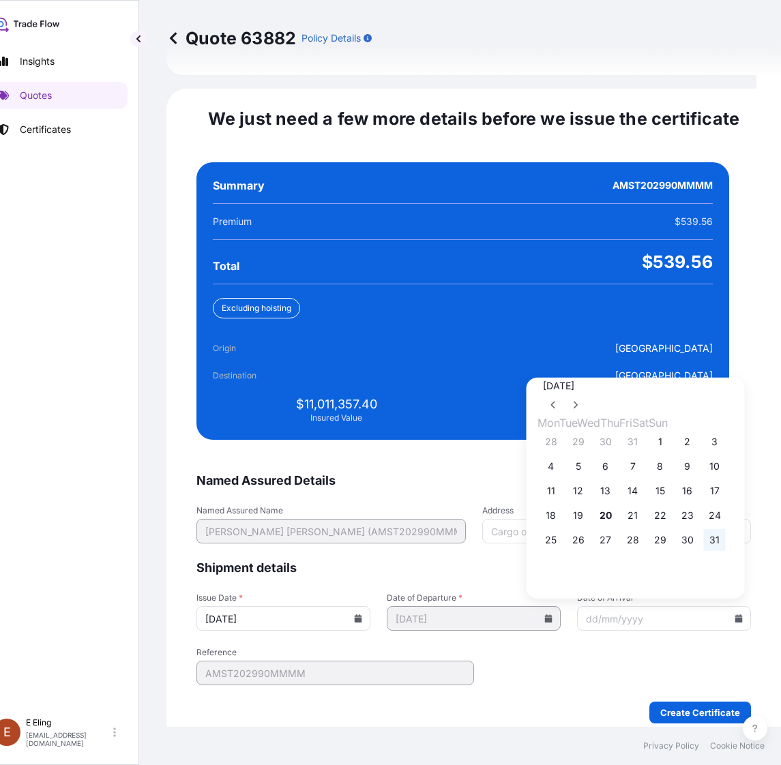
click at [725, 532] on button "31" at bounding box center [715, 540] width 22 height 22
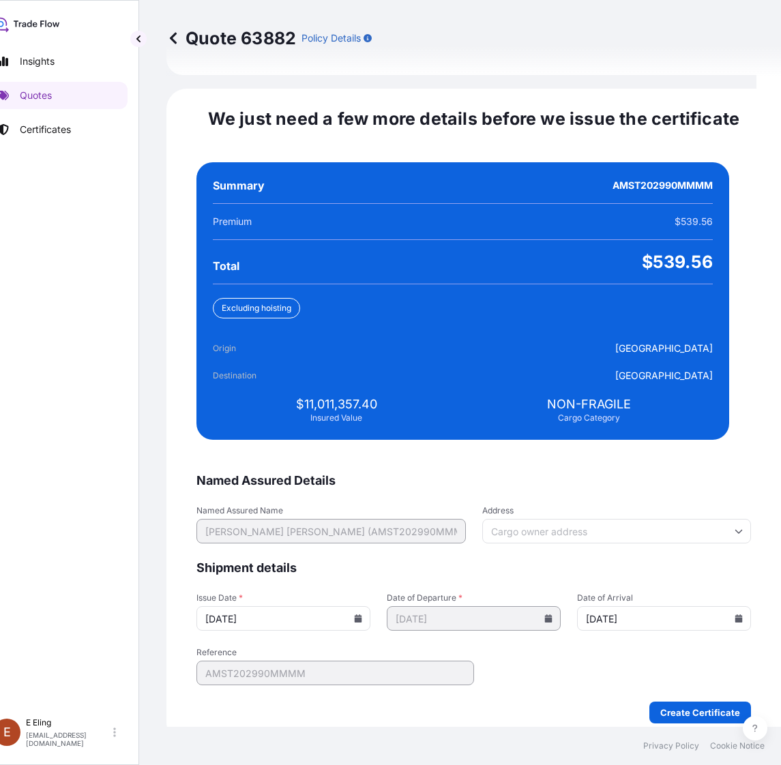
type input "31/08/2025"
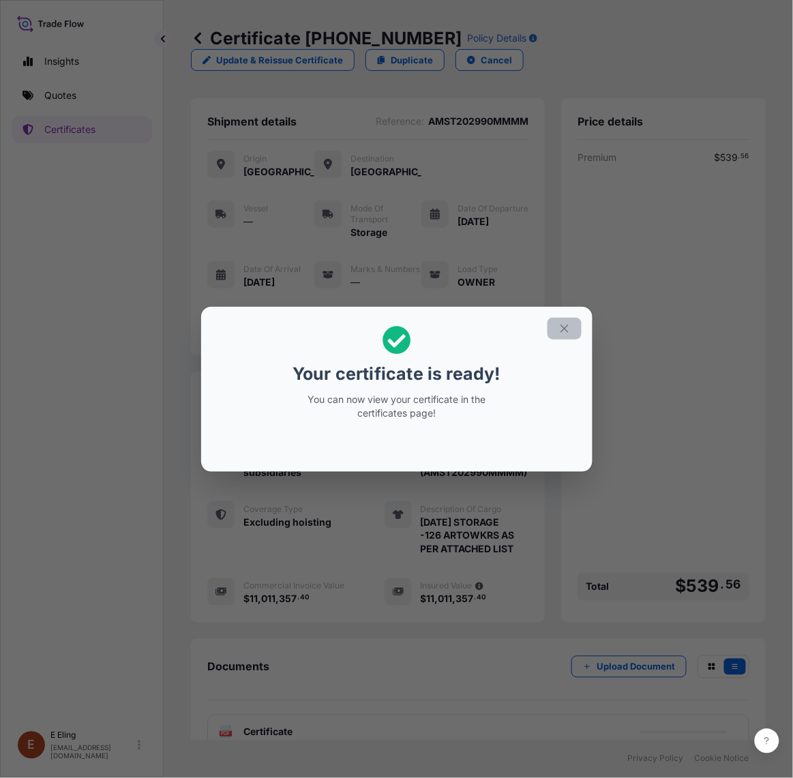
click at [551, 327] on button "button" at bounding box center [564, 329] width 34 height 22
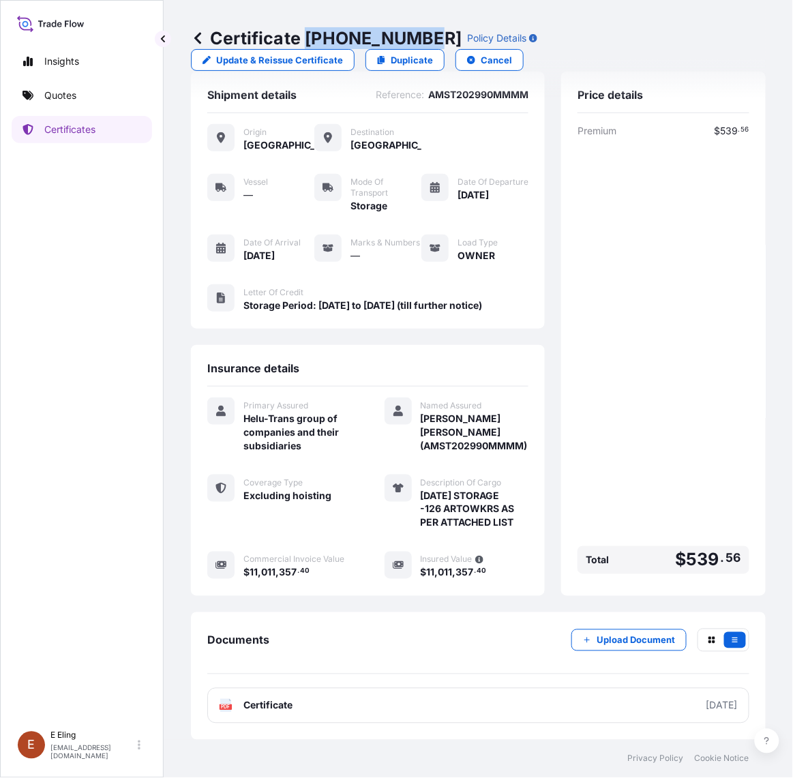
drag, startPoint x: 305, startPoint y: 32, endPoint x: 718, endPoint y: 133, distance: 425.2
click at [425, 37] on p "Certificate 31504-1344-1" at bounding box center [326, 38] width 271 height 22
copy p "31504-1344-1"
click at [44, 226] on div "Insights Quotes Certificates" at bounding box center [82, 379] width 140 height 689
drag, startPoint x: 35, startPoint y: 649, endPoint x: 56, endPoint y: 635, distance: 24.6
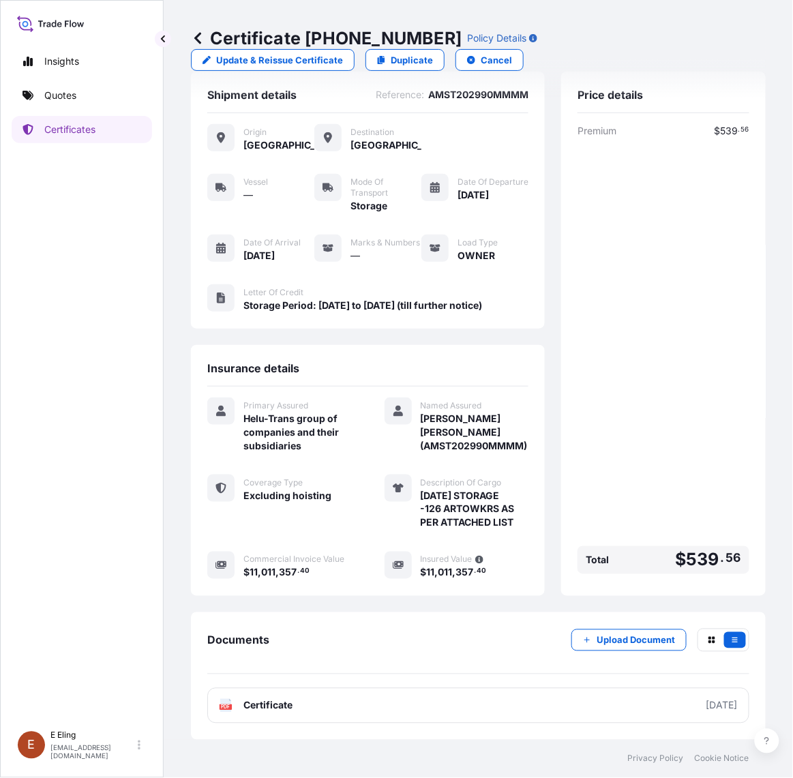
click at [35, 649] on div "Insights Quotes Certificates" at bounding box center [82, 379] width 140 height 689
drag, startPoint x: 343, startPoint y: 731, endPoint x: 350, endPoint y: 699, distance: 32.8
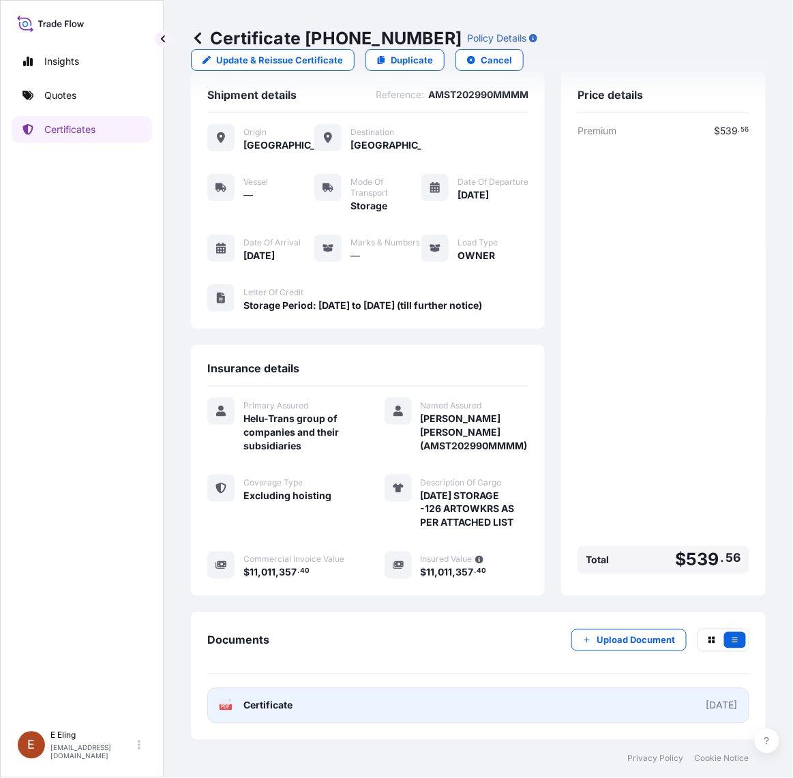
click at [344, 731] on div "Documents Upload Document PDF Certificate 2025-08-01" at bounding box center [478, 675] width 575 height 127
click at [352, 693] on link "PDF Certificate 2025-08-01" at bounding box center [478, 705] width 542 height 35
